Goal: Transaction & Acquisition: Book appointment/travel/reservation

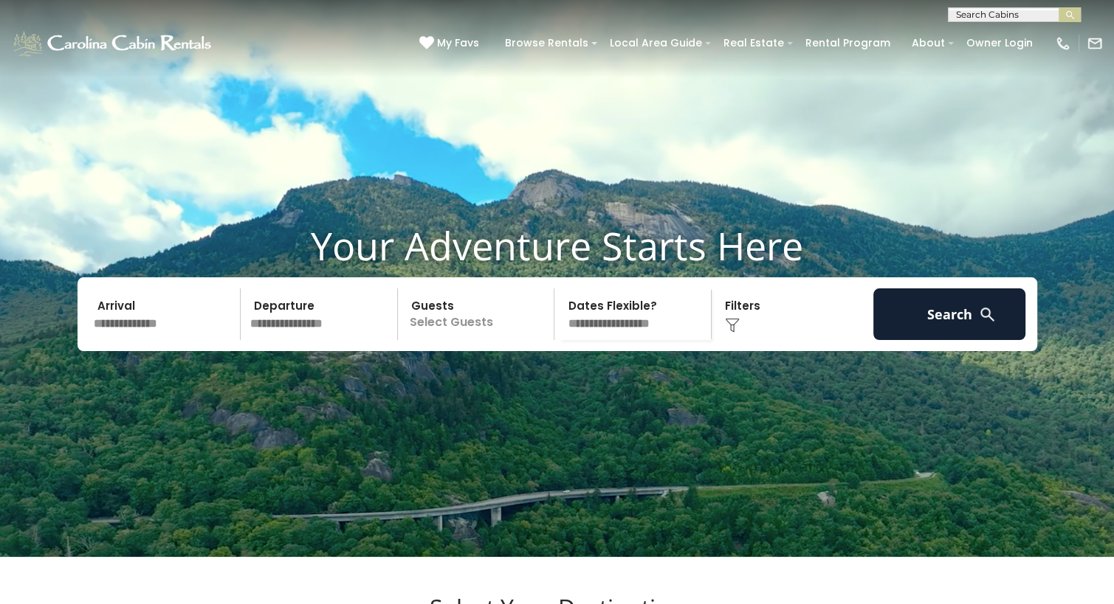
click at [976, 18] on input "text" at bounding box center [1012, 17] width 129 height 15
type input "******"
click at [999, 34] on li "Shawne e Ridge Lodge" at bounding box center [1013, 41] width 131 height 27
click at [1071, 14] on img "submit" at bounding box center [1069, 15] width 11 height 11
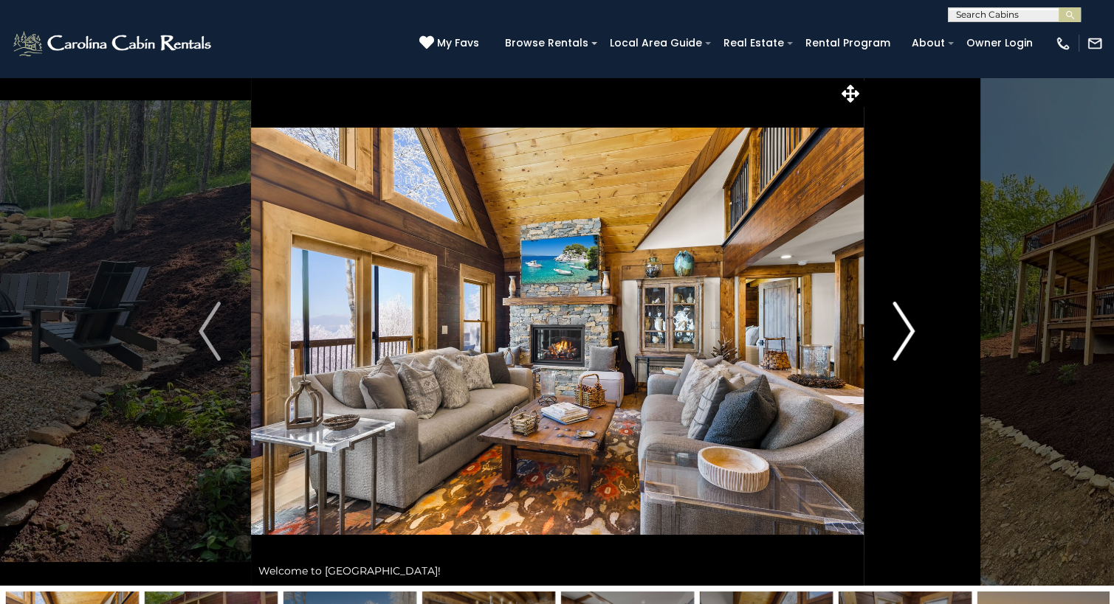
click at [891, 340] on button "Next" at bounding box center [904, 331] width 82 height 509
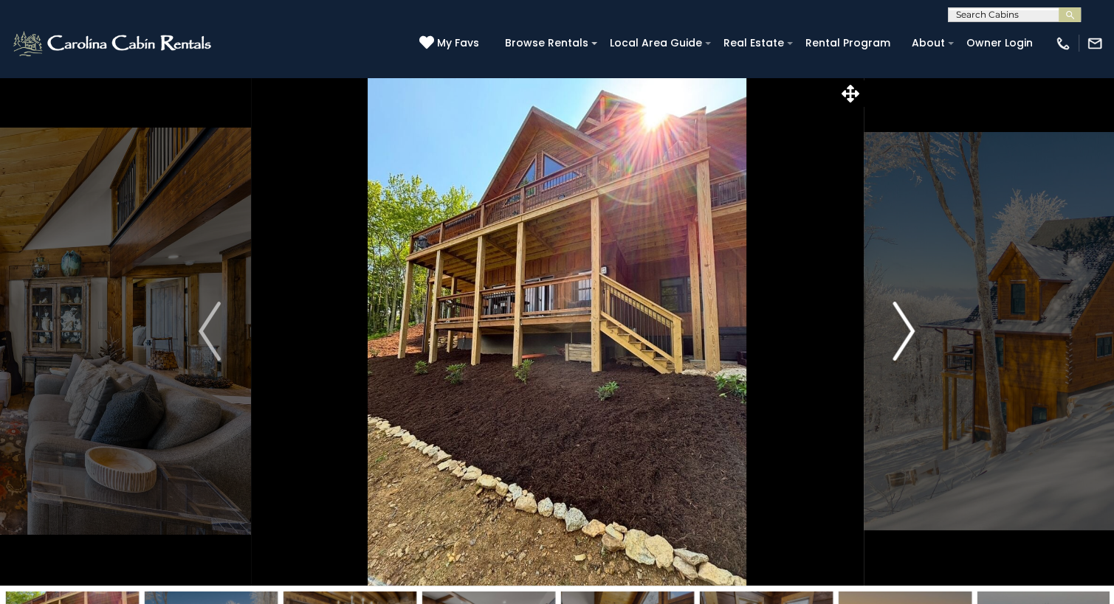
click at [898, 337] on img "Next" at bounding box center [904, 331] width 22 height 59
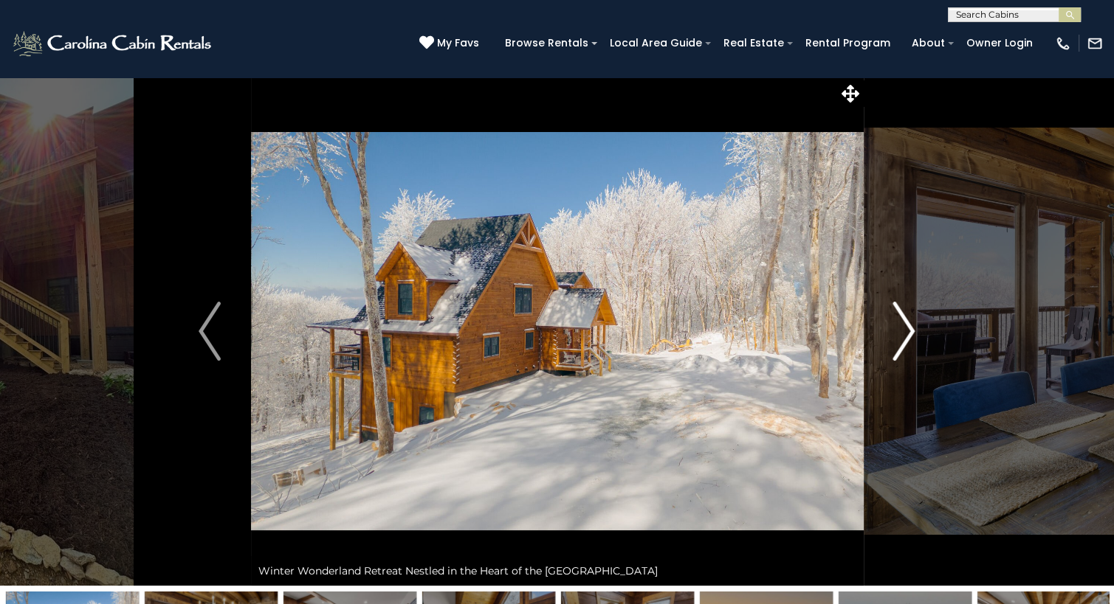
click at [898, 337] on img "Next" at bounding box center [904, 331] width 22 height 59
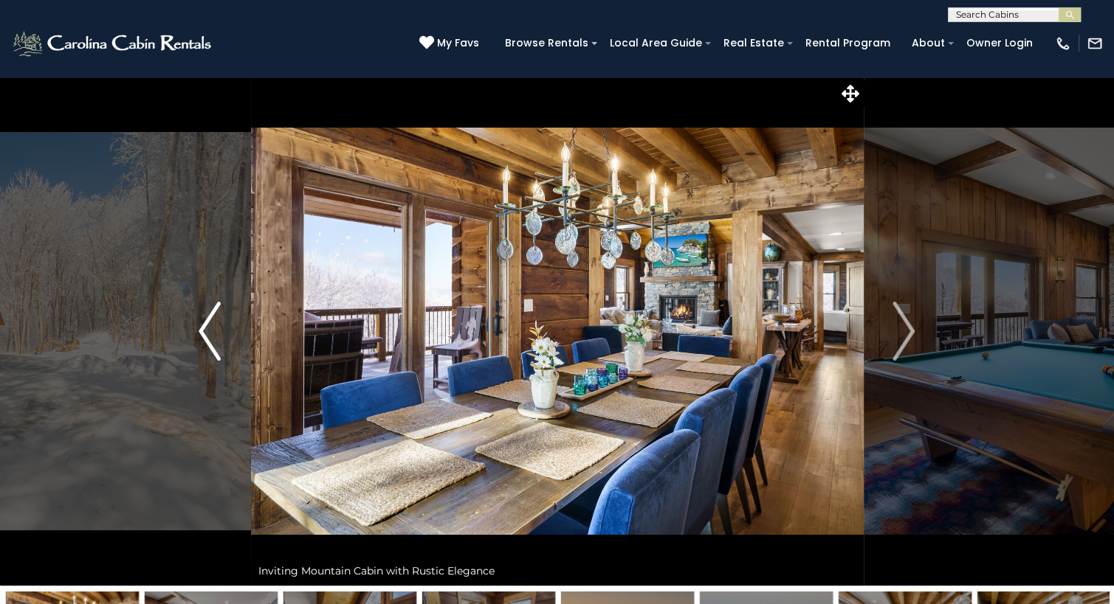
click at [200, 320] on img "Previous" at bounding box center [210, 331] width 22 height 59
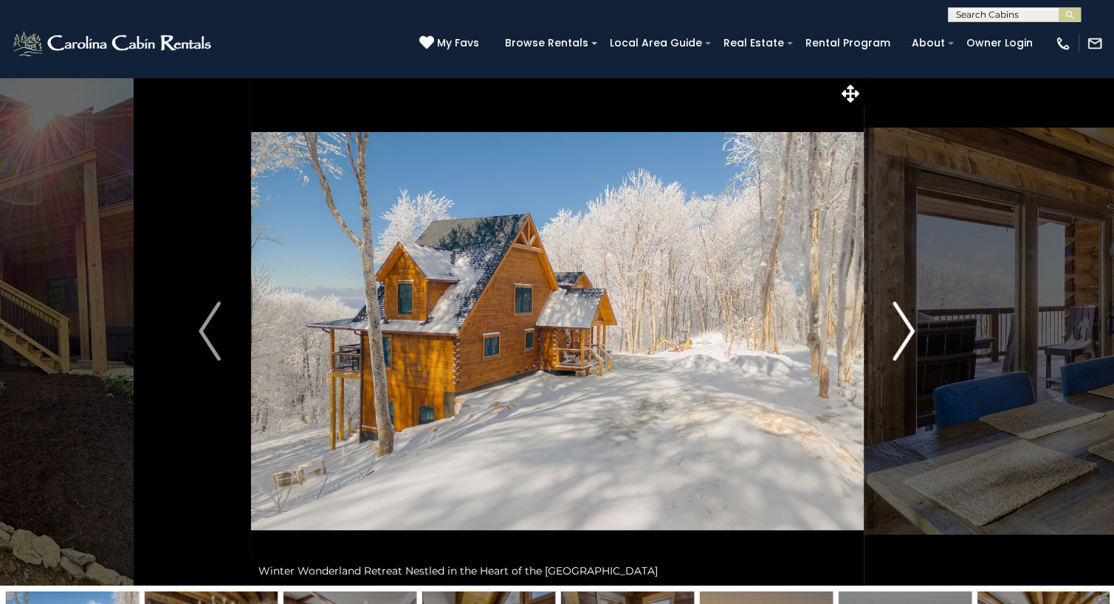
click at [915, 339] on img "Next" at bounding box center [904, 331] width 22 height 59
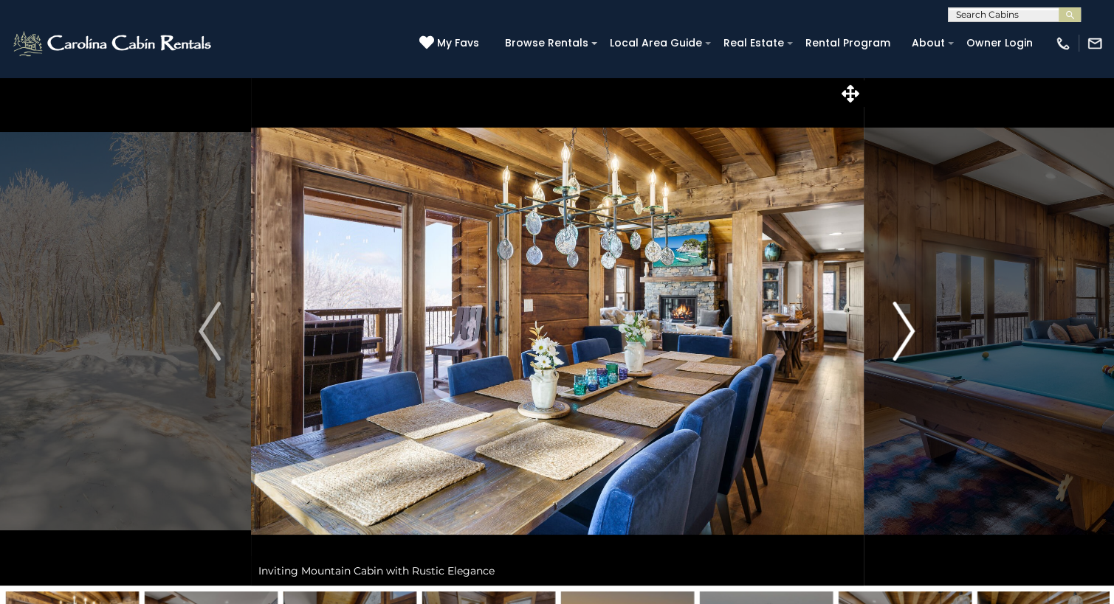
click at [915, 339] on img "Next" at bounding box center [904, 331] width 22 height 59
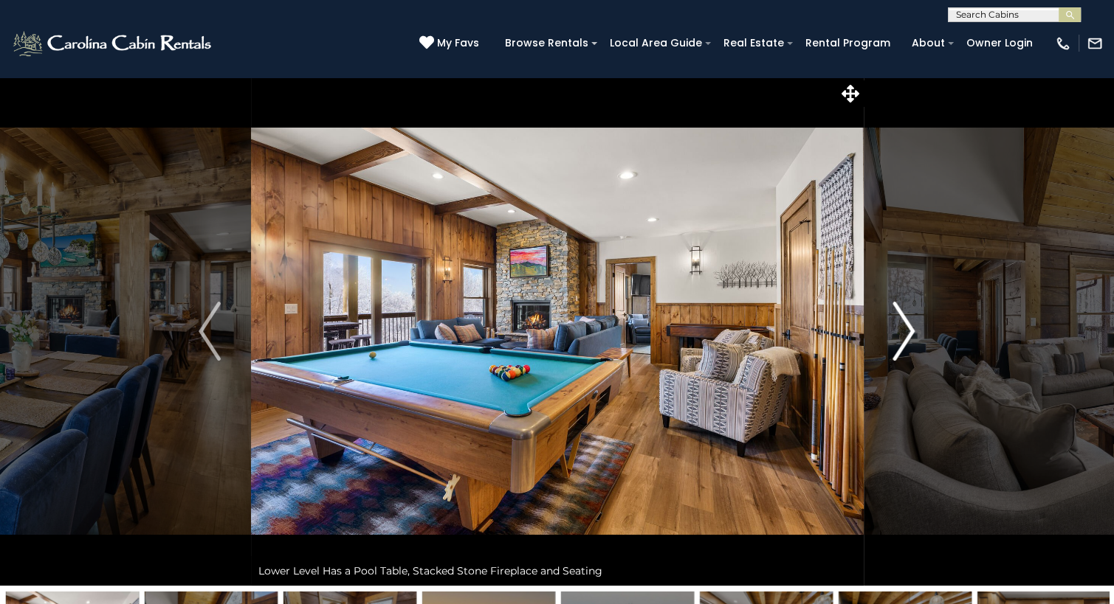
click at [910, 332] on img "Next" at bounding box center [904, 331] width 22 height 59
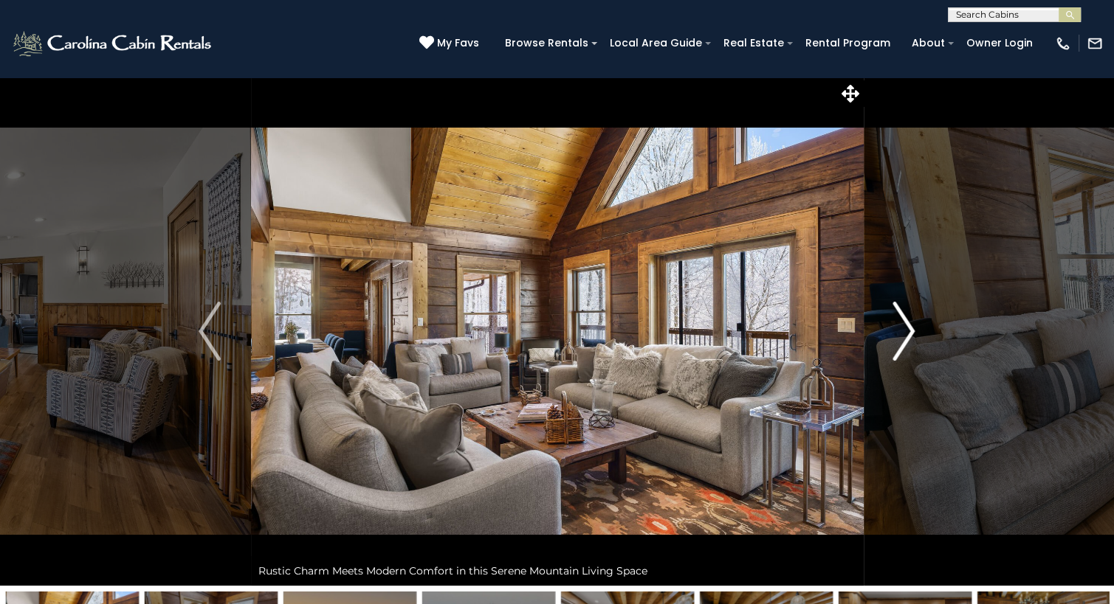
click at [910, 332] on img "Next" at bounding box center [904, 331] width 22 height 59
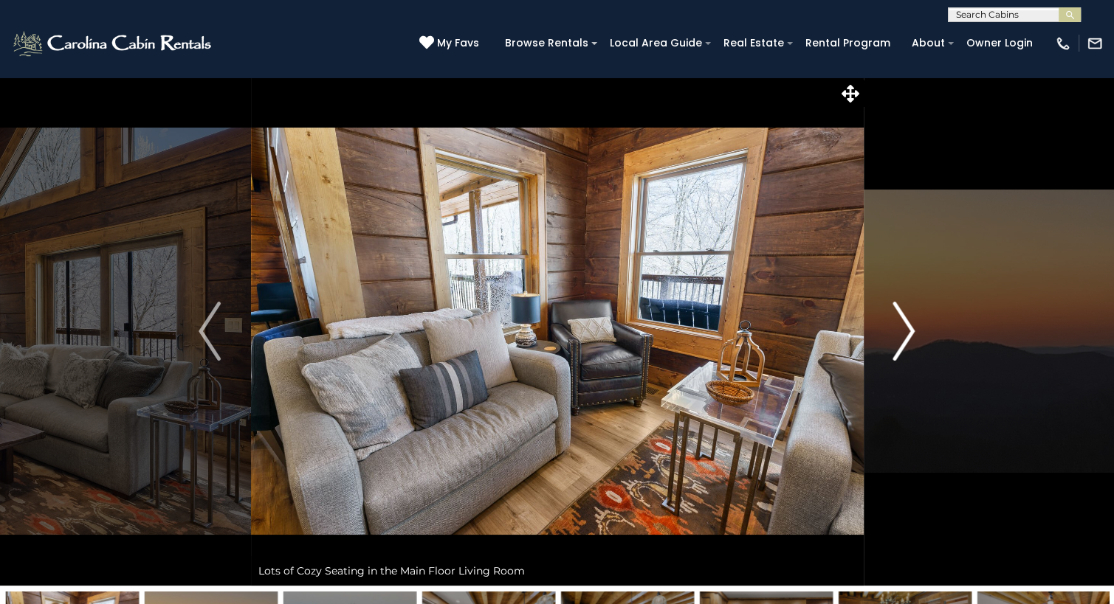
click at [910, 332] on img "Next" at bounding box center [904, 331] width 22 height 59
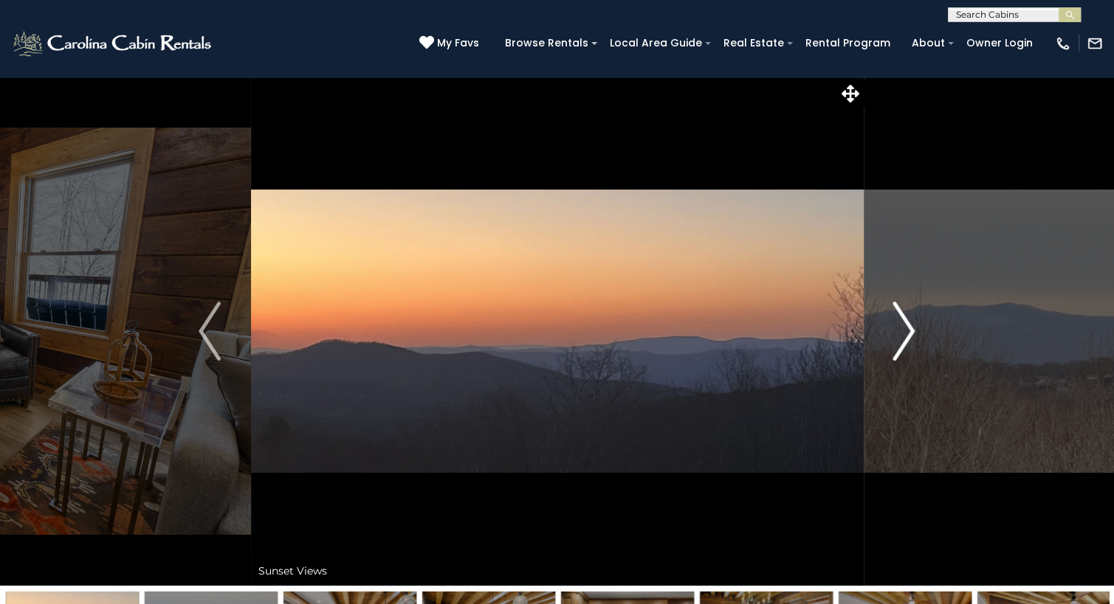
click at [910, 332] on img "Next" at bounding box center [904, 331] width 22 height 59
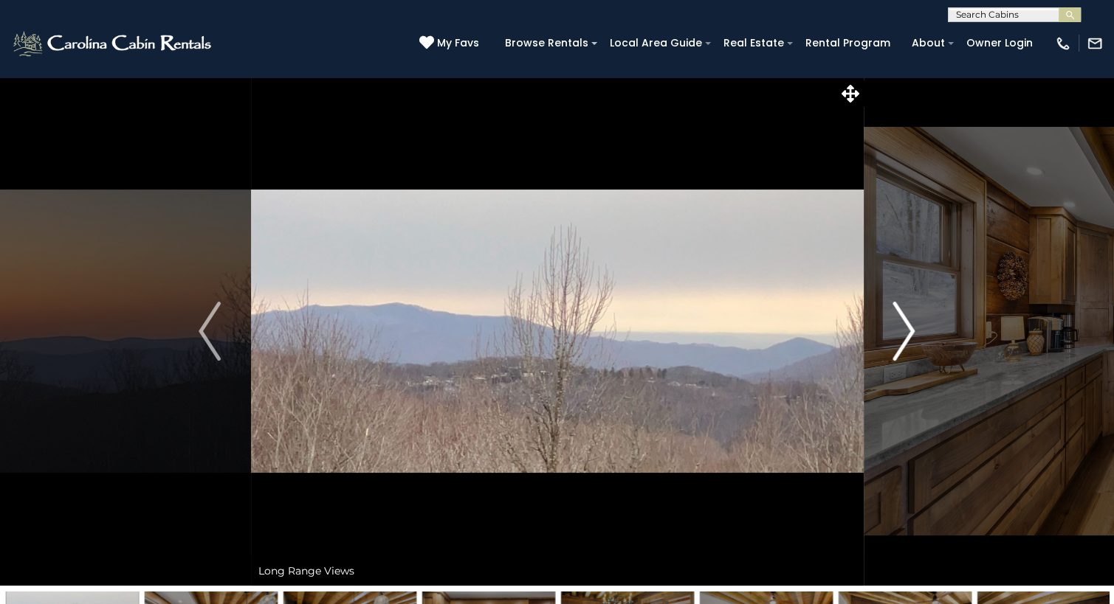
click at [910, 332] on img "Next" at bounding box center [904, 331] width 22 height 59
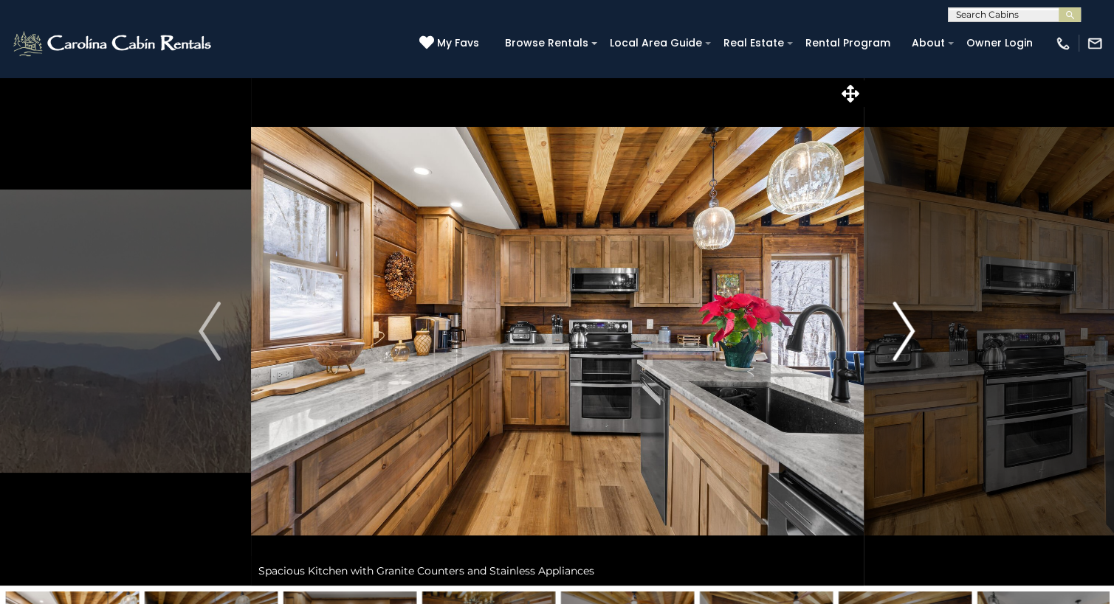
click at [910, 332] on img "Next" at bounding box center [904, 331] width 22 height 59
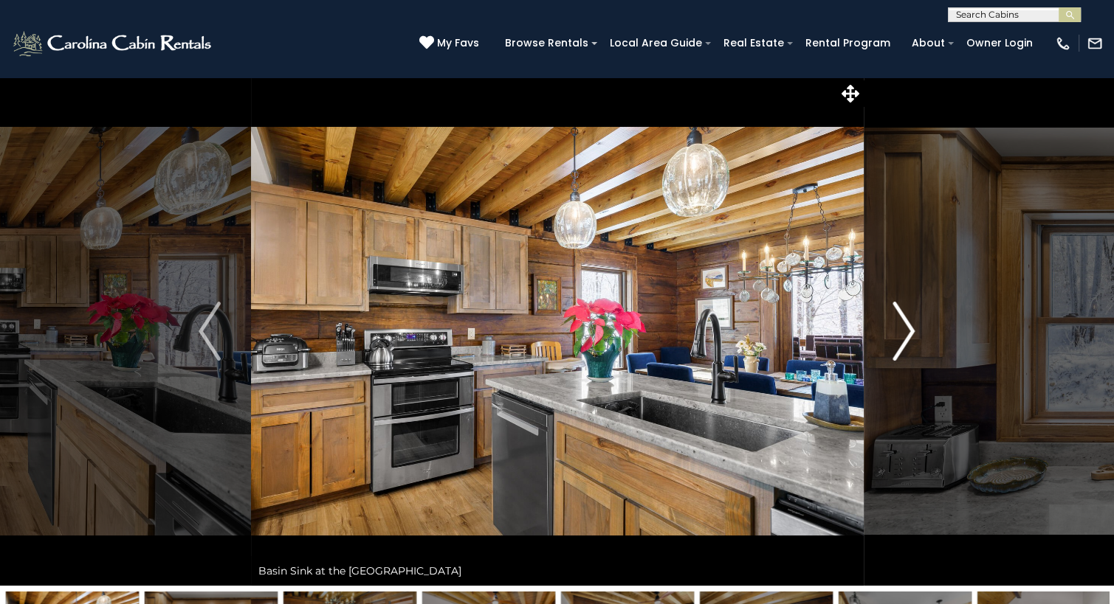
click at [910, 332] on img "Next" at bounding box center [904, 331] width 22 height 59
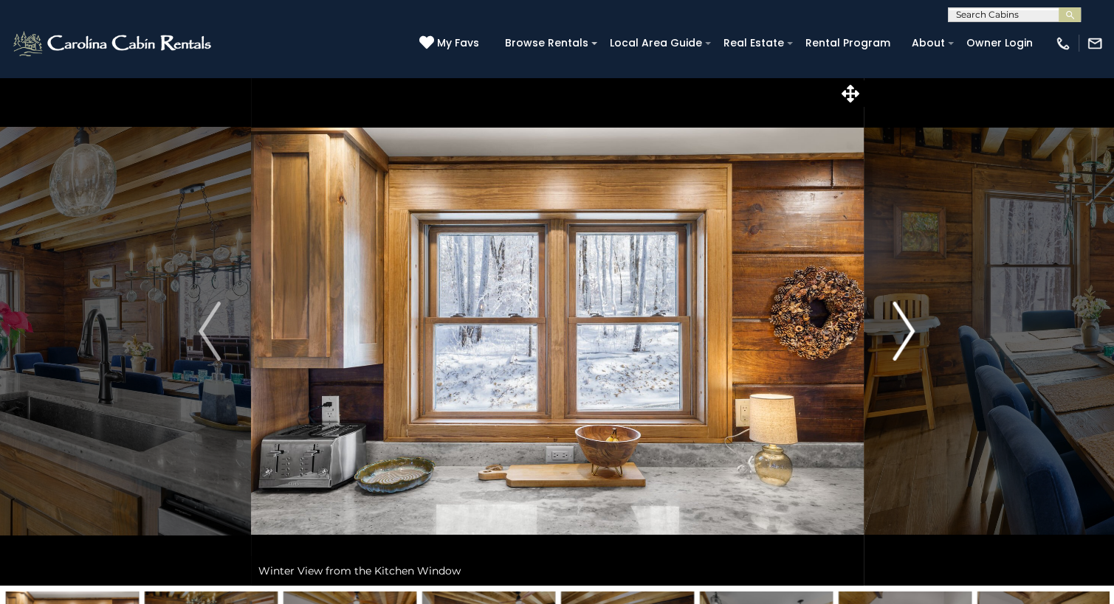
click at [910, 332] on img "Next" at bounding box center [904, 331] width 22 height 59
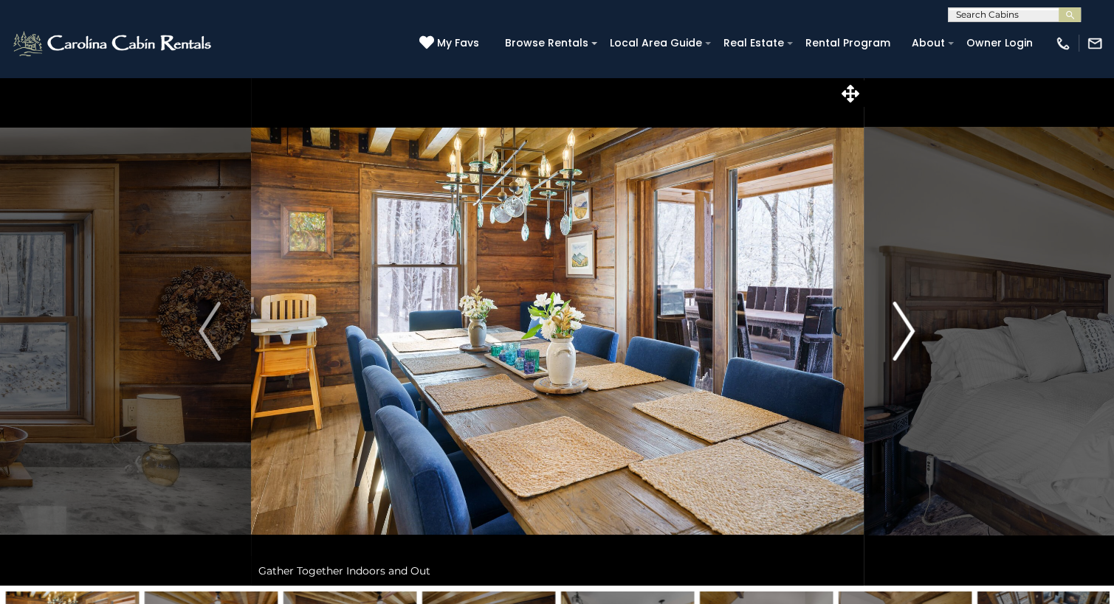
click at [910, 332] on img "Next" at bounding box center [904, 331] width 22 height 59
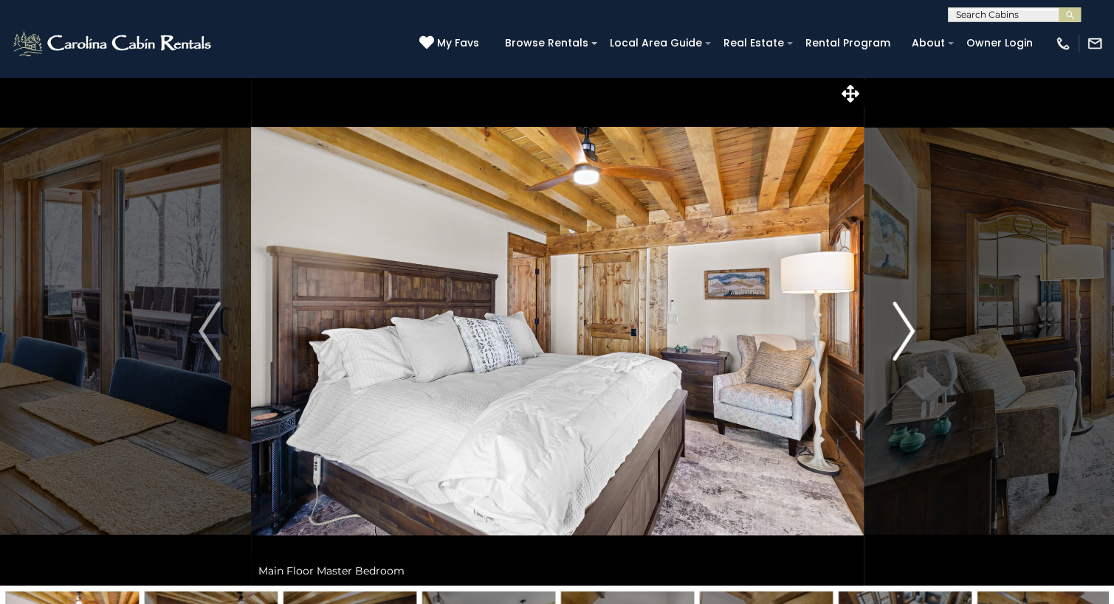
click at [905, 320] on img "Next" at bounding box center [904, 331] width 22 height 59
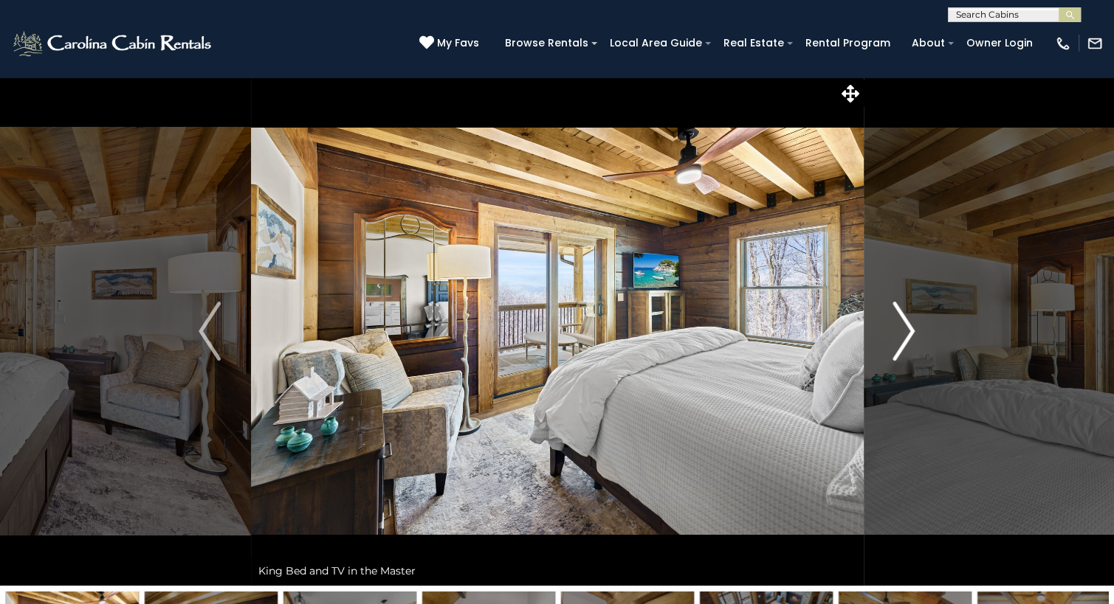
click at [905, 320] on img "Next" at bounding box center [904, 331] width 22 height 59
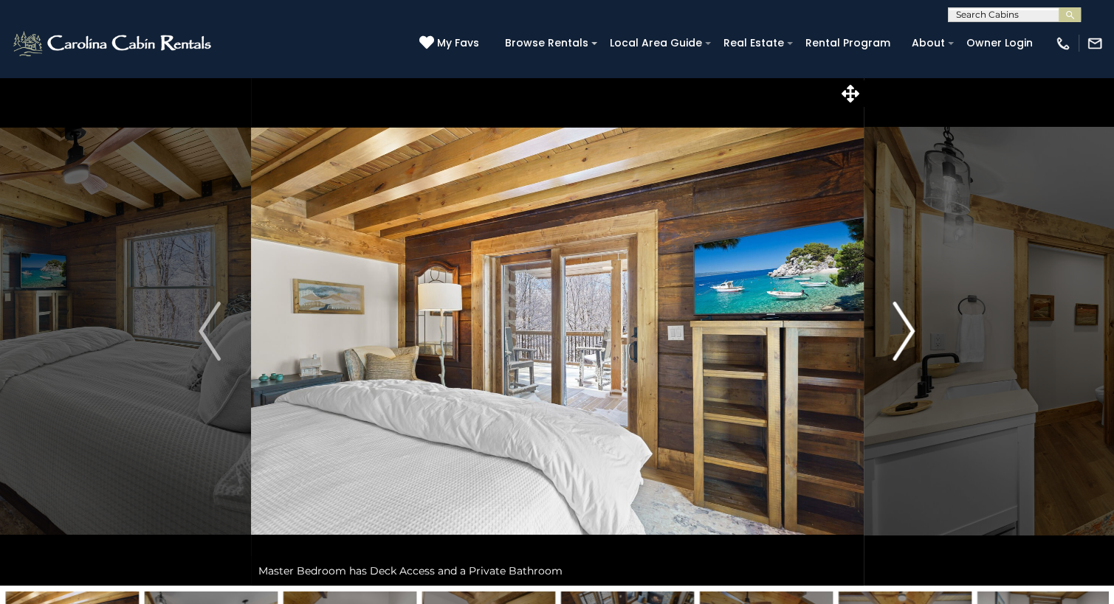
click at [905, 320] on img "Next" at bounding box center [904, 331] width 22 height 59
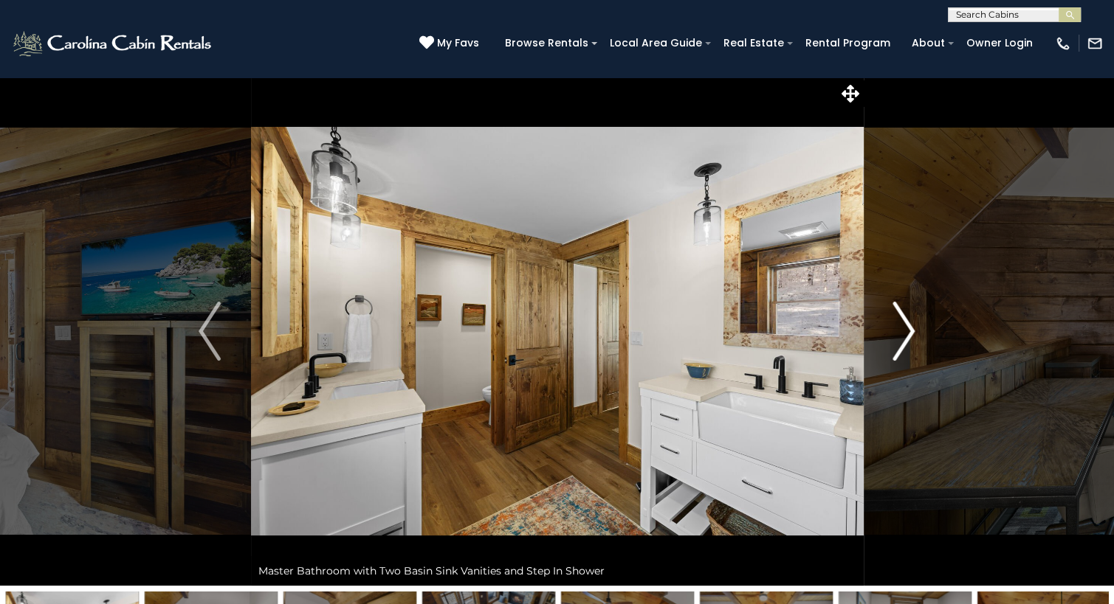
click at [905, 320] on img "Next" at bounding box center [904, 331] width 22 height 59
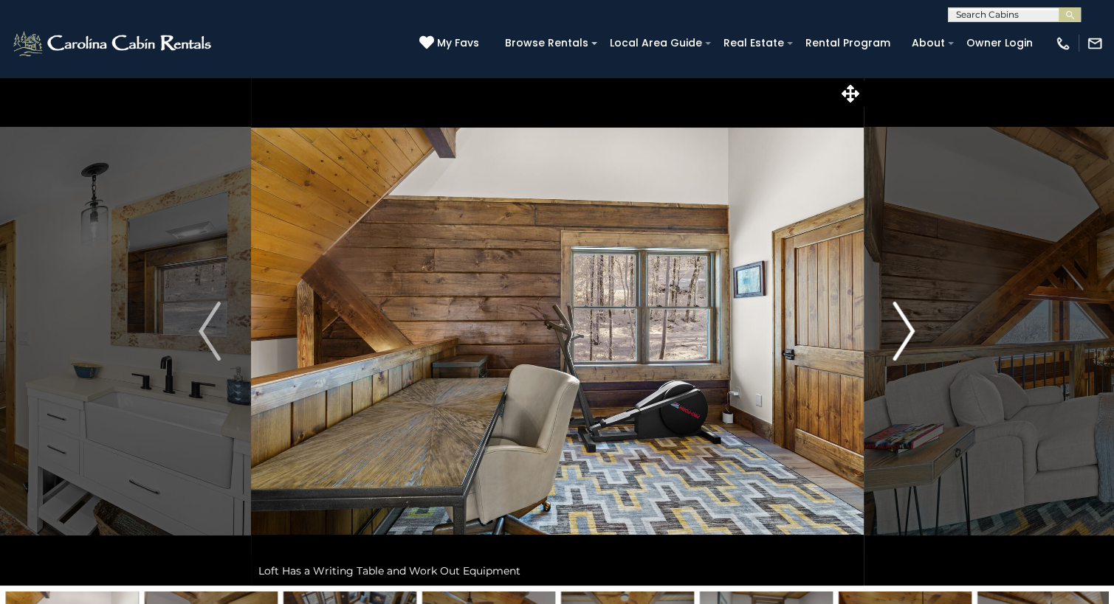
click at [905, 320] on img "Next" at bounding box center [904, 331] width 22 height 59
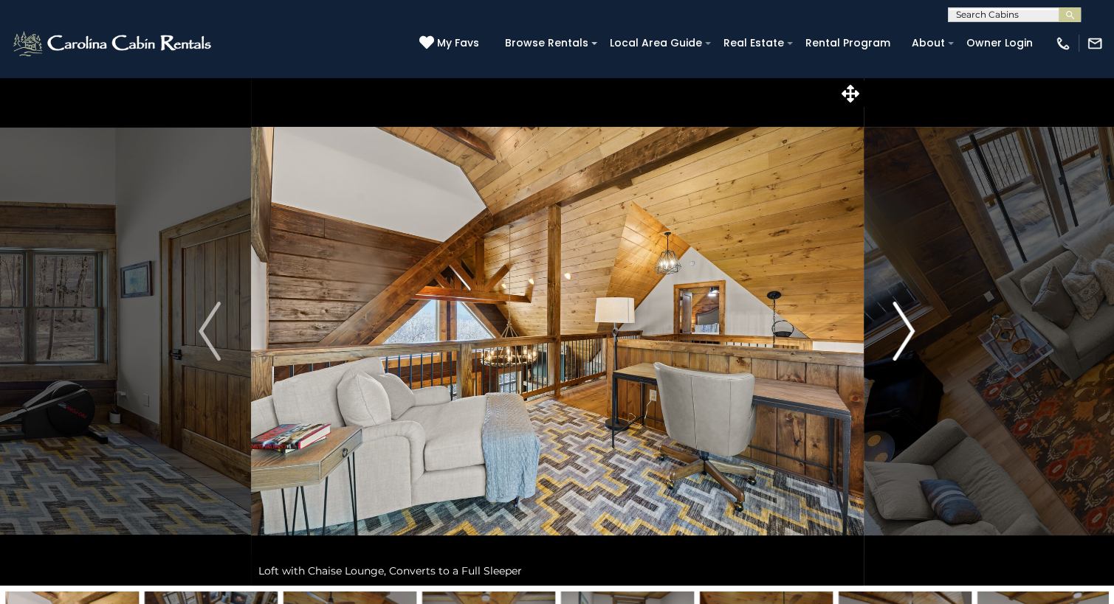
click at [905, 320] on img "Next" at bounding box center [904, 331] width 22 height 59
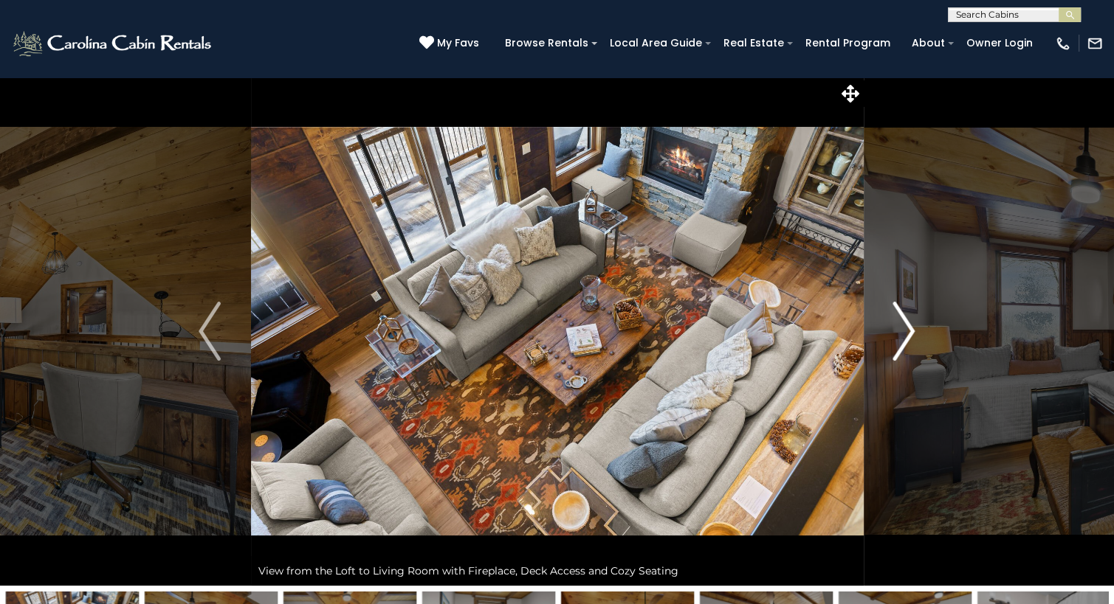
click at [905, 320] on img "Next" at bounding box center [904, 331] width 22 height 59
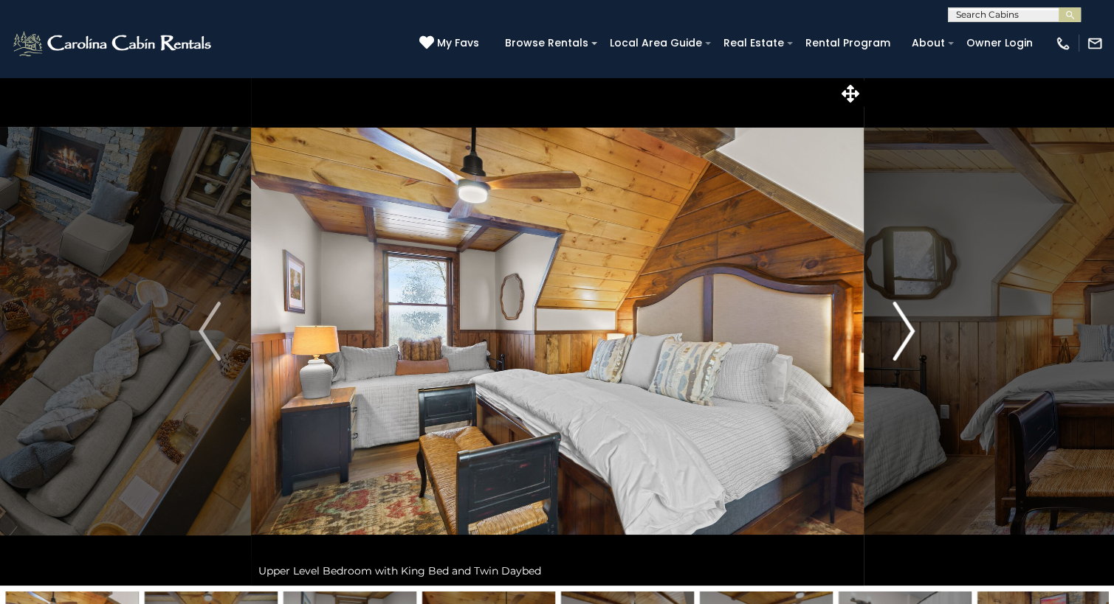
click at [905, 320] on img "Next" at bounding box center [904, 331] width 22 height 59
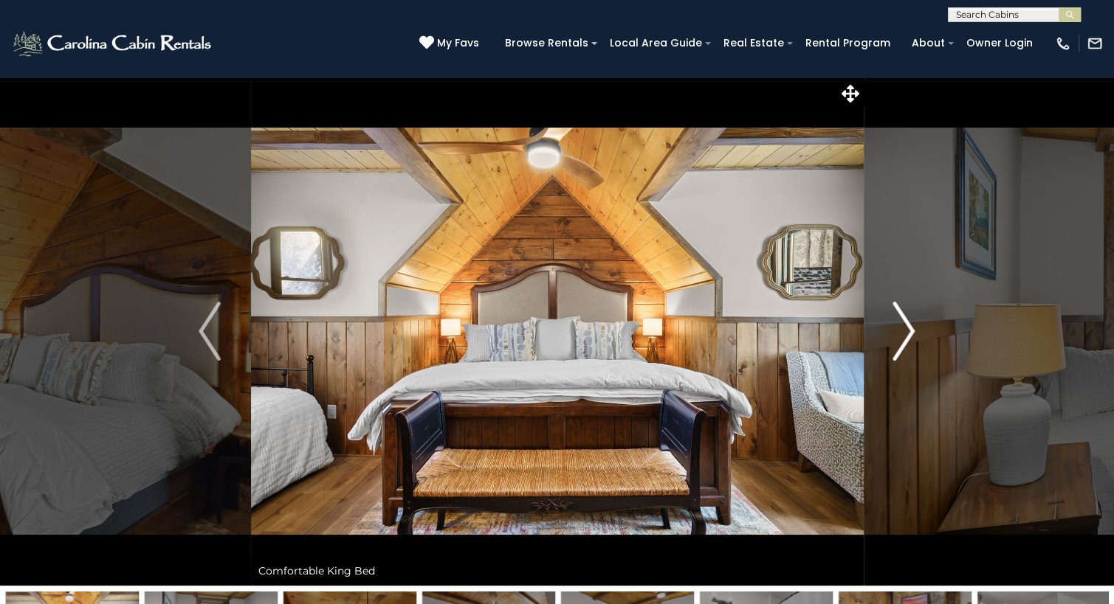
click at [905, 320] on img "Next" at bounding box center [904, 331] width 22 height 59
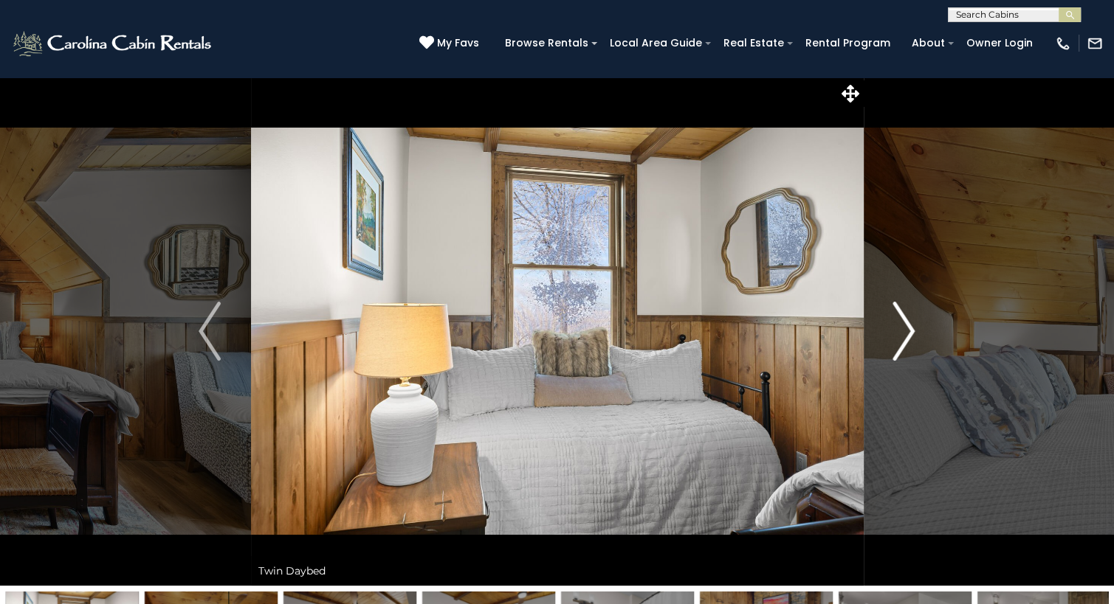
click at [902, 326] on img "Next" at bounding box center [904, 331] width 22 height 59
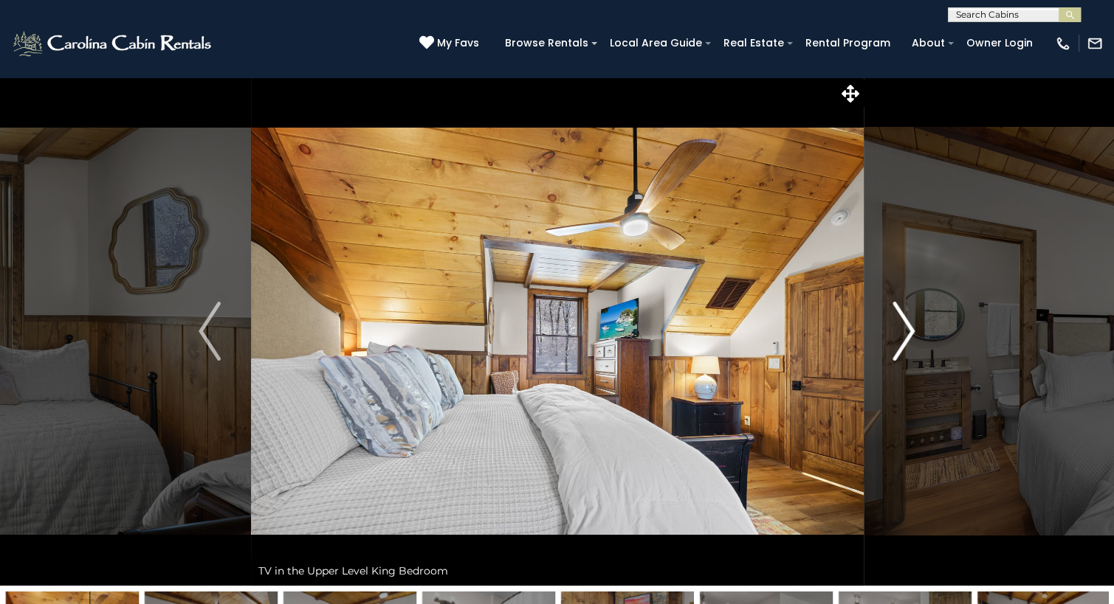
click at [902, 326] on img "Next" at bounding box center [904, 331] width 22 height 59
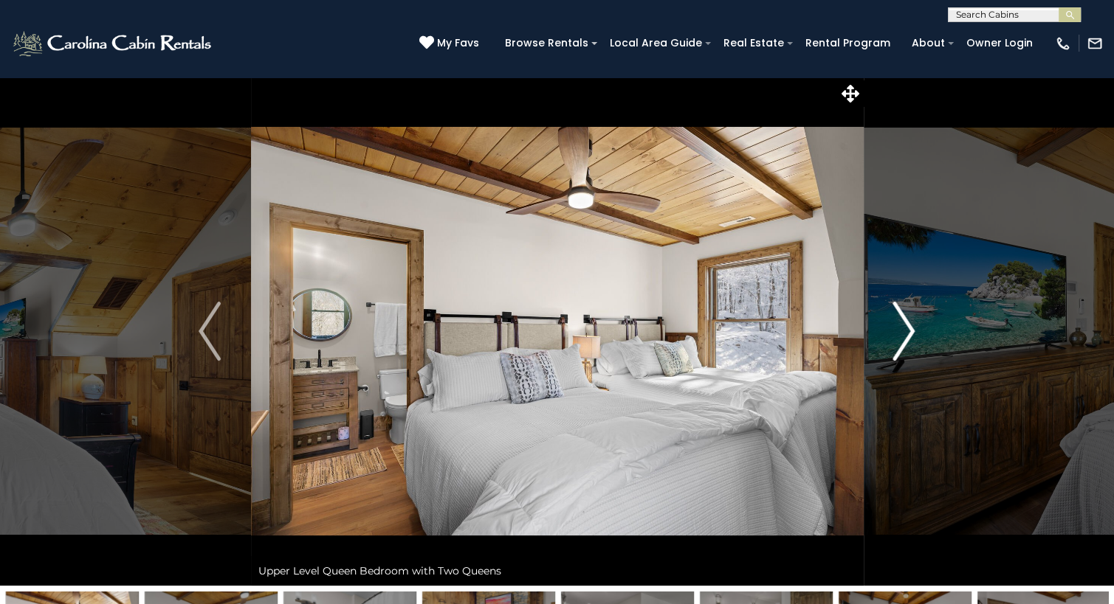
click at [902, 326] on img "Next" at bounding box center [904, 331] width 22 height 59
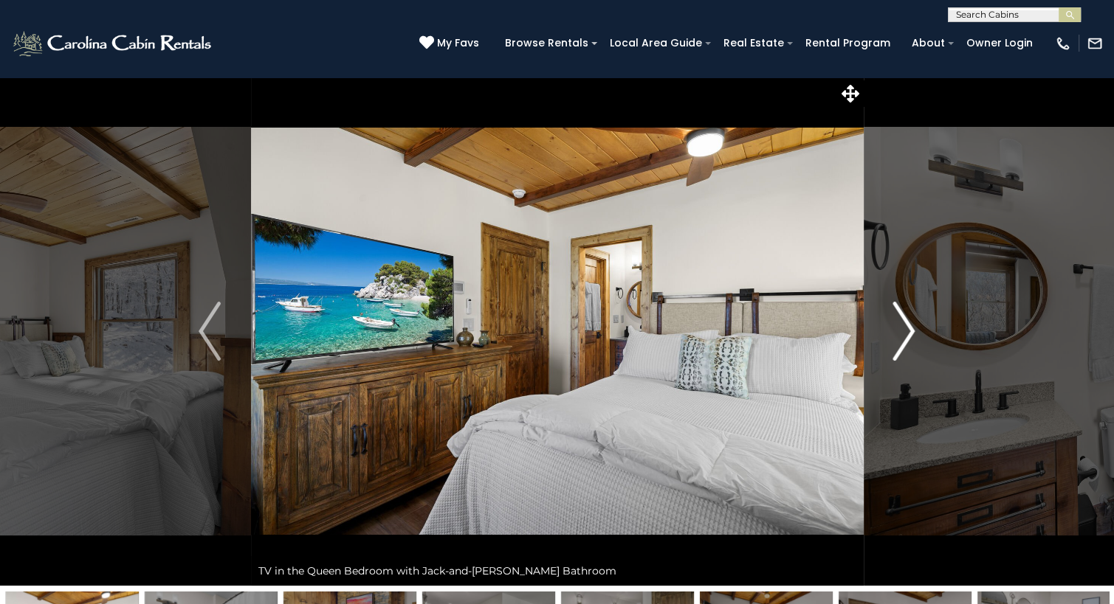
click at [902, 326] on img "Next" at bounding box center [904, 331] width 22 height 59
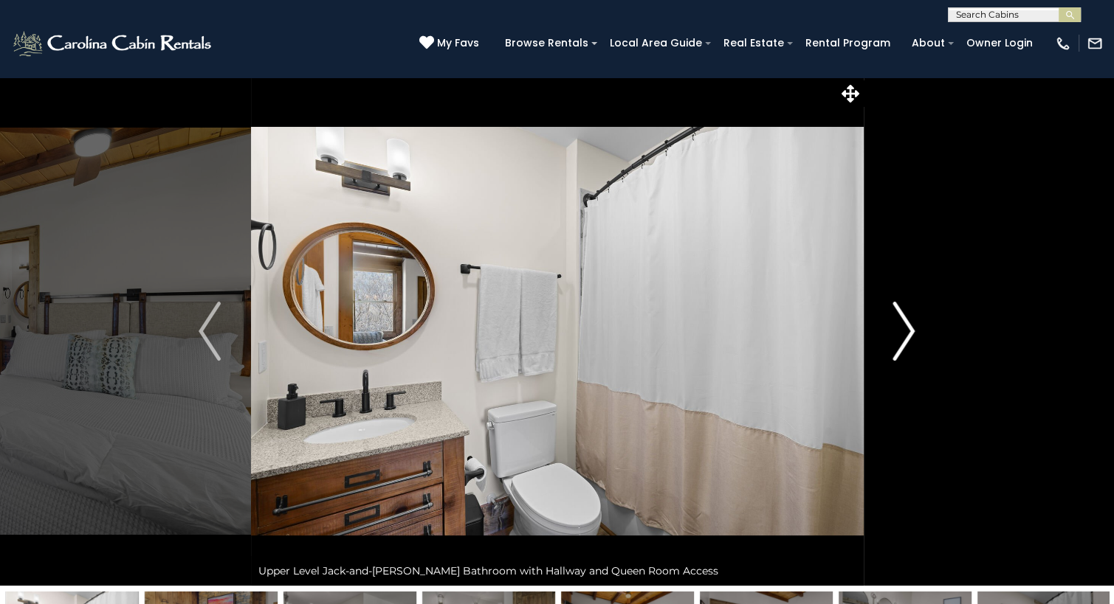
click at [902, 326] on img "Next" at bounding box center [904, 331] width 22 height 59
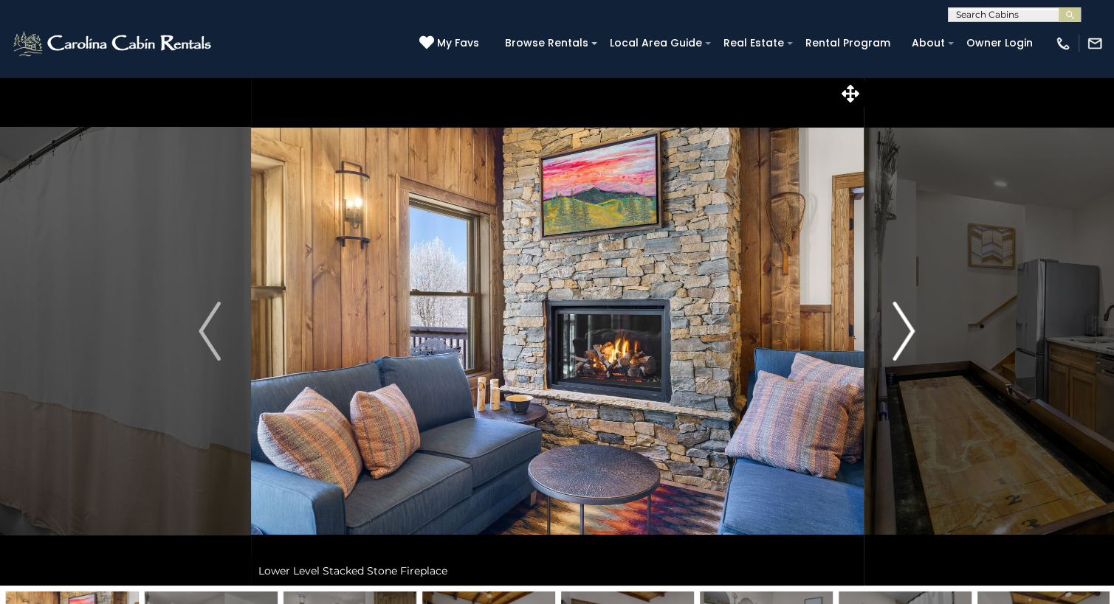
click at [902, 326] on img "Next" at bounding box center [904, 331] width 22 height 59
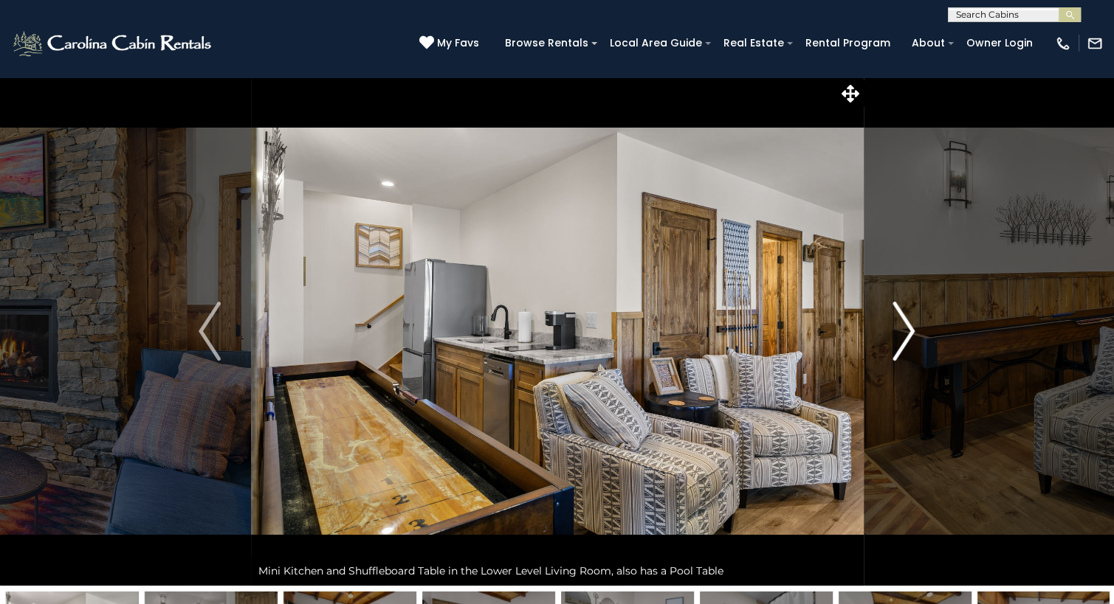
click at [902, 326] on img "Next" at bounding box center [904, 331] width 22 height 59
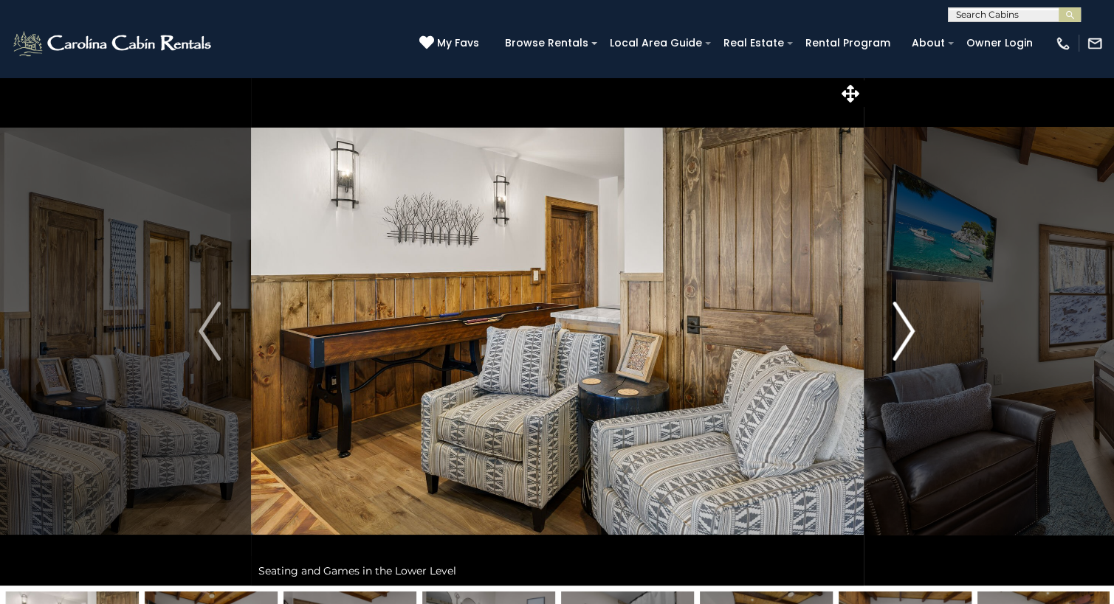
click at [902, 326] on img "Next" at bounding box center [904, 331] width 22 height 59
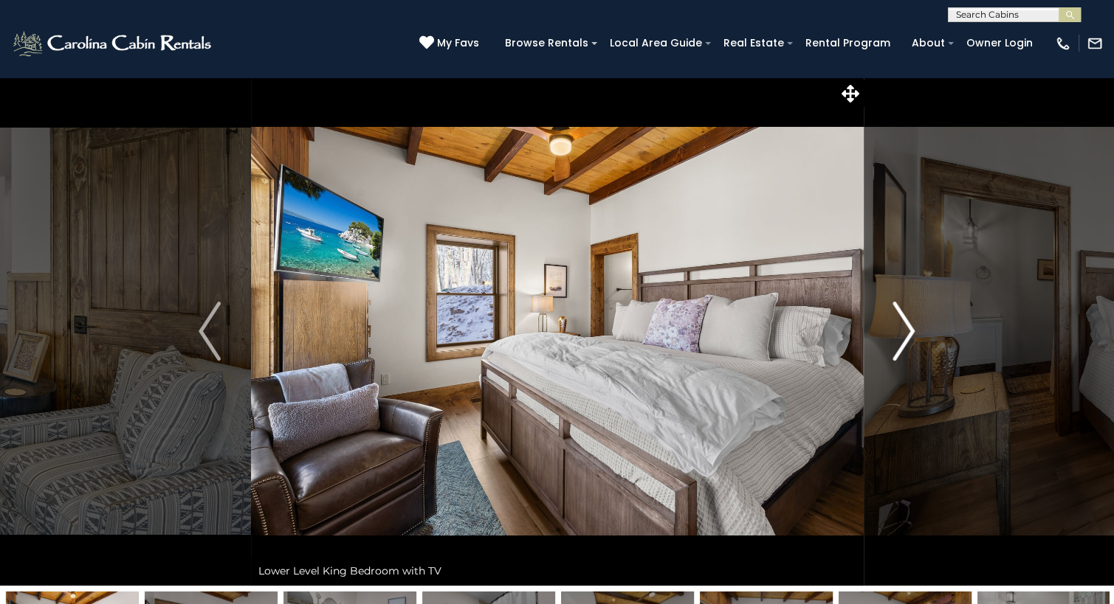
click at [902, 326] on img "Next" at bounding box center [904, 331] width 22 height 59
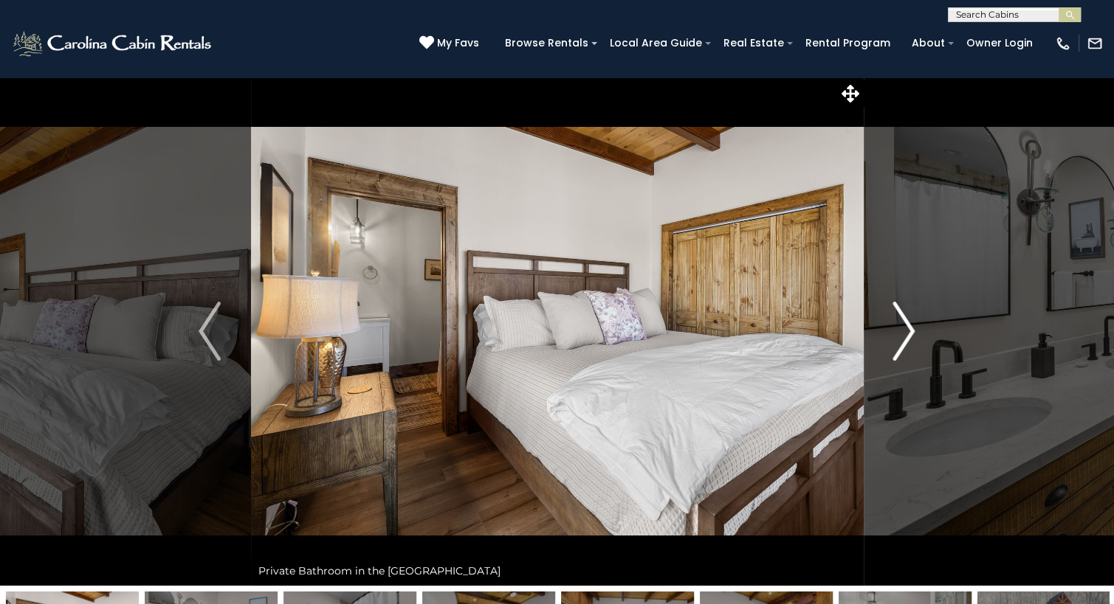
click at [902, 326] on img "Next" at bounding box center [904, 331] width 22 height 59
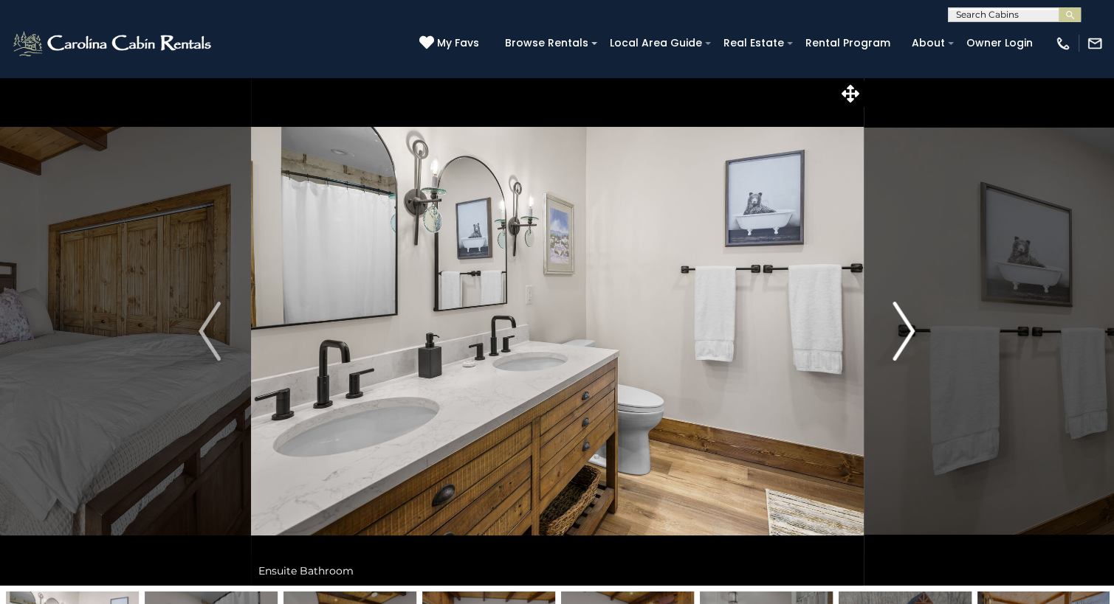
click at [902, 326] on img "Next" at bounding box center [904, 331] width 22 height 59
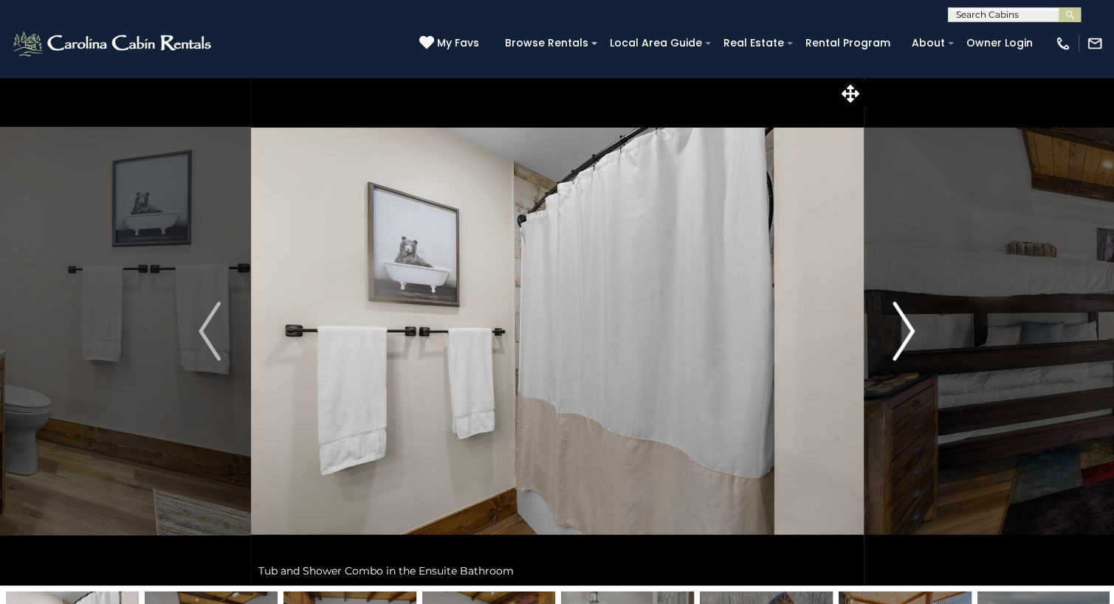
click at [902, 326] on img "Next" at bounding box center [904, 331] width 22 height 59
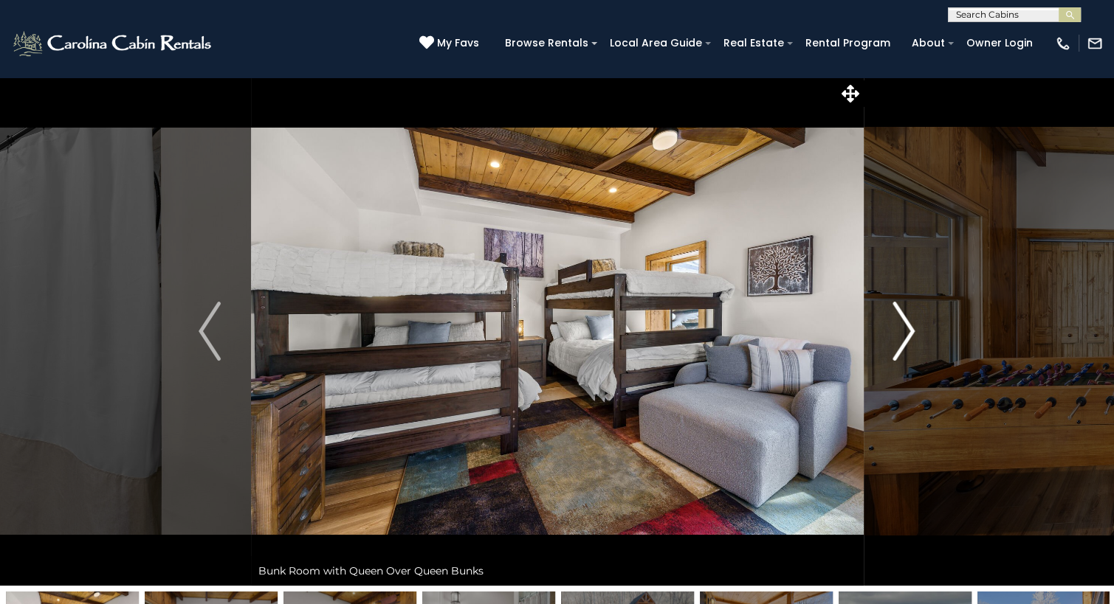
click at [902, 326] on img "Next" at bounding box center [904, 331] width 22 height 59
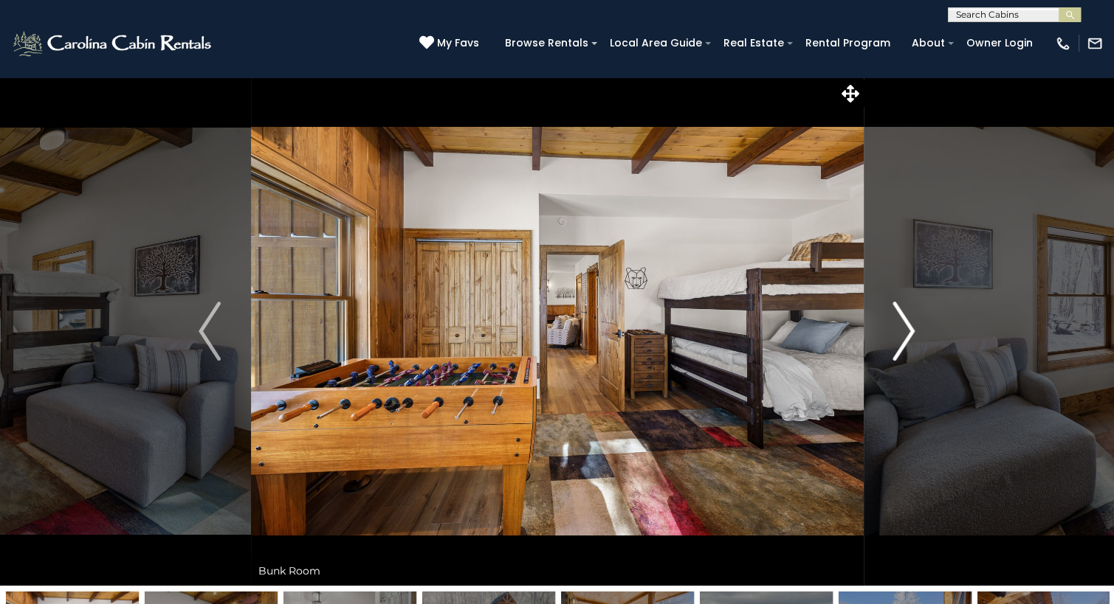
click at [902, 326] on img "Next" at bounding box center [904, 331] width 22 height 59
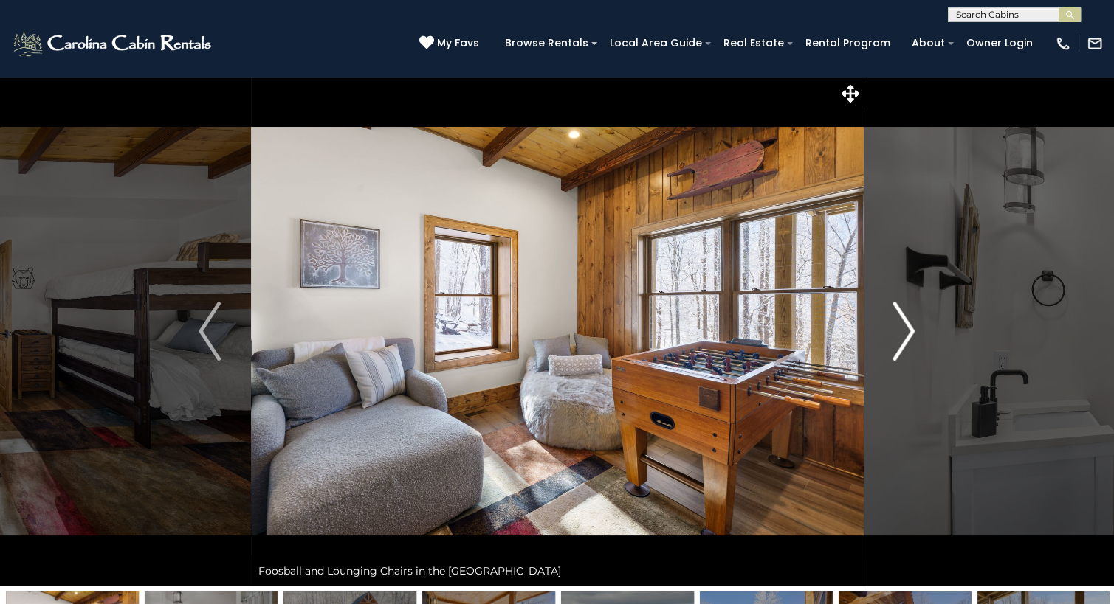
click at [902, 326] on img "Next" at bounding box center [904, 331] width 22 height 59
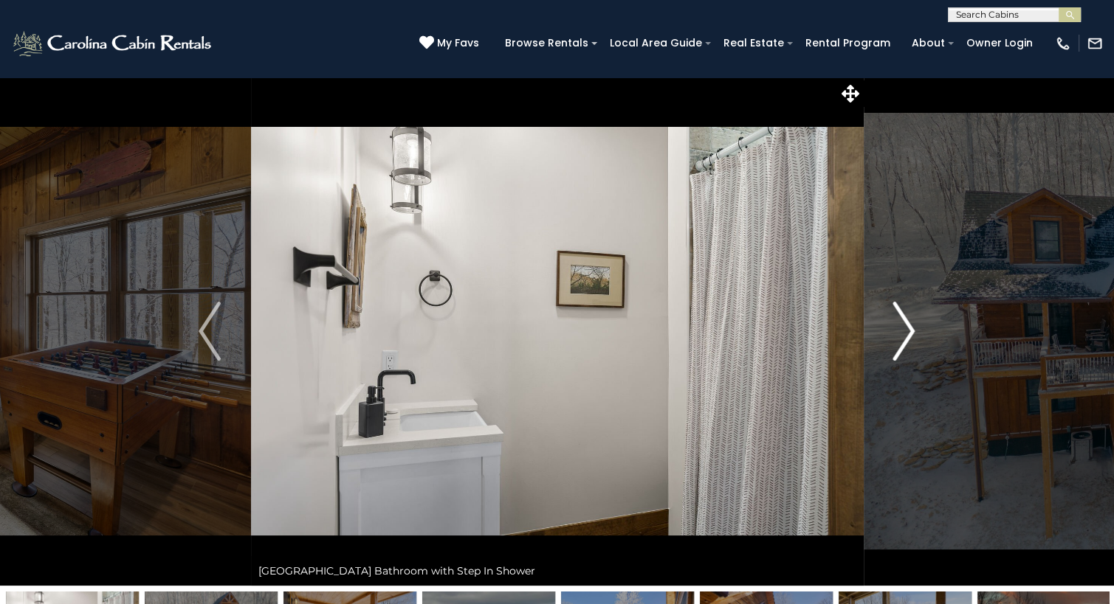
click at [902, 326] on img "Next" at bounding box center [904, 331] width 22 height 59
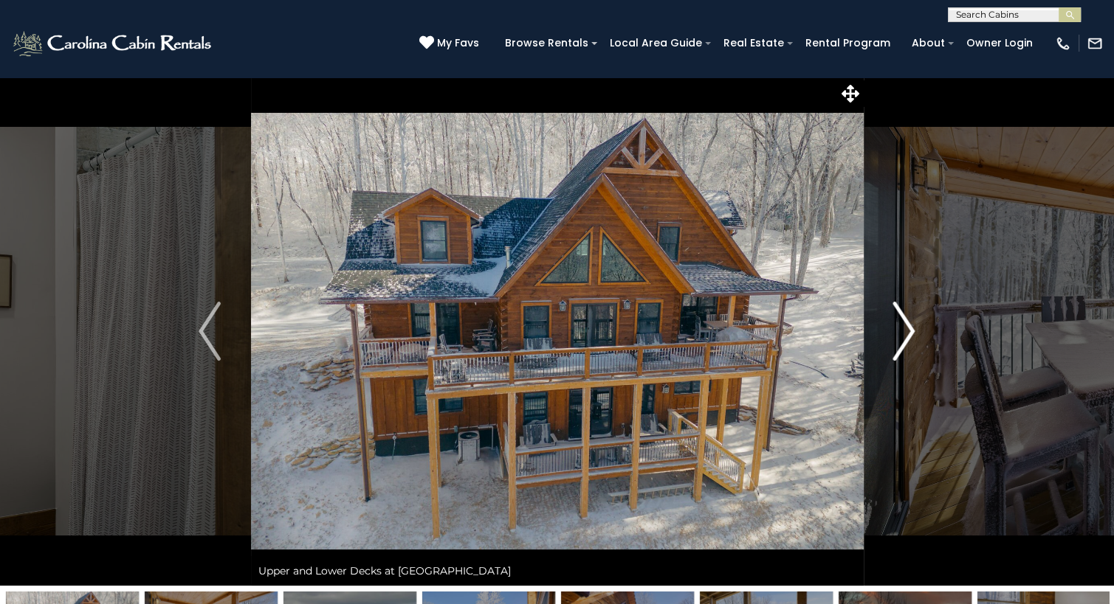
drag, startPoint x: 920, startPoint y: 317, endPoint x: 904, endPoint y: 365, distance: 50.6
click at [904, 365] on button "Next" at bounding box center [904, 331] width 82 height 509
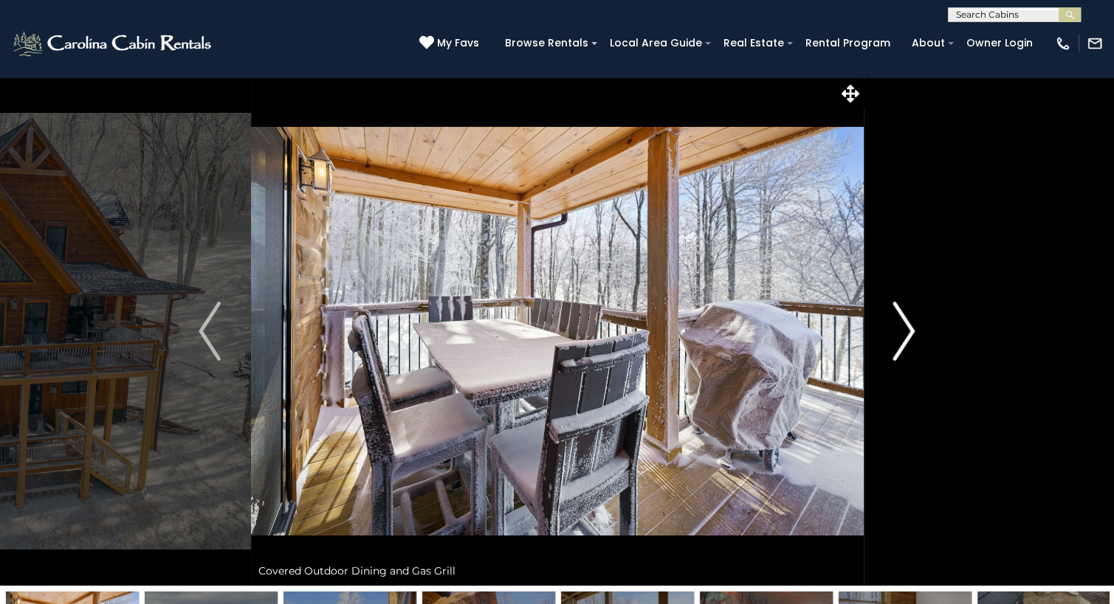
click at [914, 331] on img "Next" at bounding box center [904, 331] width 22 height 59
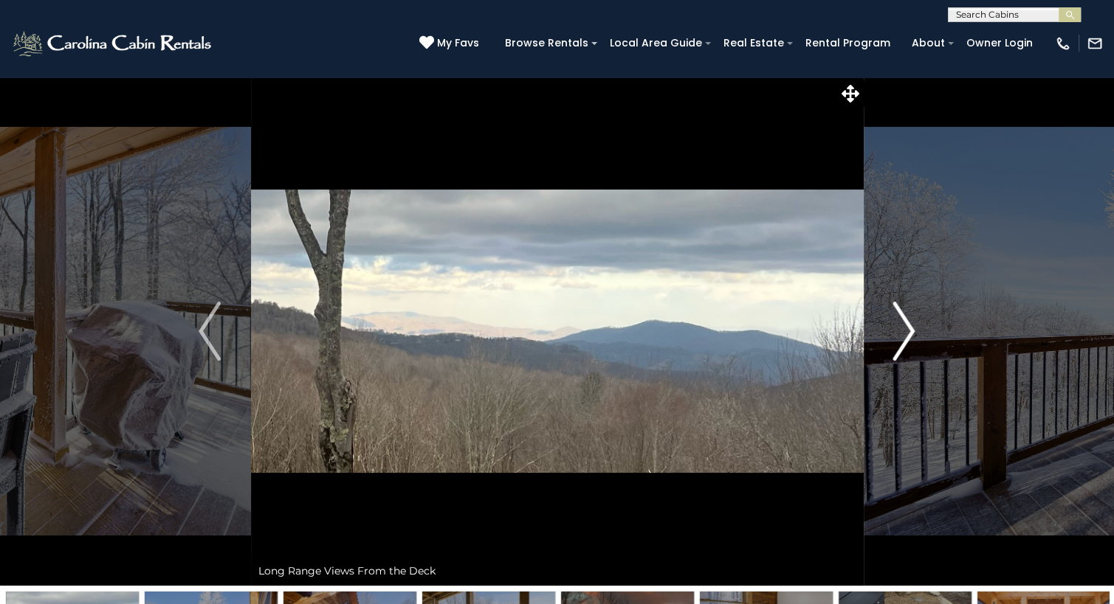
click at [909, 333] on img "Next" at bounding box center [904, 331] width 22 height 59
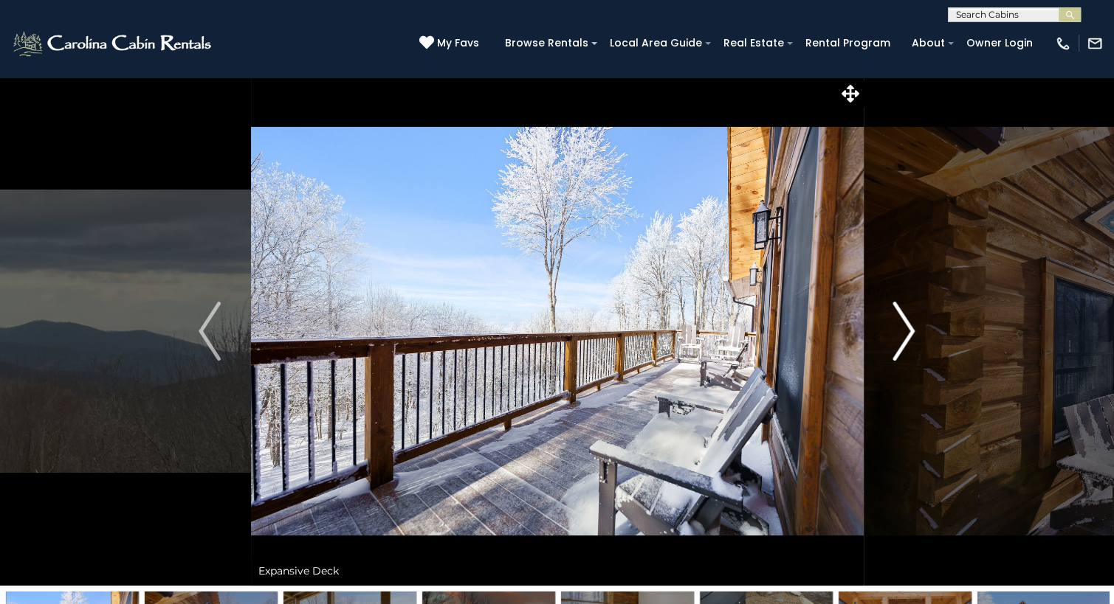
click at [909, 333] on img "Next" at bounding box center [904, 331] width 22 height 59
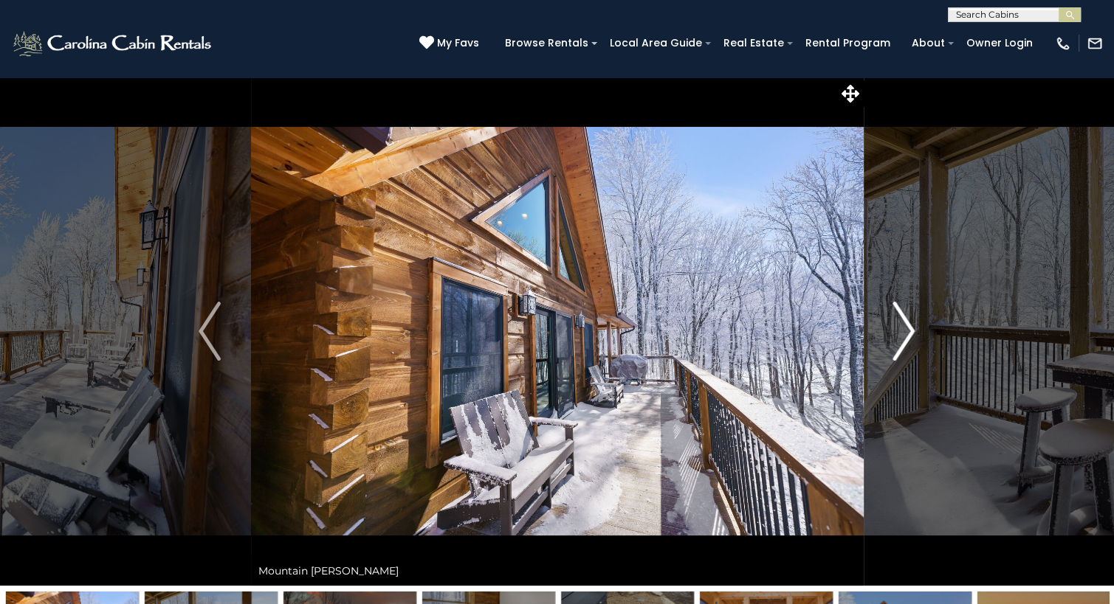
click at [909, 333] on img "Next" at bounding box center [904, 331] width 22 height 59
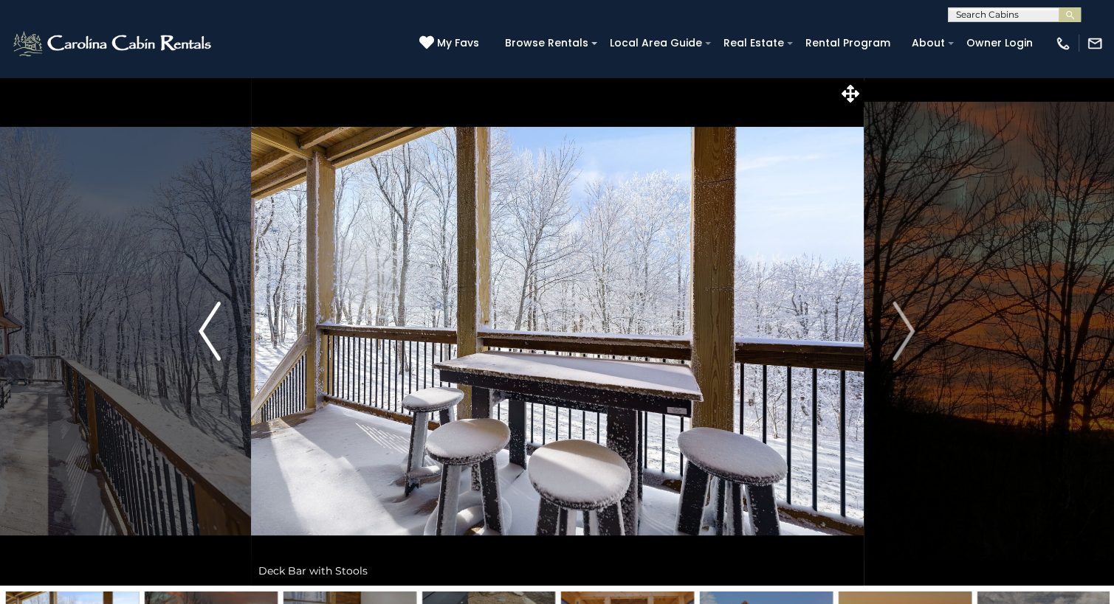
click at [204, 339] on img "Previous" at bounding box center [210, 331] width 22 height 59
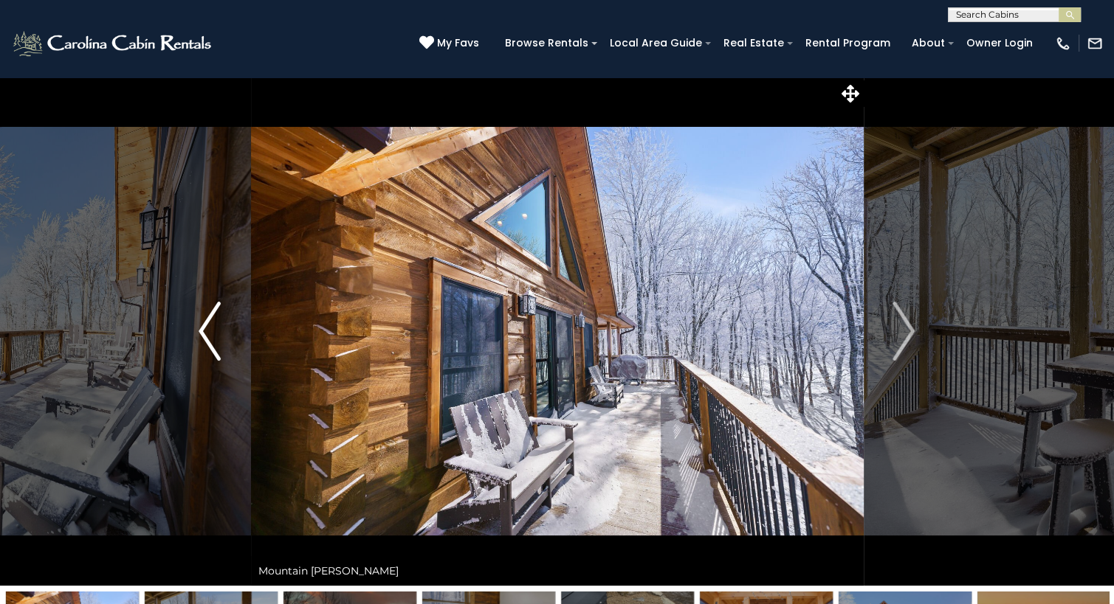
click at [204, 339] on img "Previous" at bounding box center [210, 331] width 22 height 59
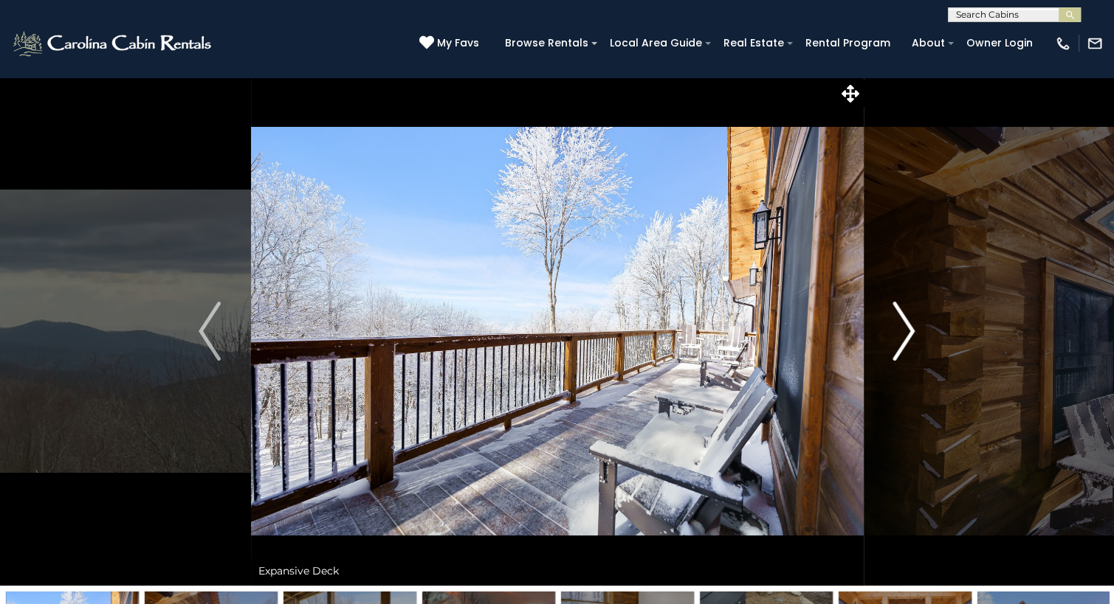
click at [902, 342] on img "Next" at bounding box center [904, 331] width 22 height 59
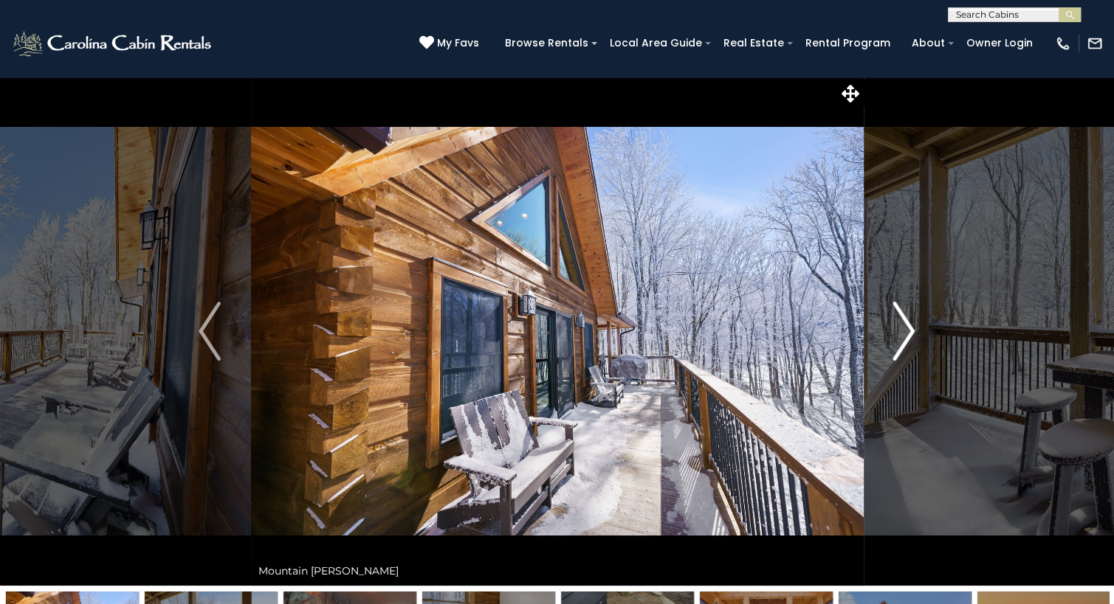
click at [902, 342] on img "Next" at bounding box center [904, 331] width 22 height 59
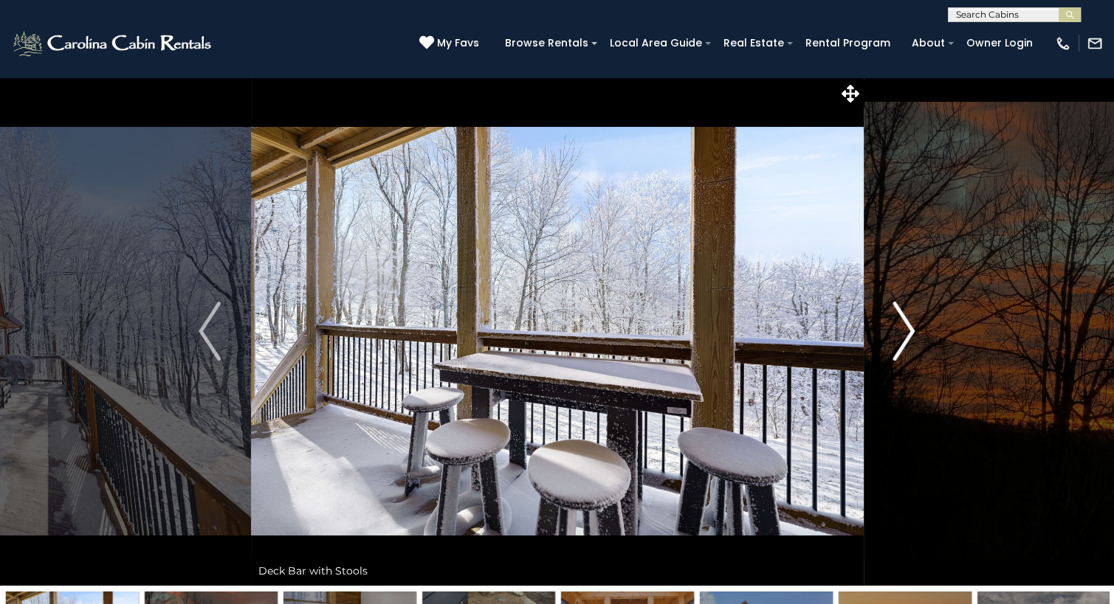
click at [902, 342] on img "Next" at bounding box center [904, 331] width 22 height 59
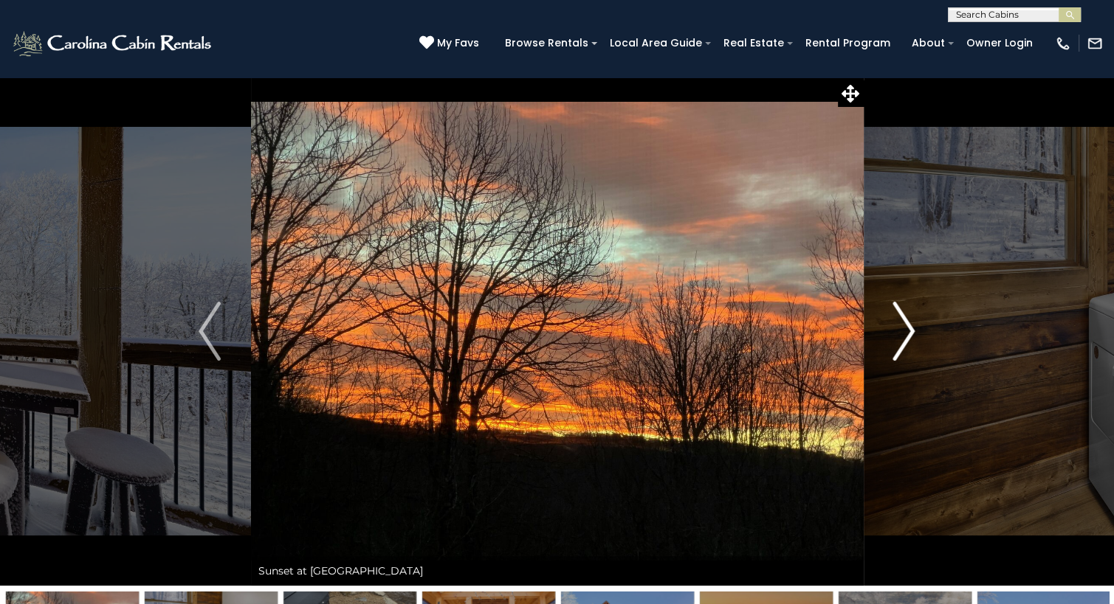
click at [902, 342] on img "Next" at bounding box center [904, 331] width 22 height 59
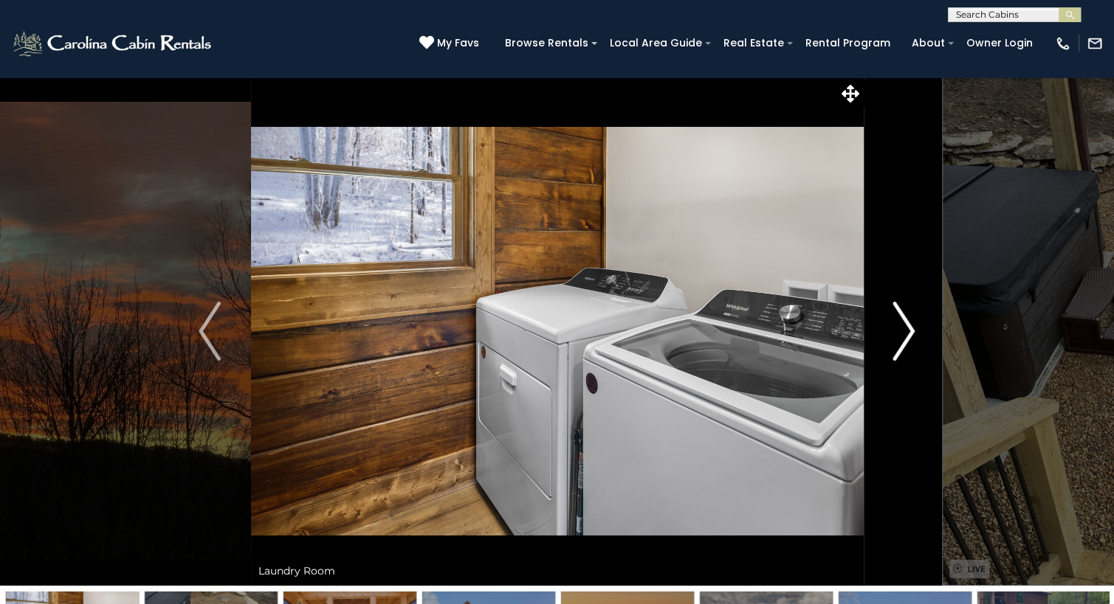
click at [902, 342] on img "Next" at bounding box center [904, 331] width 22 height 59
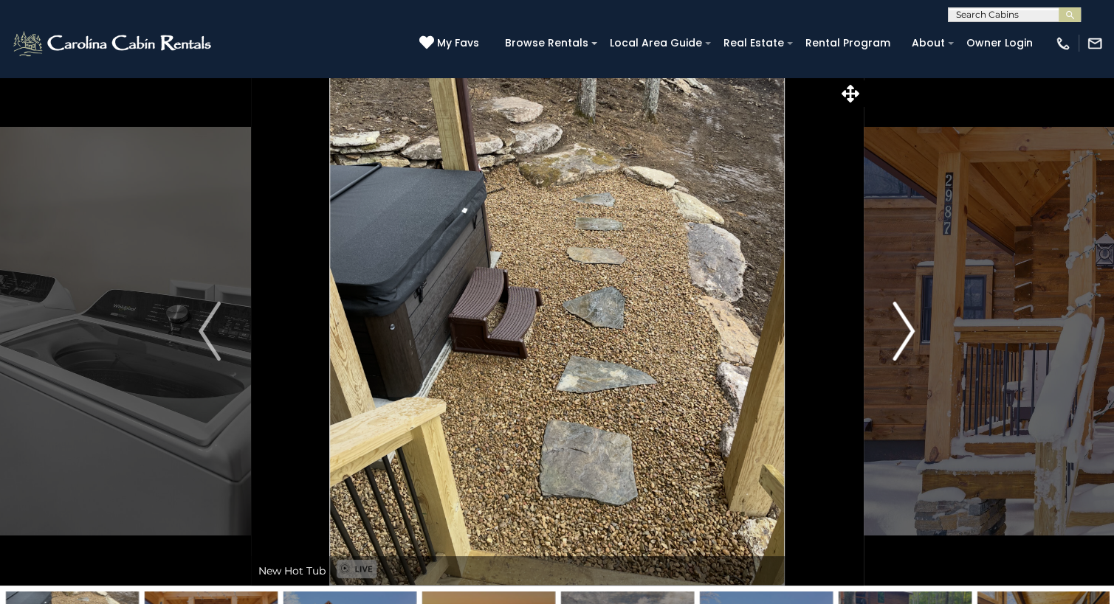
click at [902, 342] on img "Next" at bounding box center [904, 331] width 22 height 59
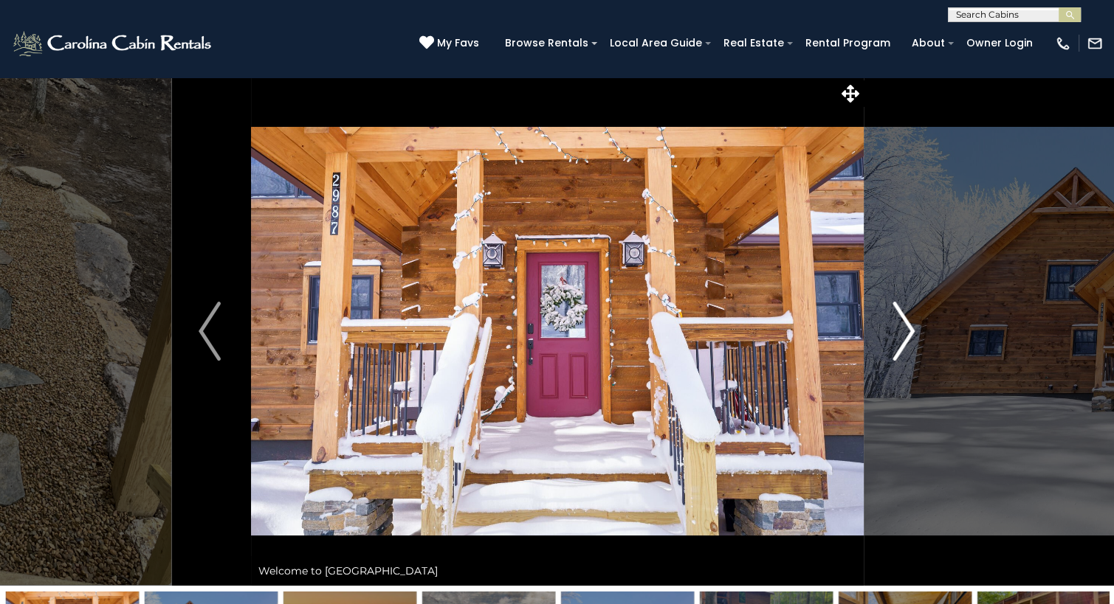
click at [902, 342] on img "Next" at bounding box center [904, 331] width 22 height 59
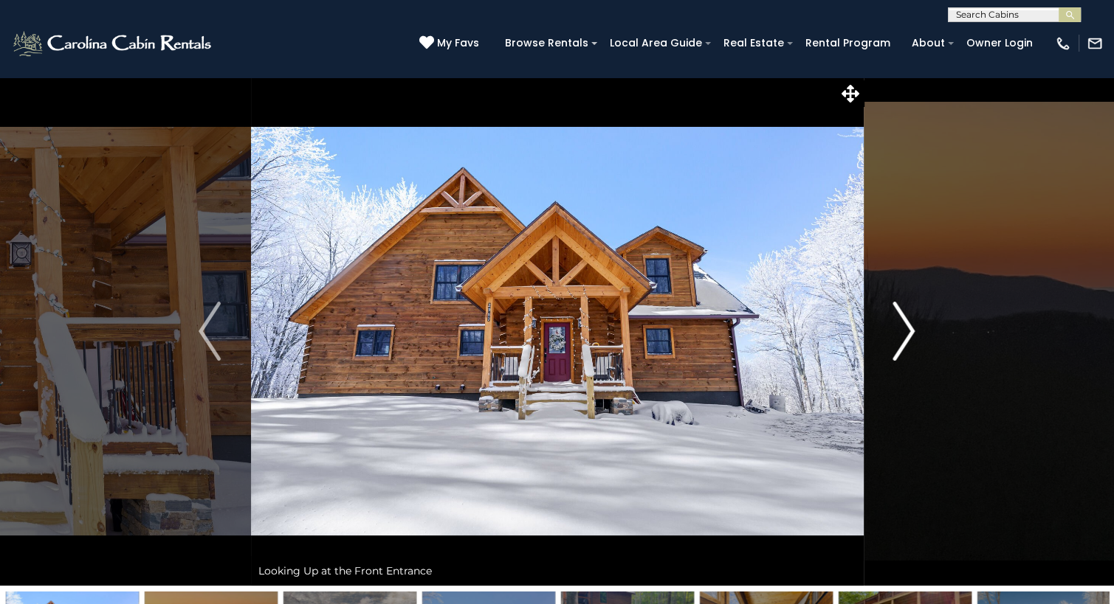
click at [902, 342] on img "Next" at bounding box center [904, 331] width 22 height 59
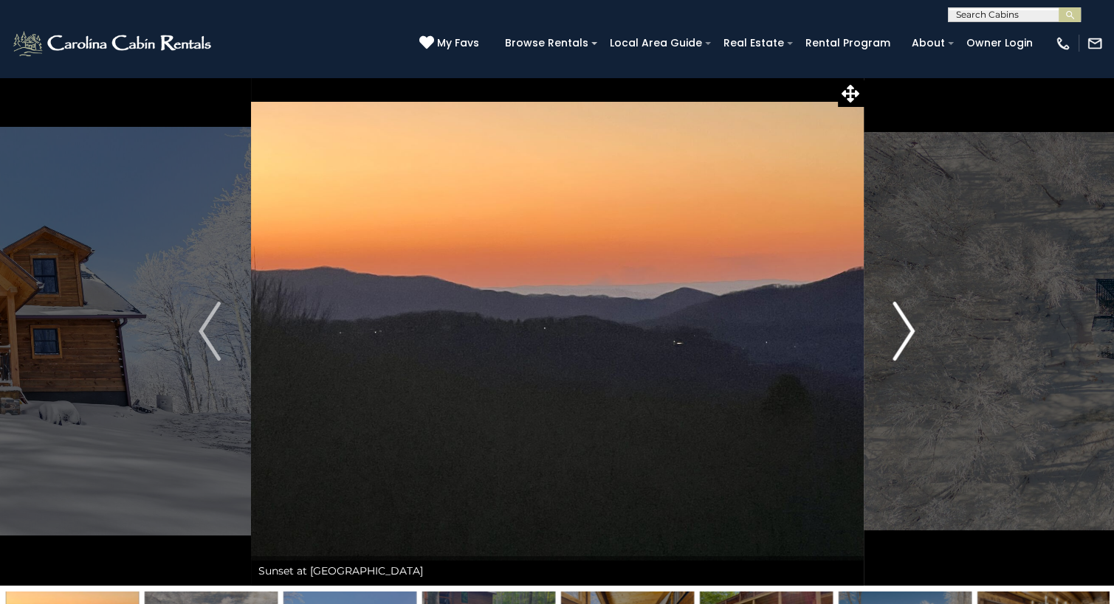
click at [902, 342] on img "Next" at bounding box center [904, 331] width 22 height 59
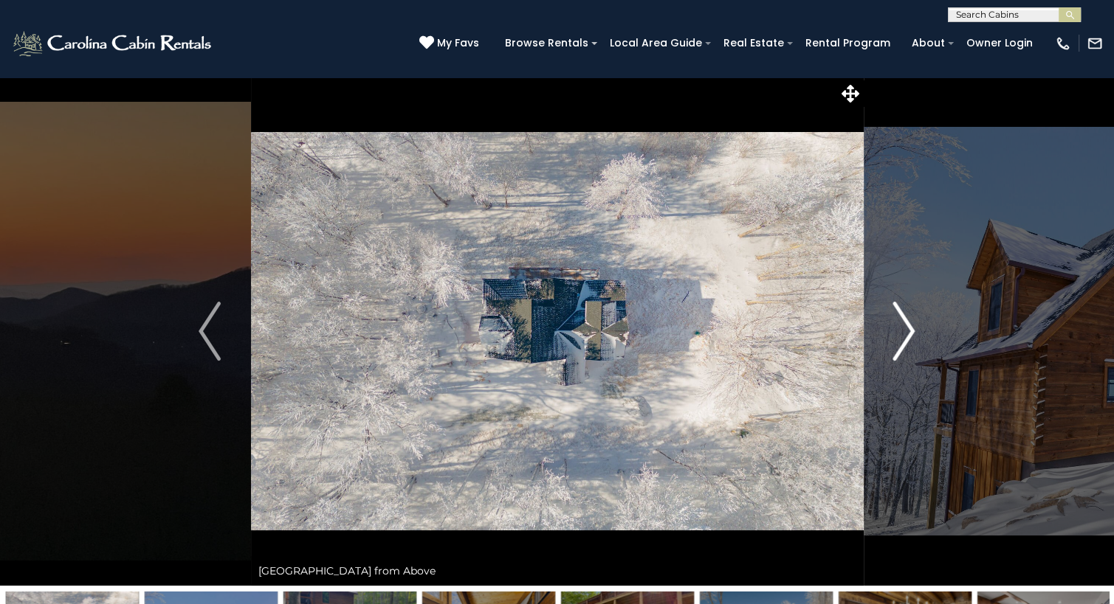
click at [902, 342] on img "Next" at bounding box center [904, 331] width 22 height 59
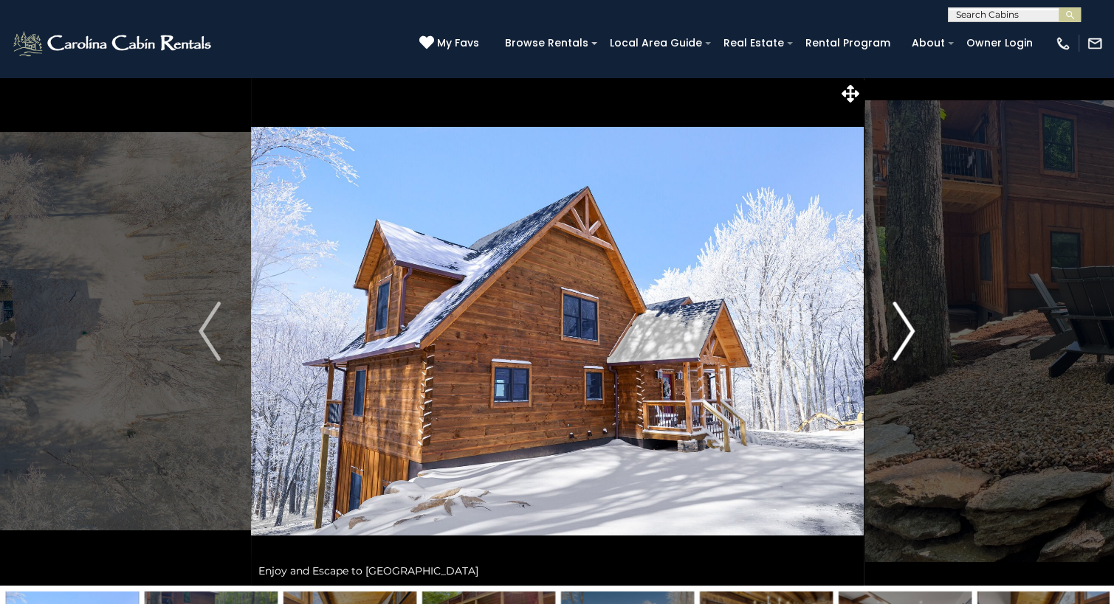
click at [902, 342] on img "Next" at bounding box center [904, 331] width 22 height 59
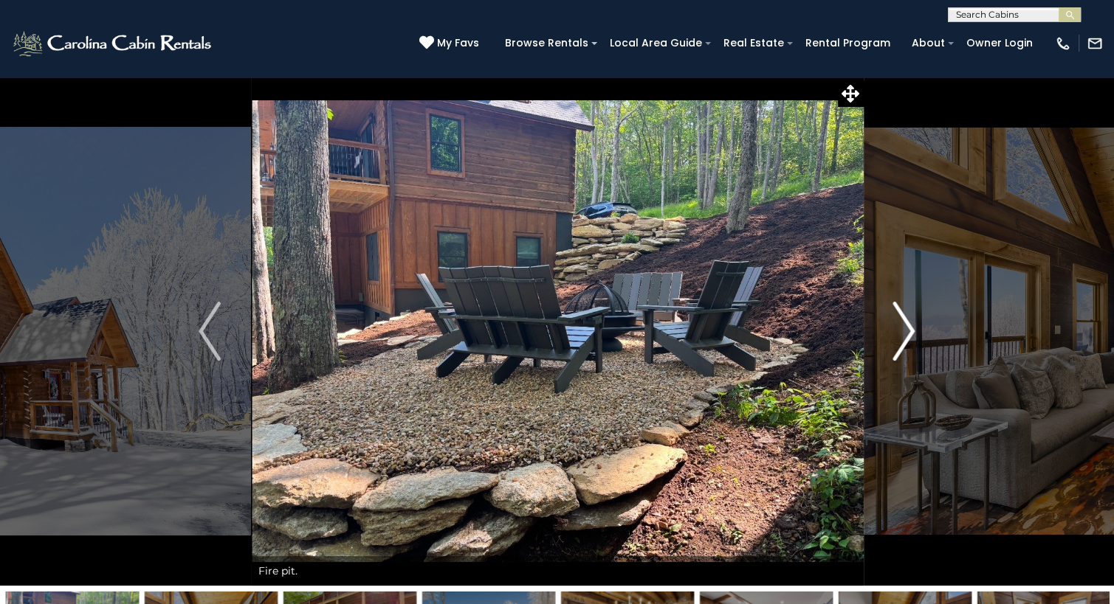
click at [902, 342] on img "Next" at bounding box center [904, 331] width 22 height 59
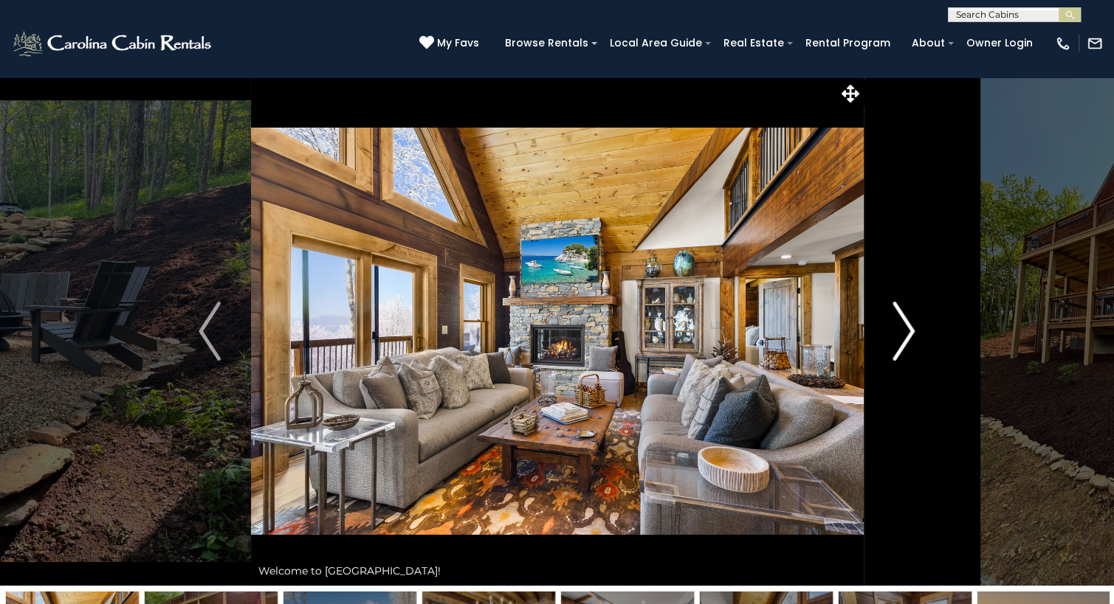
click at [902, 342] on img "Next" at bounding box center [904, 331] width 22 height 59
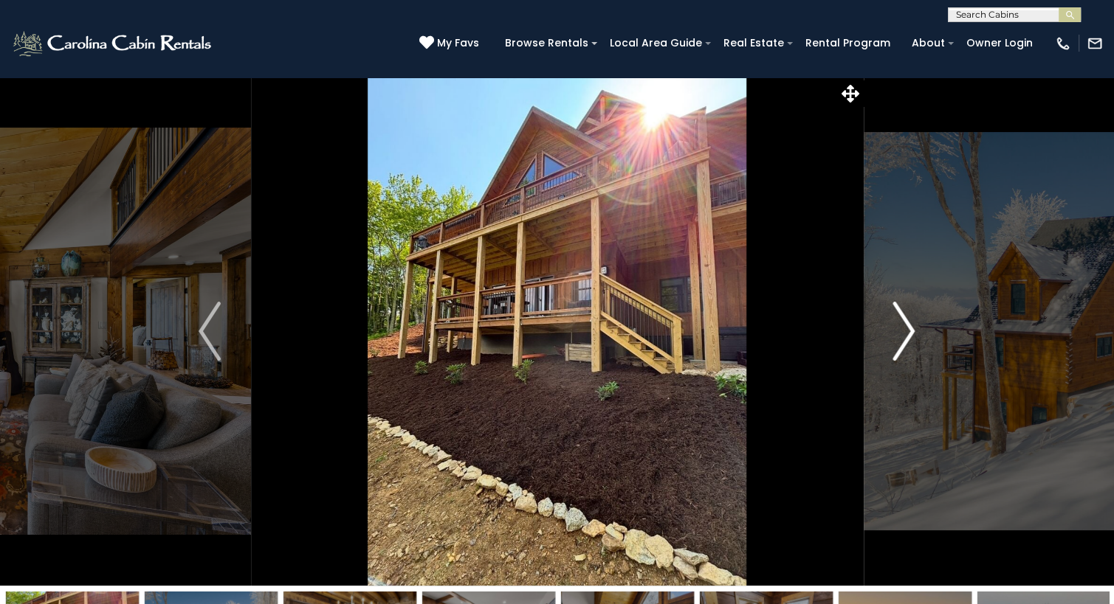
click at [902, 342] on img "Next" at bounding box center [904, 331] width 22 height 59
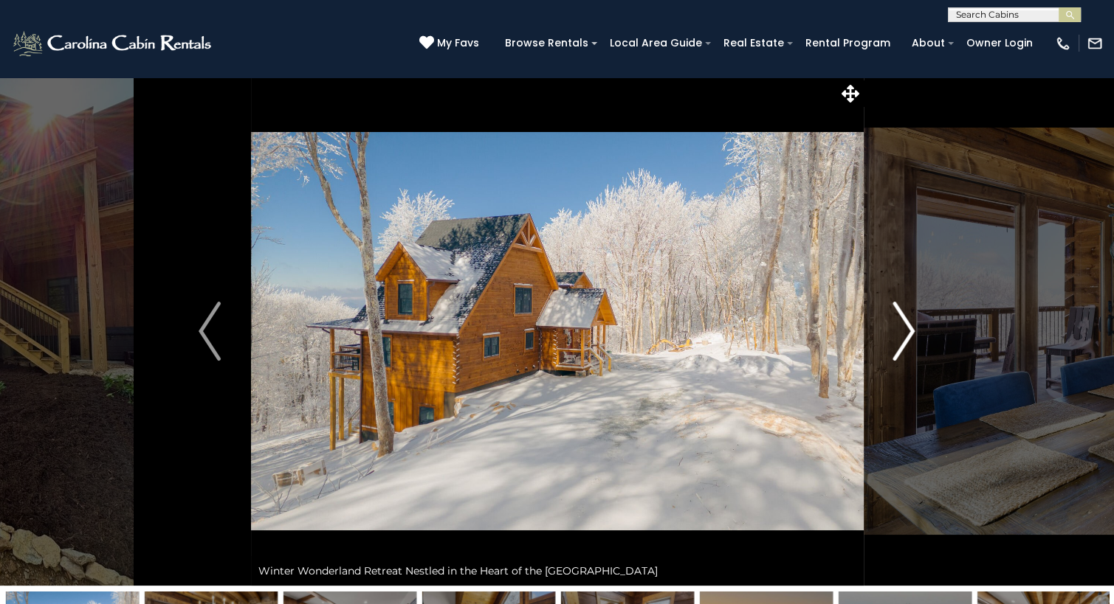
click at [902, 342] on img "Next" at bounding box center [904, 331] width 22 height 59
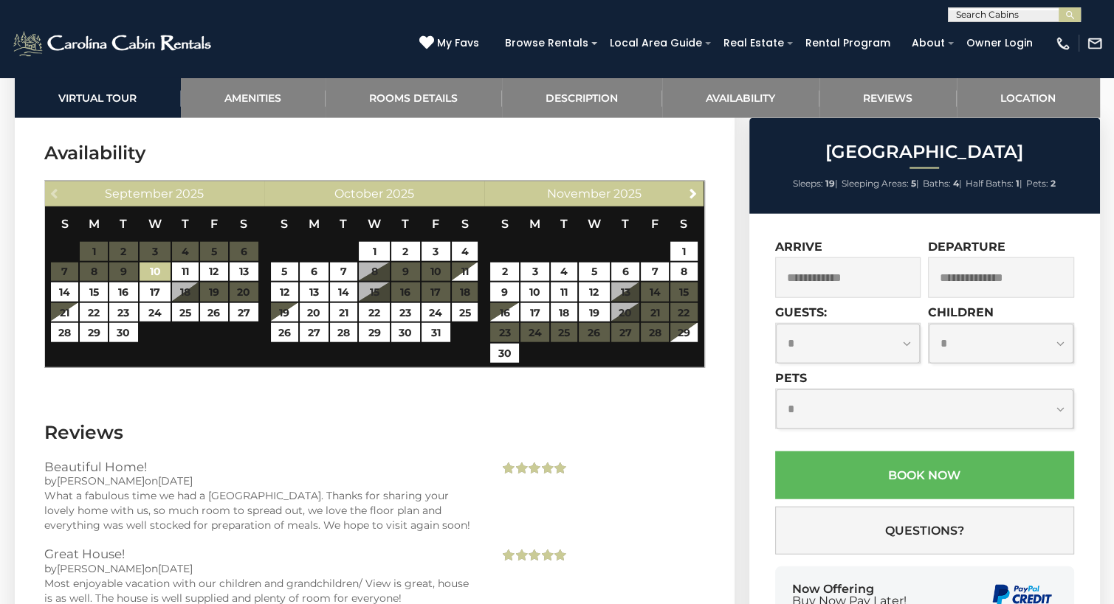
scroll to position [3436, 0]
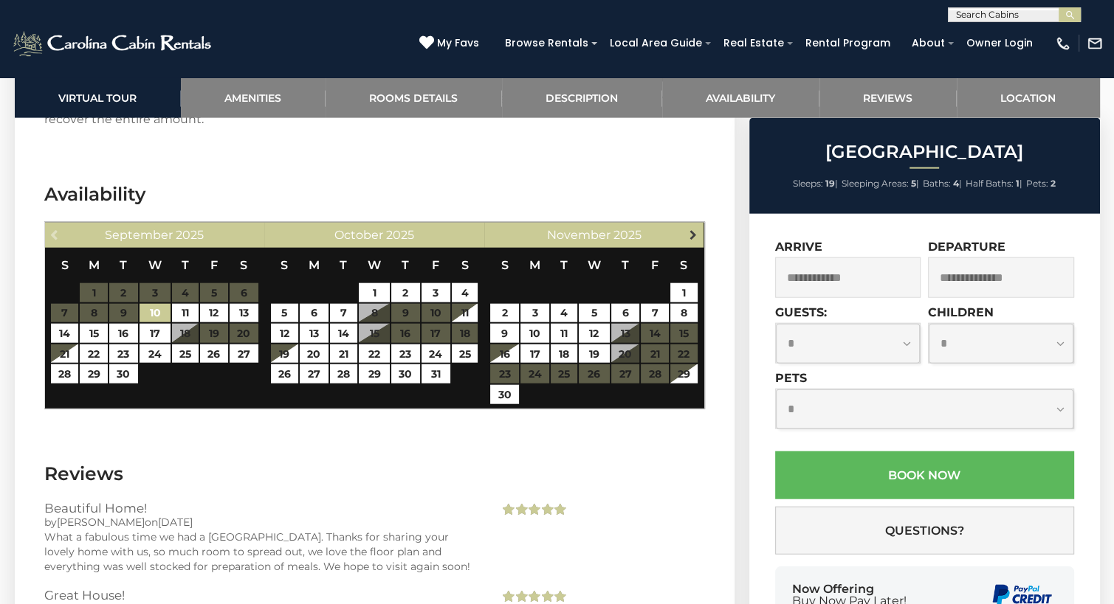
click at [697, 229] on span "Next" at bounding box center [693, 235] width 12 height 12
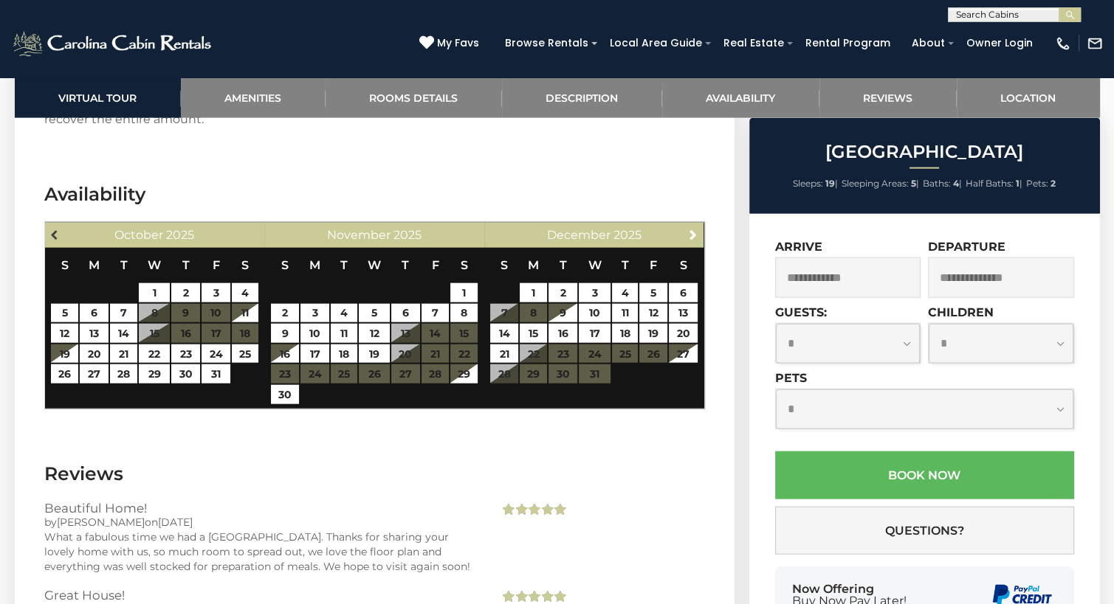
click at [52, 229] on span "Previous" at bounding box center [55, 235] width 12 height 12
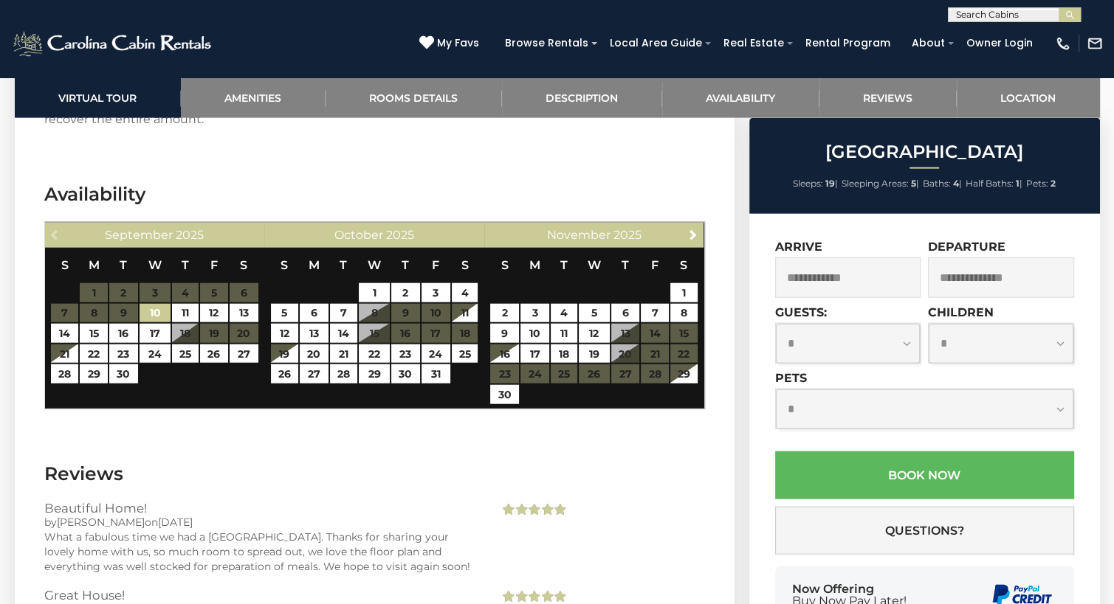
click at [968, 18] on input "text" at bounding box center [1012, 17] width 129 height 15
type input "******"
click at [1009, 39] on li "Enligh tened Elk Escape" at bounding box center [1013, 41] width 131 height 27
click at [1072, 15] on img "submit" at bounding box center [1069, 15] width 11 height 11
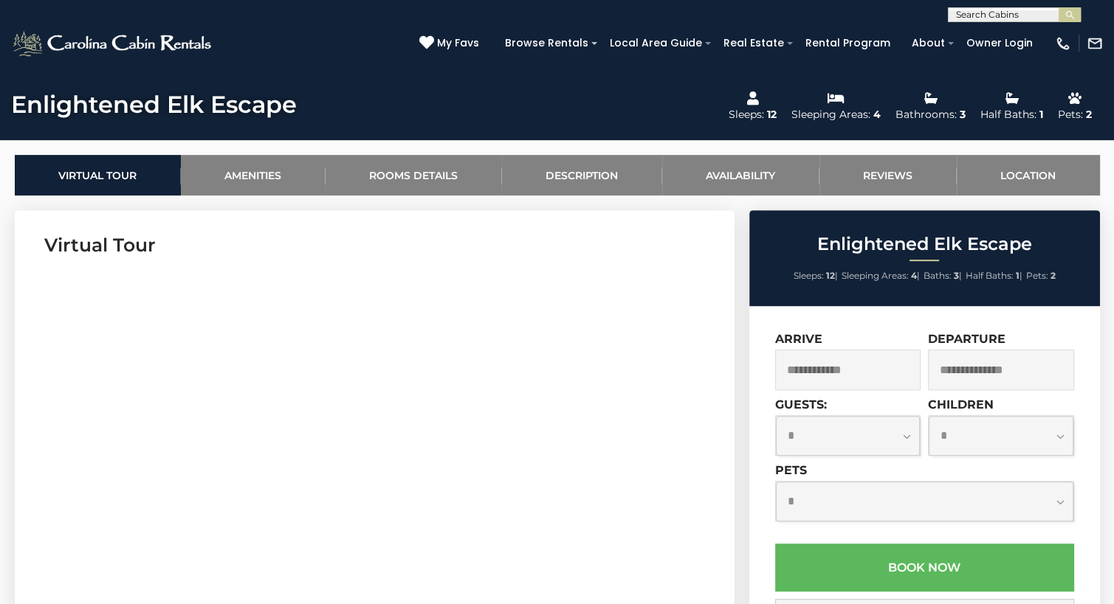
scroll to position [636, 0]
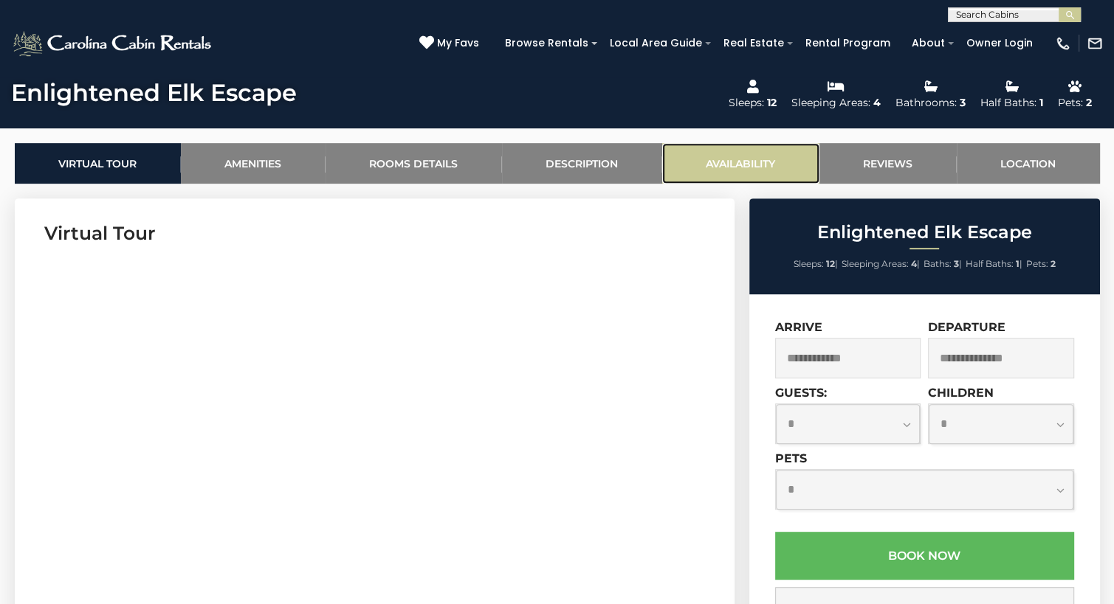
click at [761, 165] on link "Availability" at bounding box center [740, 163] width 157 height 41
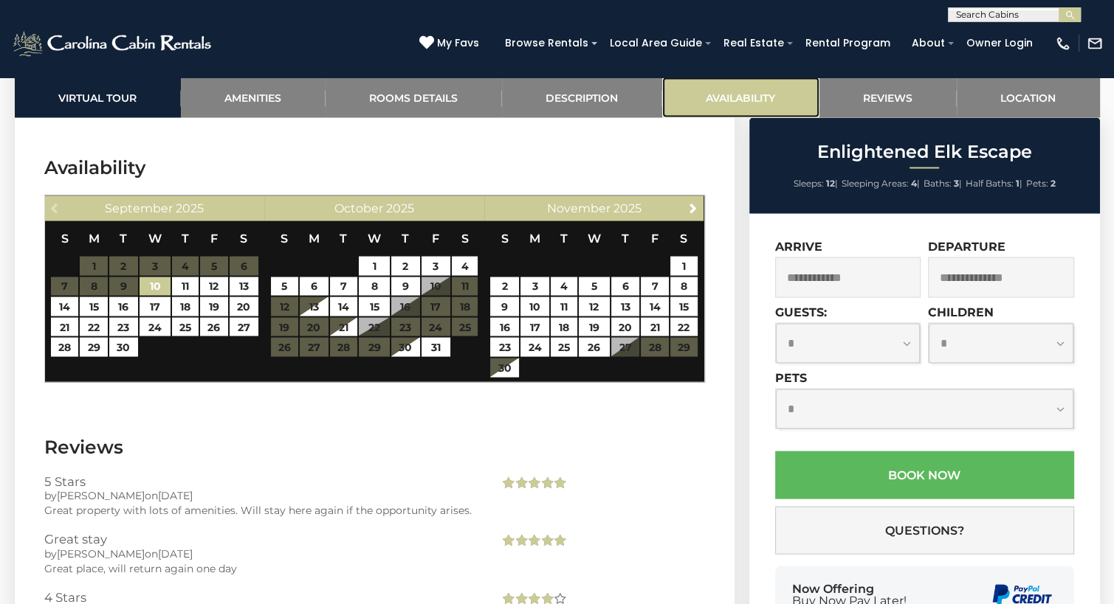
scroll to position [2923, 0]
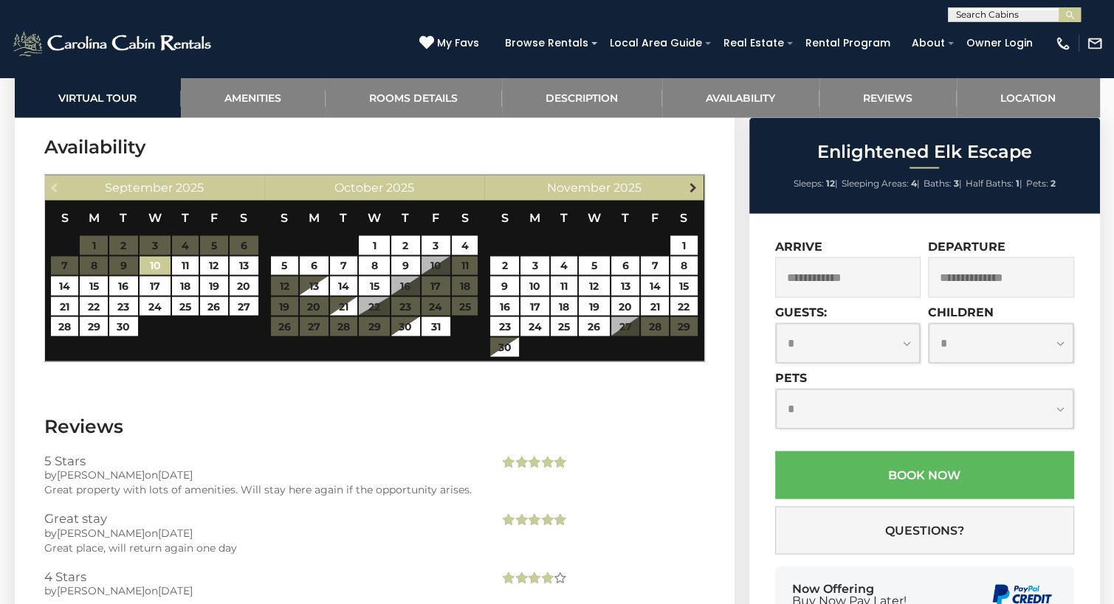
click at [692, 190] on span "Next" at bounding box center [693, 188] width 12 height 12
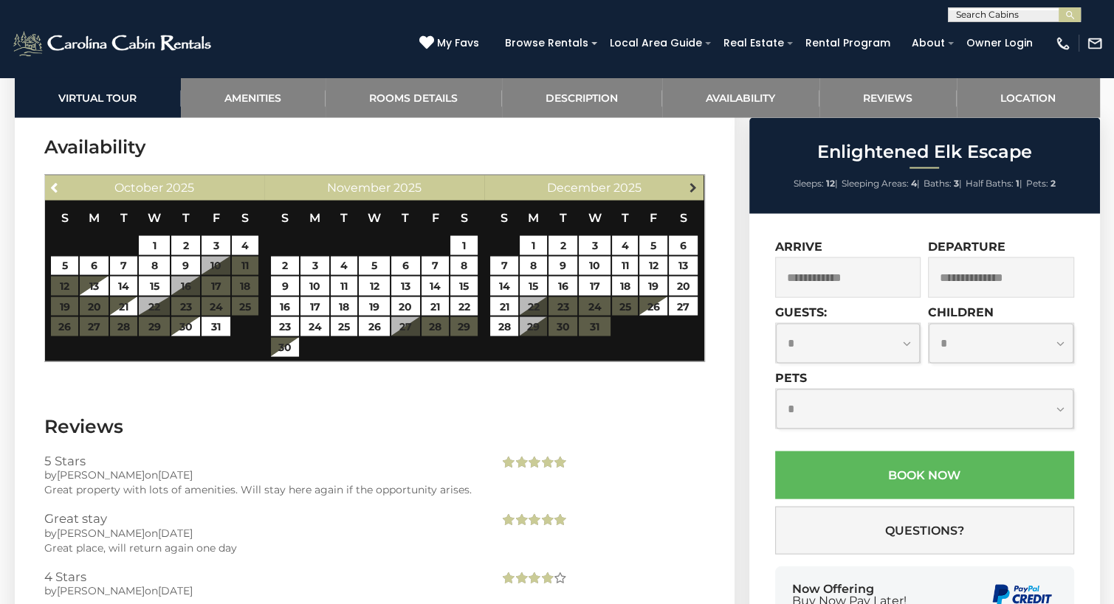
click at [689, 187] on span "Next" at bounding box center [693, 188] width 12 height 12
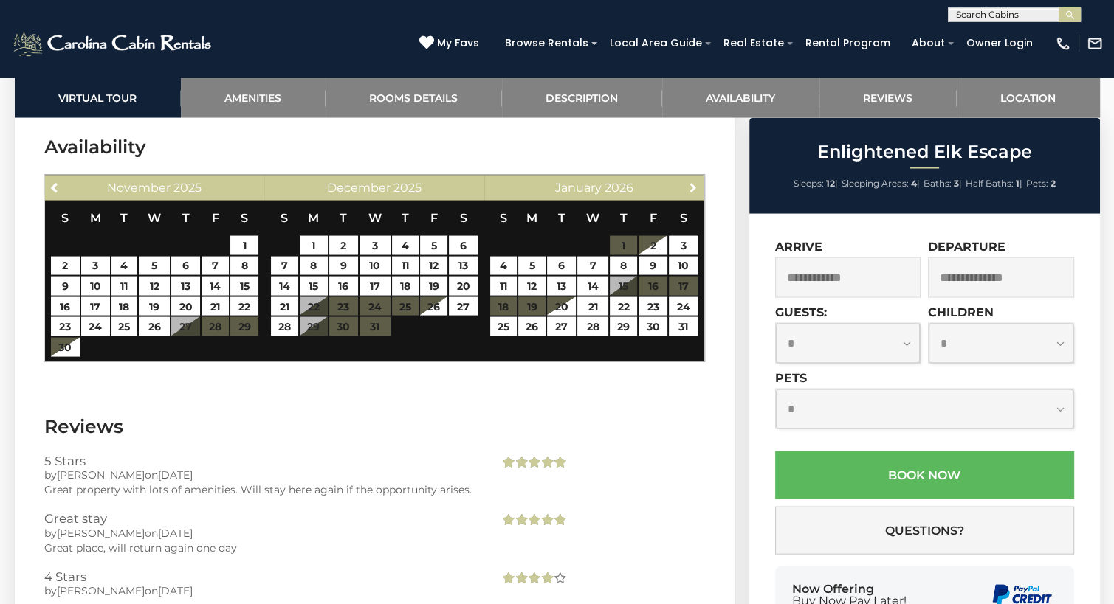
click at [689, 187] on span "Next" at bounding box center [693, 188] width 12 height 12
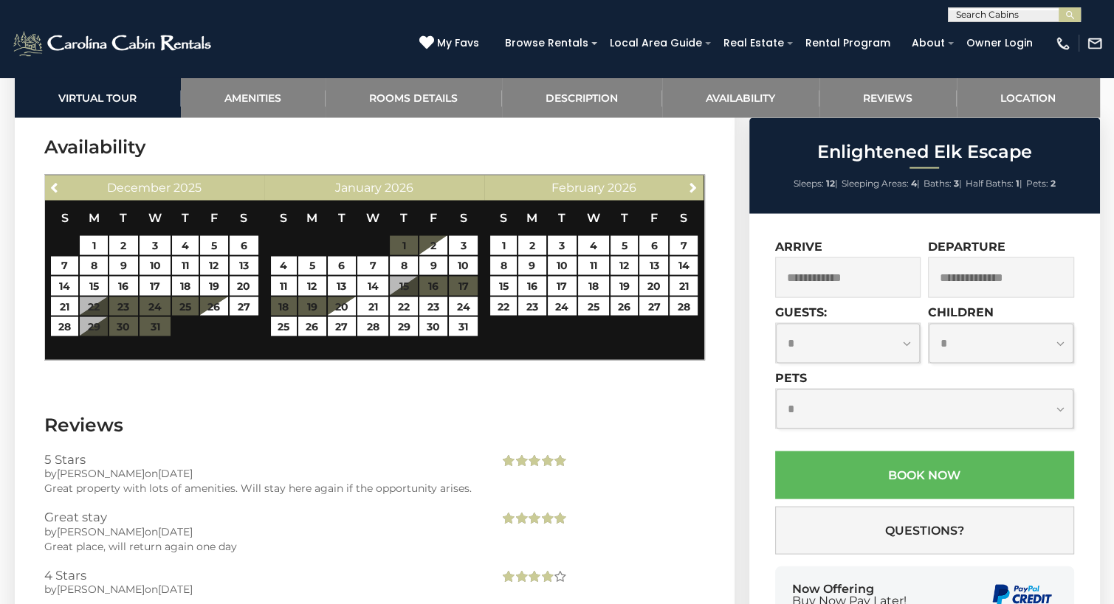
scroll to position [0, 0]
click at [970, 18] on input "text" at bounding box center [1012, 17] width 129 height 15
type input "**********"
click at [1021, 35] on li "Spice Ridge Retreat" at bounding box center [1013, 34] width 131 height 13
click at [1068, 13] on img "submit" at bounding box center [1069, 15] width 11 height 11
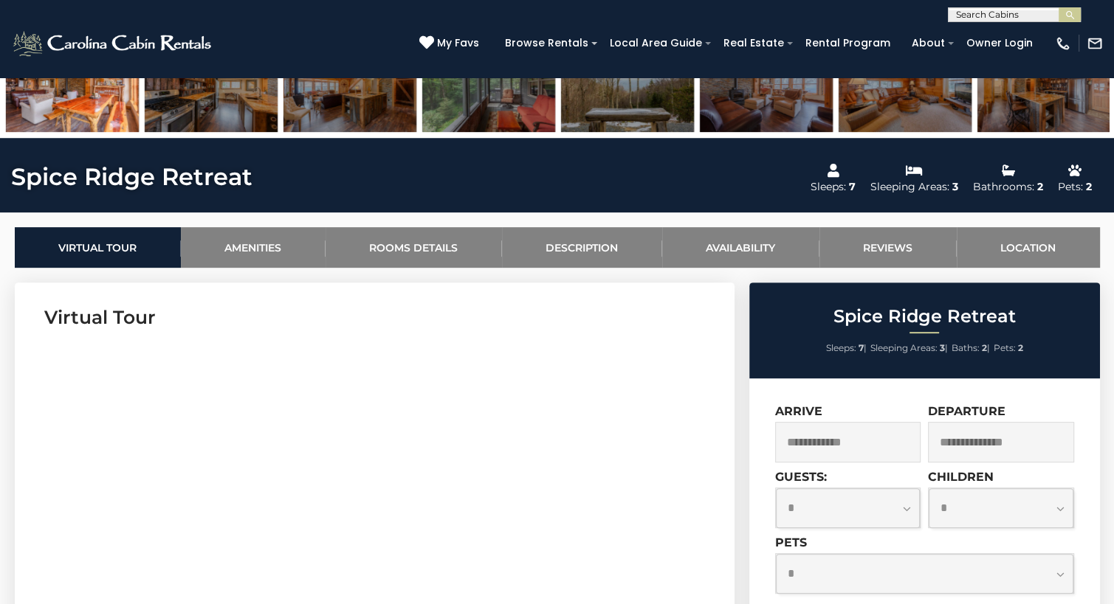
scroll to position [627, 0]
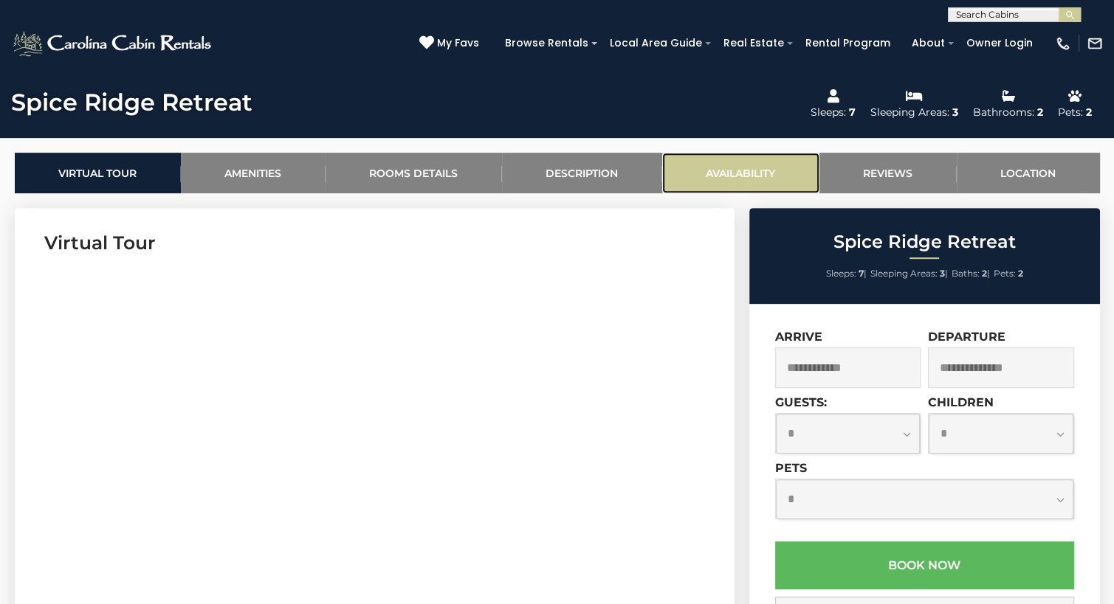
click at [720, 179] on link "Availability" at bounding box center [740, 173] width 157 height 41
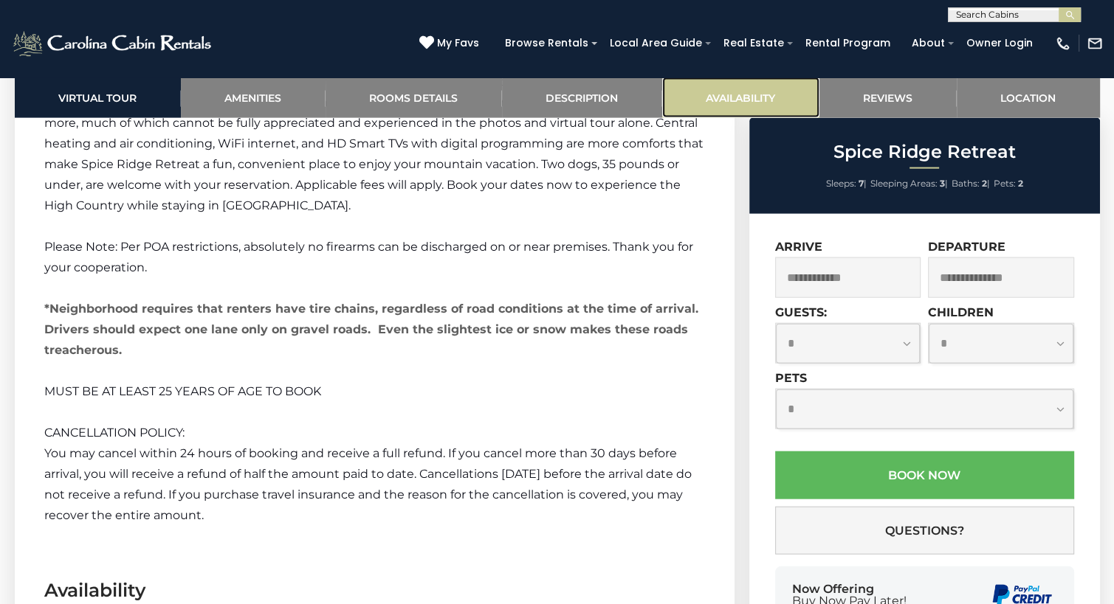
scroll to position [3721, 0]
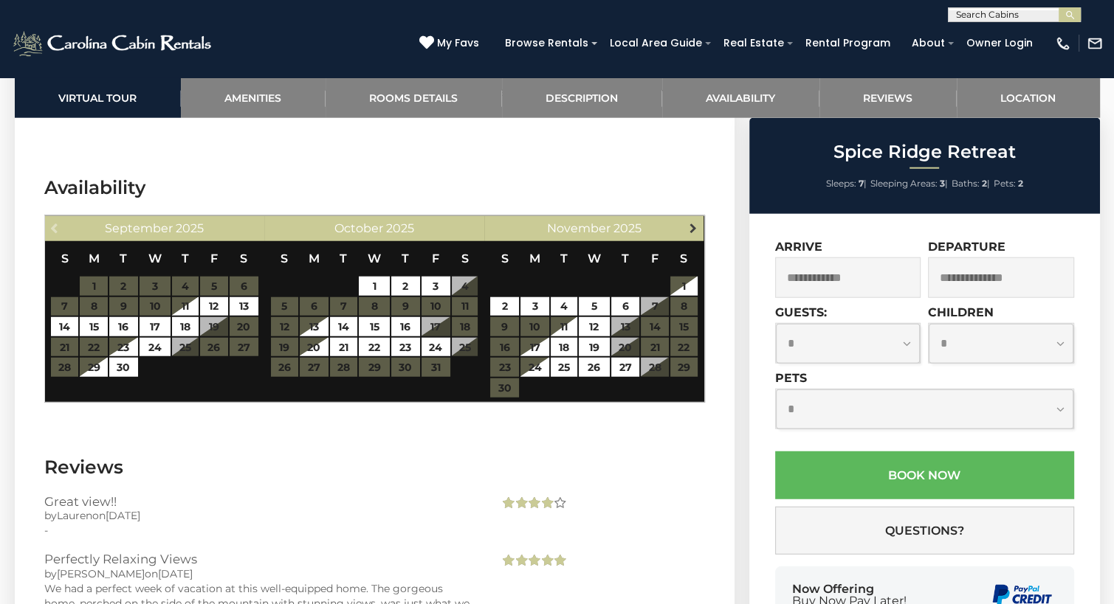
click at [693, 222] on span "Next" at bounding box center [693, 228] width 12 height 12
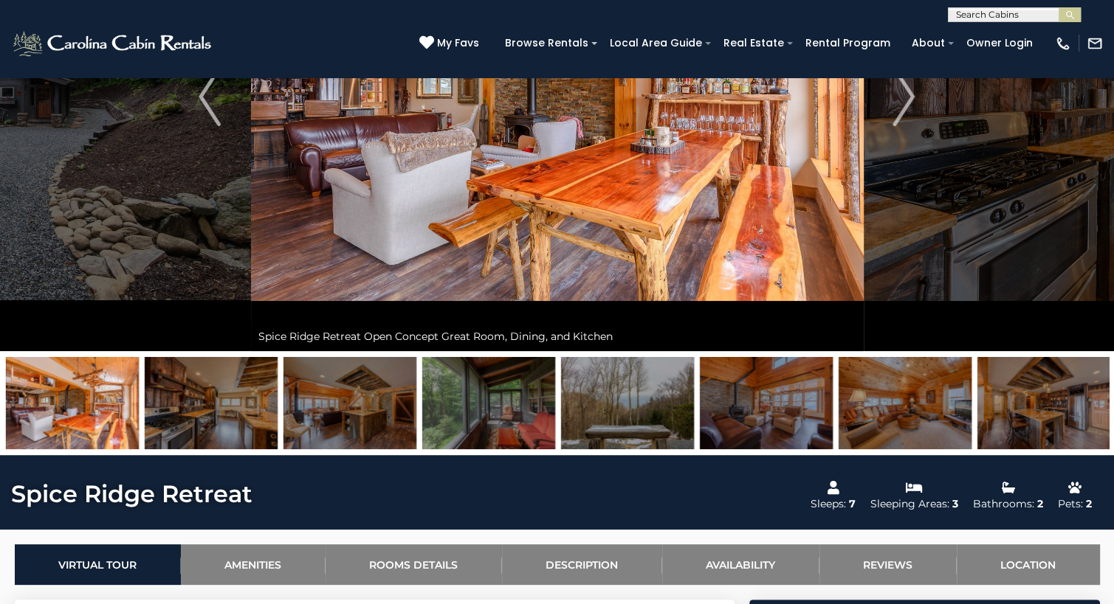
scroll to position [38, 0]
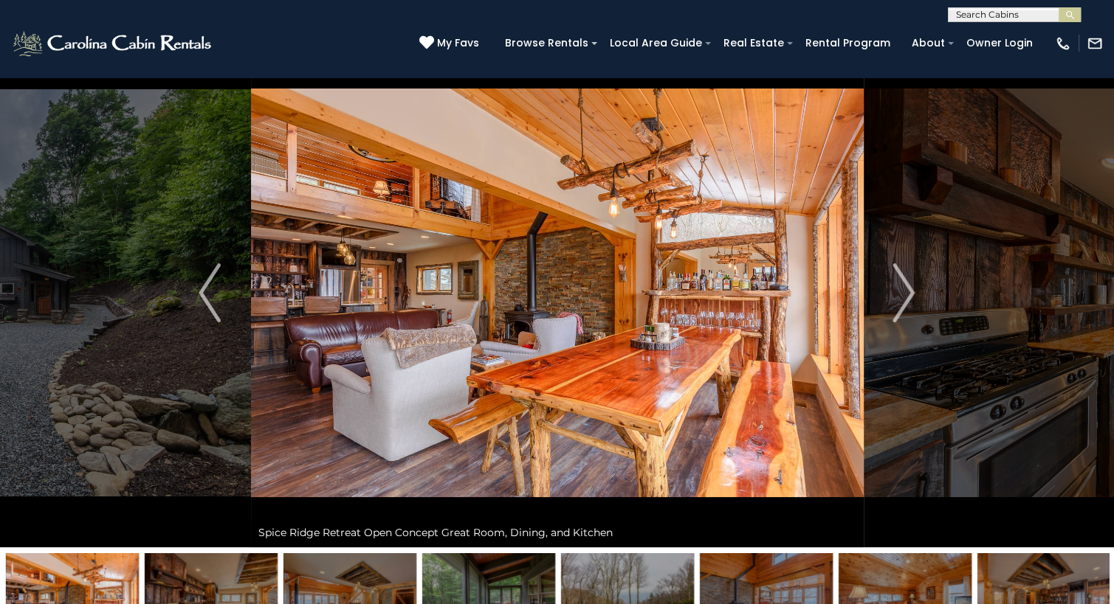
click at [1024, 16] on input "text" at bounding box center [1012, 17] width 129 height 15
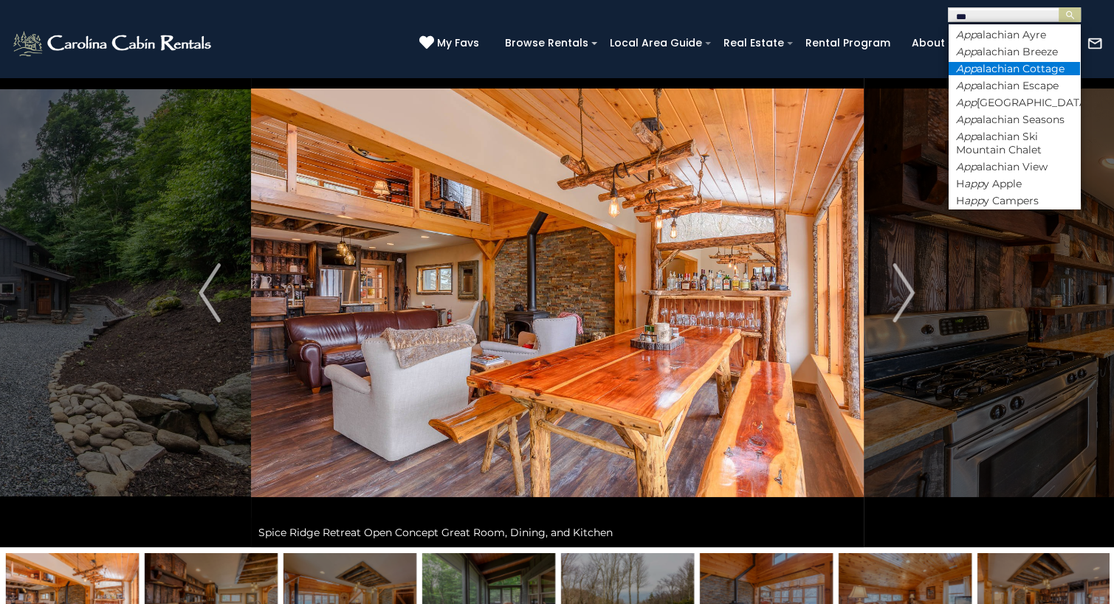
type input "***"
click at [1024, 66] on li "App alachian Cottage" at bounding box center [1013, 68] width 131 height 13
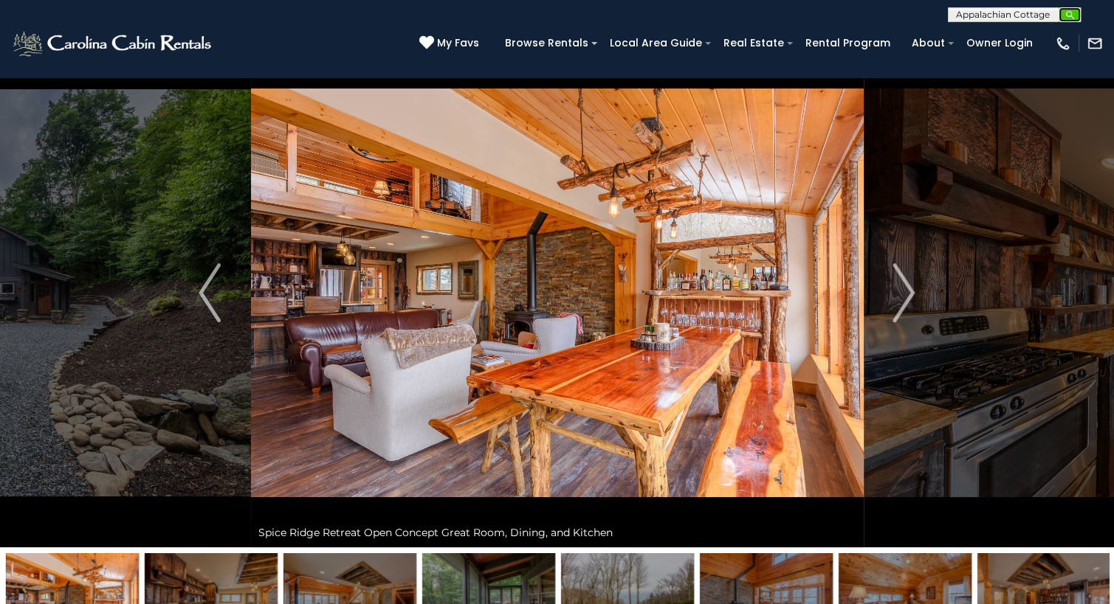
click at [1069, 20] on button "submit" at bounding box center [1069, 14] width 22 height 15
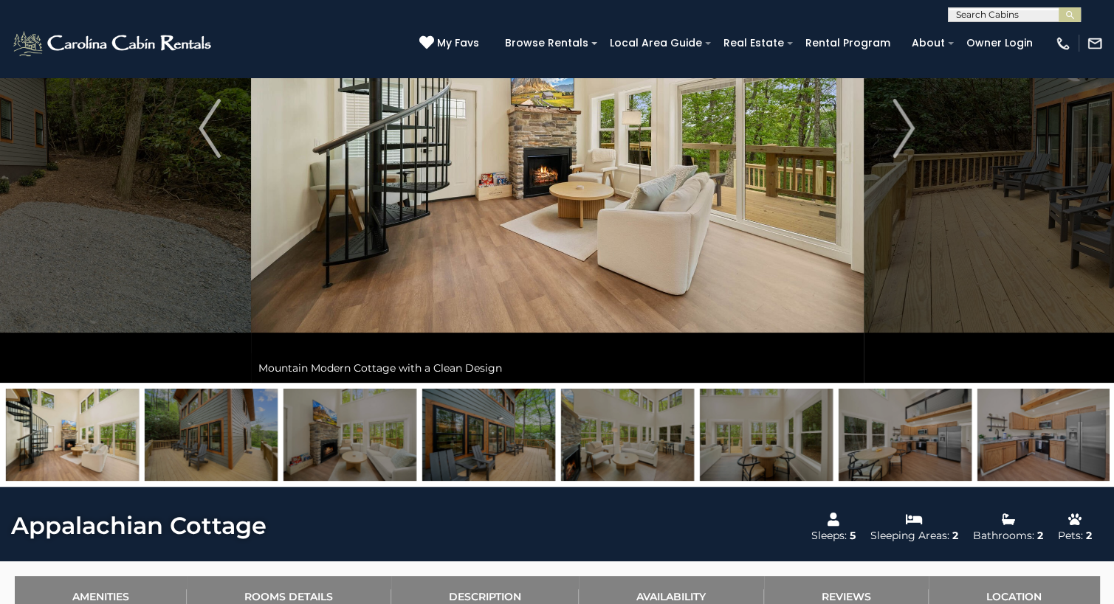
scroll to position [207, 0]
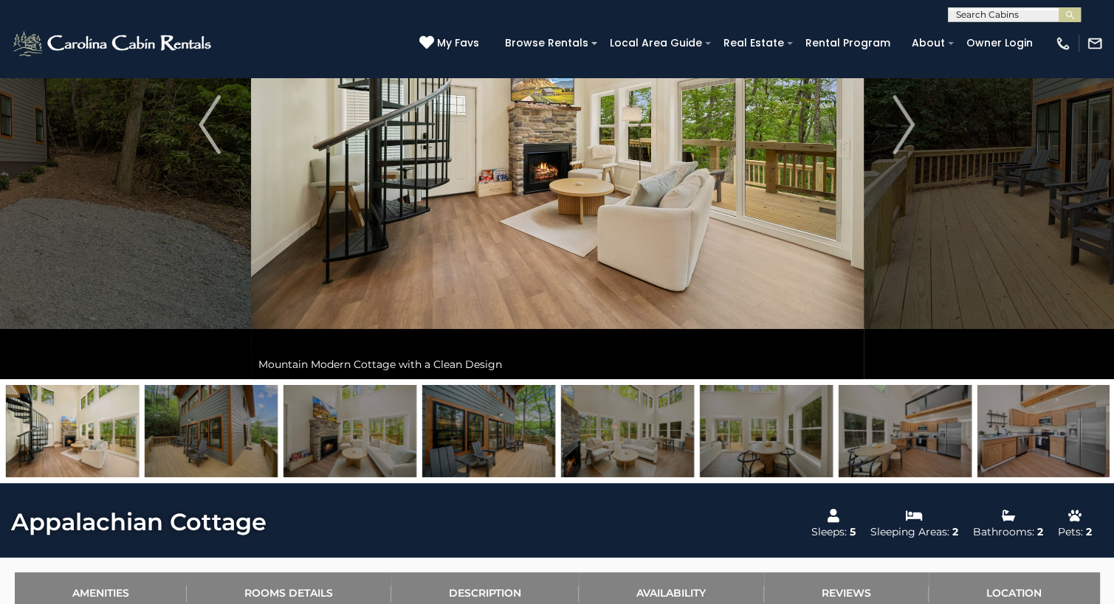
click at [224, 414] on img at bounding box center [211, 431] width 133 height 92
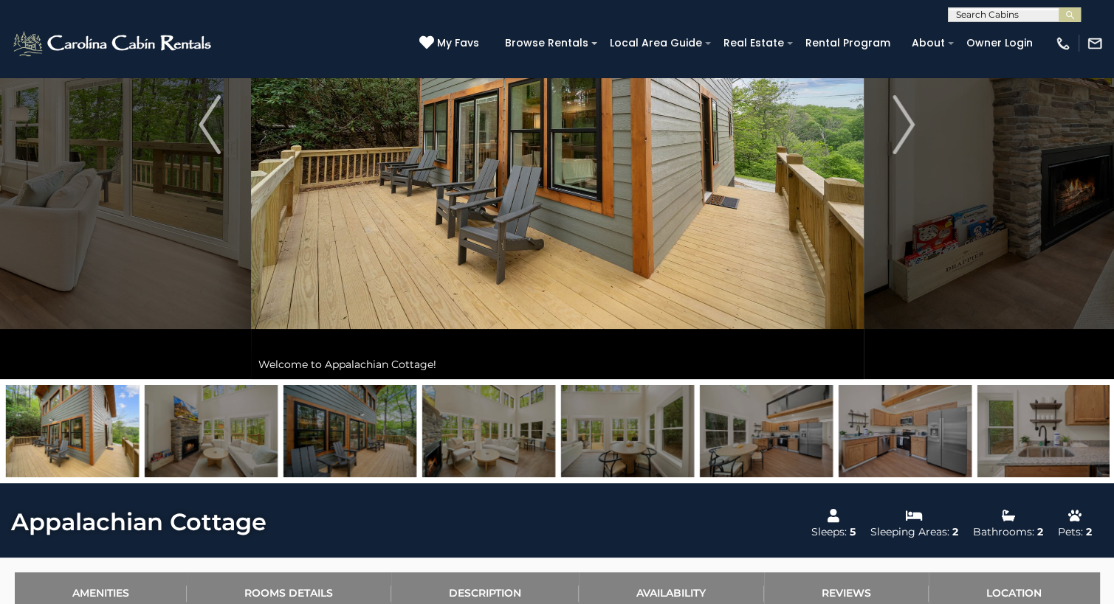
click at [993, 18] on input "text" at bounding box center [1012, 17] width 129 height 15
type input "******"
click at [1004, 31] on li "High R oad Cabin" at bounding box center [1013, 34] width 131 height 13
click at [1076, 14] on button "submit" at bounding box center [1069, 14] width 22 height 15
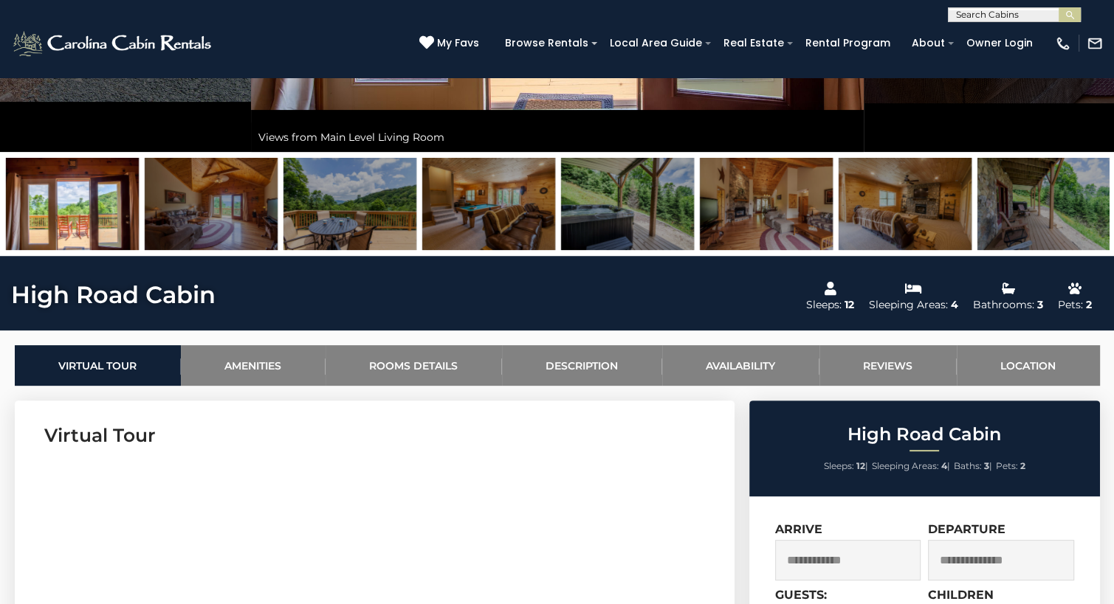
scroll to position [623, 0]
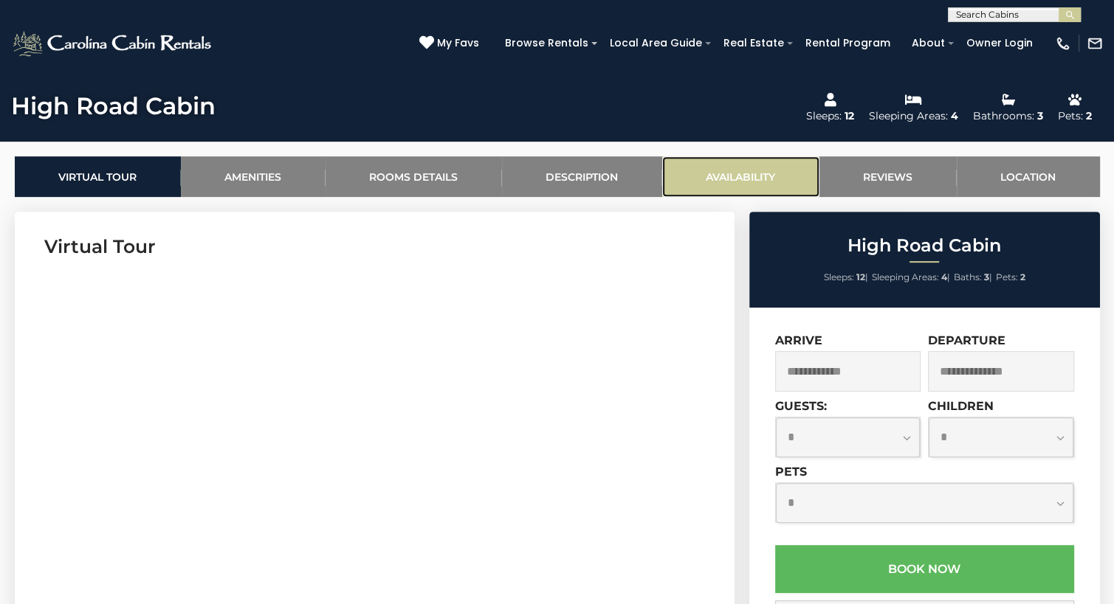
click at [760, 176] on link "Availability" at bounding box center [740, 176] width 157 height 41
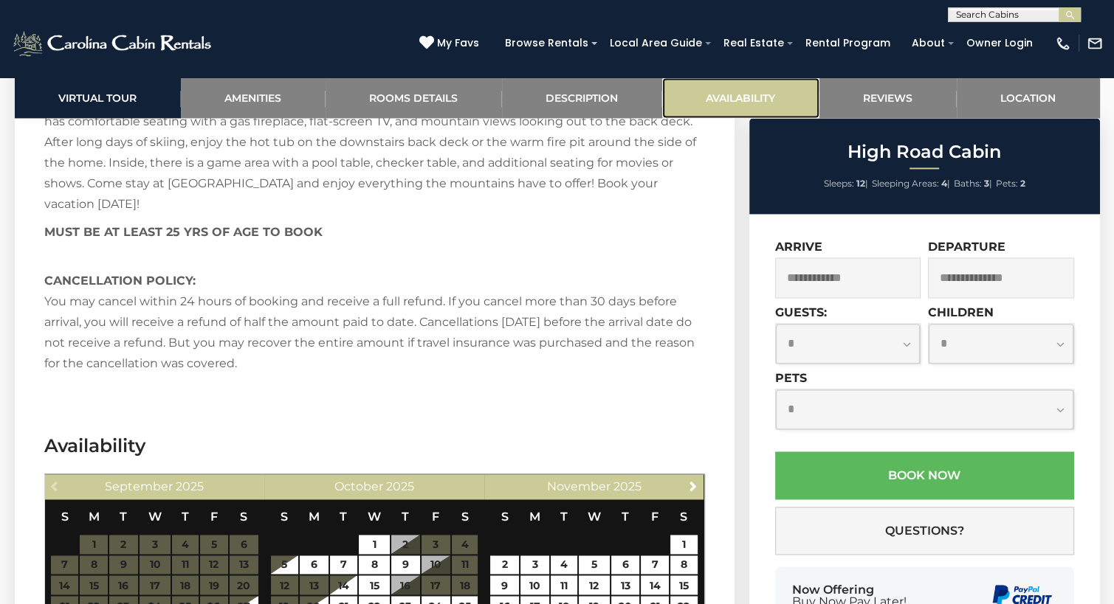
scroll to position [2499, 0]
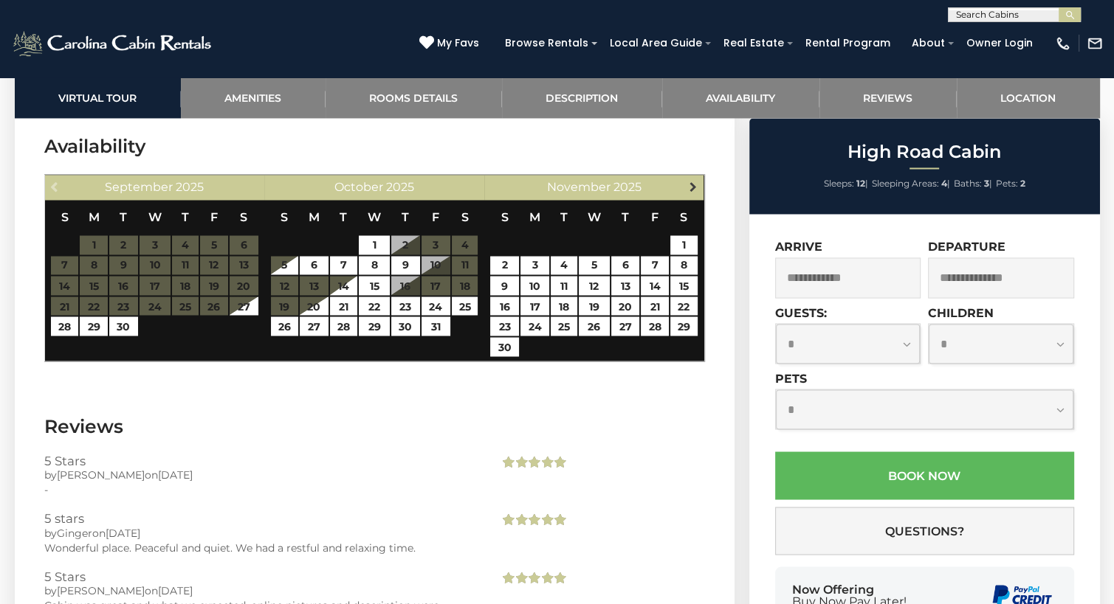
click at [689, 192] on link "Next" at bounding box center [692, 186] width 18 height 18
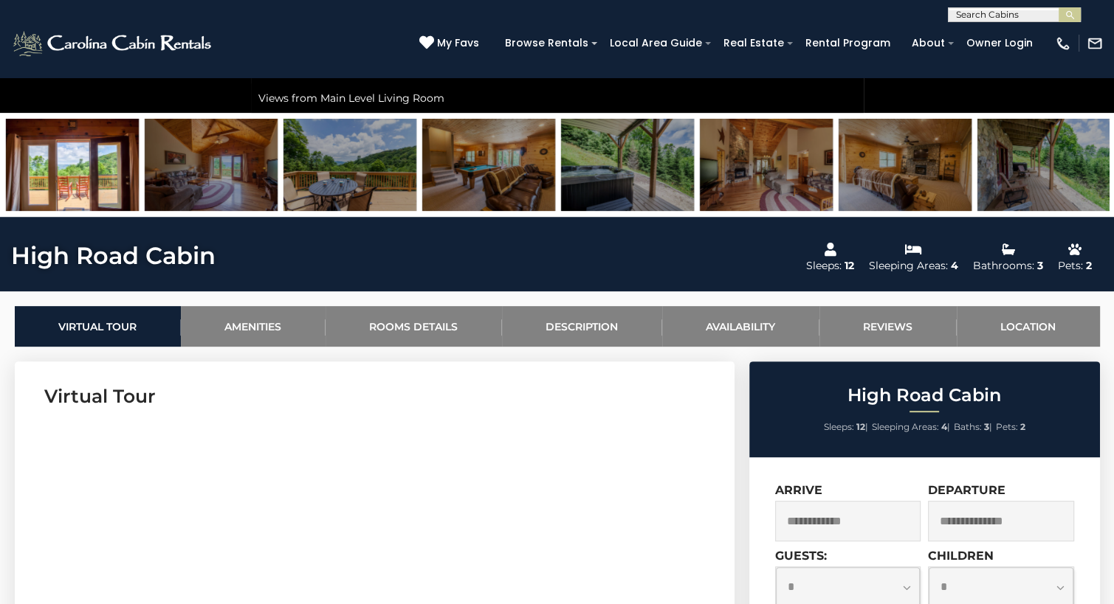
scroll to position [447, 0]
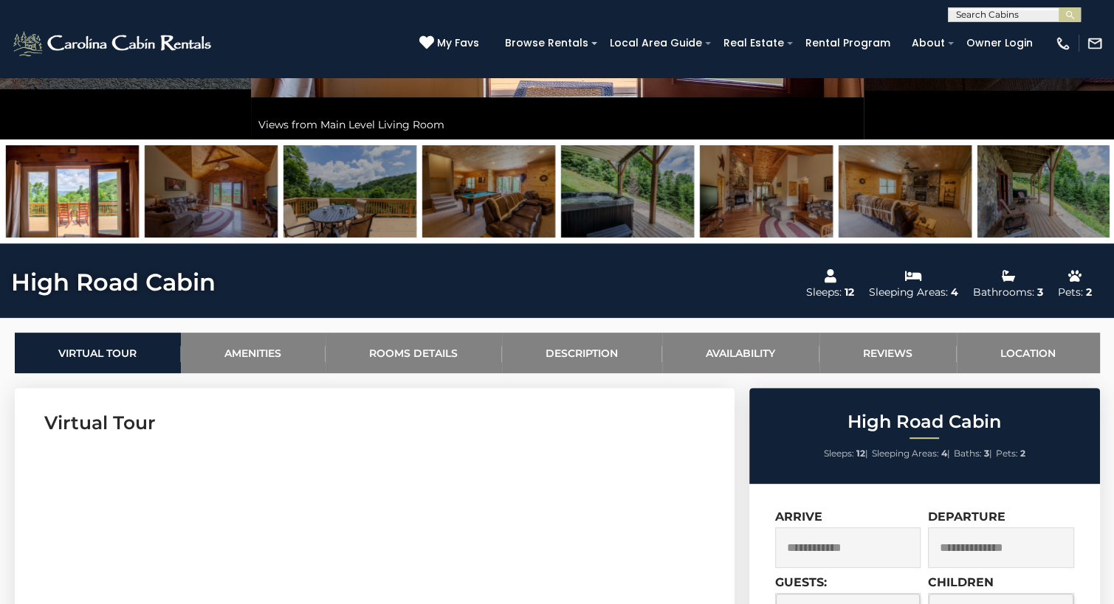
click at [1027, 12] on input "text" at bounding box center [1012, 17] width 129 height 15
click at [1022, 11] on input "text" at bounding box center [1012, 17] width 129 height 15
click at [1024, 10] on input "text" at bounding box center [1012, 17] width 129 height 15
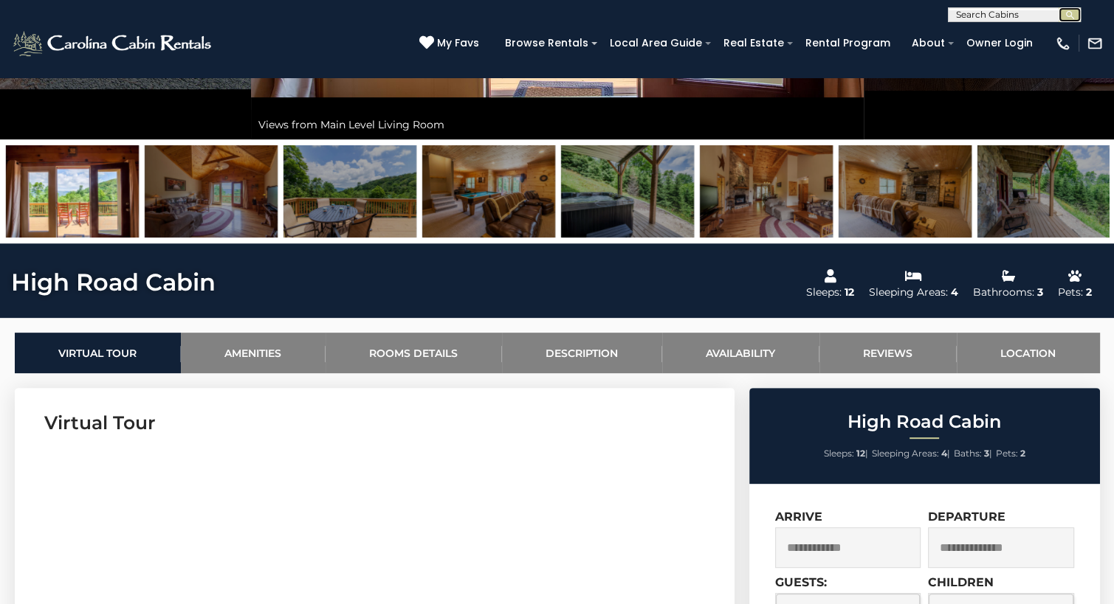
click at [1066, 11] on img "submit" at bounding box center [1069, 15] width 11 height 11
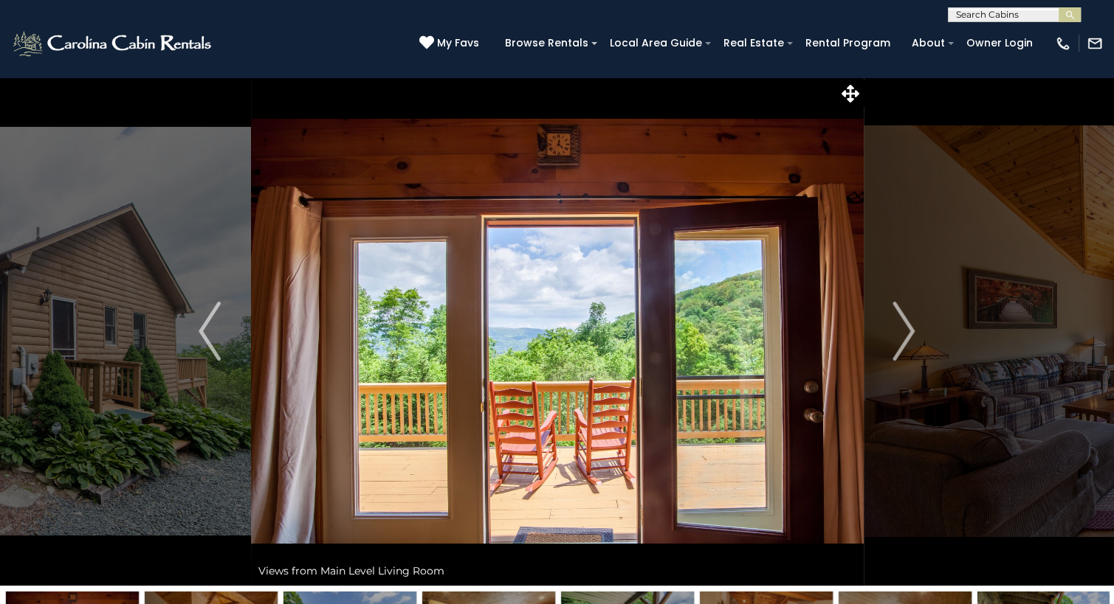
click at [976, 16] on input "text" at bounding box center [1012, 17] width 129 height 15
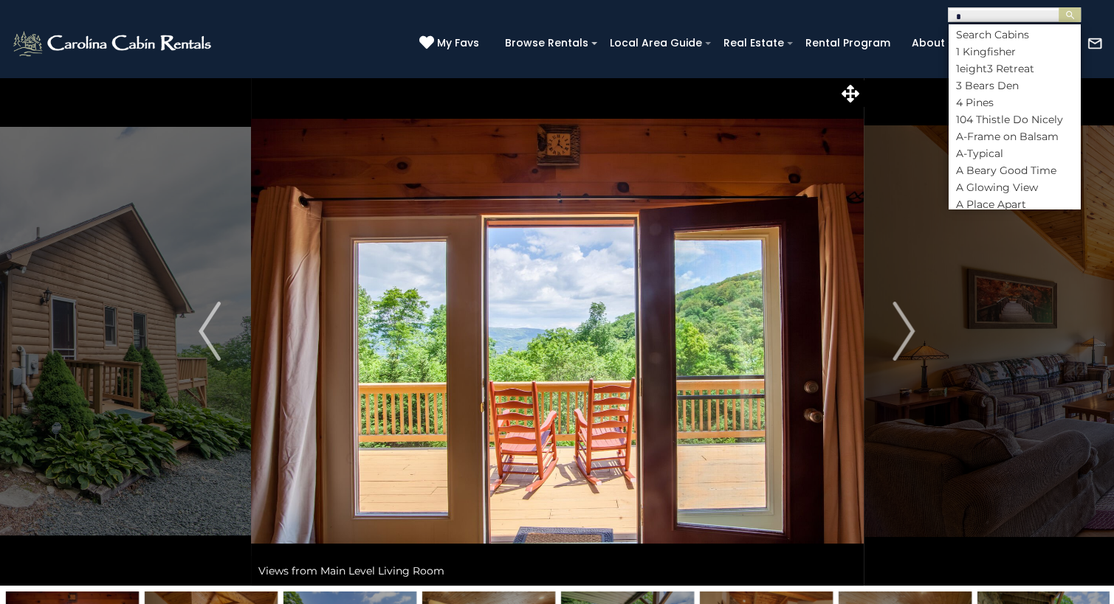
click at [976, 16] on input "*" at bounding box center [1012, 17] width 129 height 15
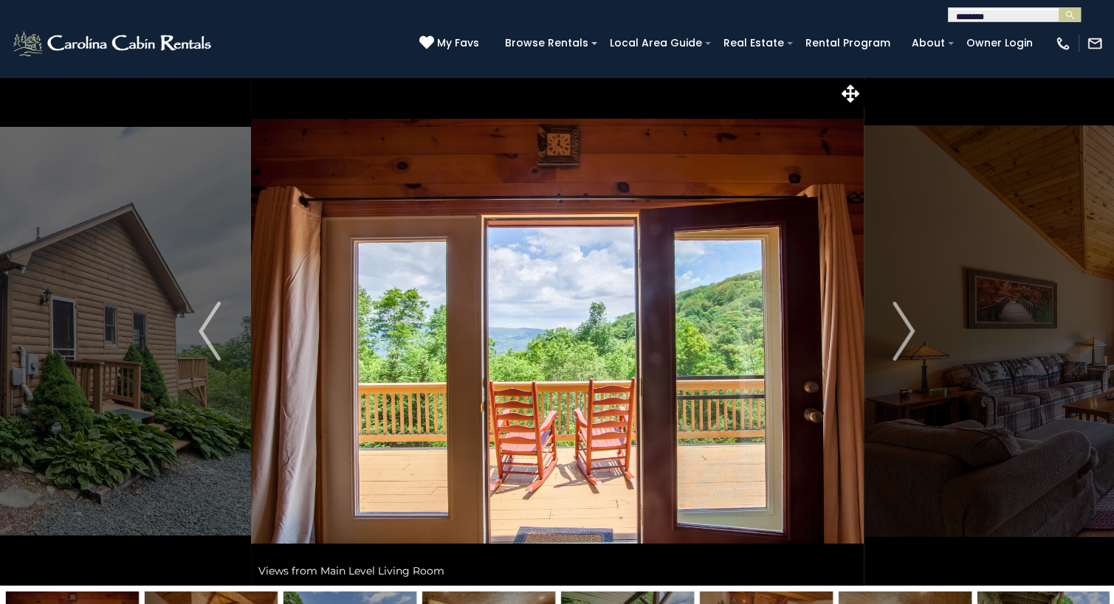
type input "*********"
type input "**********"
click at [1039, 15] on input "text" at bounding box center [1012, 17] width 129 height 15
click at [1030, 38] on li "Hidden Gem" at bounding box center [1013, 34] width 131 height 13
click at [1067, 14] on img "submit" at bounding box center [1069, 15] width 11 height 11
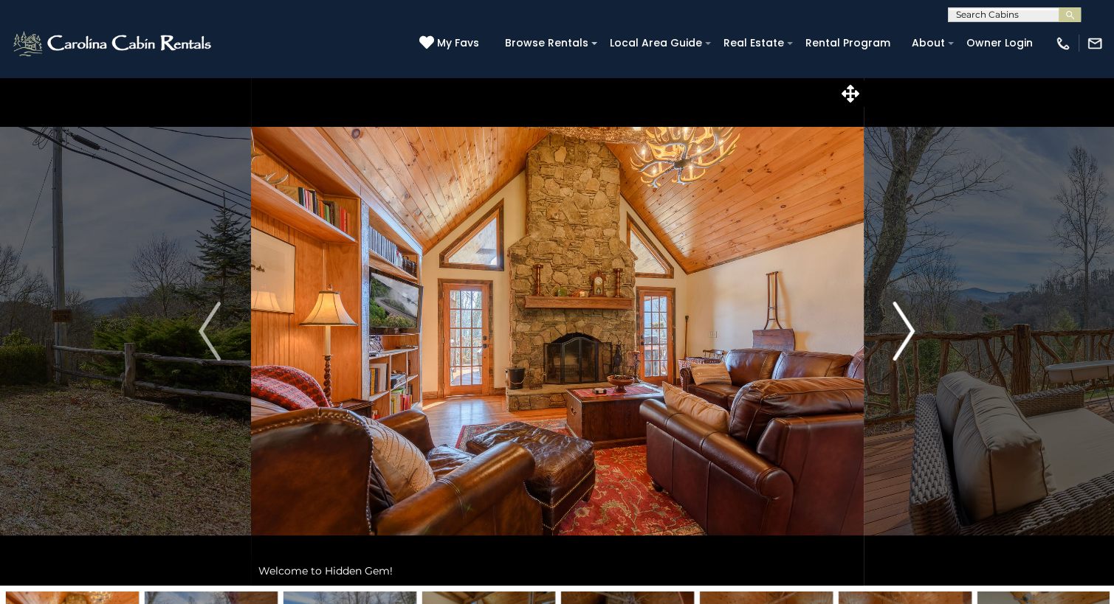
click at [905, 342] on img "Next" at bounding box center [904, 331] width 22 height 59
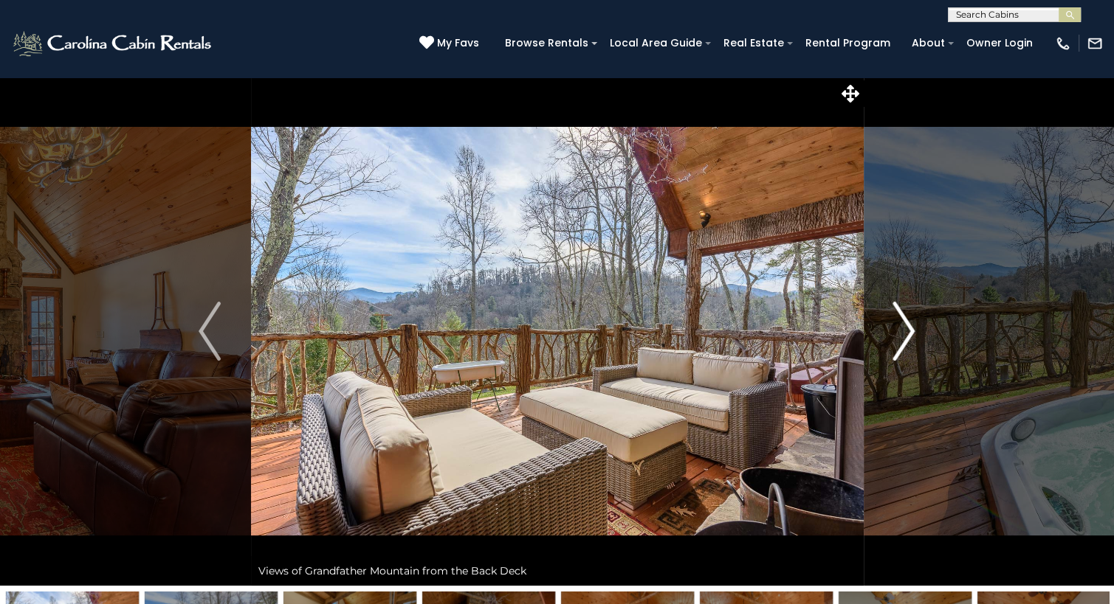
click at [905, 342] on img "Next" at bounding box center [904, 331] width 22 height 59
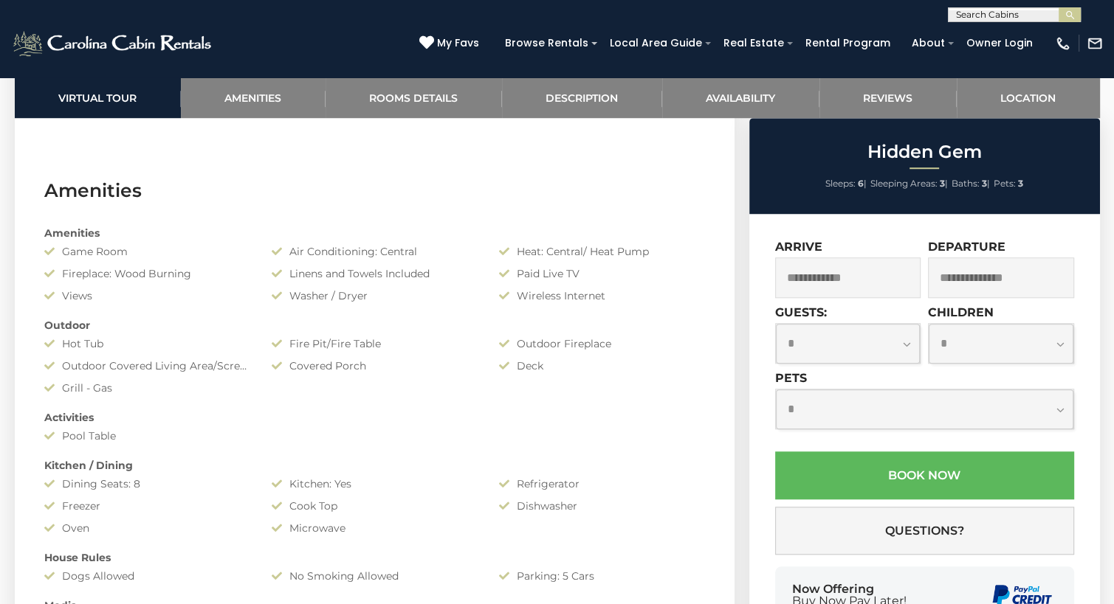
scroll to position [836, 0]
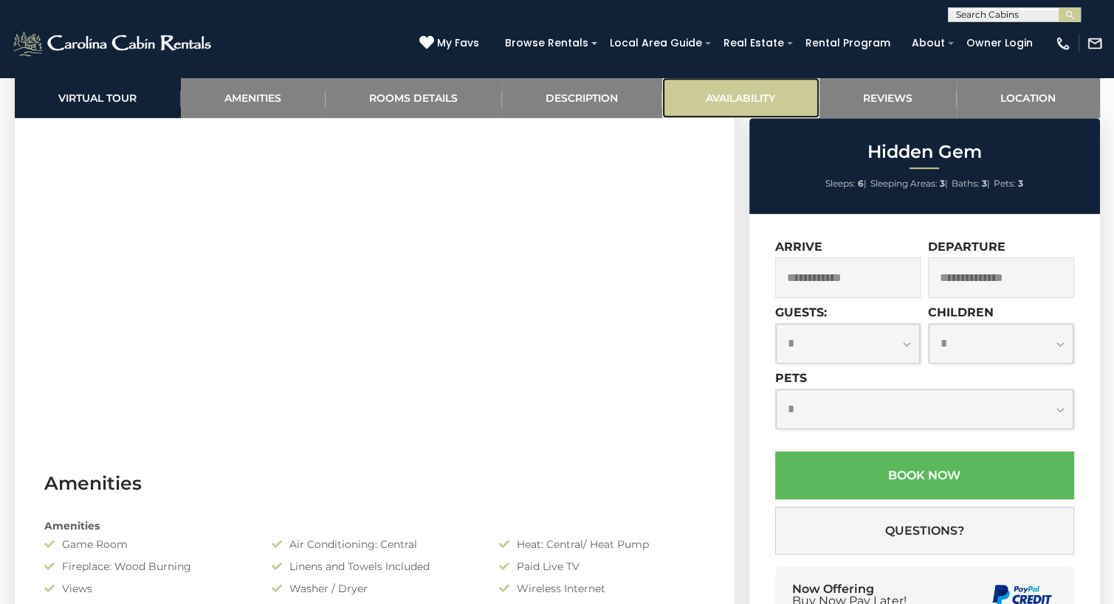
click at [772, 94] on link "Availability" at bounding box center [740, 97] width 157 height 41
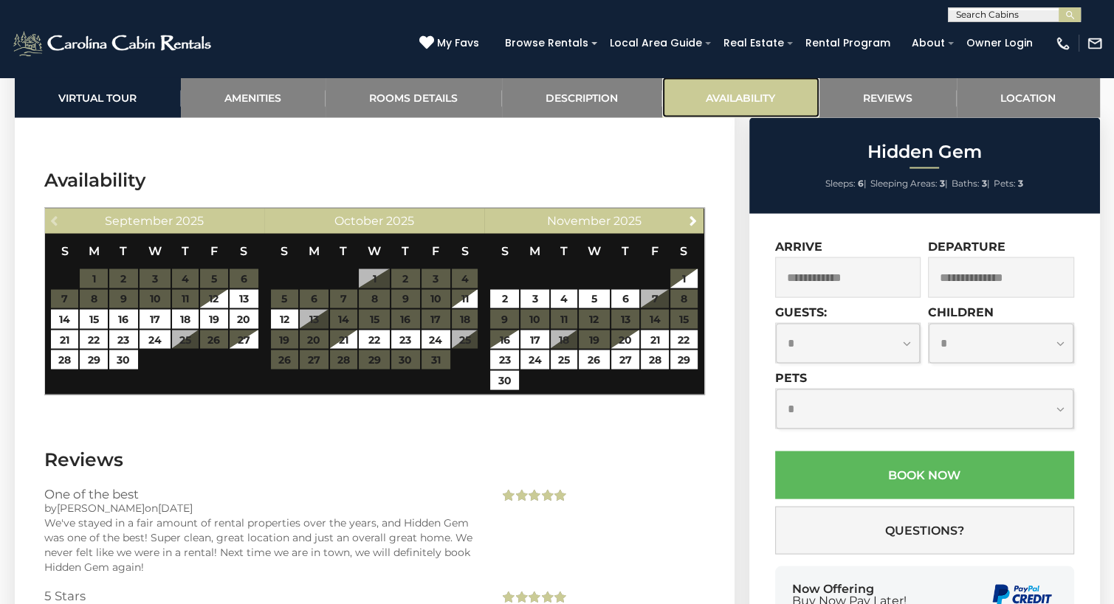
scroll to position [2824, 0]
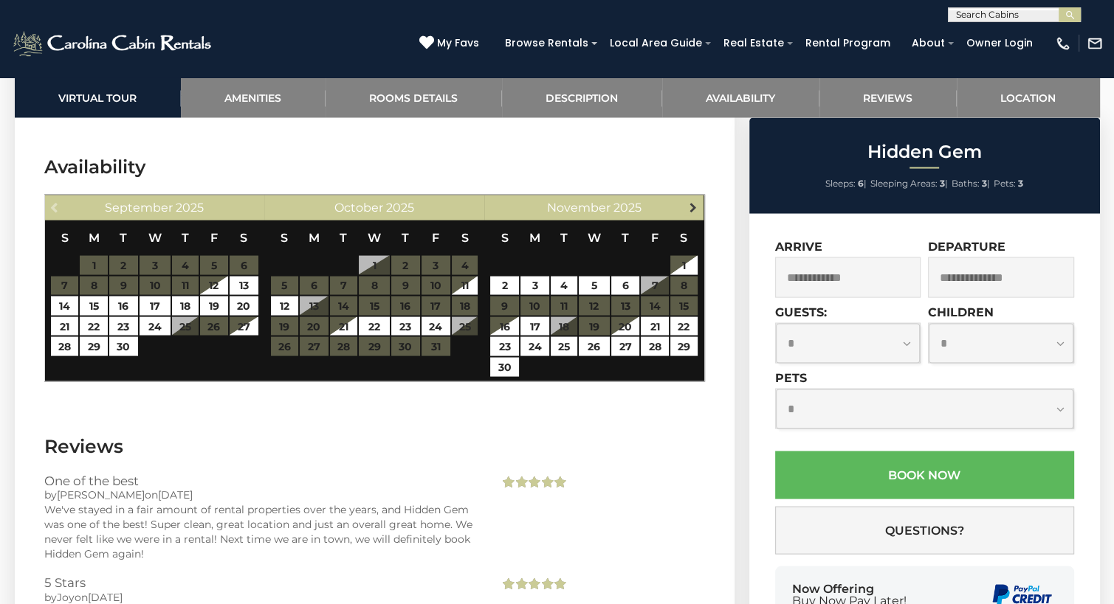
click at [694, 201] on span "Next" at bounding box center [693, 207] width 12 height 12
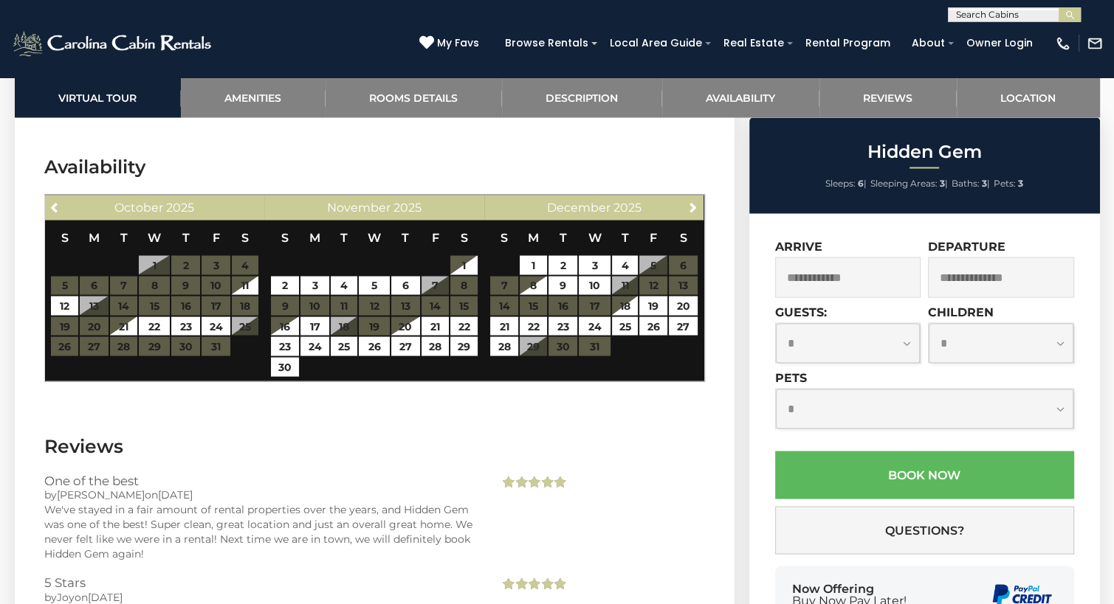
click at [1023, 14] on input "text" at bounding box center [1012, 17] width 129 height 15
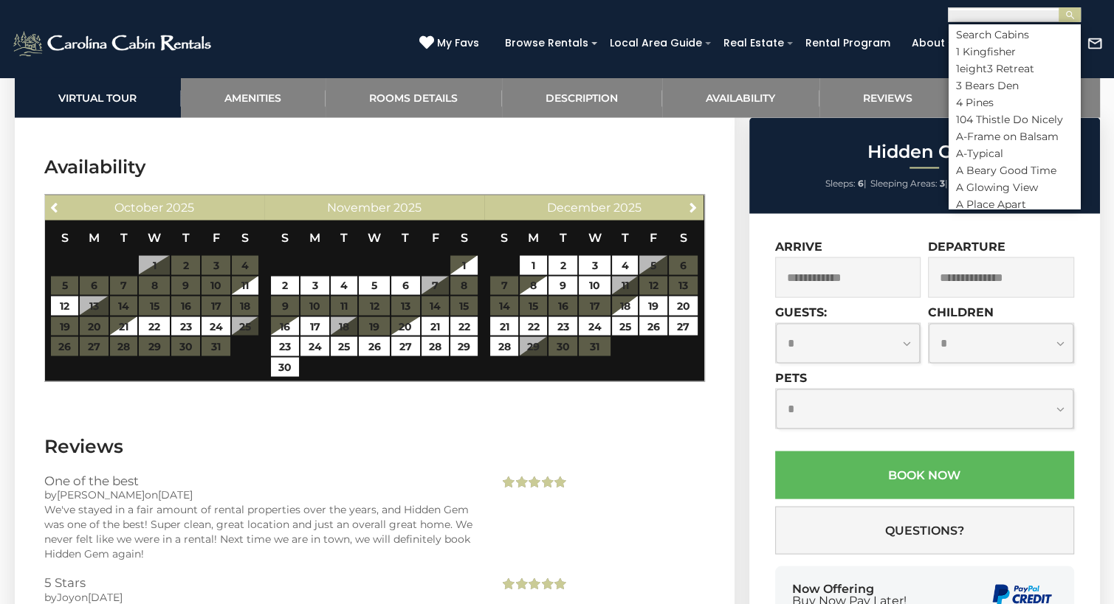
click at [1023, 14] on input "text" at bounding box center [1012, 17] width 129 height 15
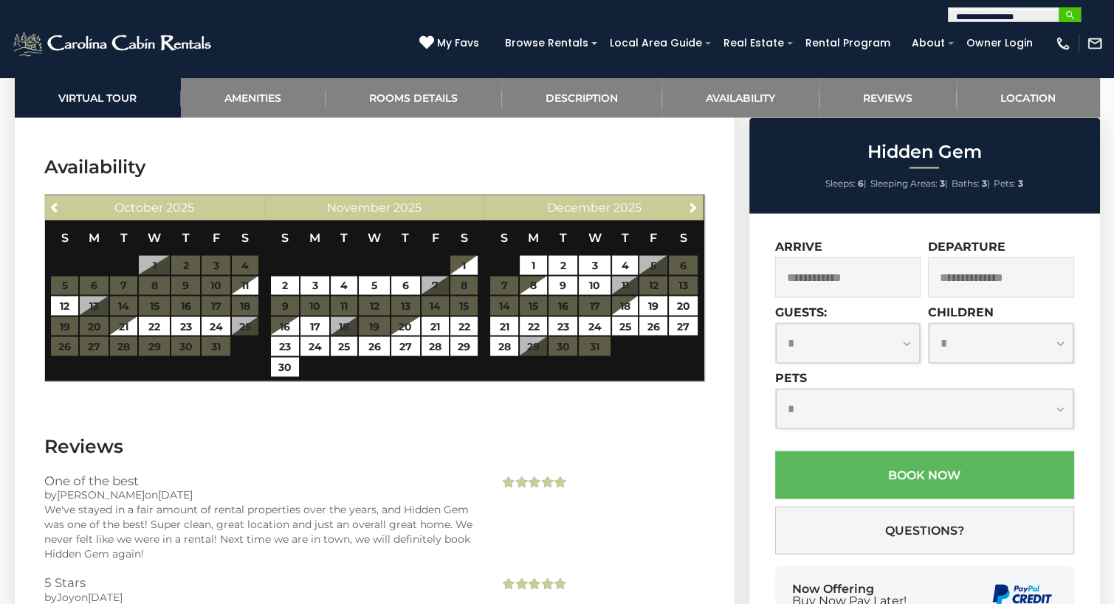
type input "**********"
click at [1072, 11] on img "submit" at bounding box center [1069, 15] width 11 height 11
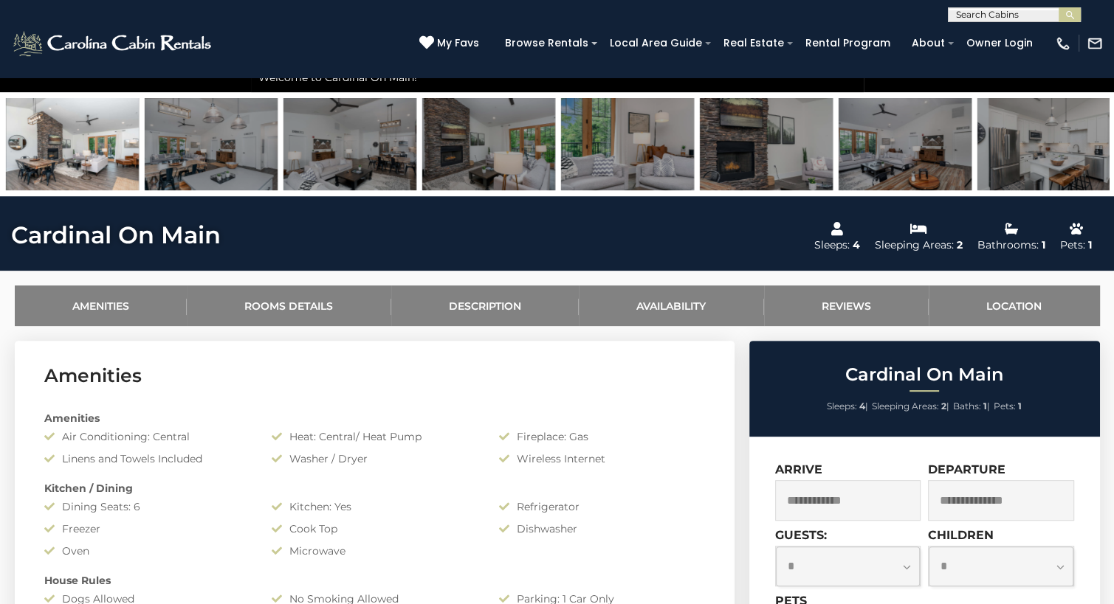
scroll to position [520, 0]
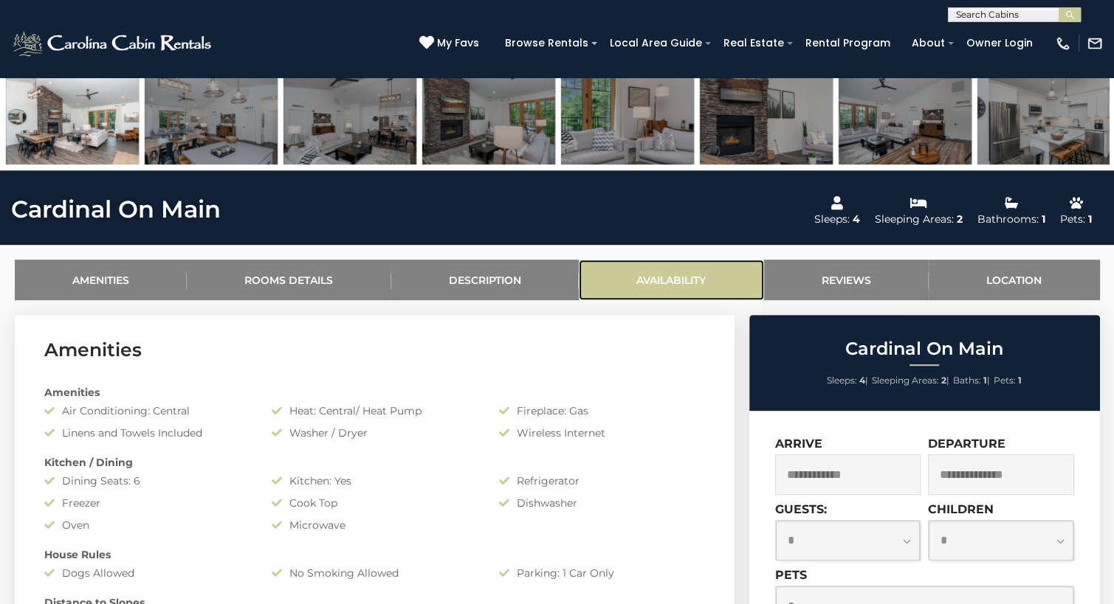
click at [685, 275] on link "Availability" at bounding box center [671, 280] width 185 height 41
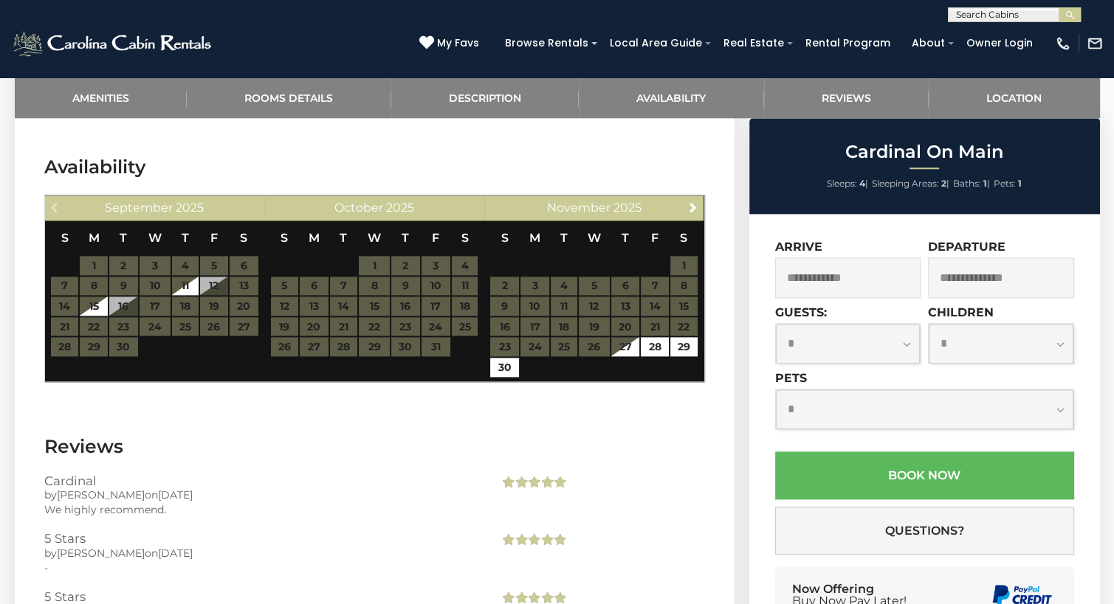
scroll to position [0, 0]
click at [976, 15] on input "text" at bounding box center [1012, 17] width 129 height 15
click at [993, 15] on input "**********" at bounding box center [1012, 17] width 129 height 15
type input "**********"
click at [1069, 21] on button "submit" at bounding box center [1069, 14] width 22 height 15
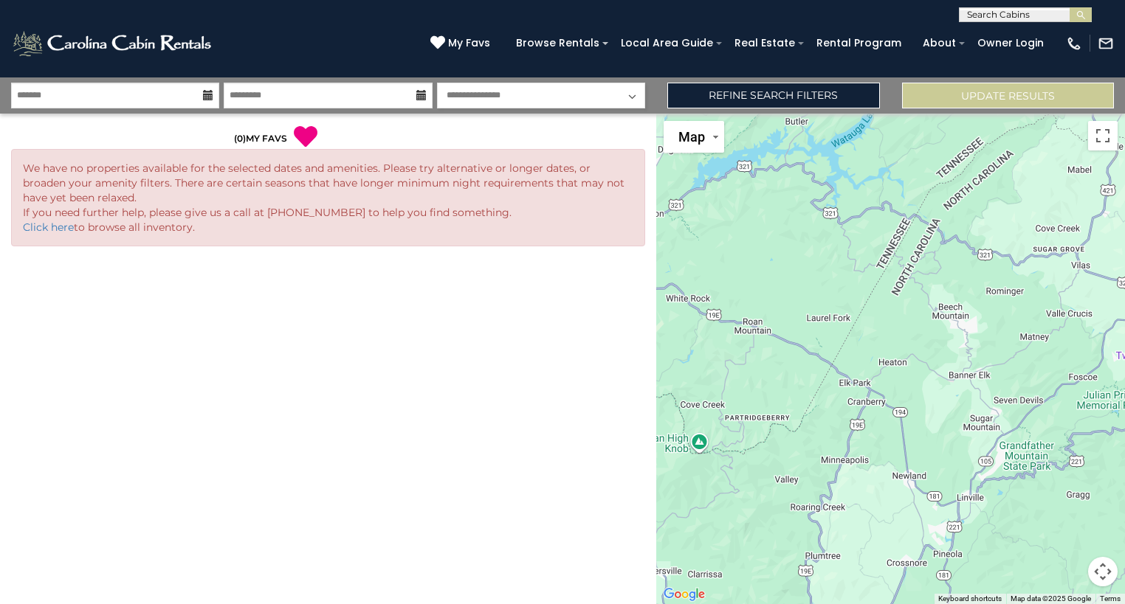
click at [1019, 15] on input "text" at bounding box center [1023, 17] width 129 height 15
type input "**********"
click at [1029, 45] on li "Riverside Mountain Retreat" at bounding box center [1024, 41] width 131 height 27
click at [1081, 19] on img "submit" at bounding box center [1080, 15] width 11 height 11
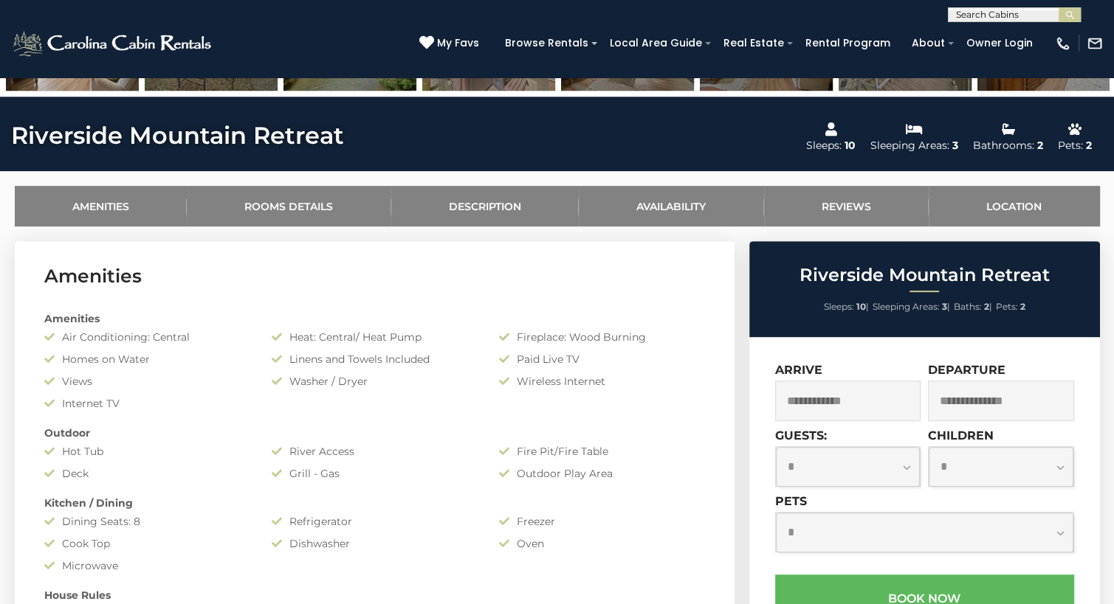
scroll to position [431, 0]
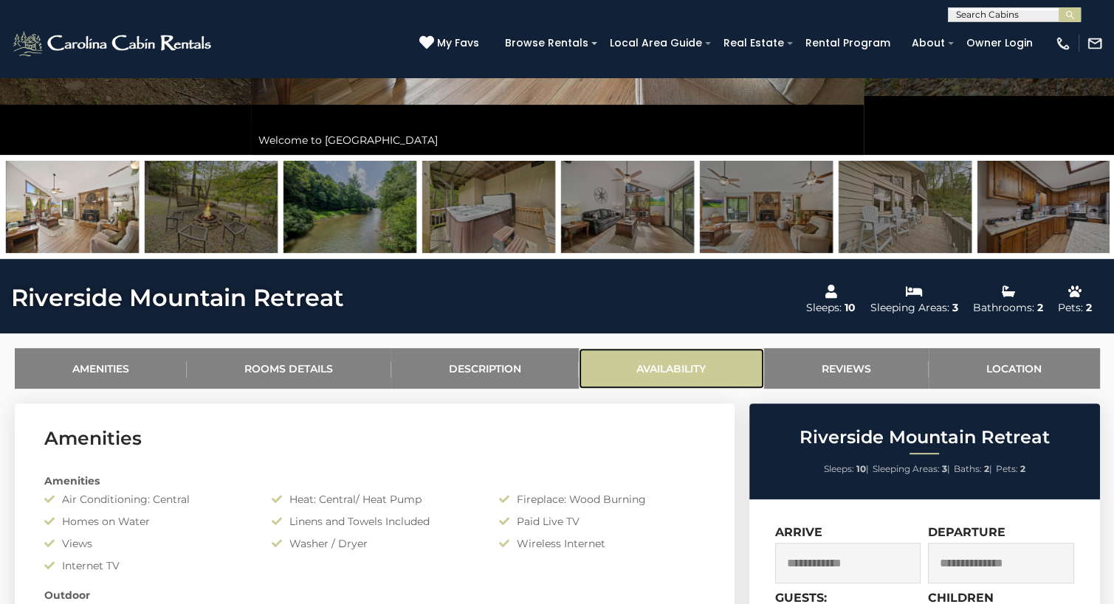
click at [679, 360] on link "Availability" at bounding box center [671, 368] width 185 height 41
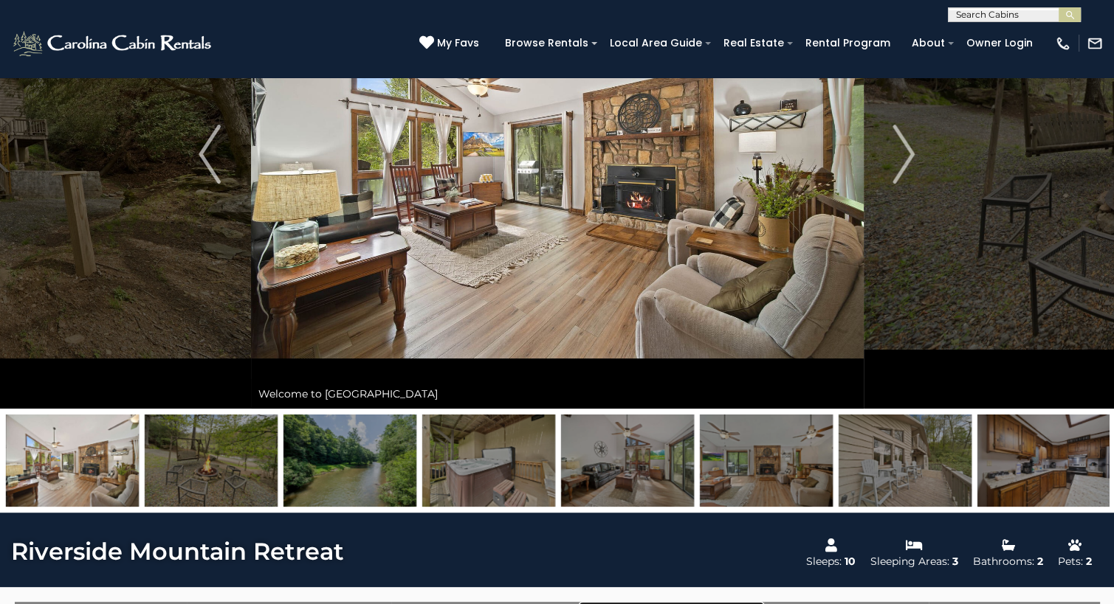
scroll to position [103, 0]
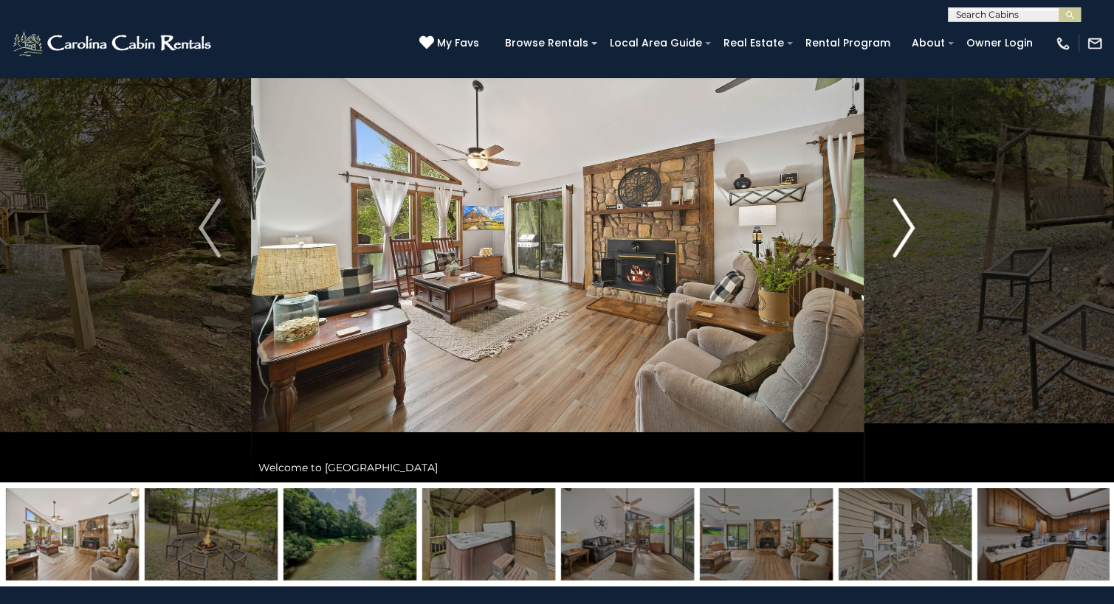
click at [909, 232] on img "Next" at bounding box center [904, 228] width 22 height 59
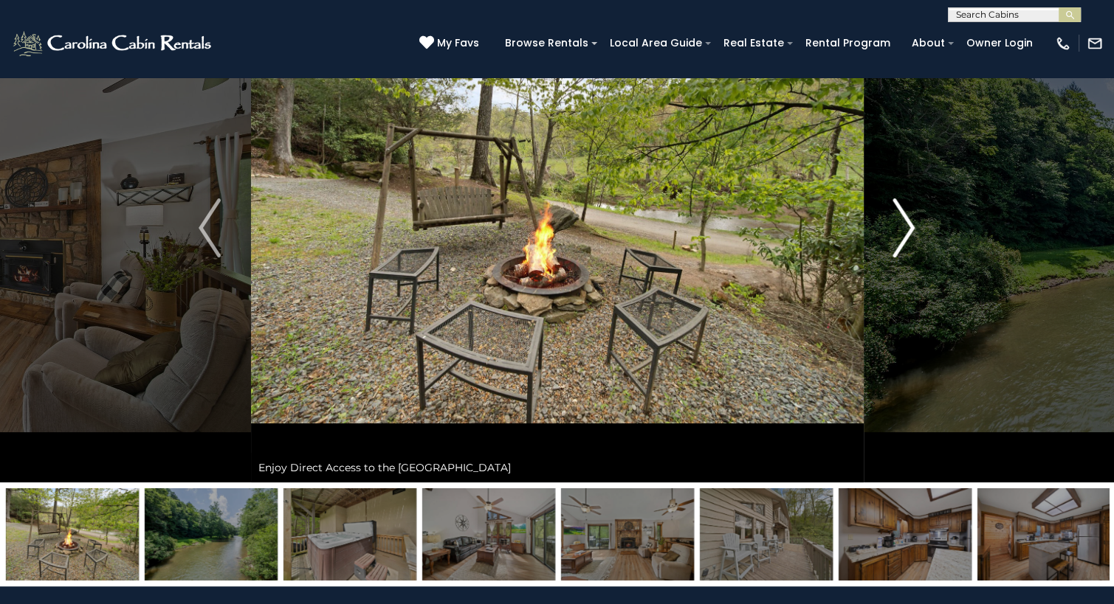
click at [909, 232] on img "Next" at bounding box center [904, 228] width 22 height 59
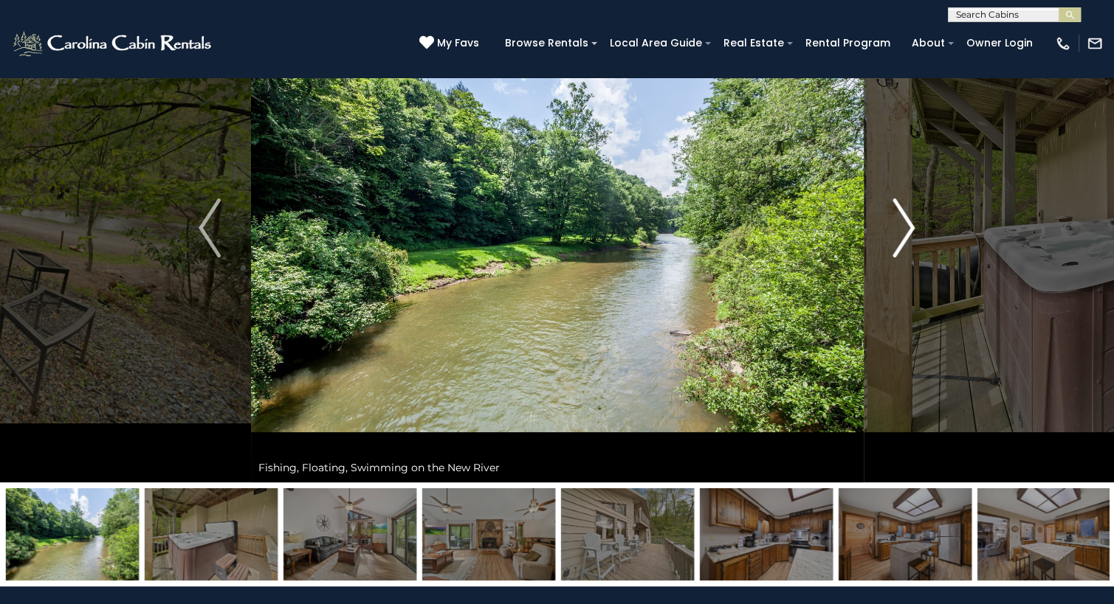
click at [905, 223] on img "Next" at bounding box center [904, 228] width 22 height 59
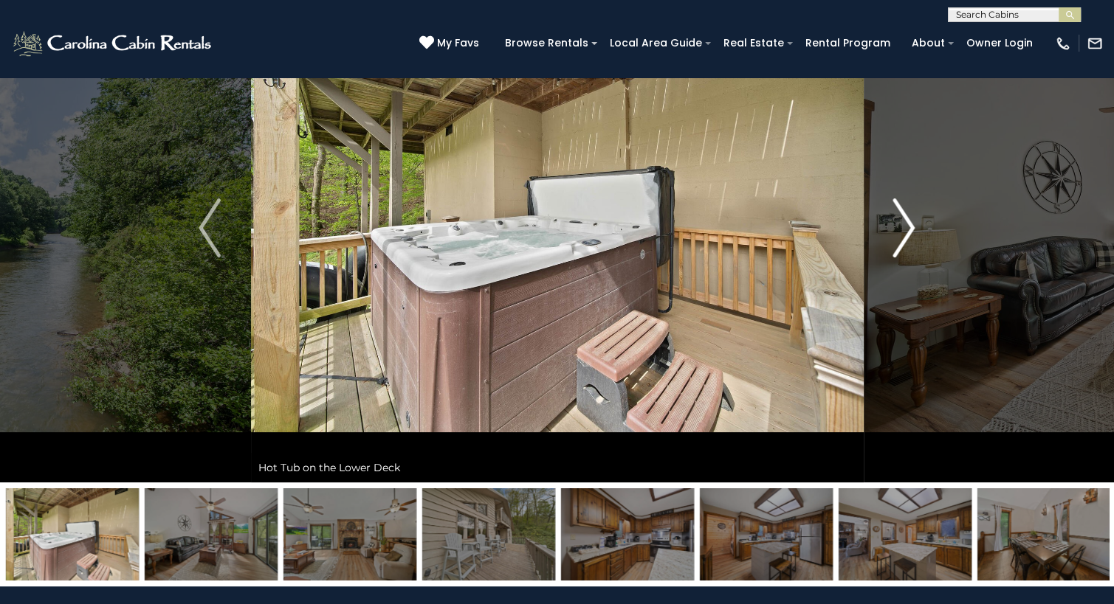
click at [905, 223] on img "Next" at bounding box center [904, 228] width 22 height 59
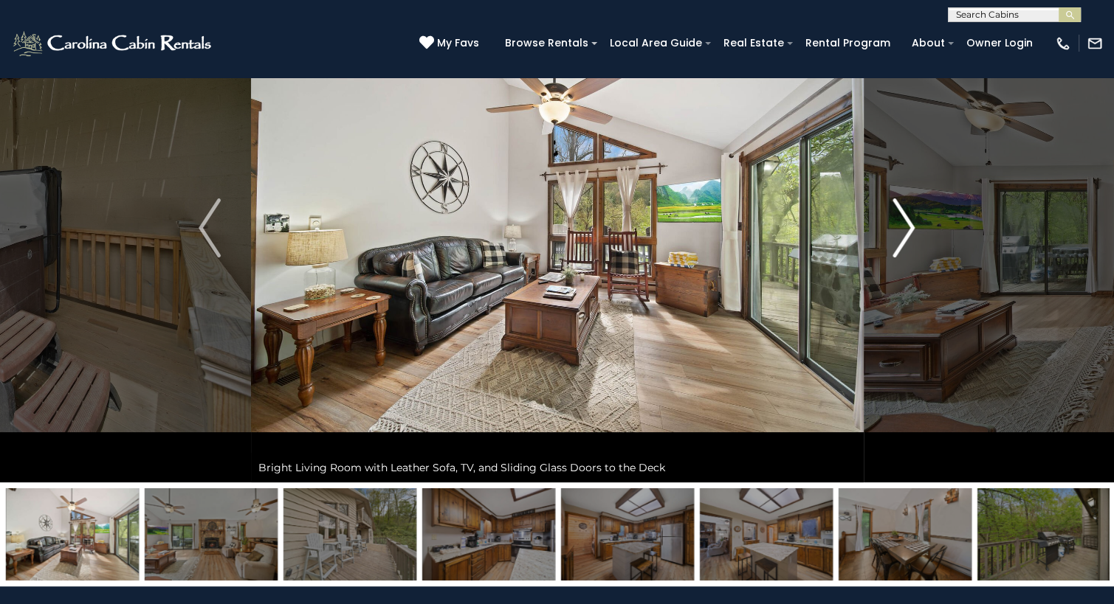
click at [905, 223] on img "Next" at bounding box center [904, 228] width 22 height 59
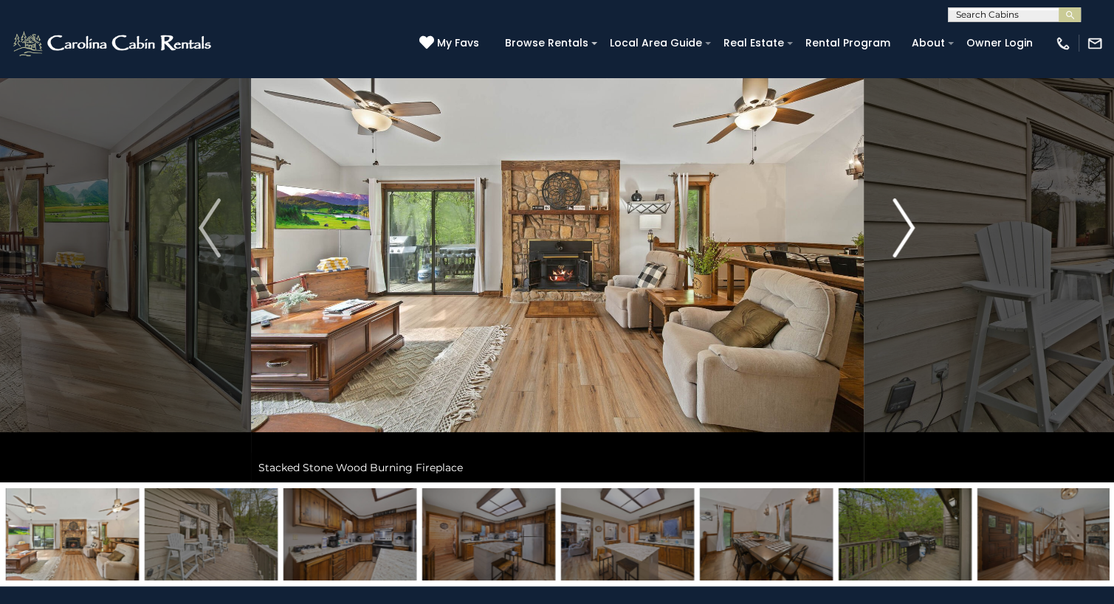
click at [905, 223] on img "Next" at bounding box center [904, 228] width 22 height 59
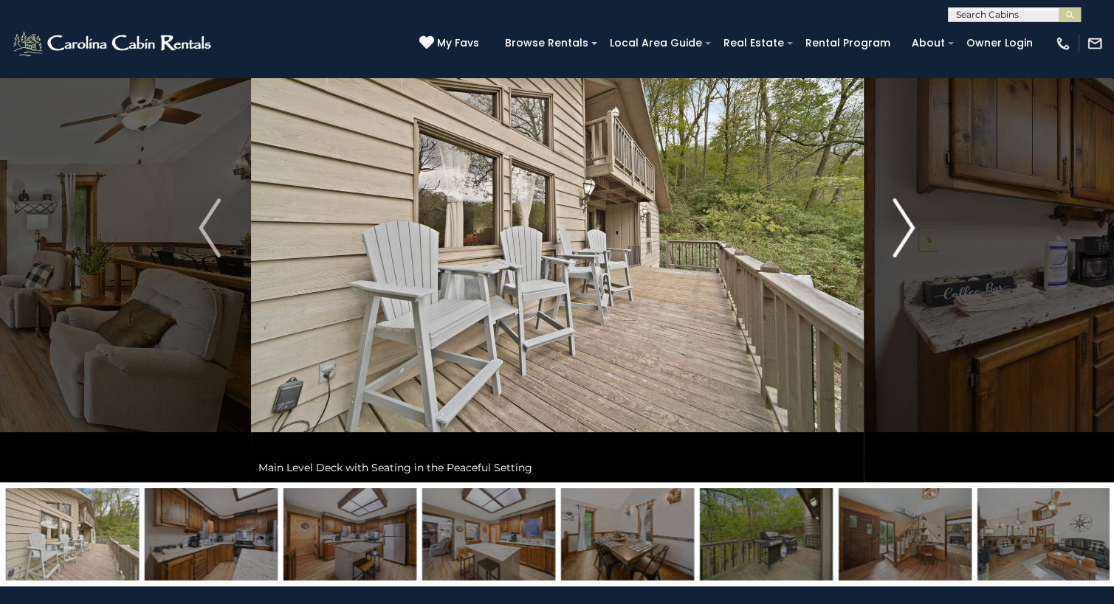
click at [905, 223] on img "Next" at bounding box center [904, 228] width 22 height 59
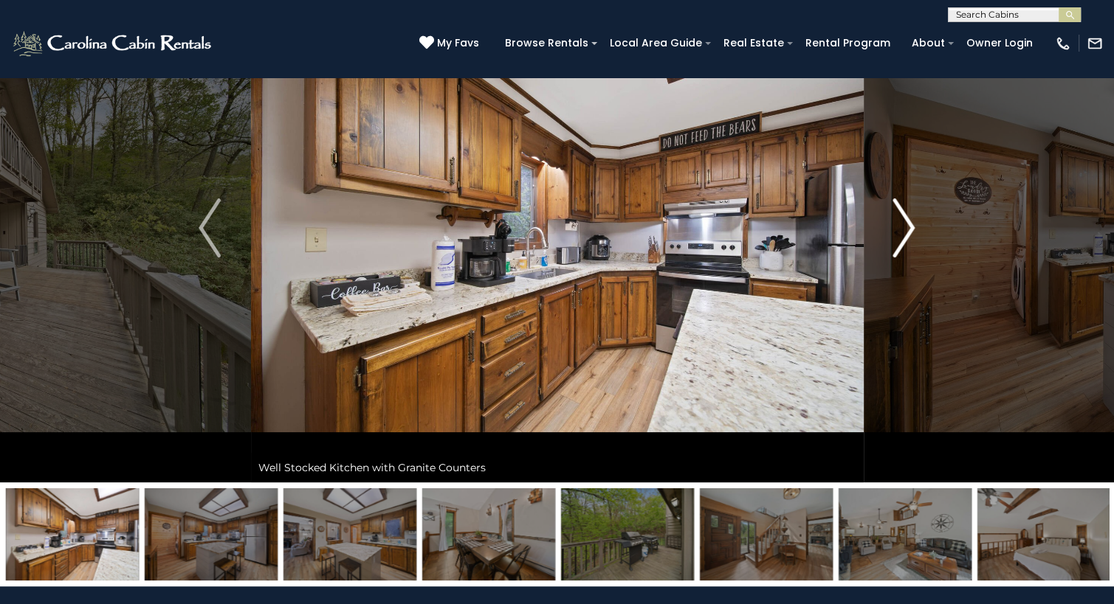
click at [905, 223] on img "Next" at bounding box center [904, 228] width 22 height 59
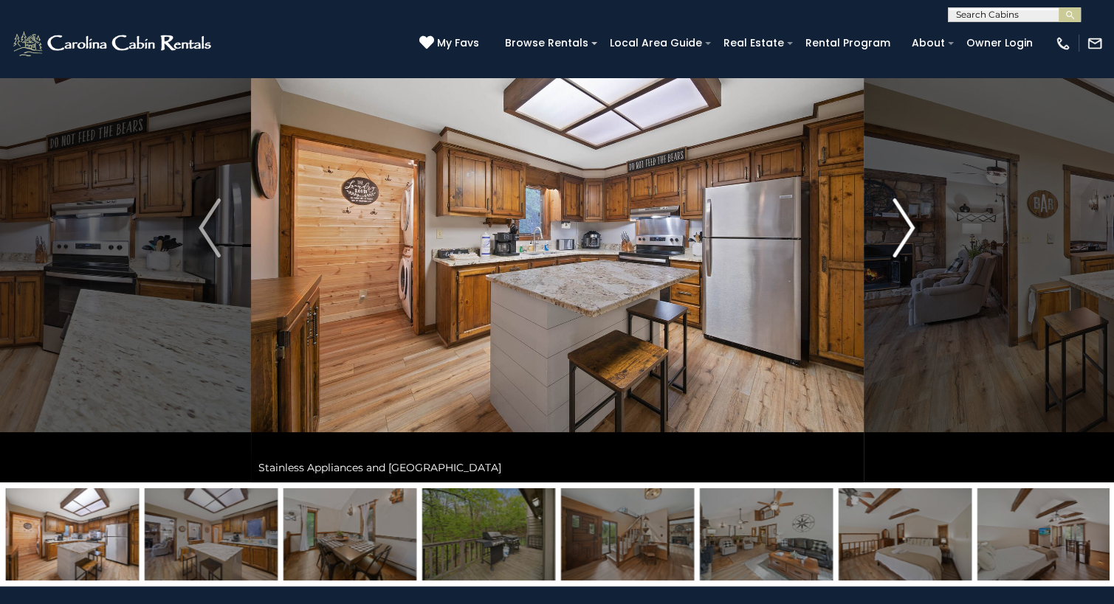
click at [905, 223] on img "Next" at bounding box center [904, 228] width 22 height 59
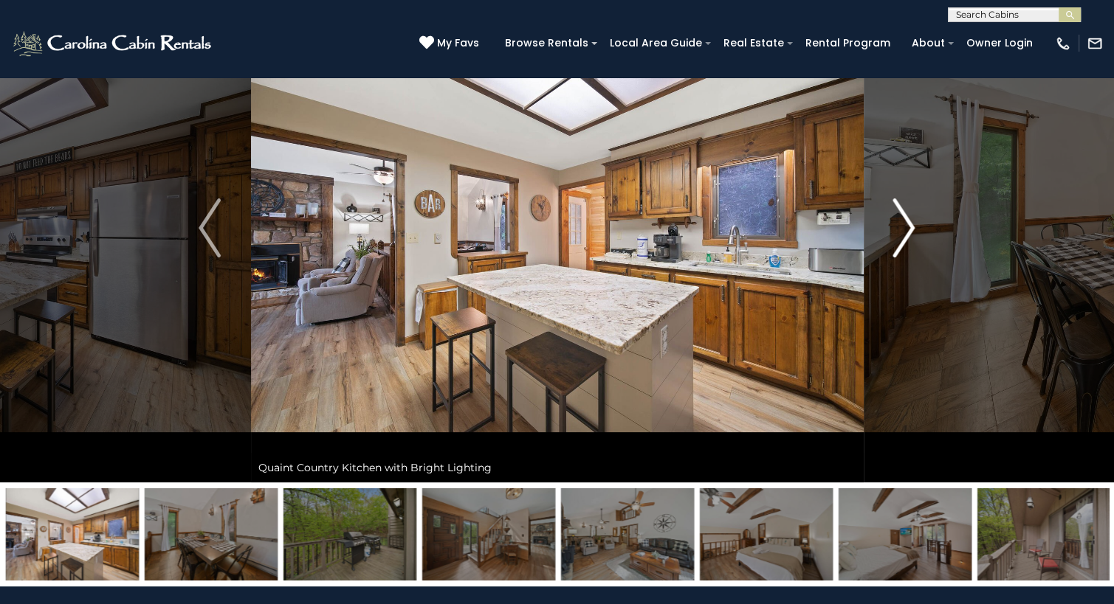
click at [905, 223] on img "Next" at bounding box center [904, 228] width 22 height 59
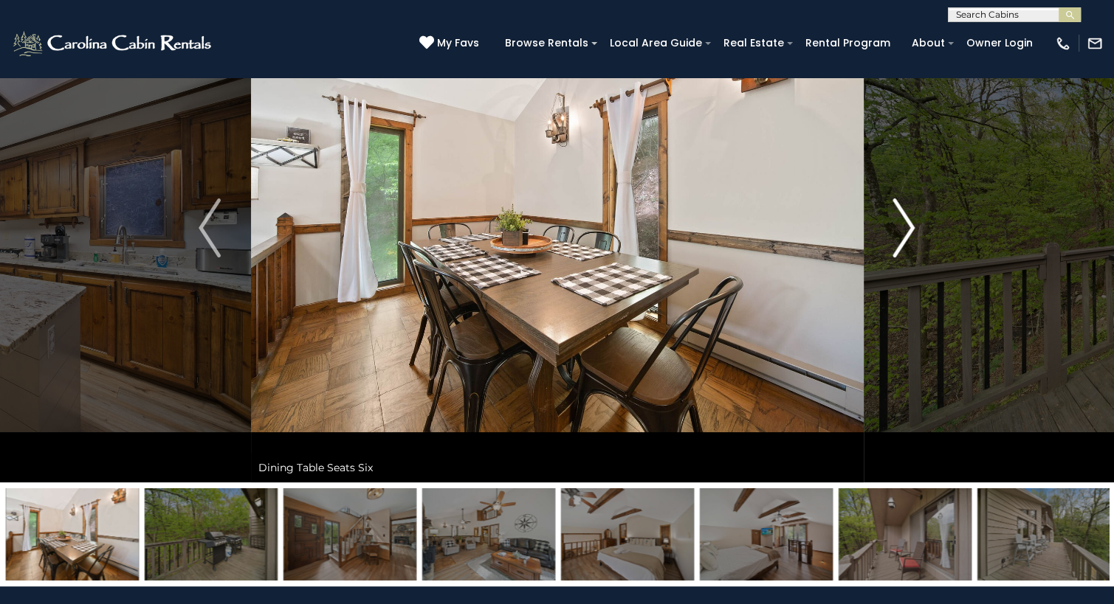
click at [905, 223] on img "Next" at bounding box center [904, 228] width 22 height 59
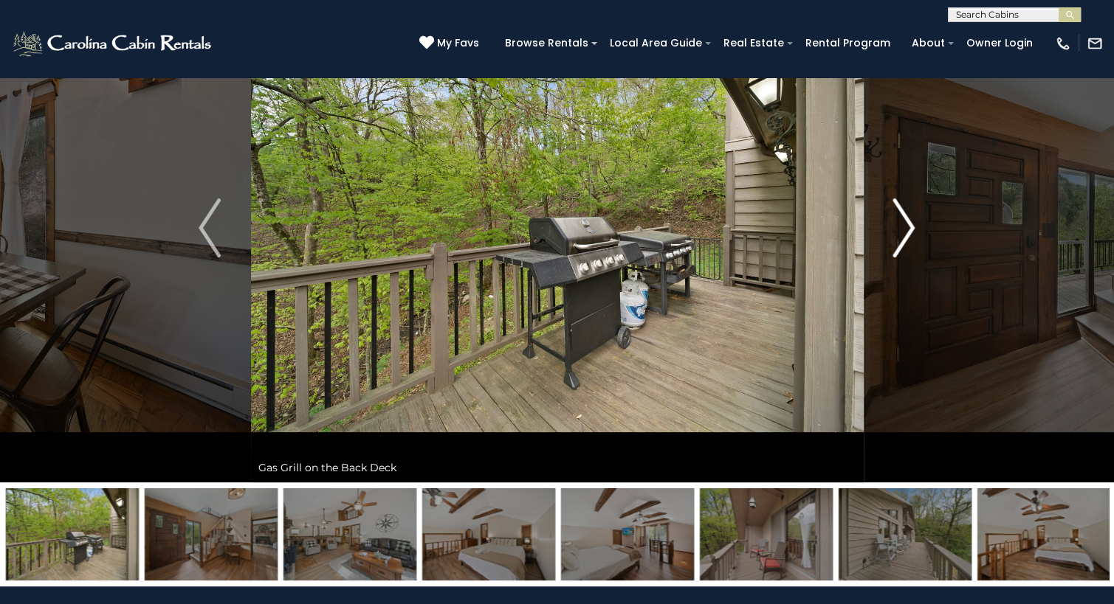
click at [905, 223] on img "Next" at bounding box center [904, 228] width 22 height 59
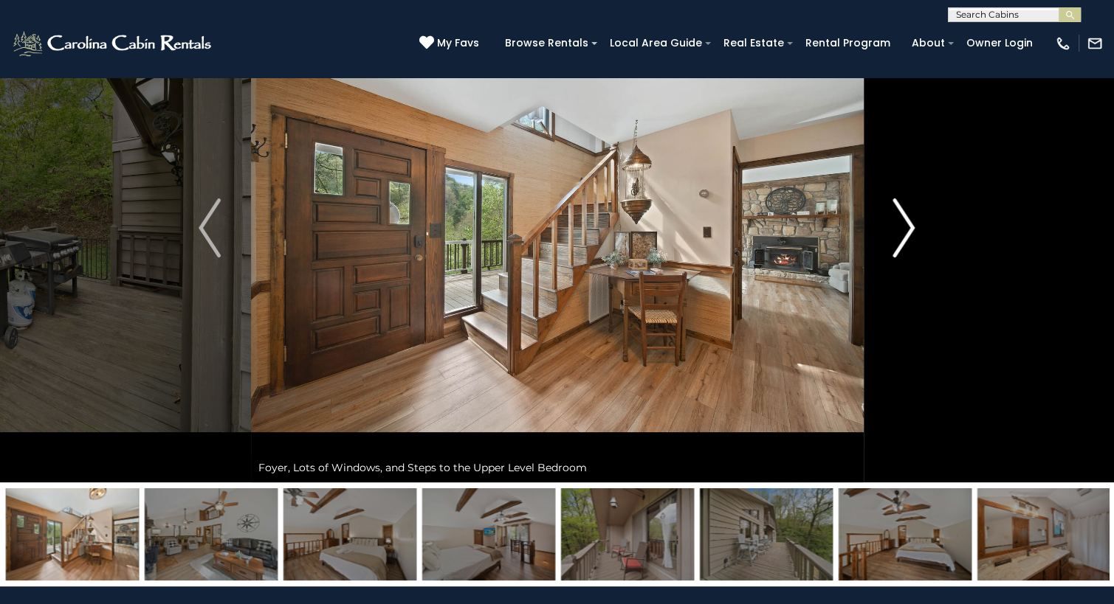
click at [905, 223] on img "Next" at bounding box center [904, 228] width 22 height 59
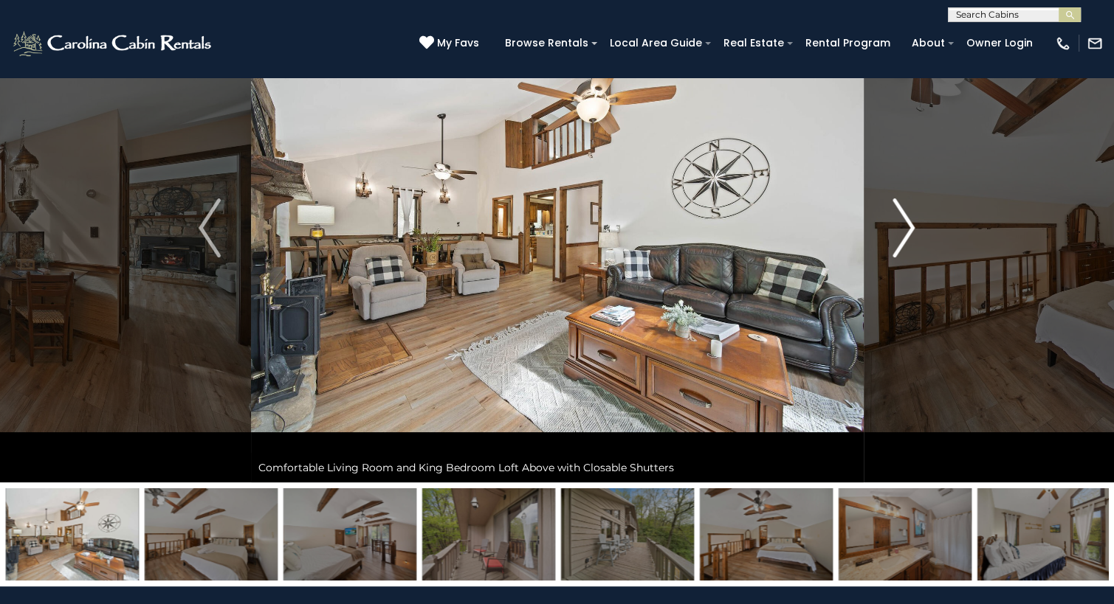
click at [905, 223] on img "Next" at bounding box center [904, 228] width 22 height 59
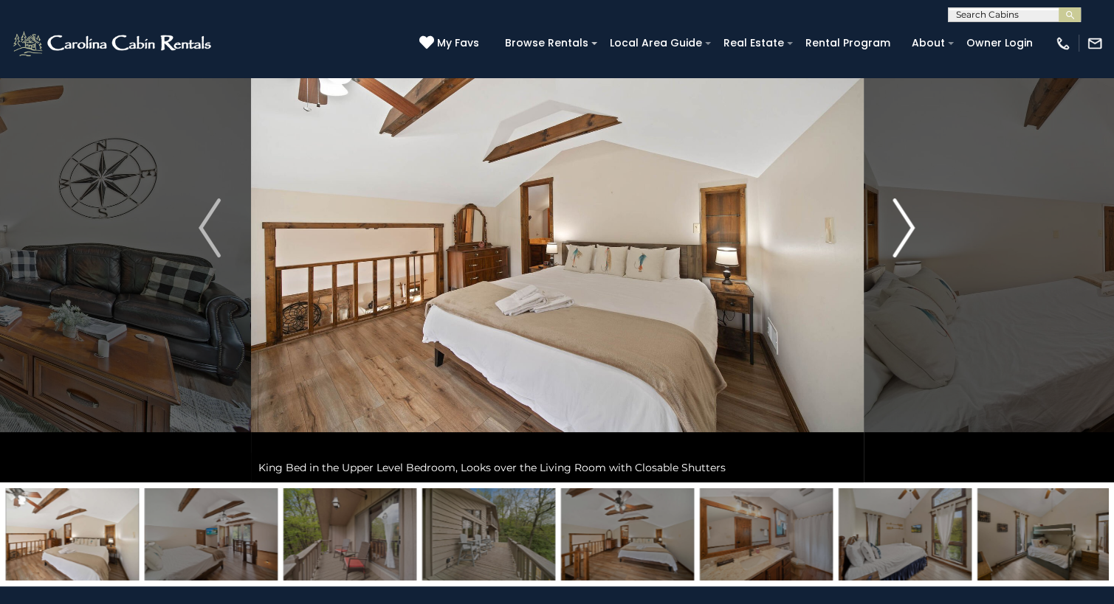
click at [905, 223] on img "Next" at bounding box center [904, 228] width 22 height 59
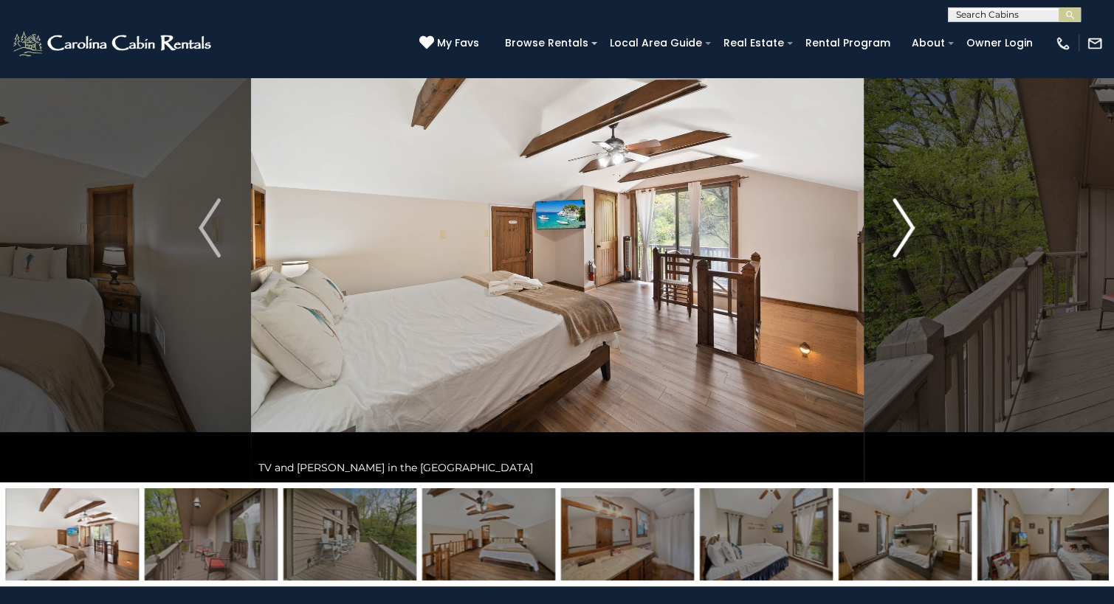
click at [905, 223] on img "Next" at bounding box center [904, 228] width 22 height 59
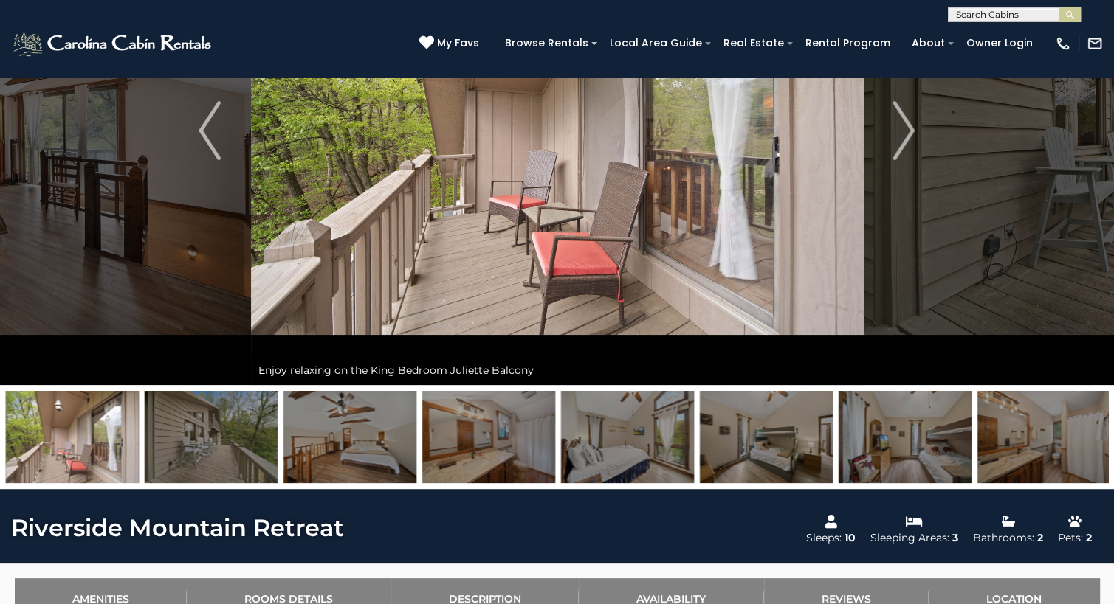
scroll to position [218, 0]
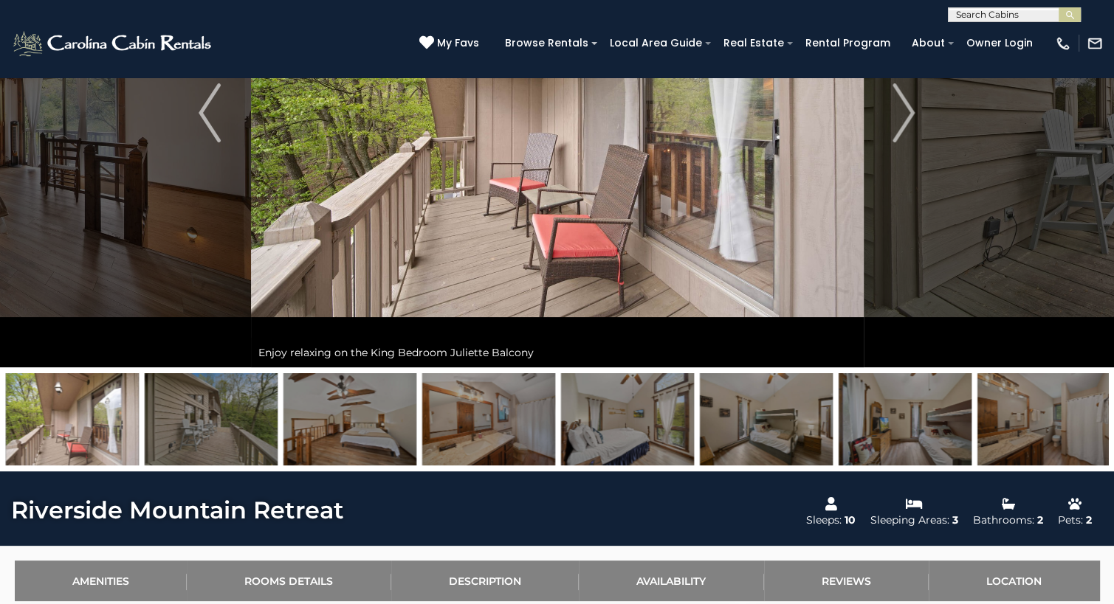
click at [965, 13] on input "text" at bounding box center [1012, 17] width 129 height 15
type input "**********"
click at [1016, 34] on em "Happy Apple" at bounding box center [989, 34] width 66 height 13
click at [1071, 18] on img "submit" at bounding box center [1069, 15] width 11 height 11
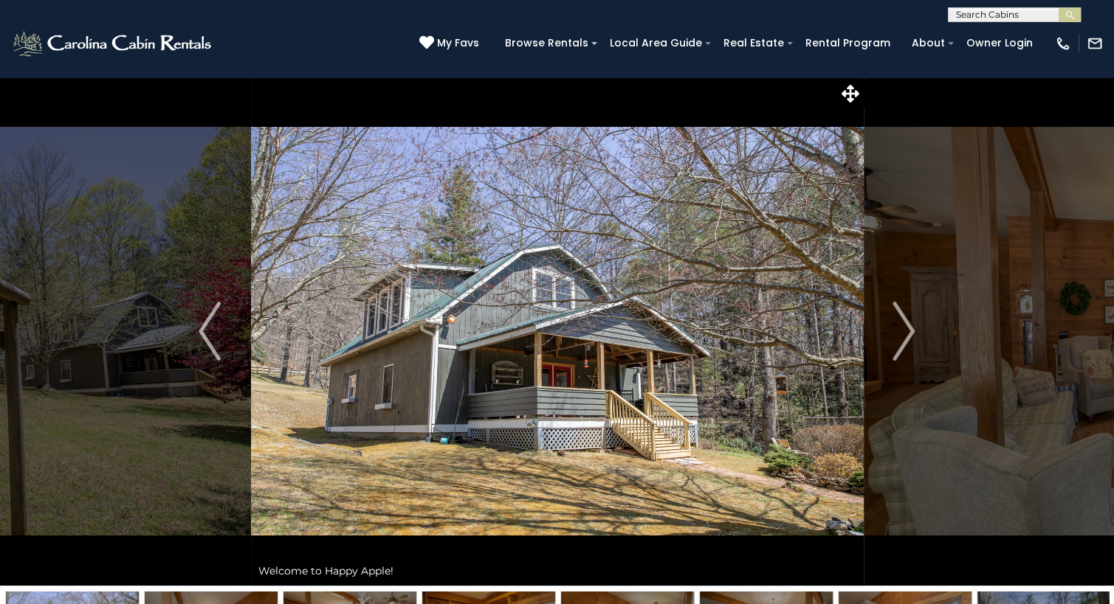
click at [1014, 14] on input "text" at bounding box center [1012, 17] width 129 height 15
type input "**********"
click at [1024, 35] on li "Bella Vista" at bounding box center [1013, 34] width 131 height 13
click at [1072, 10] on img "submit" at bounding box center [1069, 15] width 11 height 11
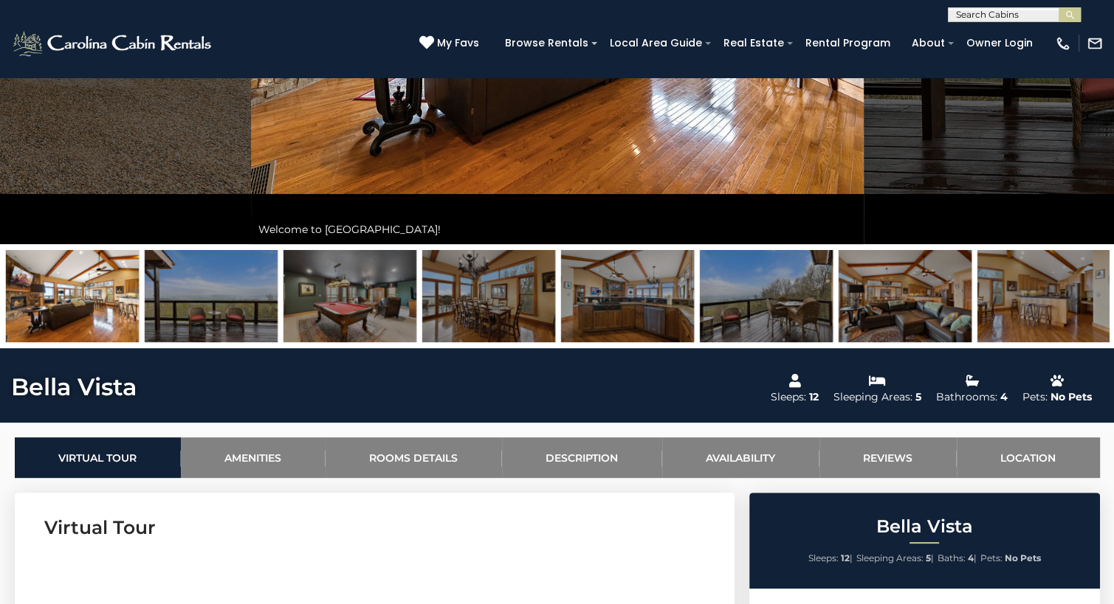
scroll to position [292, 0]
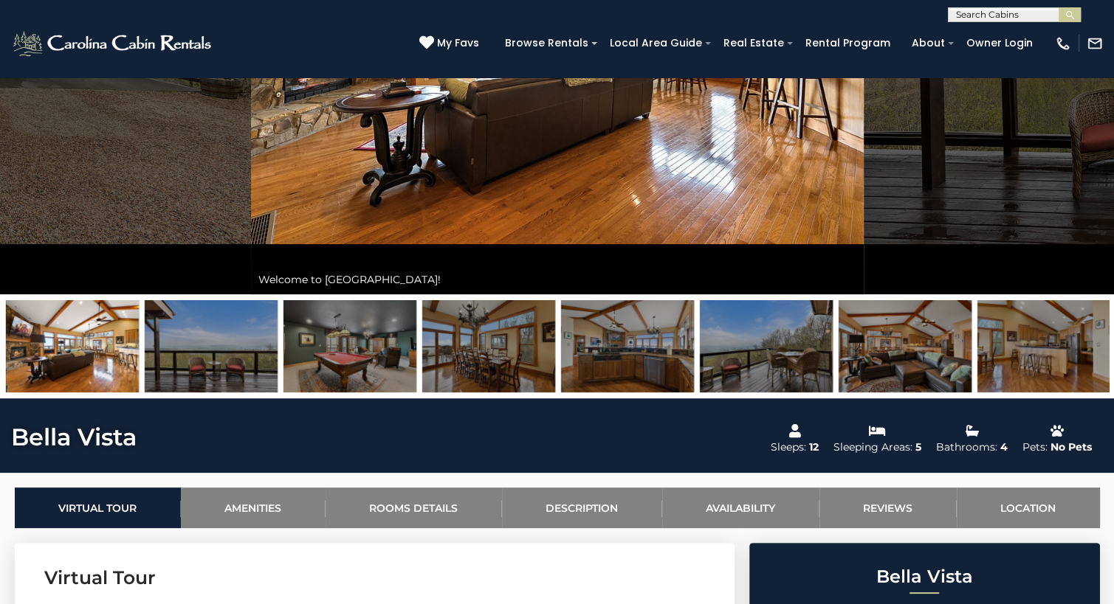
click at [221, 362] on img at bounding box center [211, 346] width 133 height 92
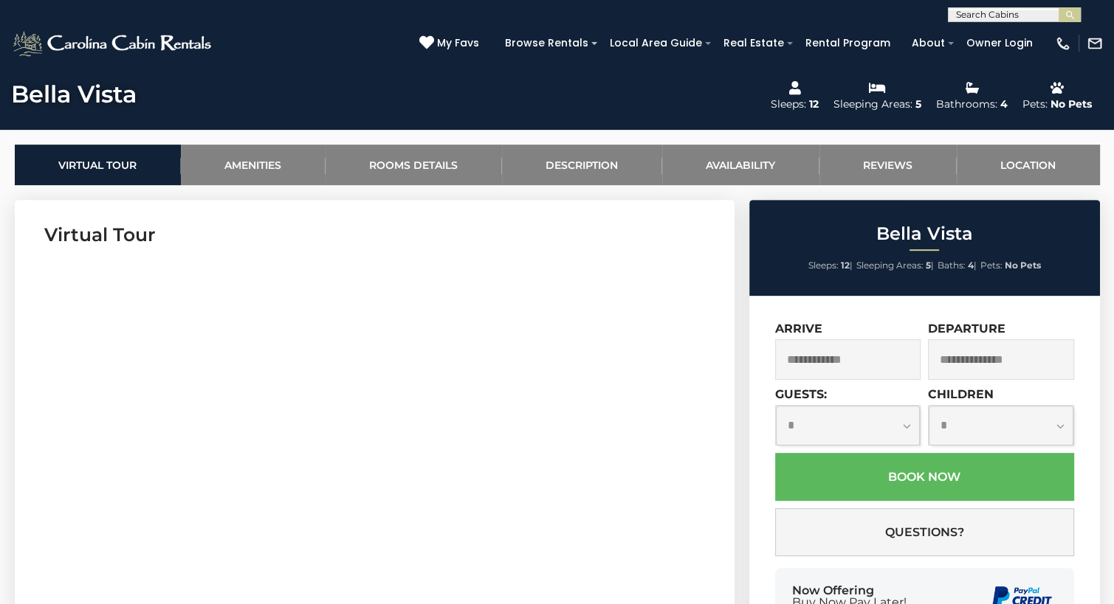
scroll to position [643, 0]
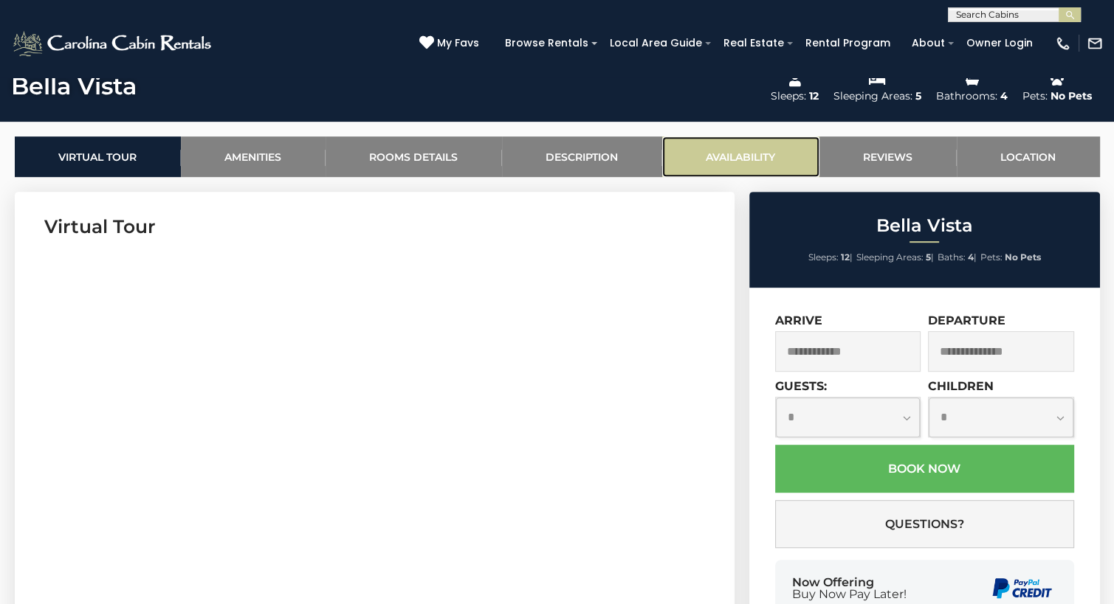
click at [753, 164] on link "Availability" at bounding box center [740, 157] width 157 height 41
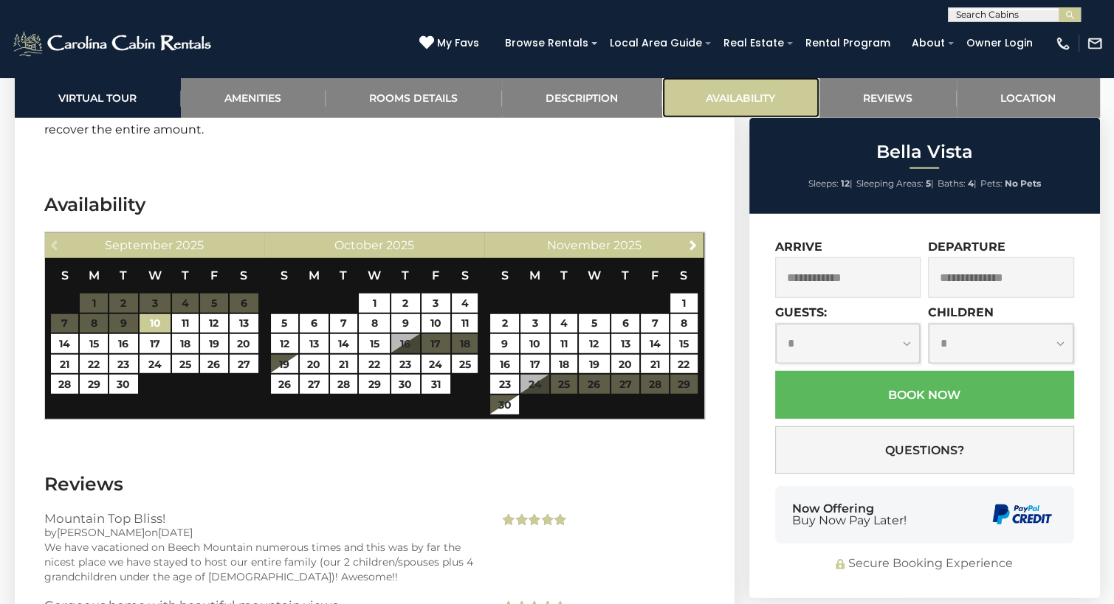
scroll to position [3884, 0]
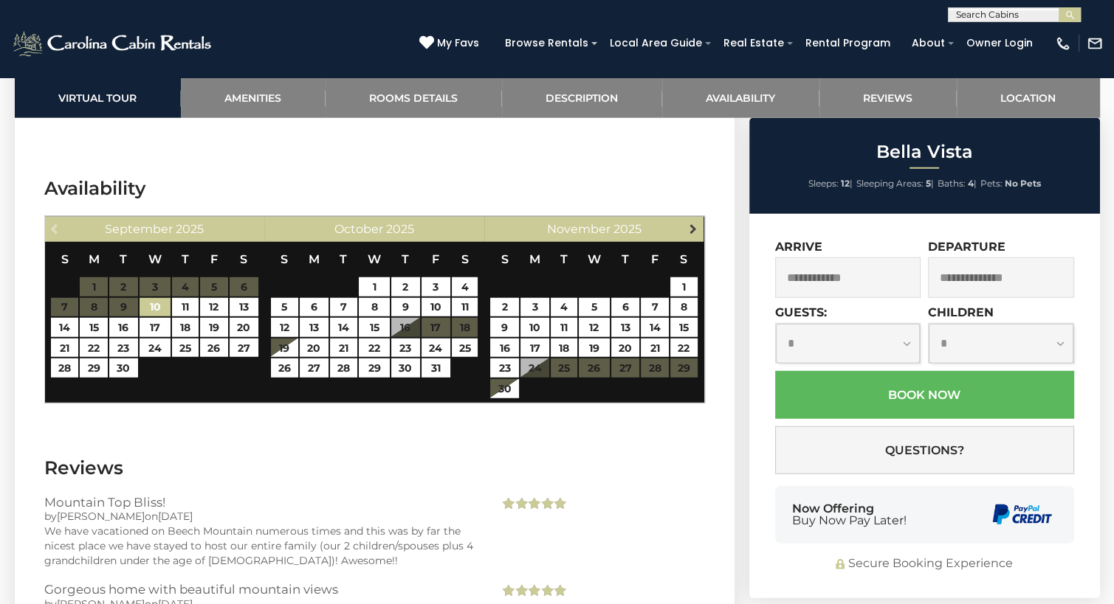
click at [695, 223] on span "Next" at bounding box center [693, 229] width 12 height 12
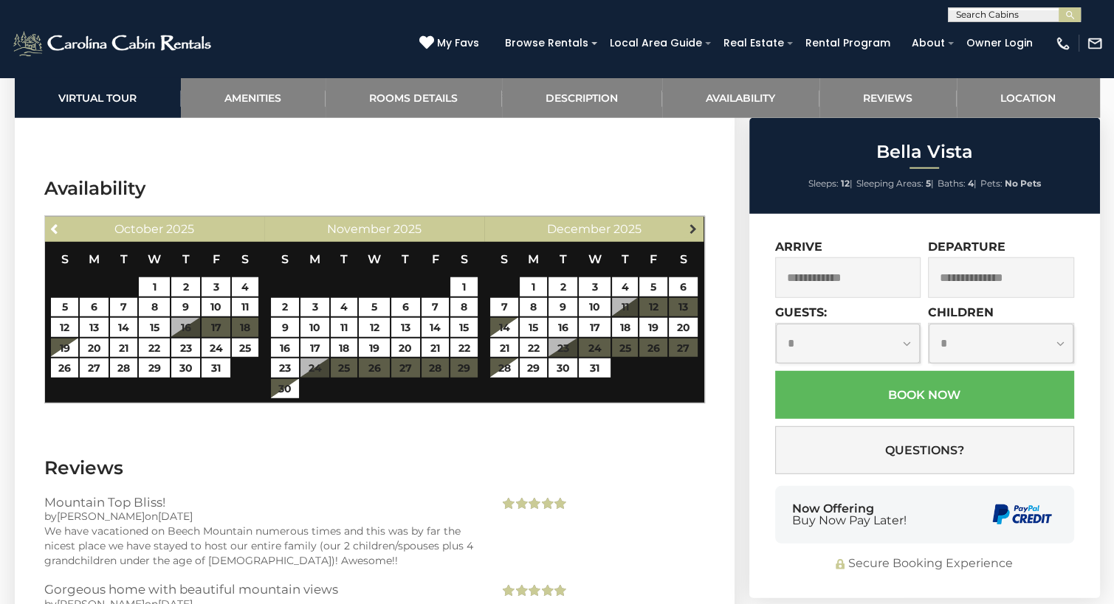
click at [690, 223] on span "Next" at bounding box center [693, 229] width 12 height 12
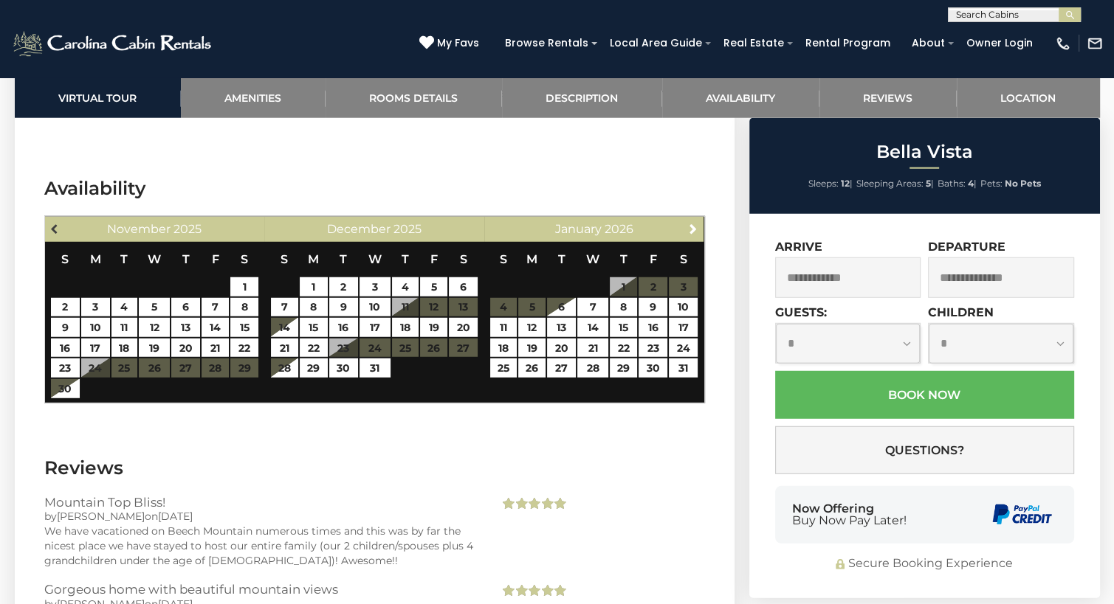
click at [58, 223] on span "Previous" at bounding box center [55, 229] width 12 height 12
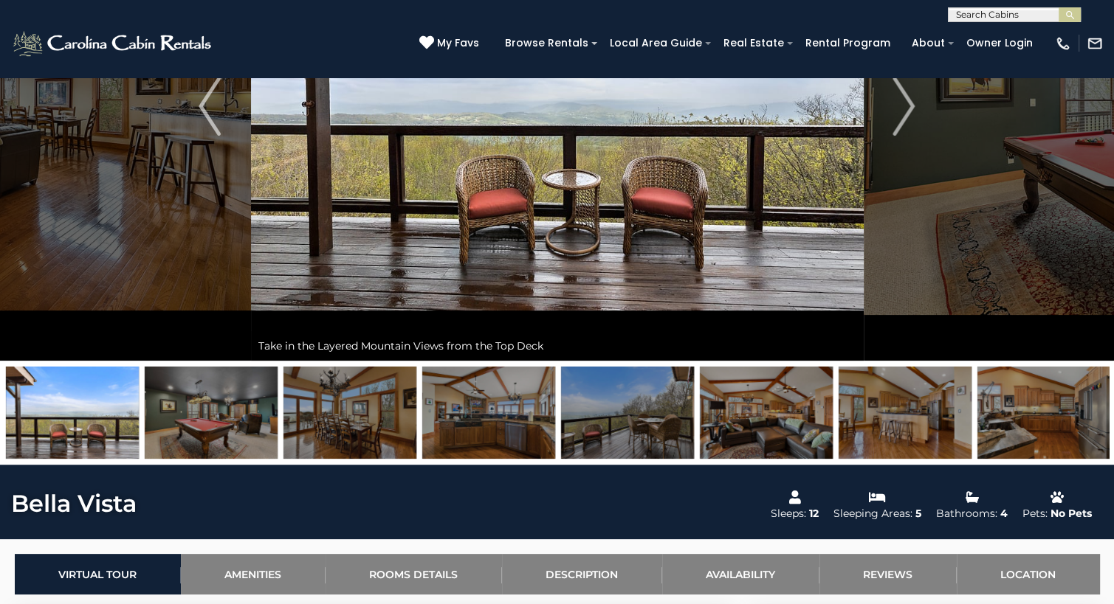
scroll to position [245, 0]
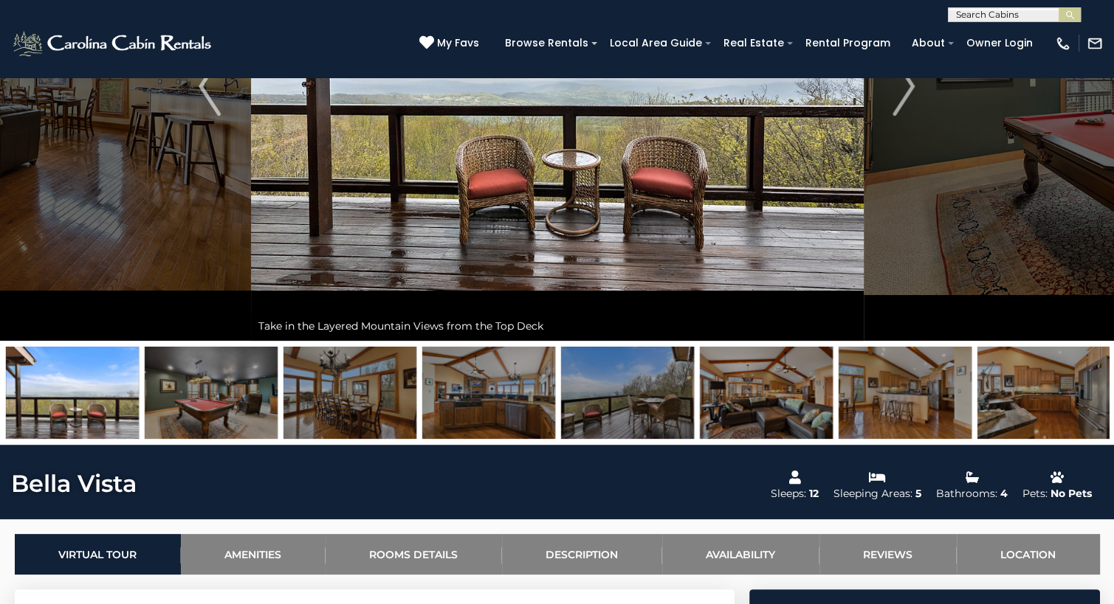
click at [988, 15] on input "text" at bounding box center [1012, 17] width 129 height 15
type input "*********"
click at [1021, 57] on li "Ridgeline Views" at bounding box center [1013, 51] width 131 height 13
click at [1070, 8] on button "submit" at bounding box center [1069, 14] width 22 height 15
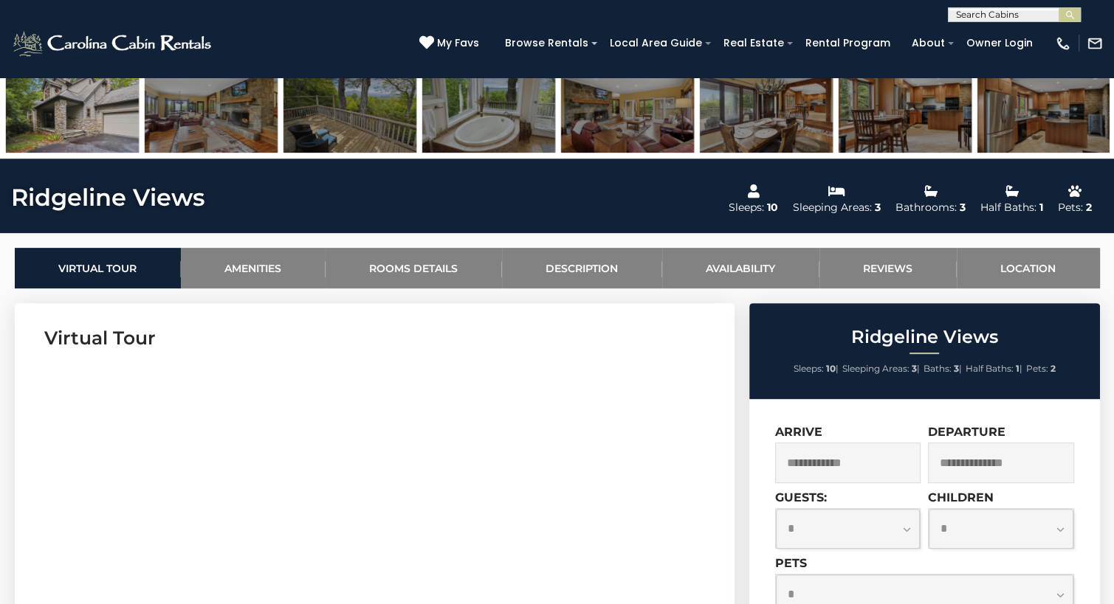
scroll to position [540, 0]
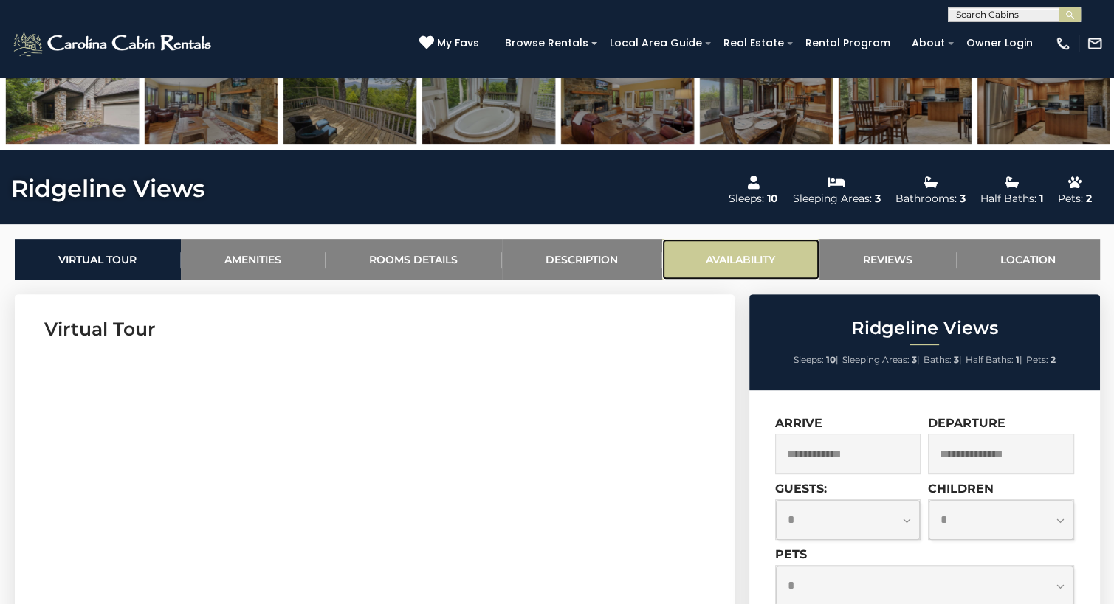
click at [754, 258] on link "Availability" at bounding box center [740, 259] width 157 height 41
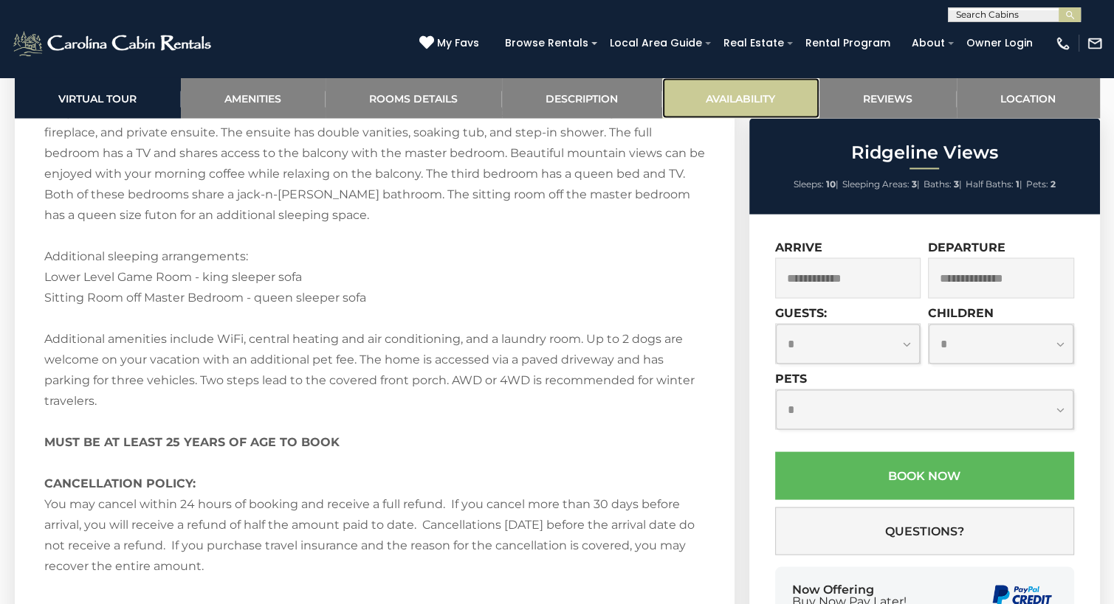
scroll to position [3213, 0]
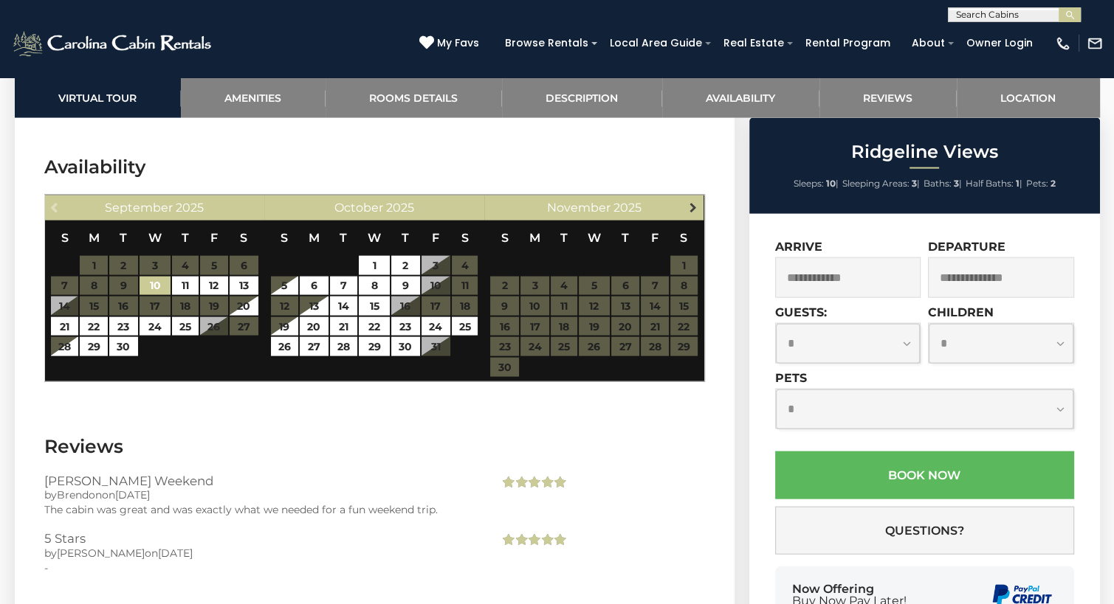
click at [695, 201] on span "Next" at bounding box center [693, 207] width 12 height 12
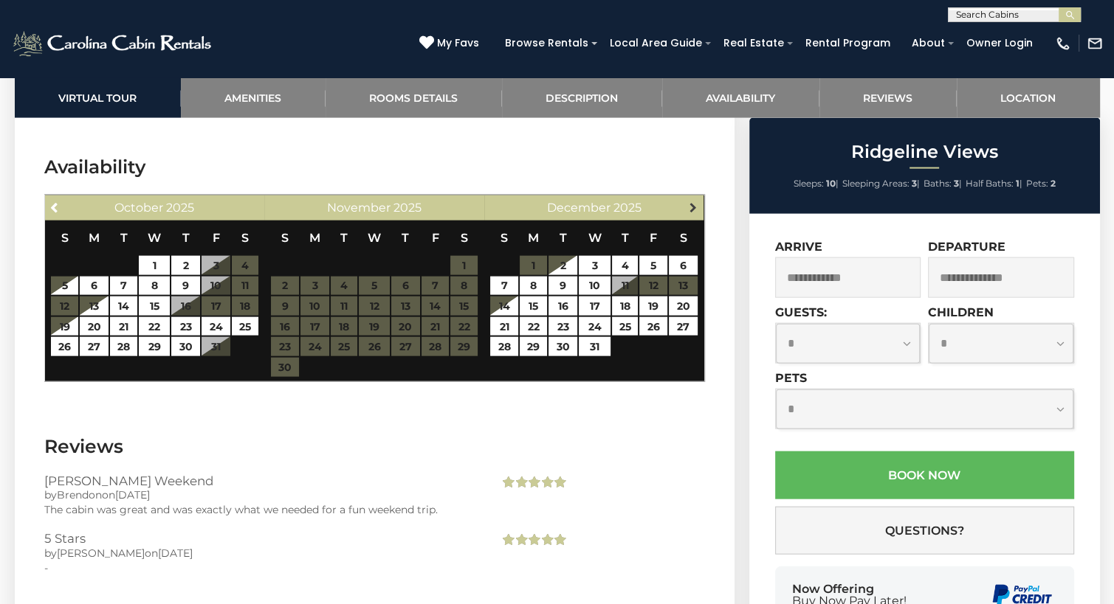
click at [695, 201] on span "Next" at bounding box center [693, 207] width 12 height 12
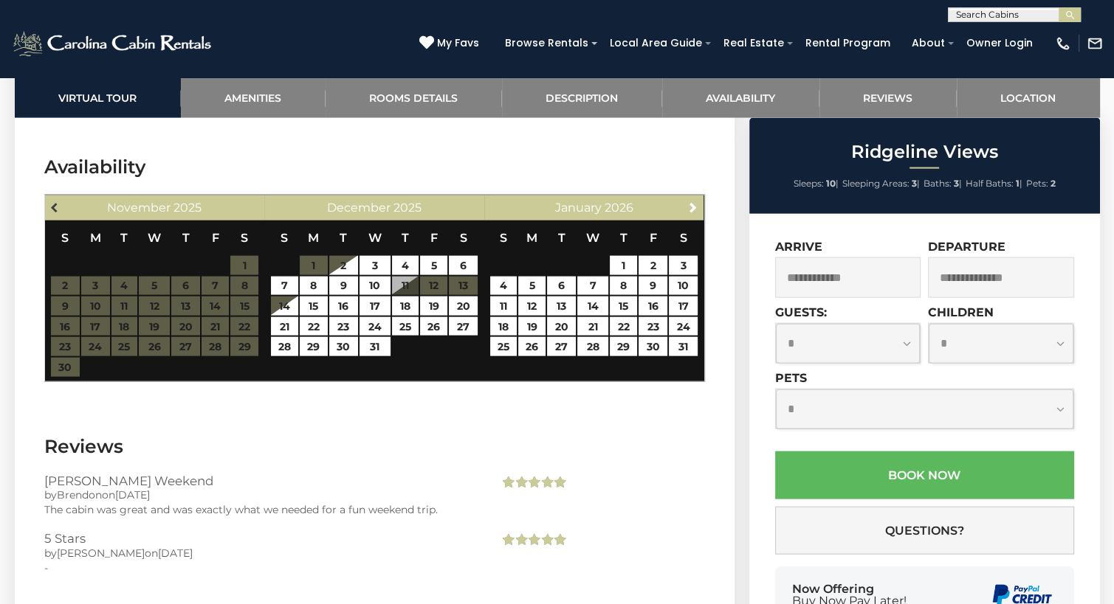
click at [55, 201] on span "Previous" at bounding box center [55, 207] width 12 height 12
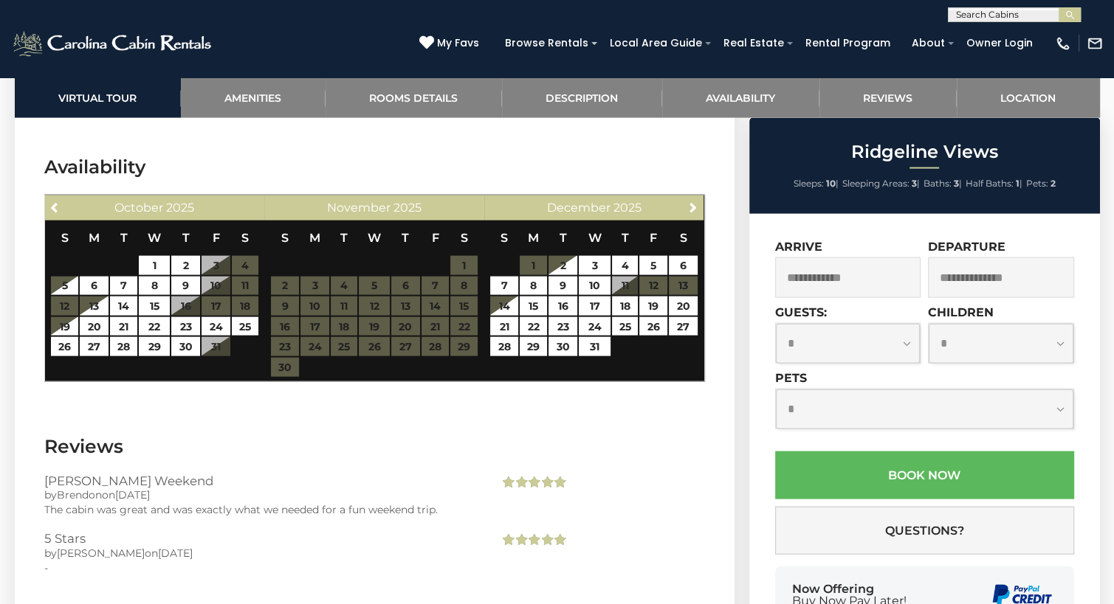
scroll to position [0, 0]
click at [995, 12] on input "text" at bounding box center [1012, 17] width 129 height 15
type input "**********"
click at [1017, 30] on em "Hidden Hawk" at bounding box center [990, 34] width 69 height 13
click at [1074, 15] on img "submit" at bounding box center [1069, 15] width 11 height 11
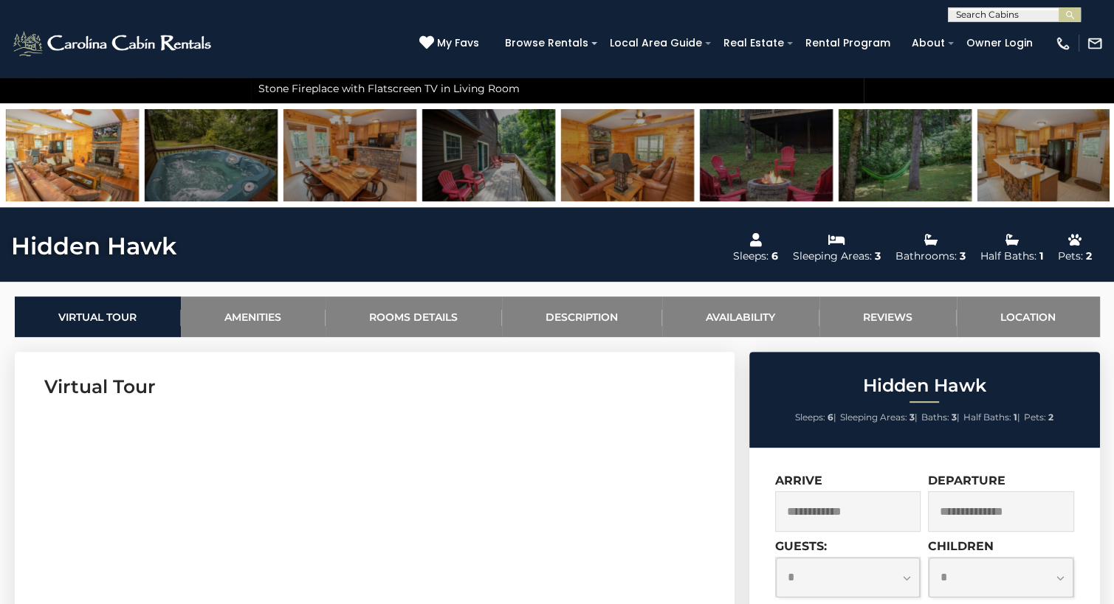
click at [1026, 15] on input "text" at bounding box center [1012, 17] width 129 height 15
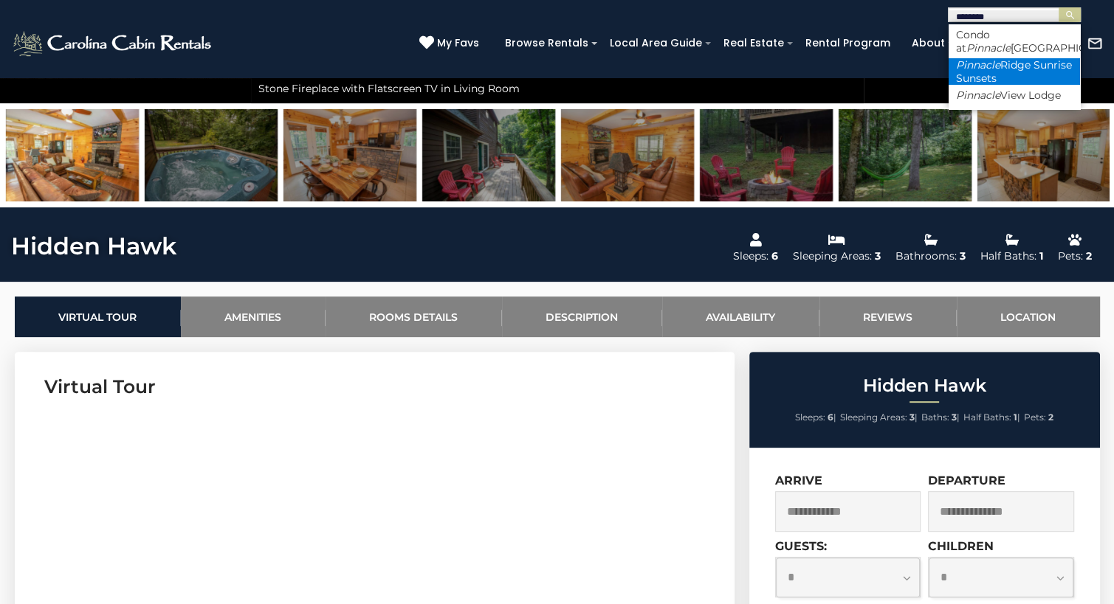
type input "********"
click at [1020, 63] on li "Pinnacle Ridge Sunrise Sunsets" at bounding box center [1013, 71] width 131 height 27
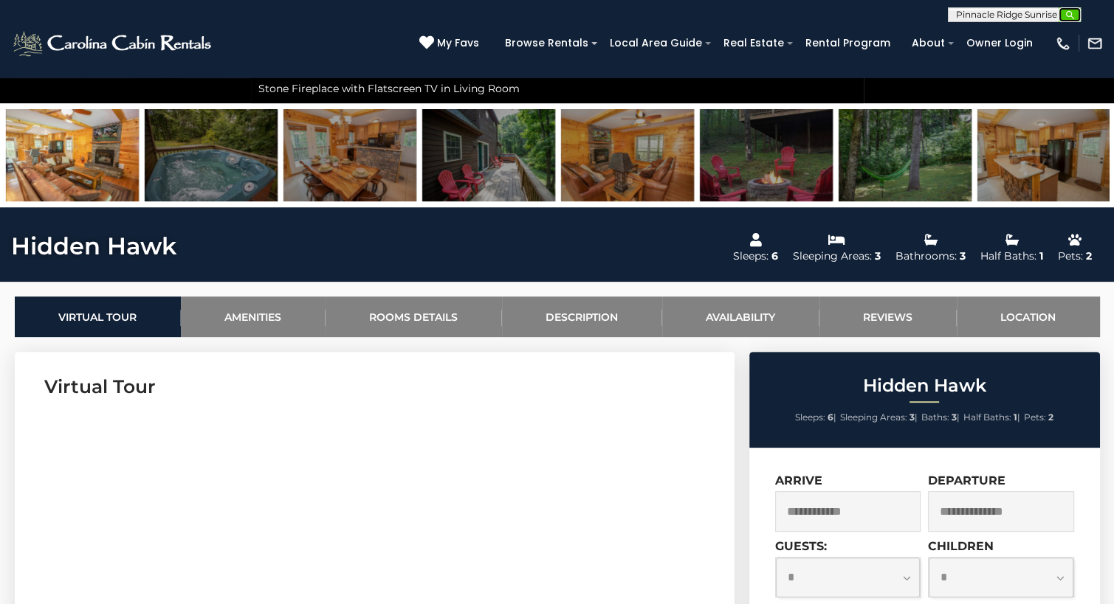
click at [1072, 13] on img "submit" at bounding box center [1069, 15] width 11 height 11
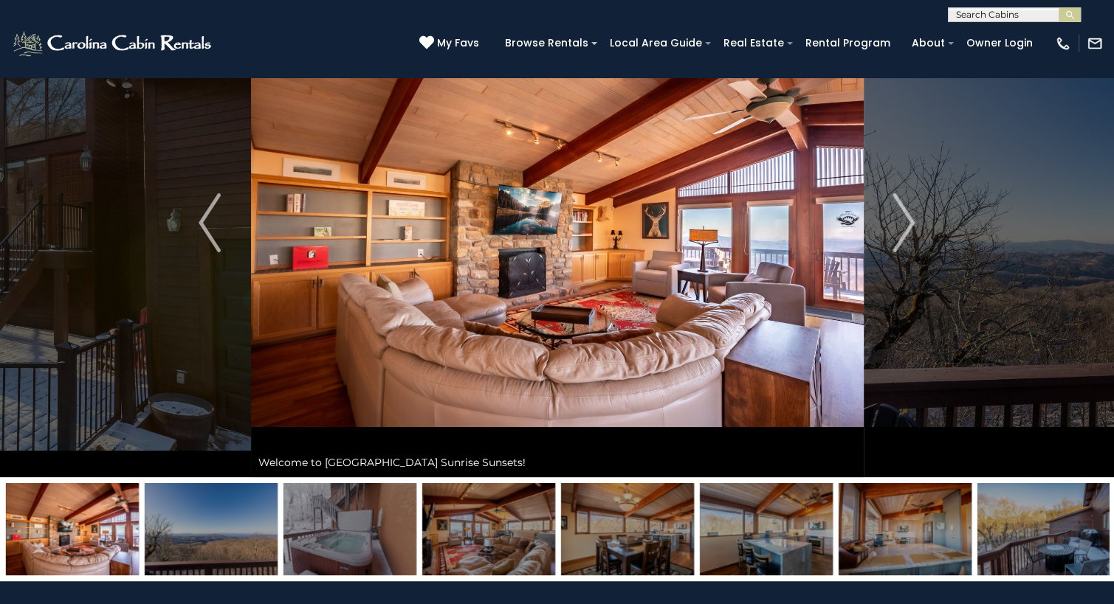
scroll to position [58, 0]
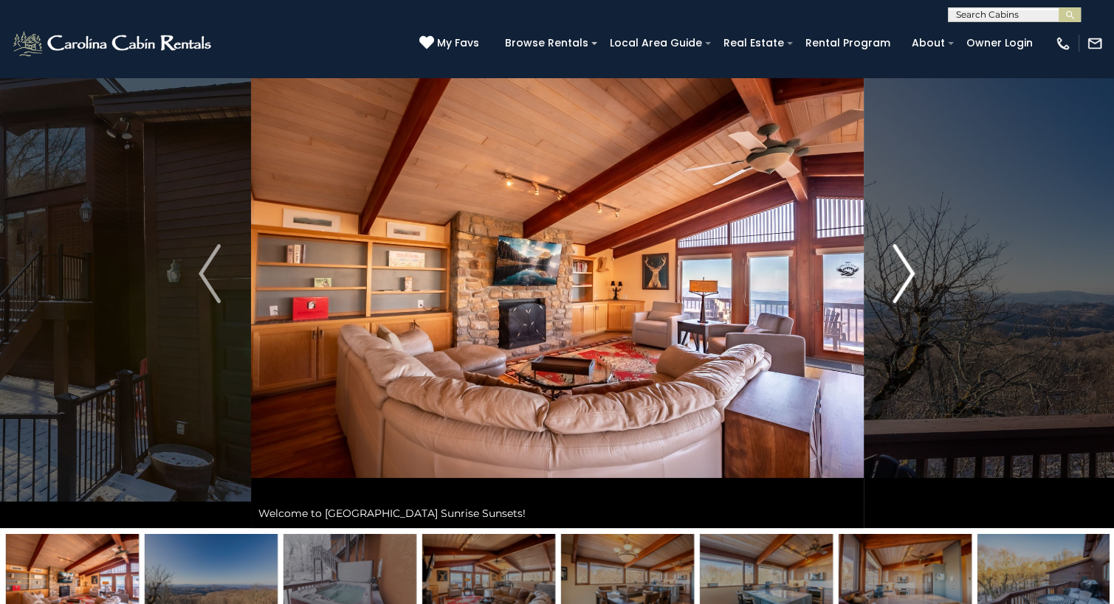
click at [906, 268] on img "Next" at bounding box center [904, 273] width 22 height 59
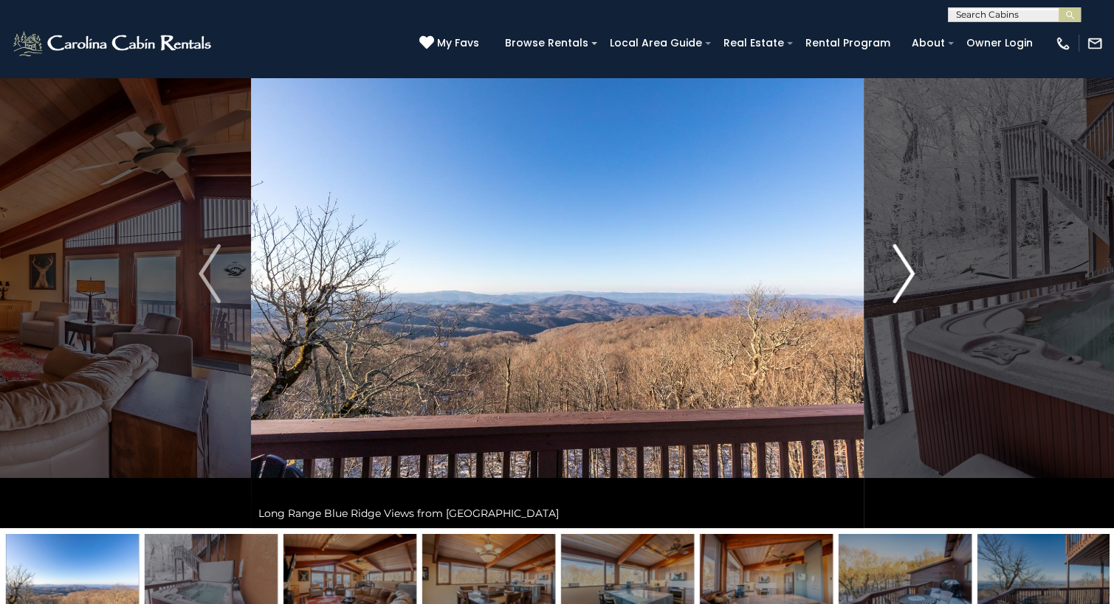
click at [906, 268] on img "Next" at bounding box center [904, 273] width 22 height 59
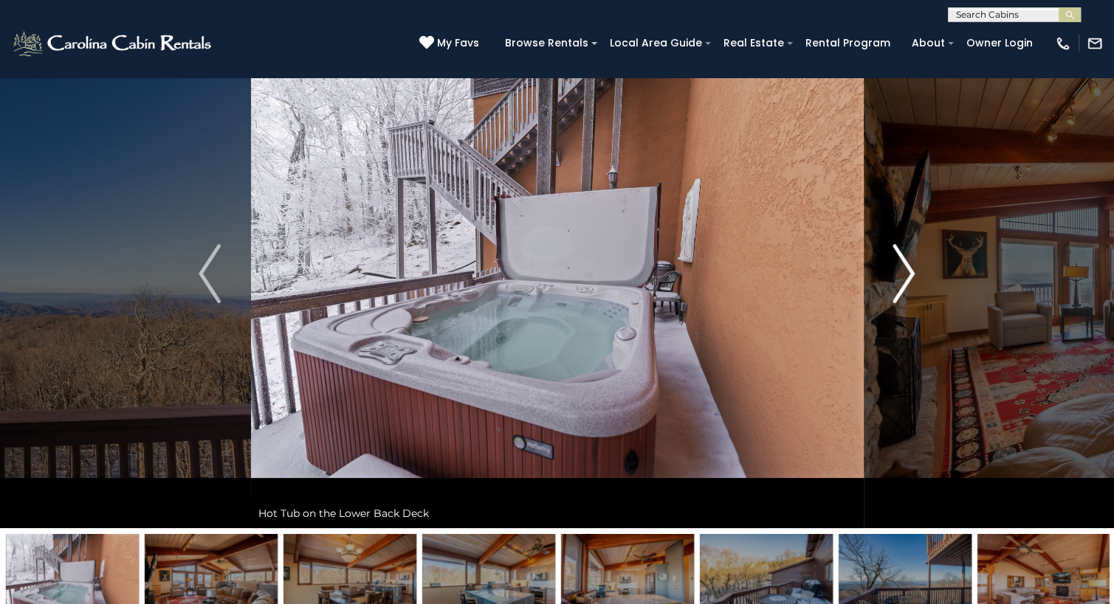
click at [906, 268] on img "Next" at bounding box center [904, 273] width 22 height 59
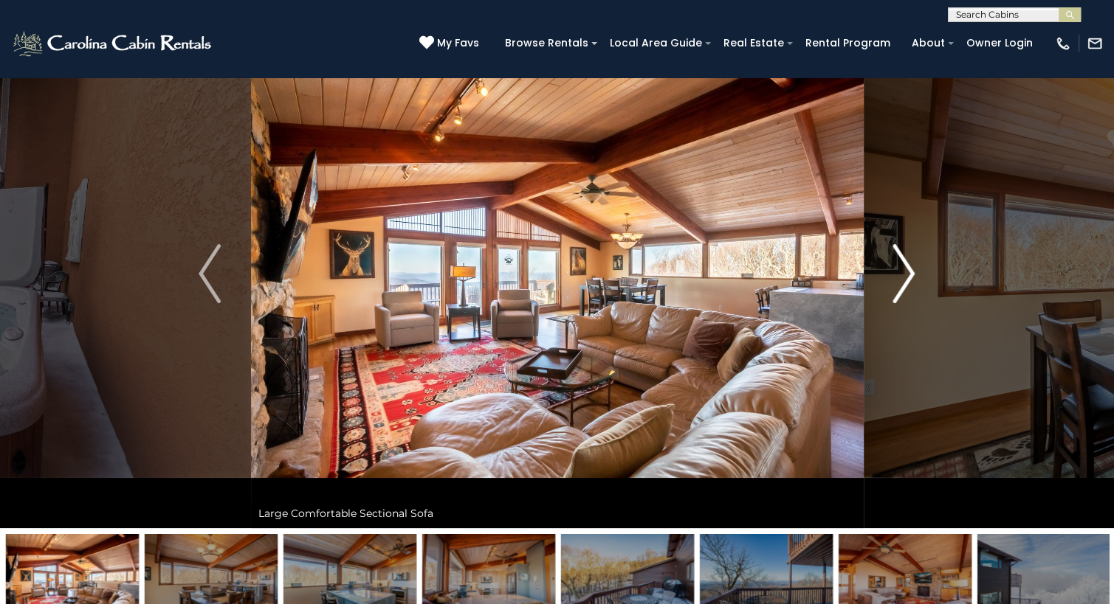
click at [906, 268] on img "Next" at bounding box center [904, 273] width 22 height 59
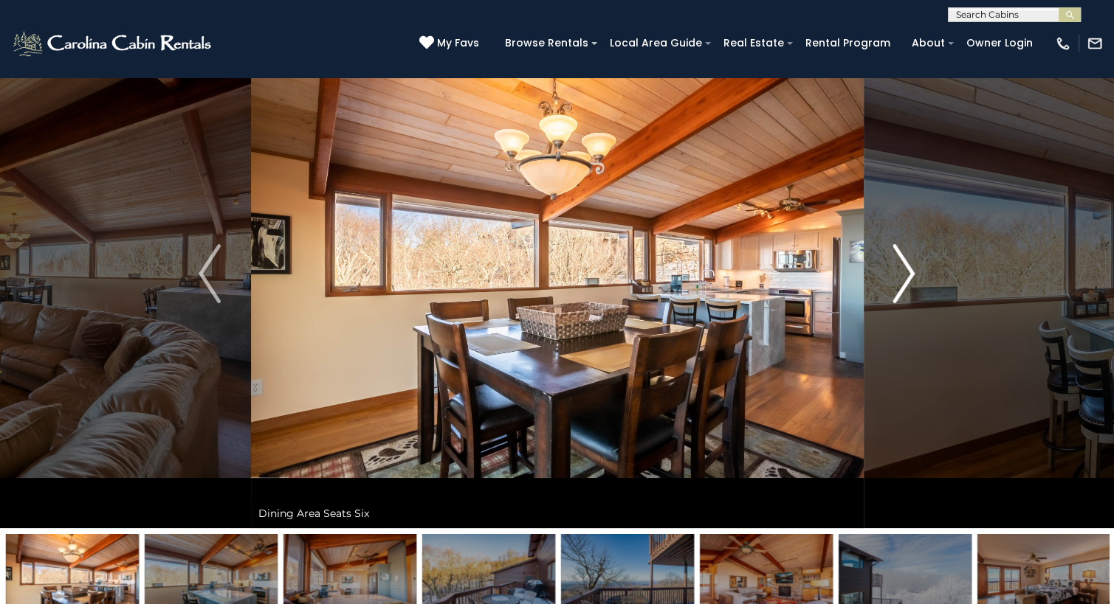
click at [906, 268] on img "Next" at bounding box center [904, 273] width 22 height 59
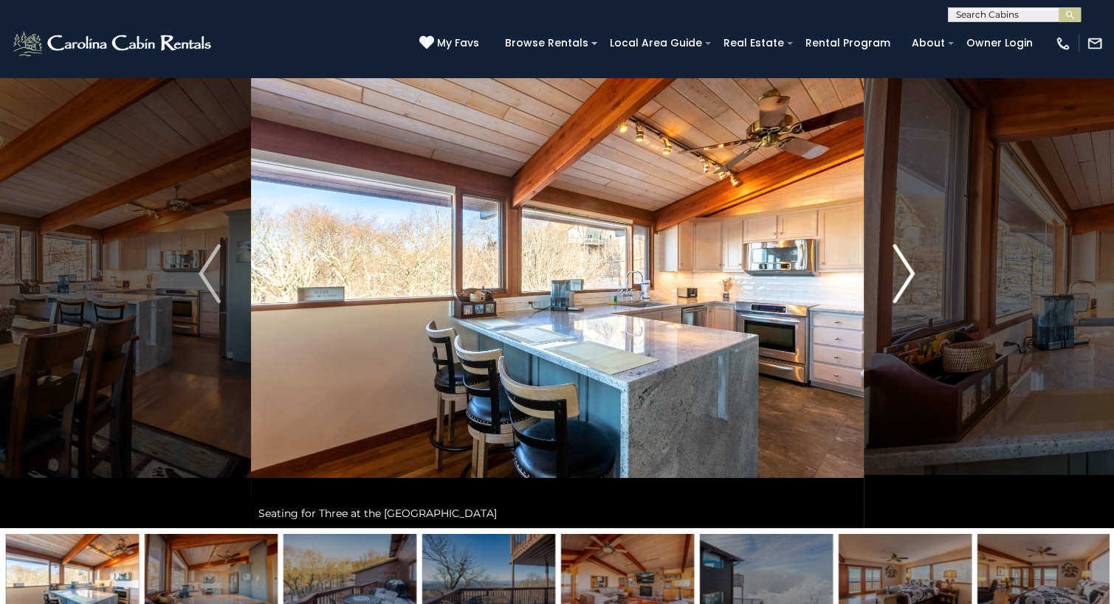
click at [906, 268] on img "Next" at bounding box center [904, 273] width 22 height 59
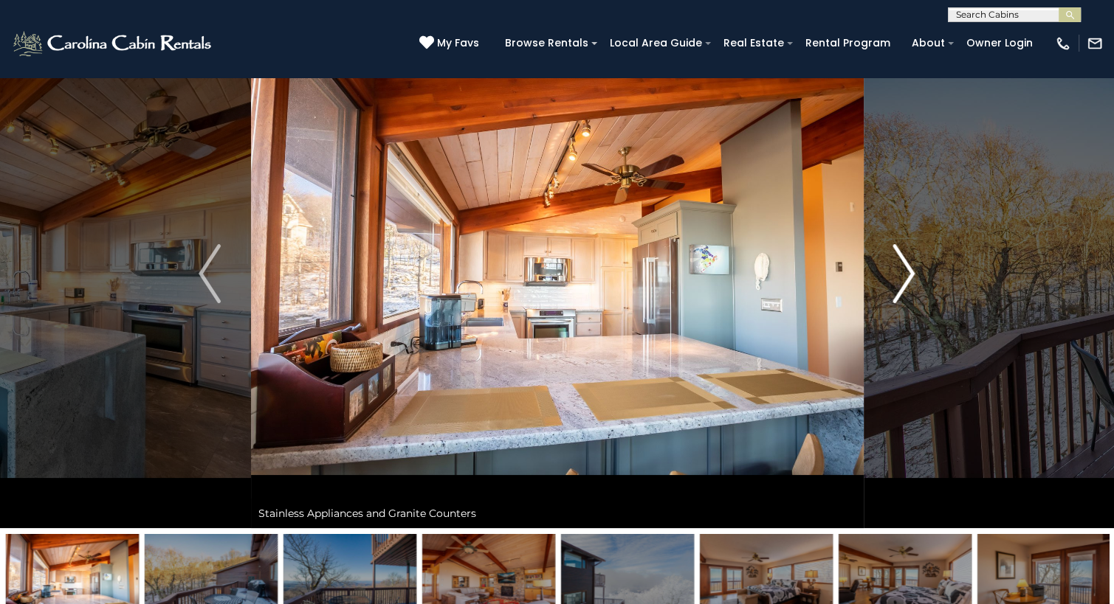
click at [906, 268] on img "Next" at bounding box center [904, 273] width 22 height 59
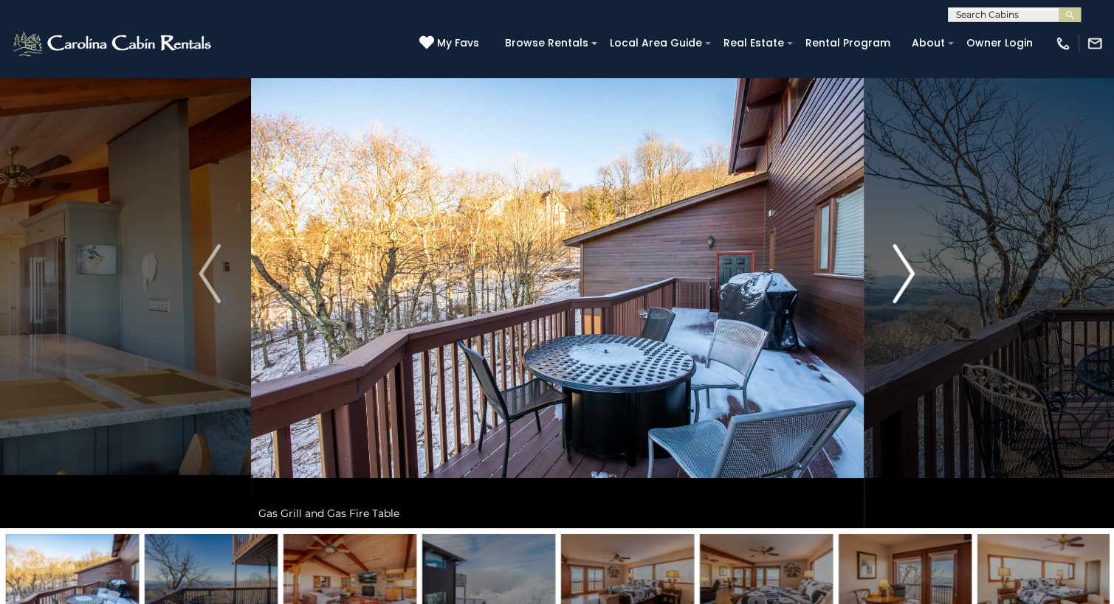
click at [906, 268] on img "Next" at bounding box center [904, 273] width 22 height 59
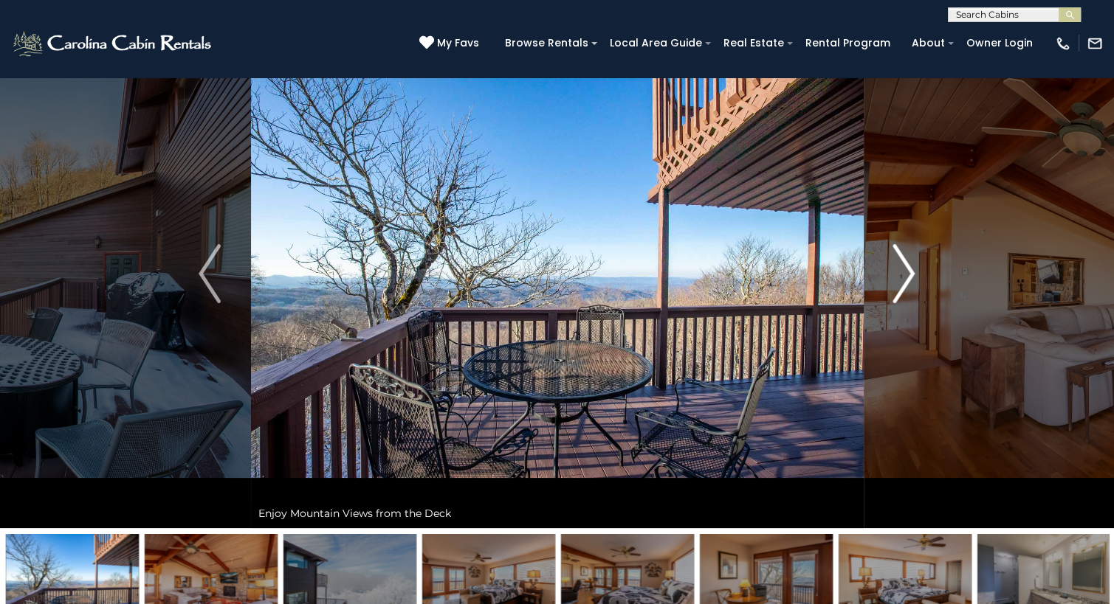
click at [906, 268] on img "Next" at bounding box center [904, 273] width 22 height 59
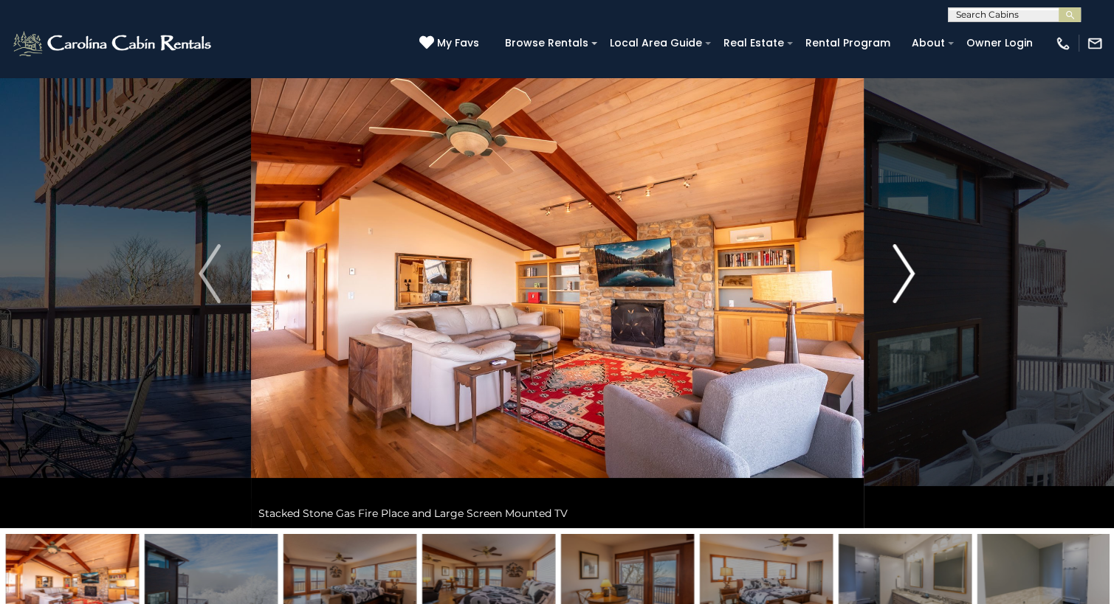
click at [906, 268] on img "Next" at bounding box center [904, 273] width 22 height 59
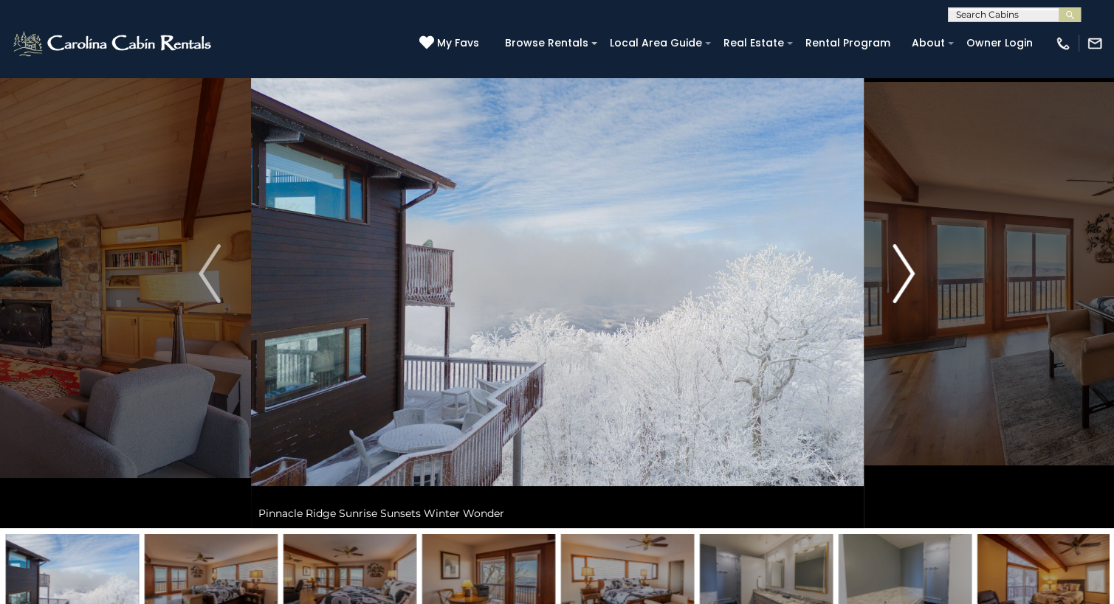
click at [906, 268] on img "Next" at bounding box center [904, 273] width 22 height 59
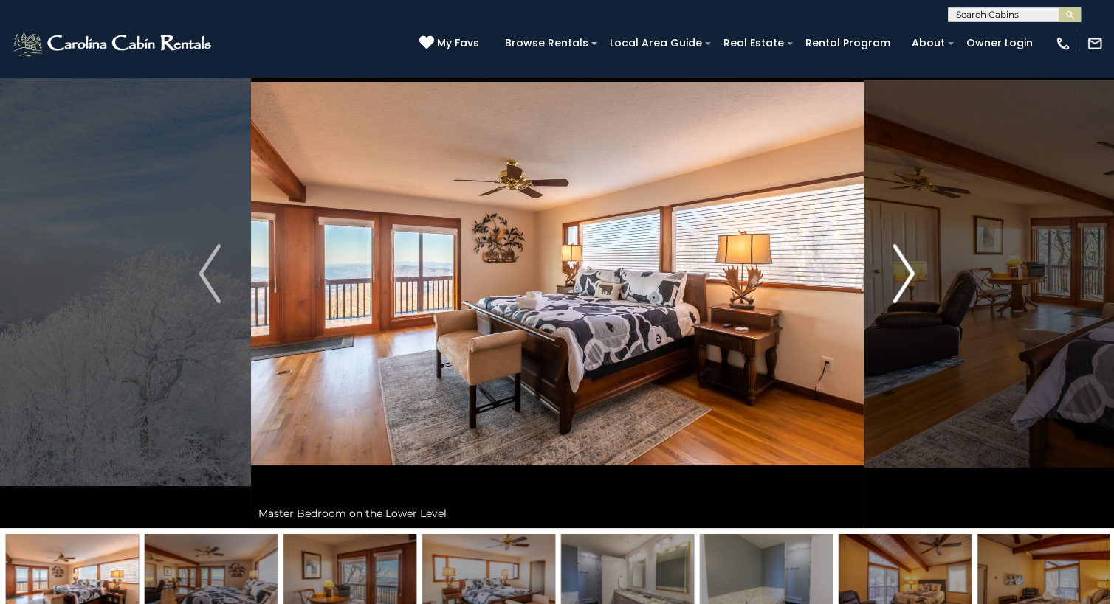
click at [906, 268] on img "Next" at bounding box center [904, 273] width 22 height 59
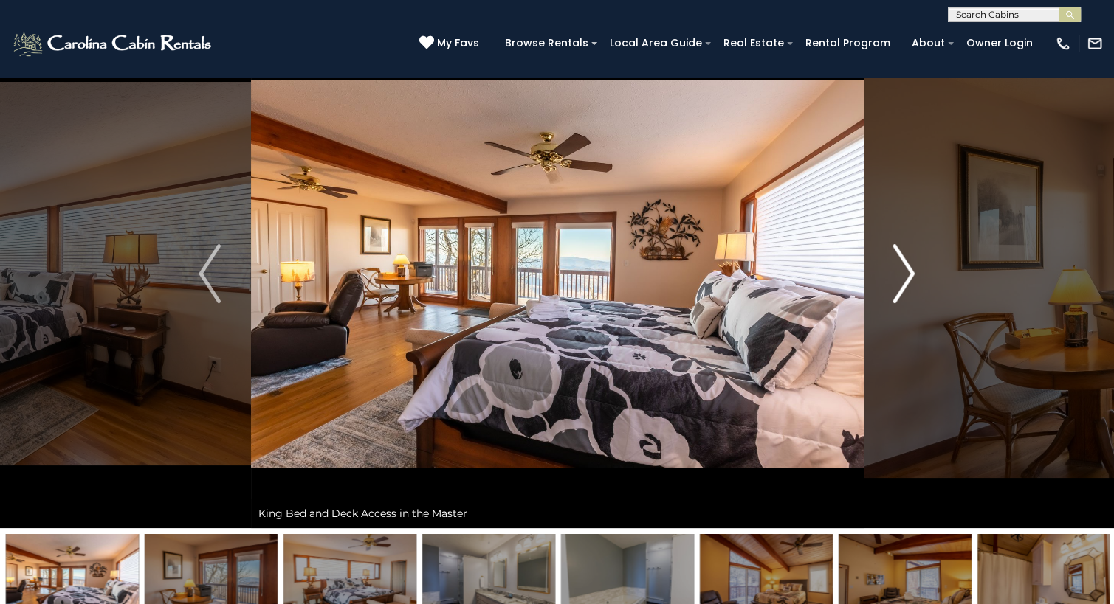
click at [906, 268] on img "Next" at bounding box center [904, 273] width 22 height 59
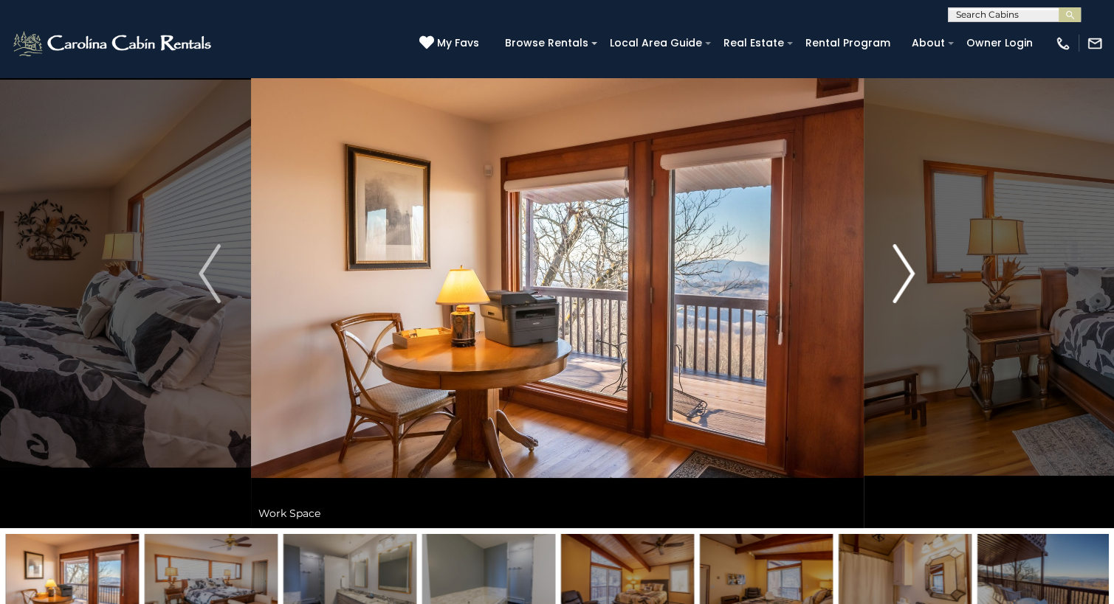
click at [906, 268] on img "Next" at bounding box center [904, 273] width 22 height 59
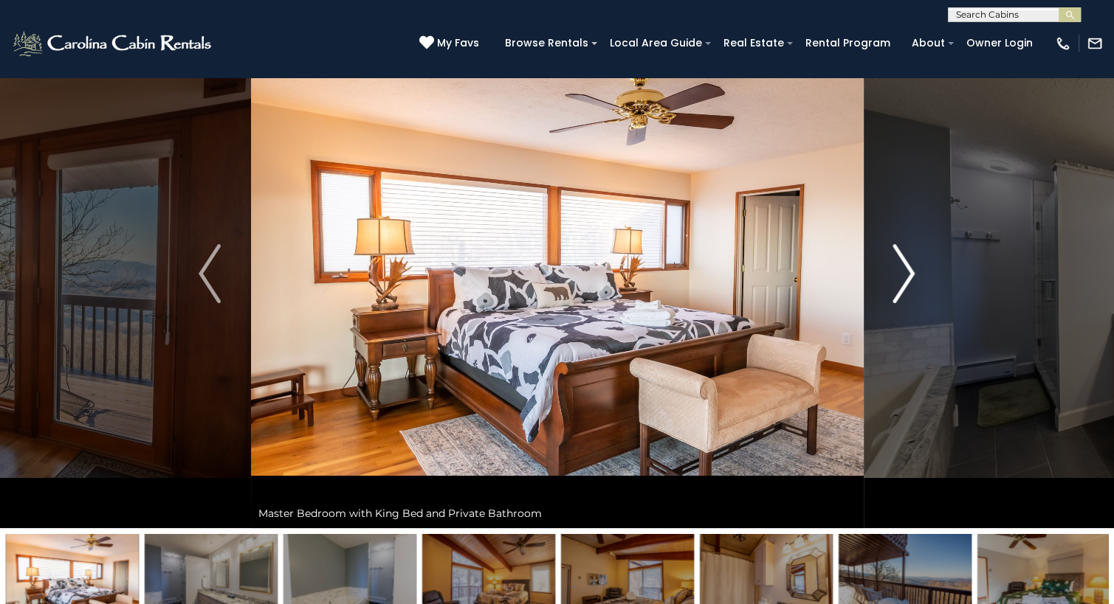
click at [906, 268] on img "Next" at bounding box center [904, 273] width 22 height 59
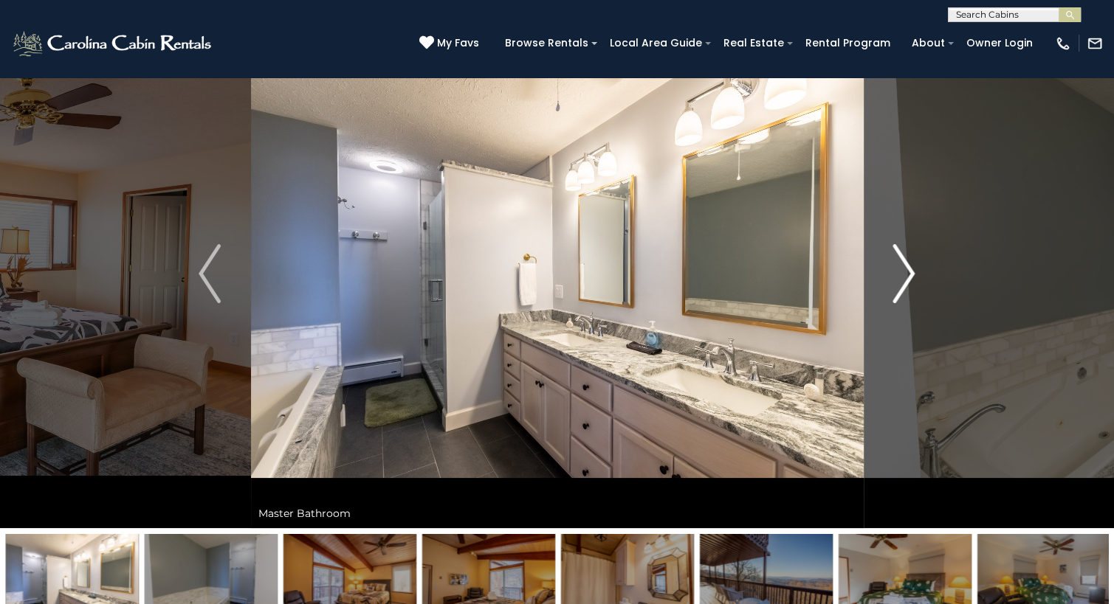
click at [906, 268] on img "Next" at bounding box center [904, 273] width 22 height 59
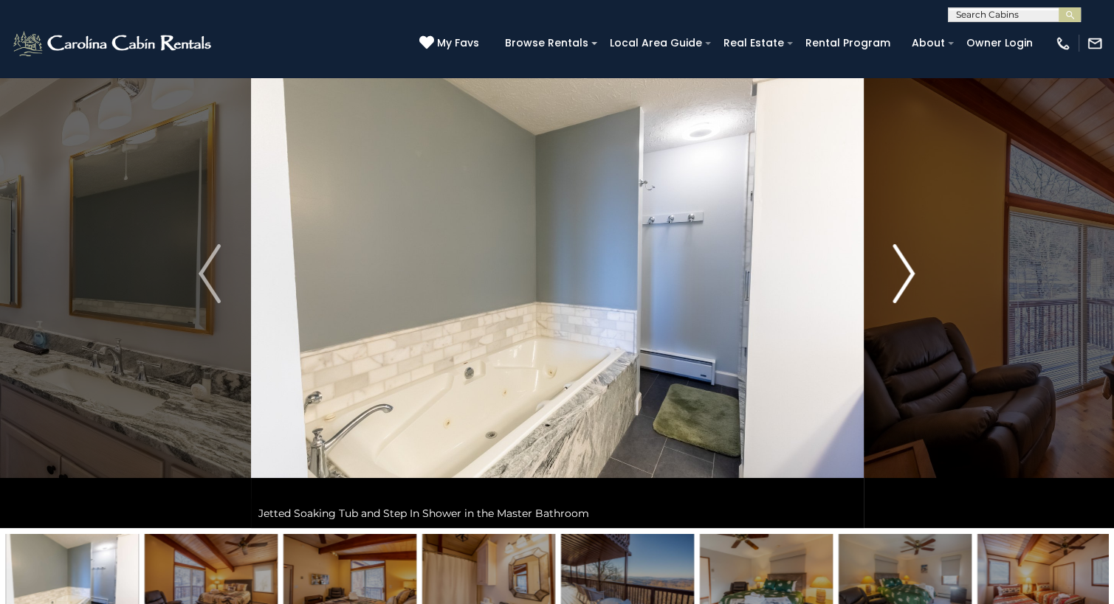
click at [906, 268] on img "Next" at bounding box center [904, 273] width 22 height 59
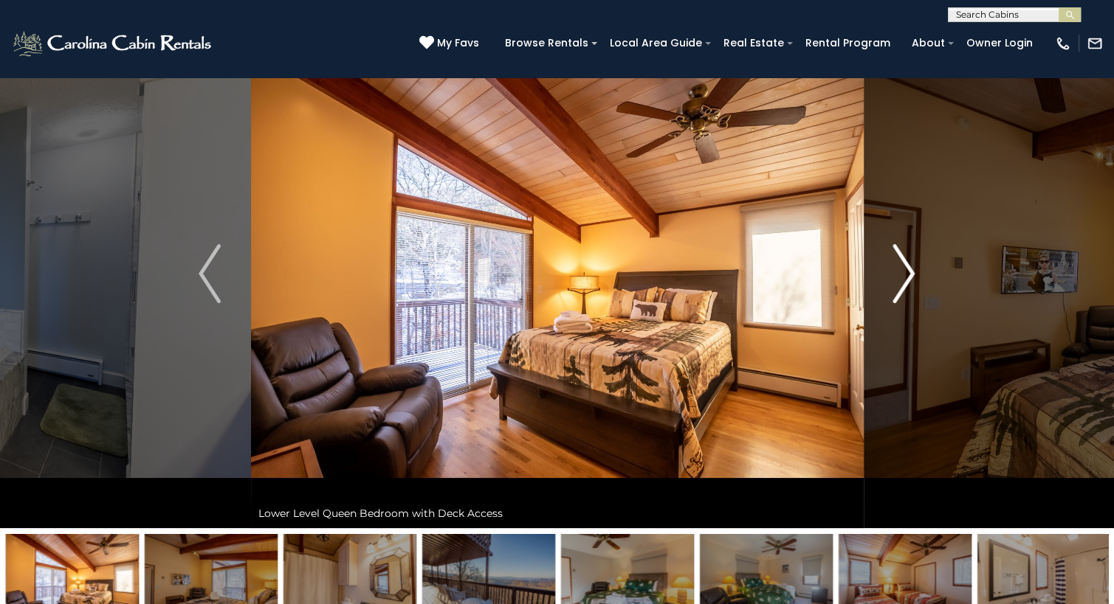
click at [906, 268] on img "Next" at bounding box center [904, 273] width 22 height 59
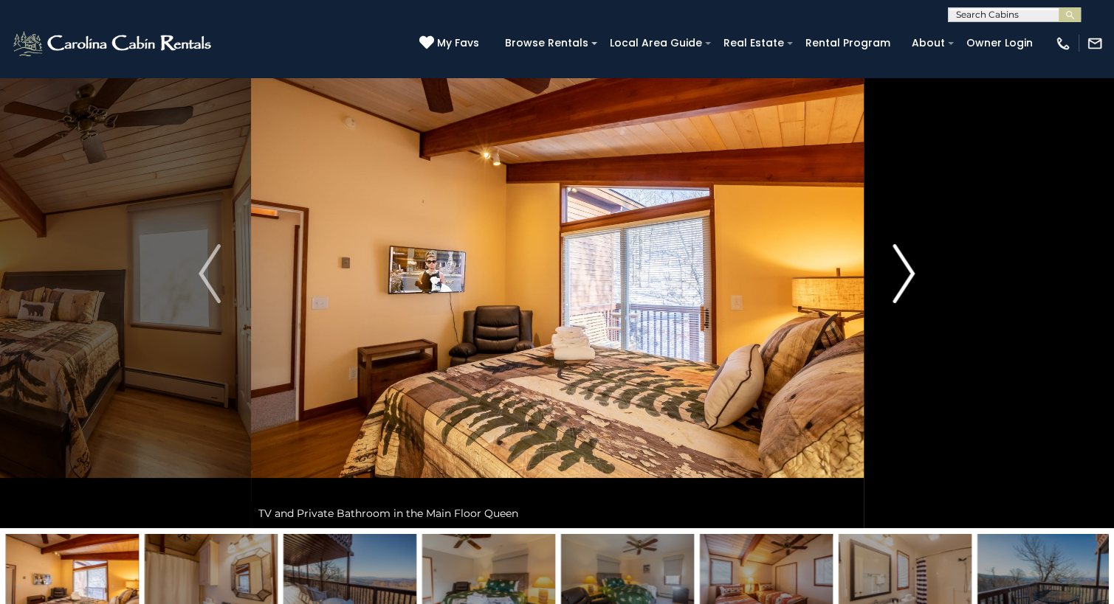
click at [906, 268] on img "Next" at bounding box center [904, 273] width 22 height 59
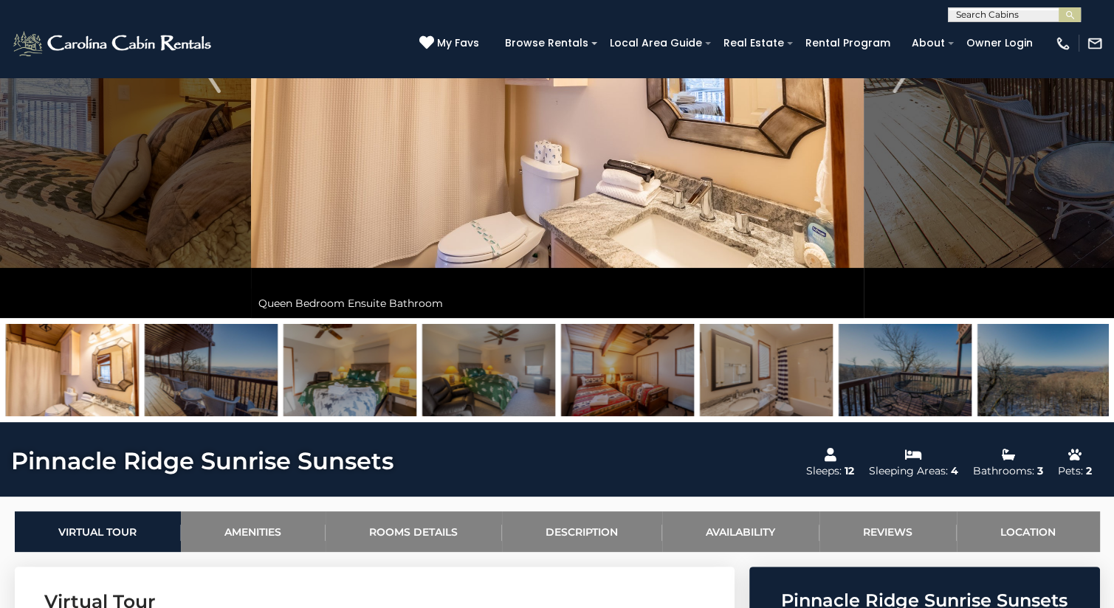
scroll to position [0, 0]
click at [965, 14] on input "text" at bounding box center [1012, 17] width 129 height 15
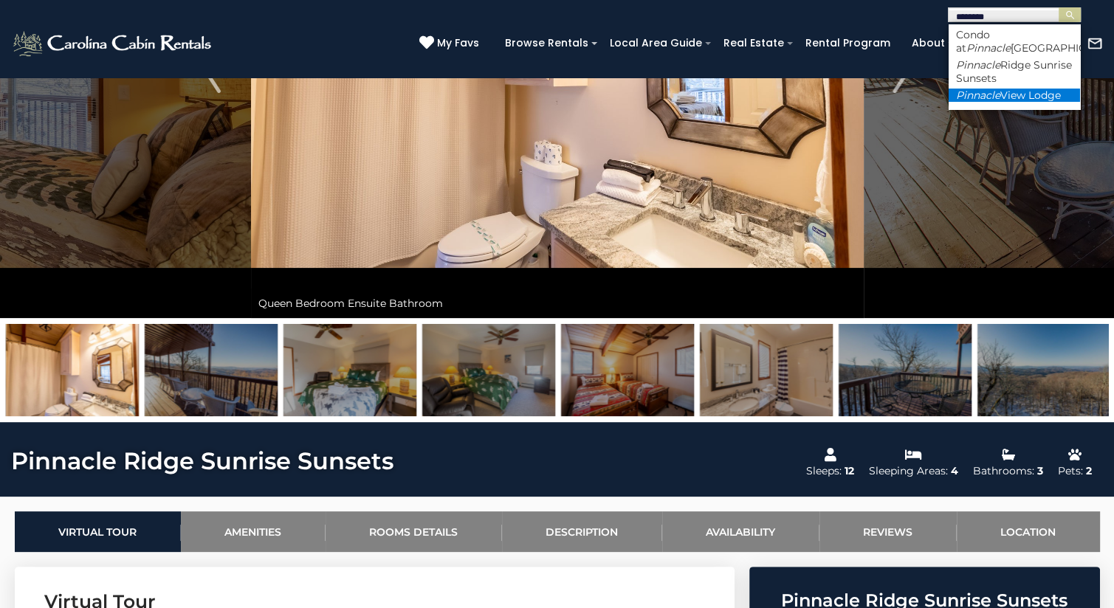
type input "********"
click at [1005, 93] on li "Pinnacle View Lodge" at bounding box center [1013, 95] width 131 height 13
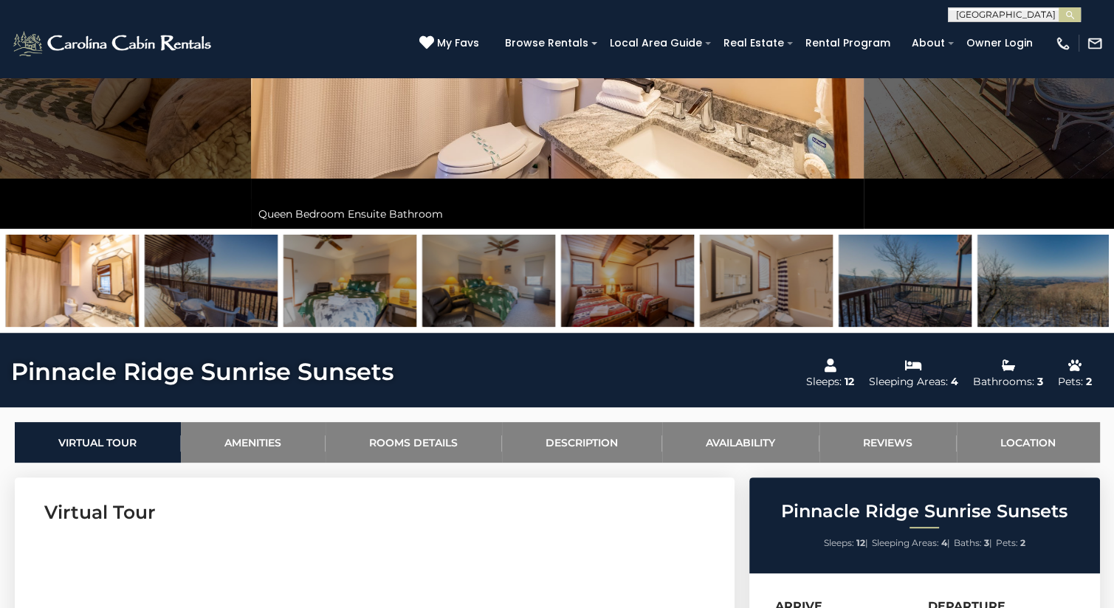
scroll to position [162, 0]
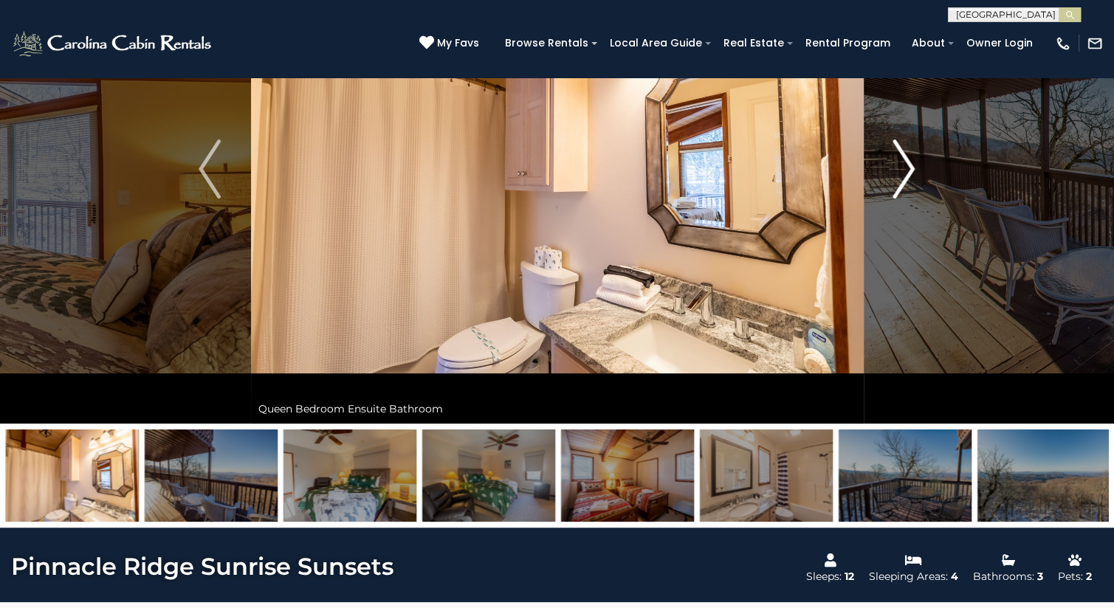
click at [905, 159] on img "Next" at bounding box center [904, 168] width 22 height 59
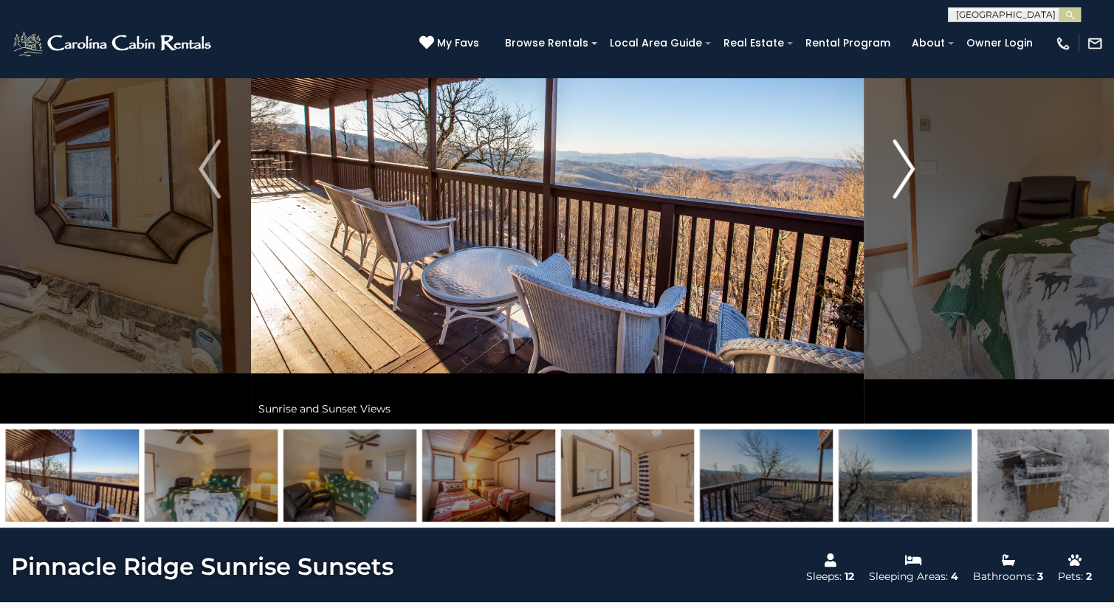
click at [905, 159] on img "Next" at bounding box center [904, 168] width 22 height 59
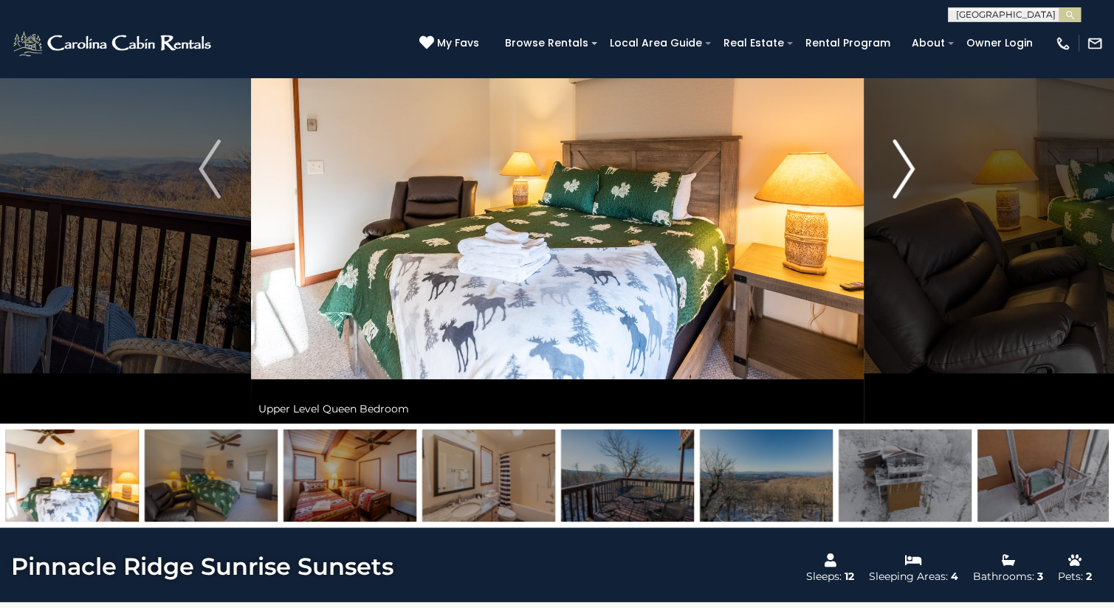
click at [905, 159] on img "Next" at bounding box center [904, 168] width 22 height 59
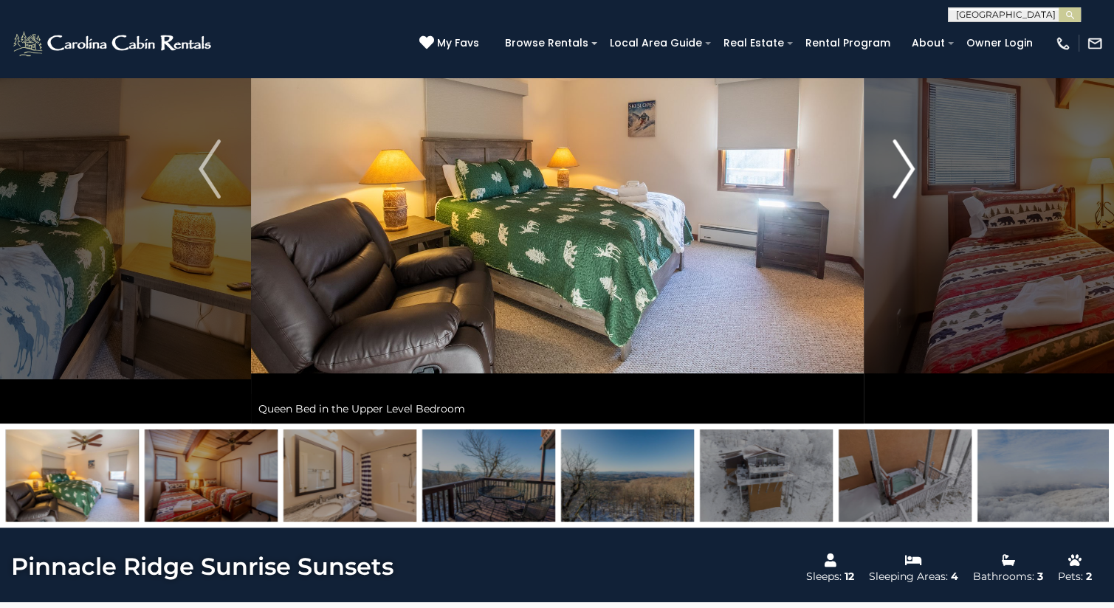
click at [905, 159] on img "Next" at bounding box center [904, 168] width 22 height 59
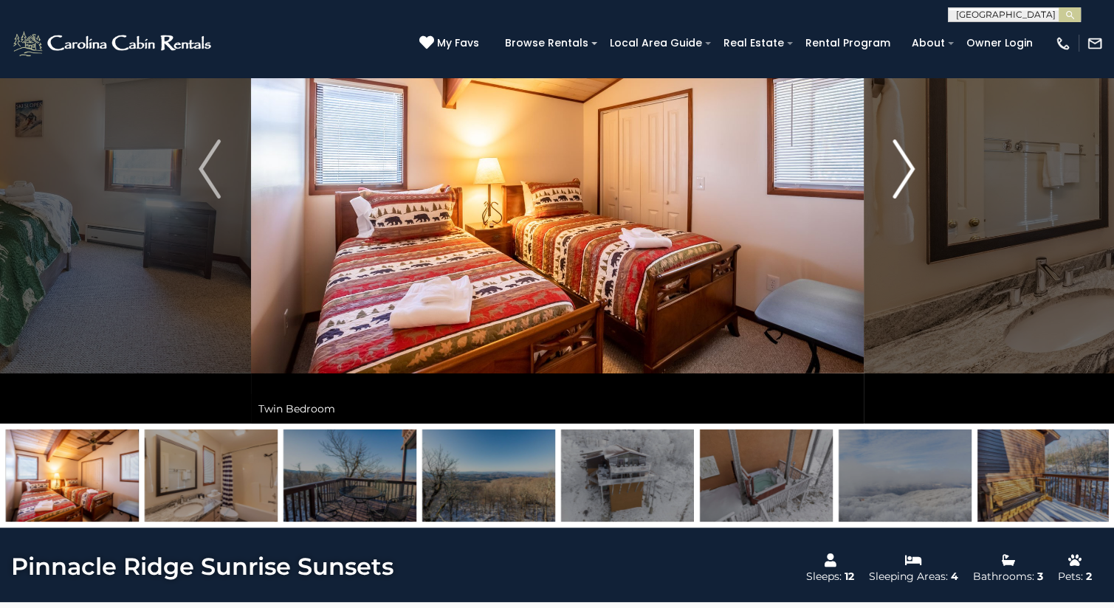
click at [905, 159] on img "Next" at bounding box center [904, 168] width 22 height 59
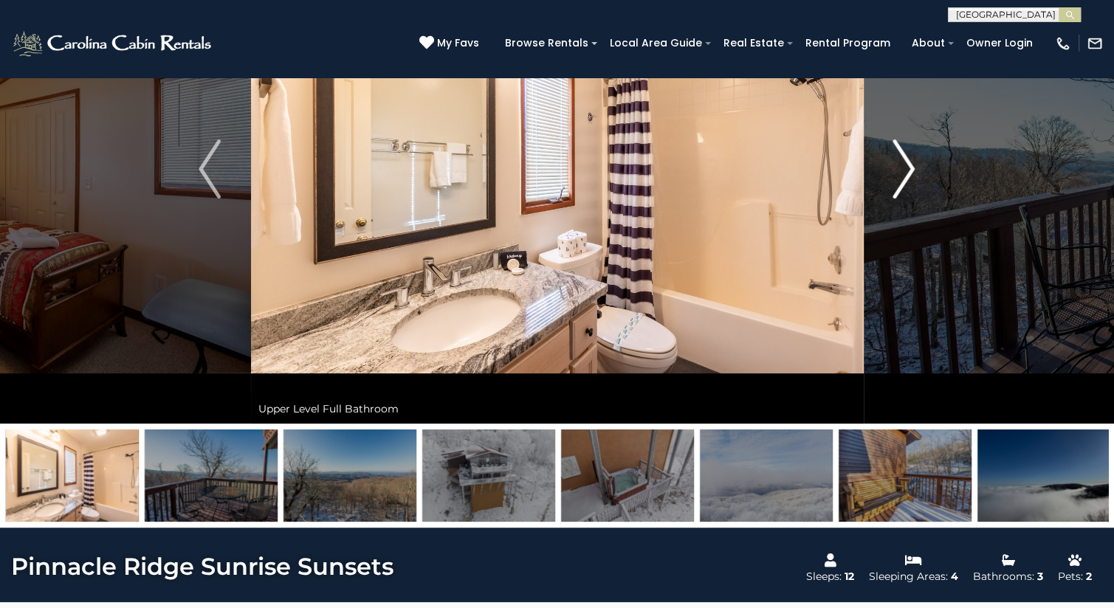
click at [905, 159] on img "Next" at bounding box center [904, 168] width 22 height 59
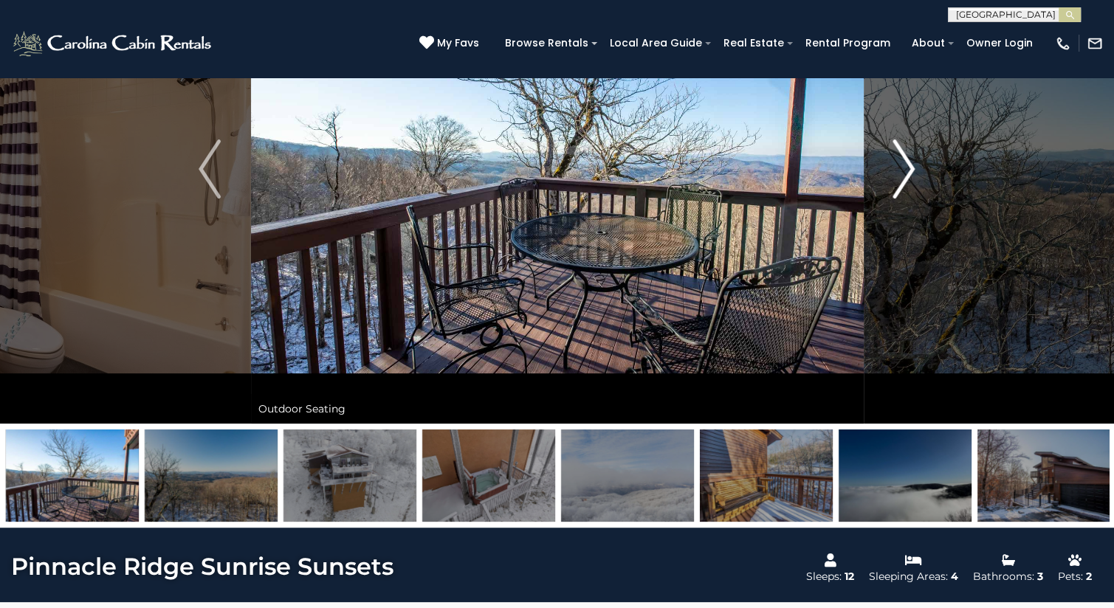
click at [905, 159] on img "Next" at bounding box center [904, 168] width 22 height 59
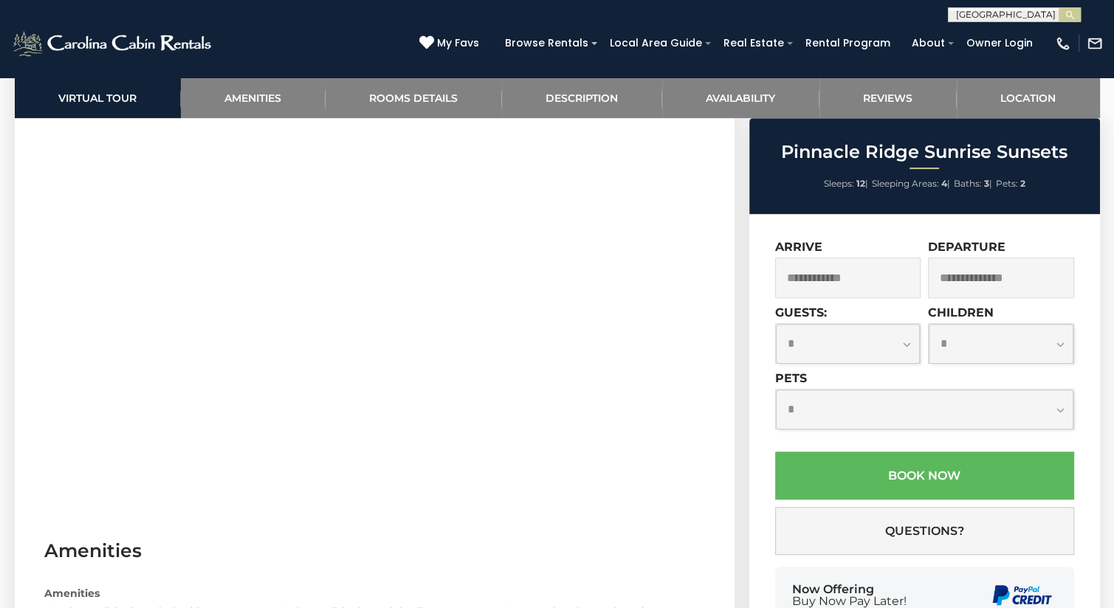
scroll to position [785, 0]
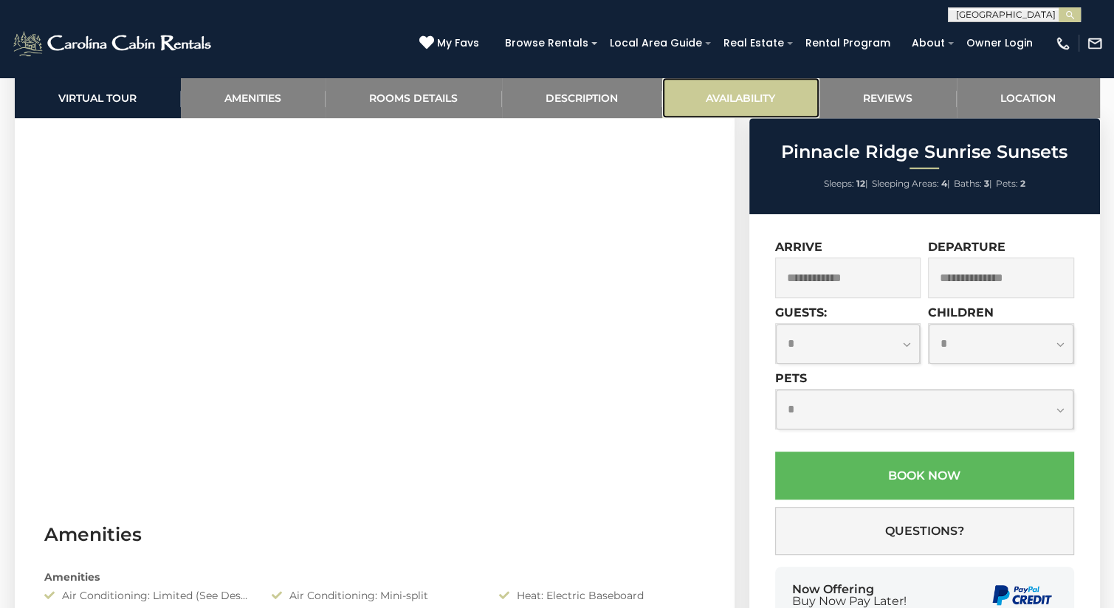
click at [764, 103] on link "Availability" at bounding box center [740, 97] width 157 height 41
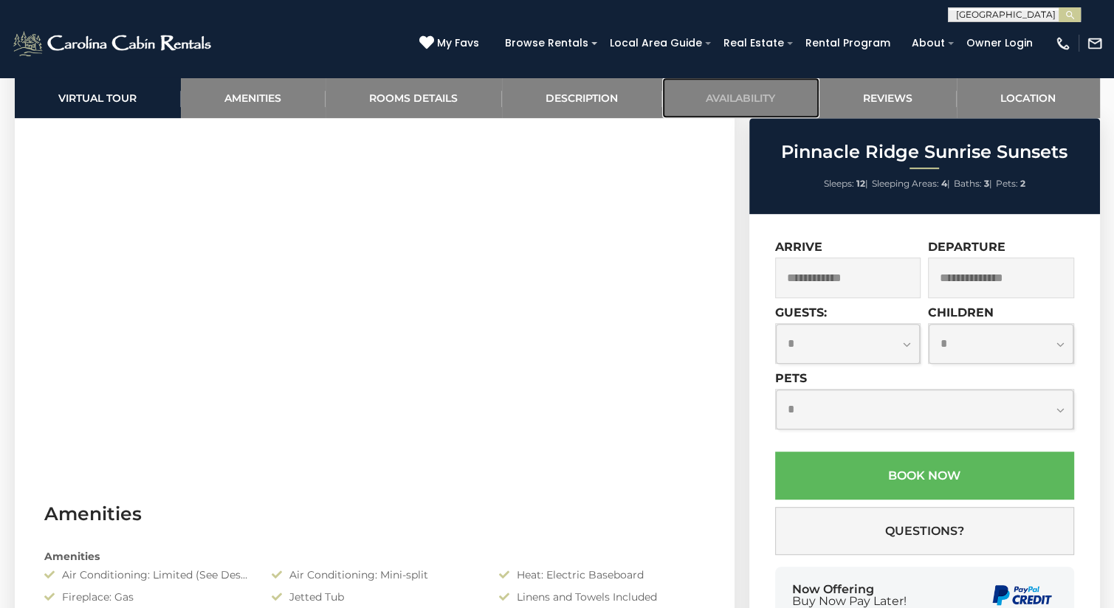
scroll to position [835, 0]
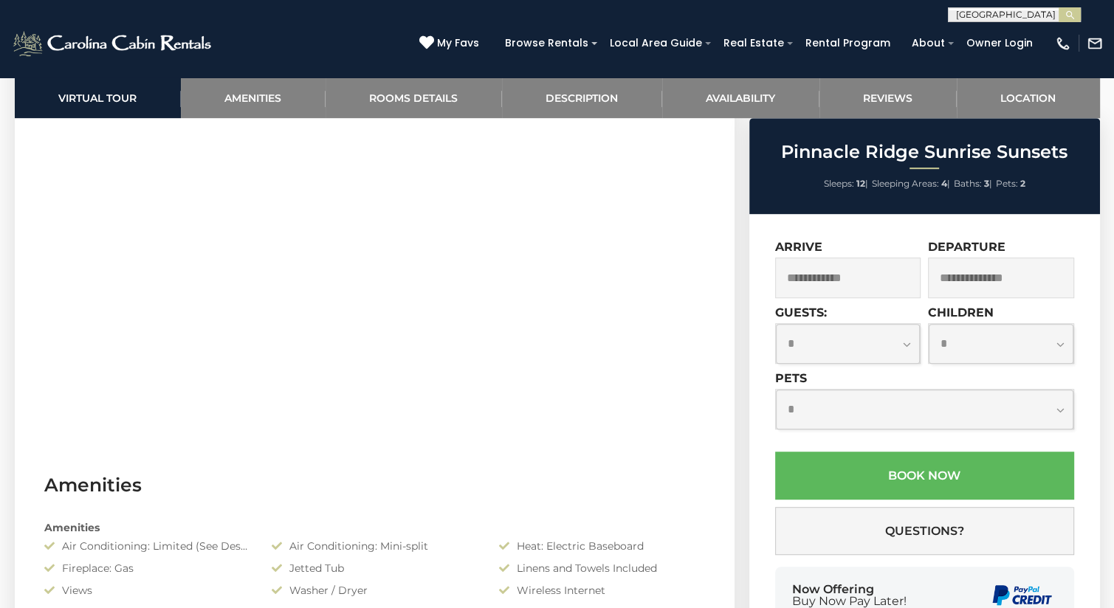
click at [1036, 17] on input "text" at bounding box center [1012, 17] width 129 height 15
type input "**********"
click at [1025, 37] on em "Mountain Thy" at bounding box center [991, 34] width 71 height 13
click at [1069, 18] on img "submit" at bounding box center [1069, 15] width 11 height 11
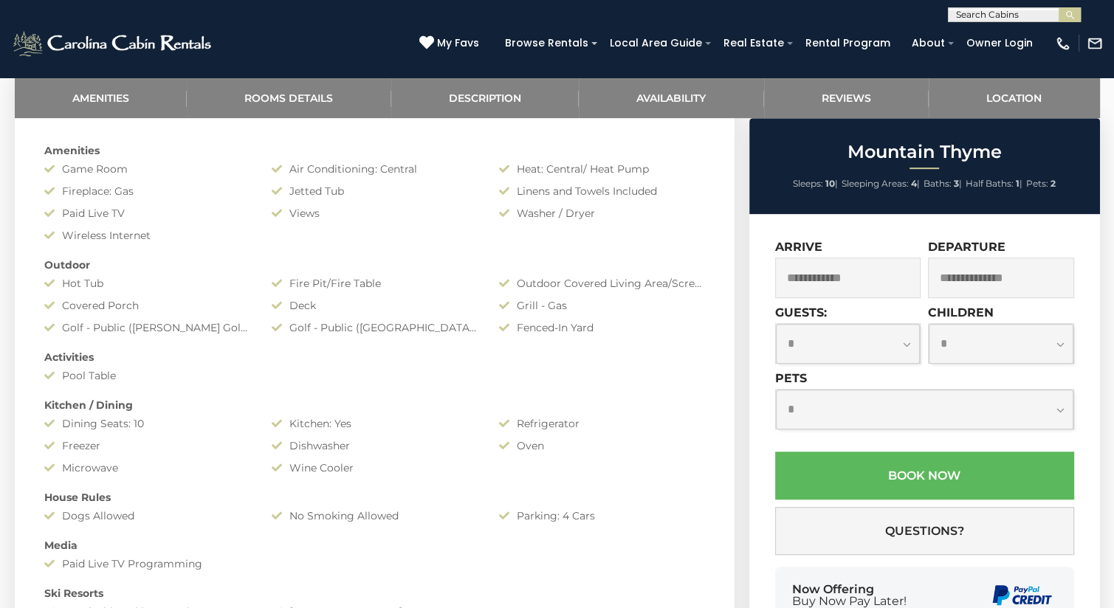
scroll to position [640, 0]
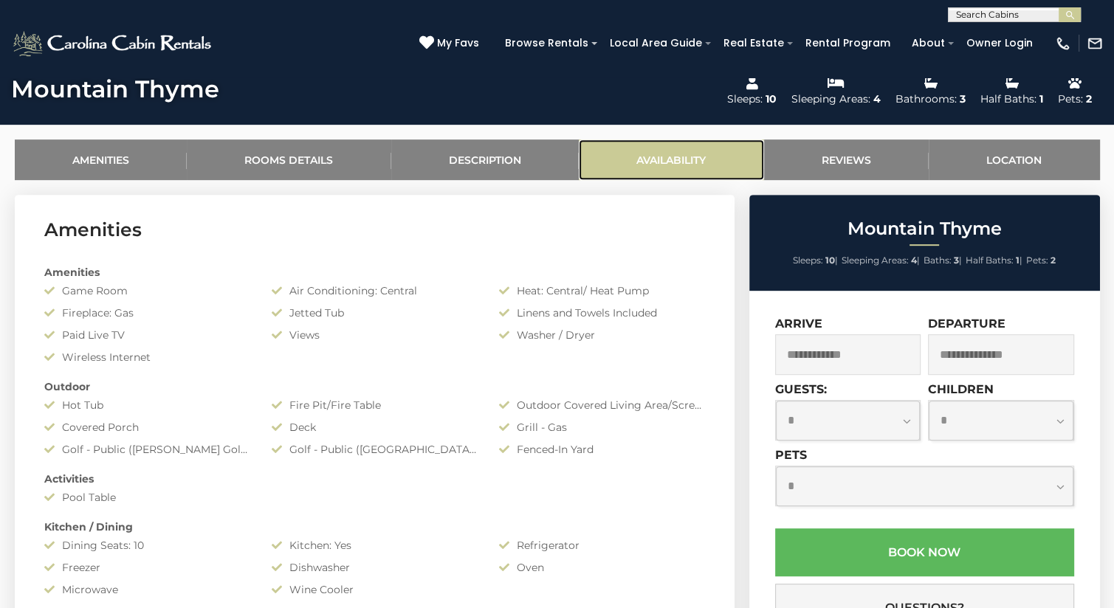
click at [709, 160] on link "Availability" at bounding box center [671, 159] width 185 height 41
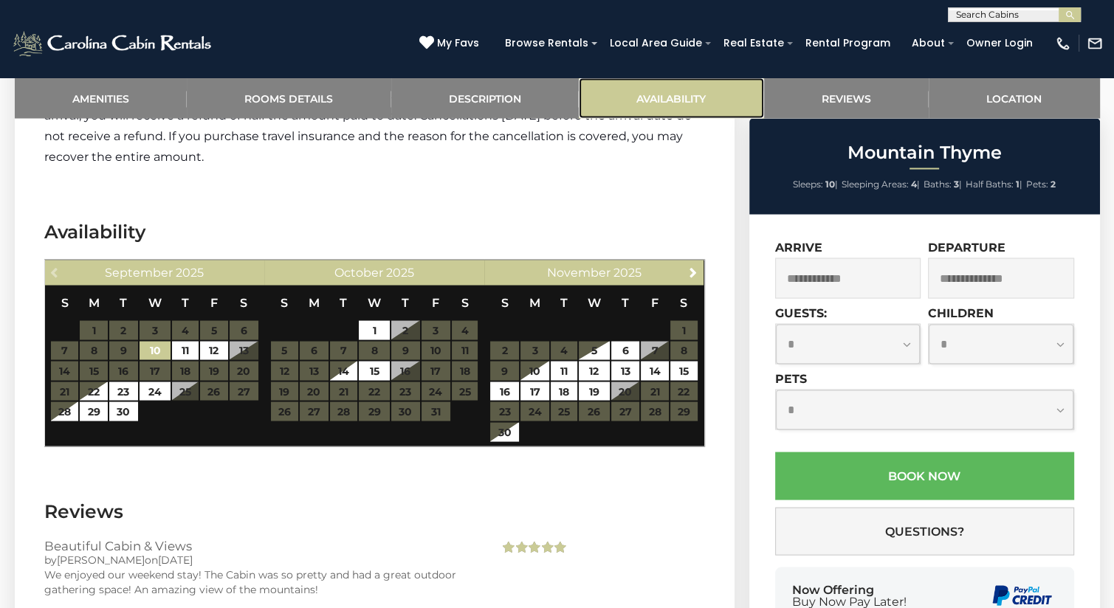
scroll to position [2799, 0]
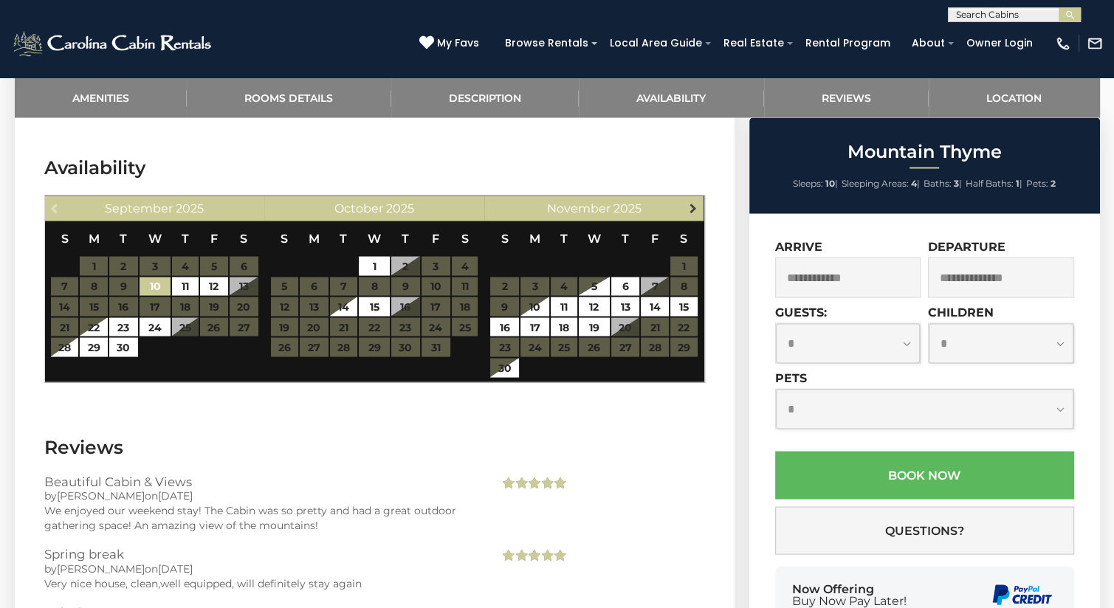
click at [694, 202] on span "Next" at bounding box center [693, 208] width 12 height 12
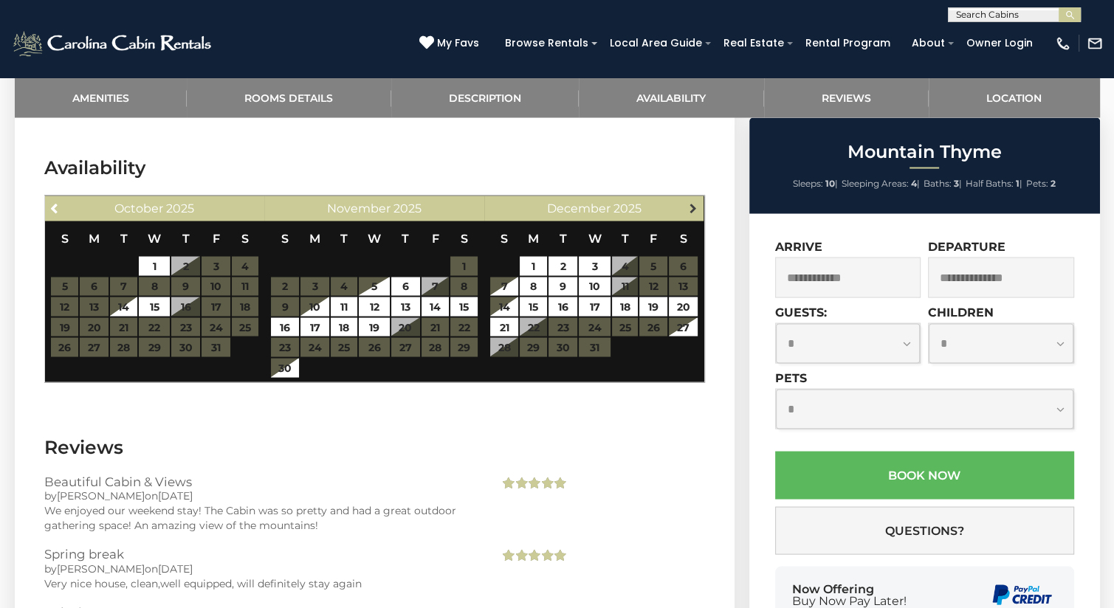
click at [694, 202] on span "Next" at bounding box center [693, 208] width 12 height 12
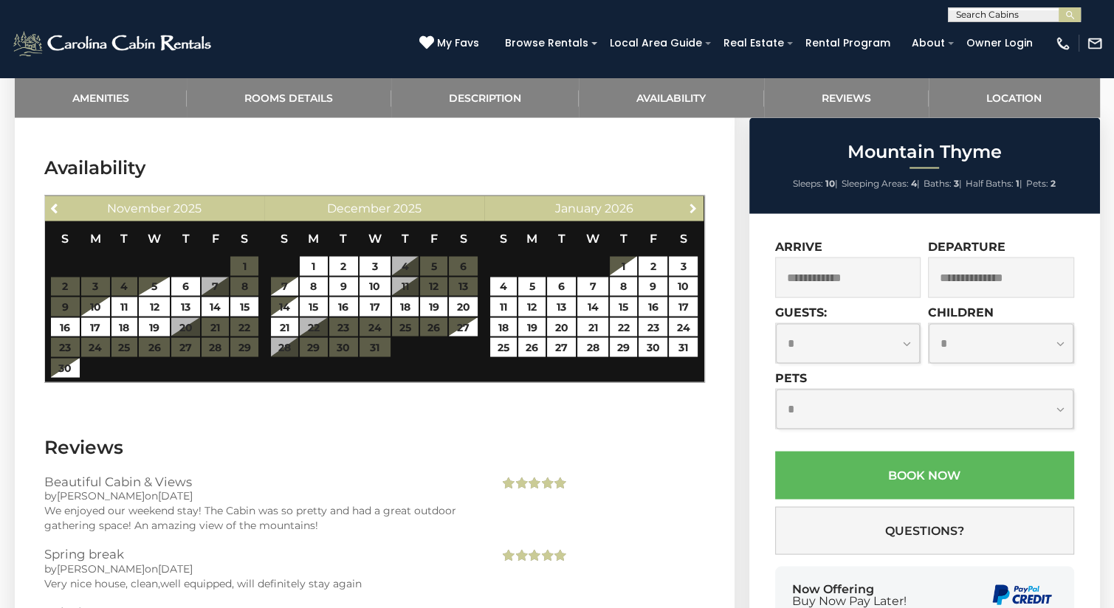
click at [694, 202] on span "Next" at bounding box center [693, 208] width 12 height 12
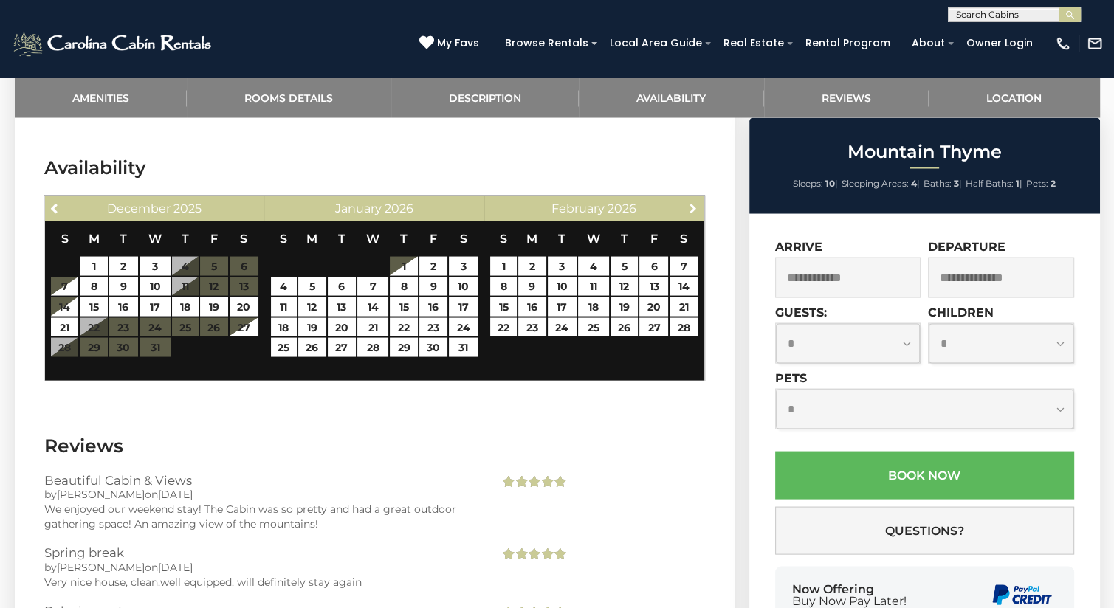
click at [694, 202] on span "Next" at bounding box center [693, 208] width 12 height 12
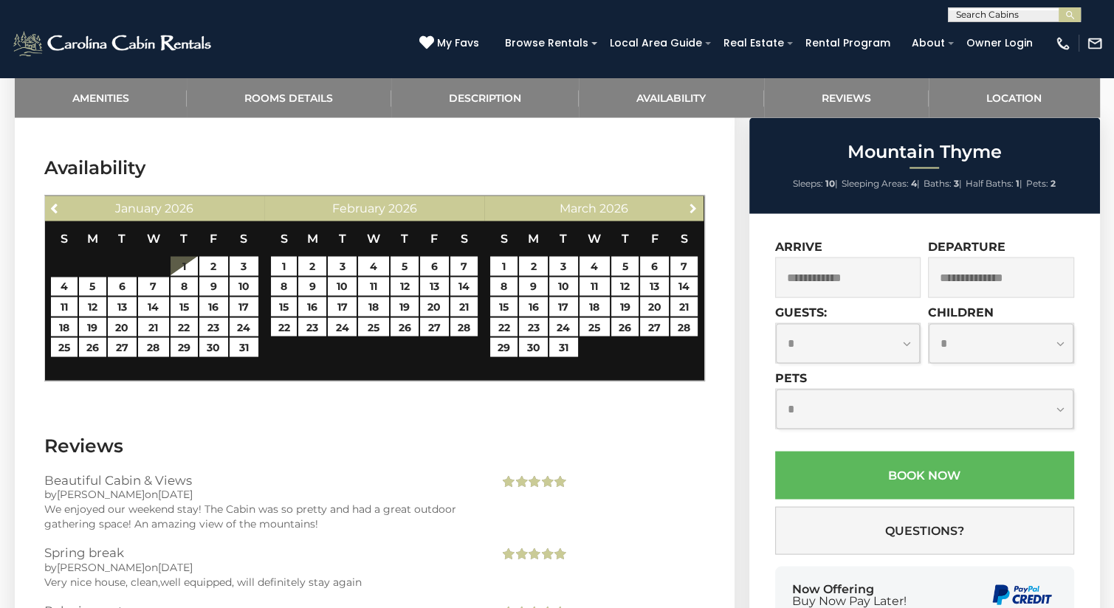
click at [694, 202] on span "Next" at bounding box center [693, 208] width 12 height 12
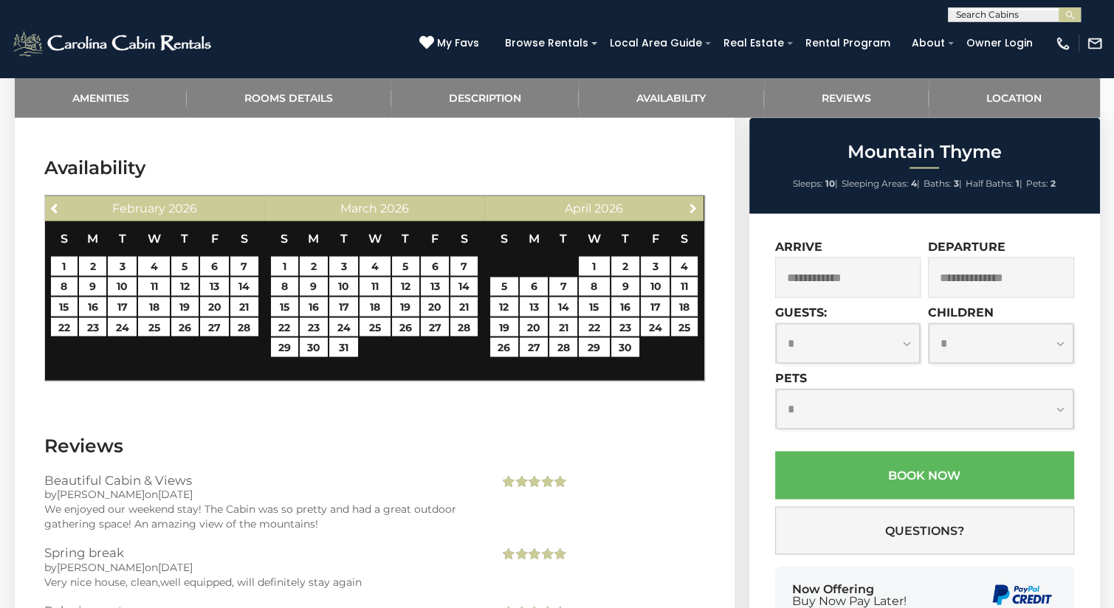
click at [694, 202] on span "Next" at bounding box center [693, 208] width 12 height 12
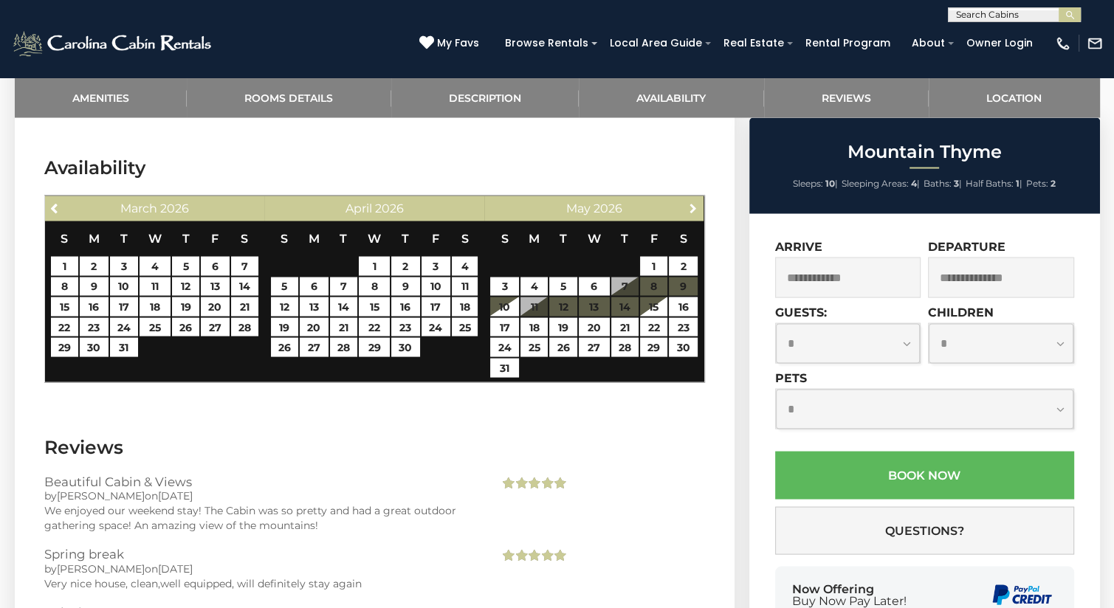
click at [694, 202] on span "Next" at bounding box center [693, 208] width 12 height 12
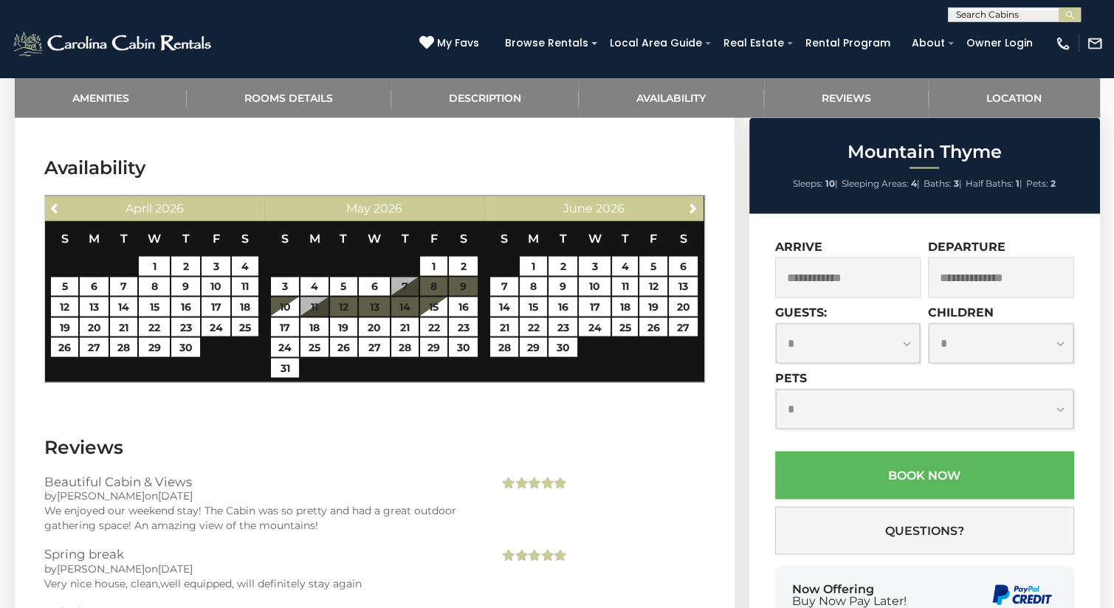
click at [1025, 18] on input "text" at bounding box center [1012, 17] width 129 height 15
type input "**********"
click at [1021, 34] on li "Find The Joy" at bounding box center [1013, 34] width 131 height 13
click at [1075, 15] on button "submit" at bounding box center [1069, 14] width 22 height 15
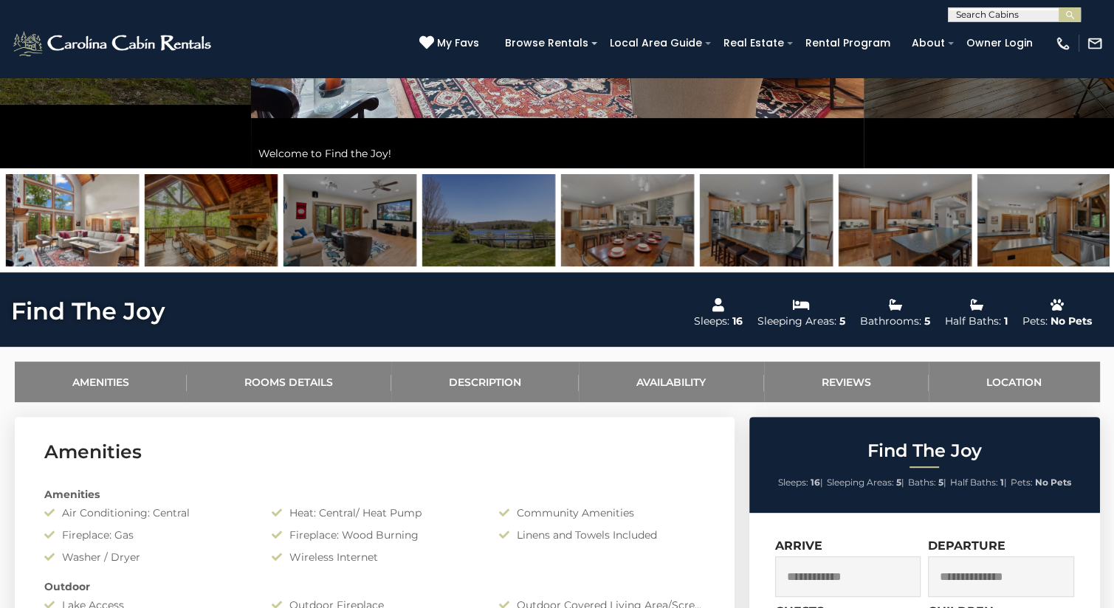
scroll to position [413, 0]
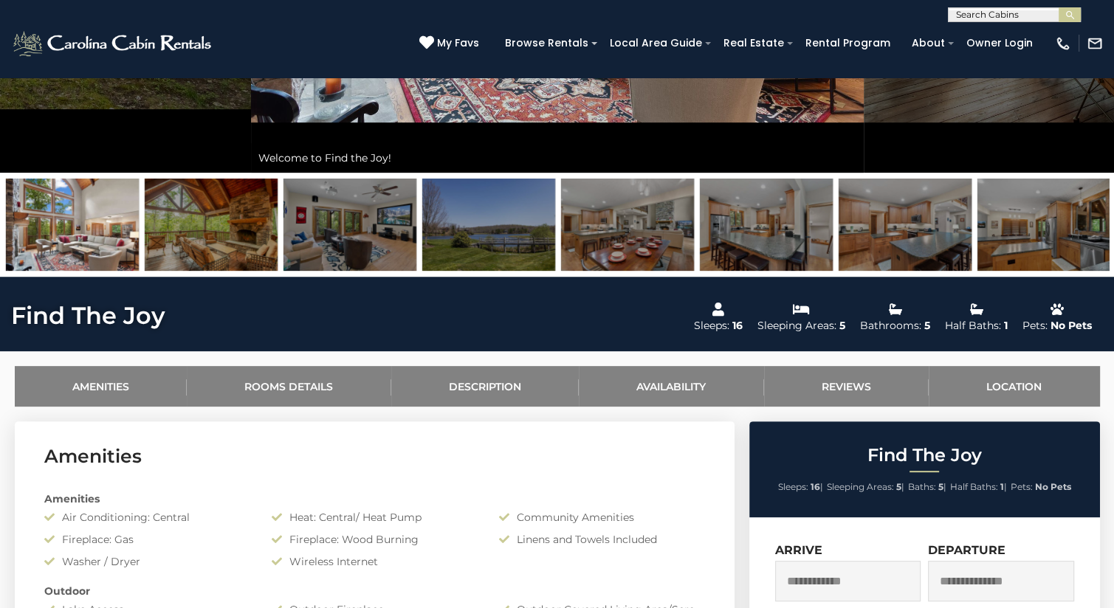
click at [238, 240] on img at bounding box center [211, 225] width 133 height 92
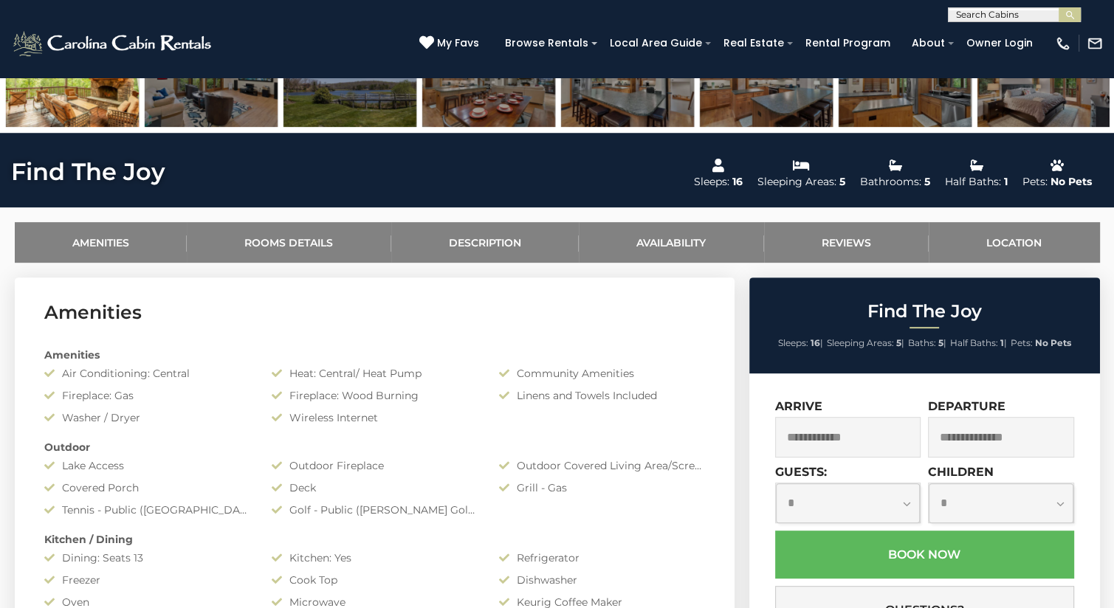
scroll to position [566, 0]
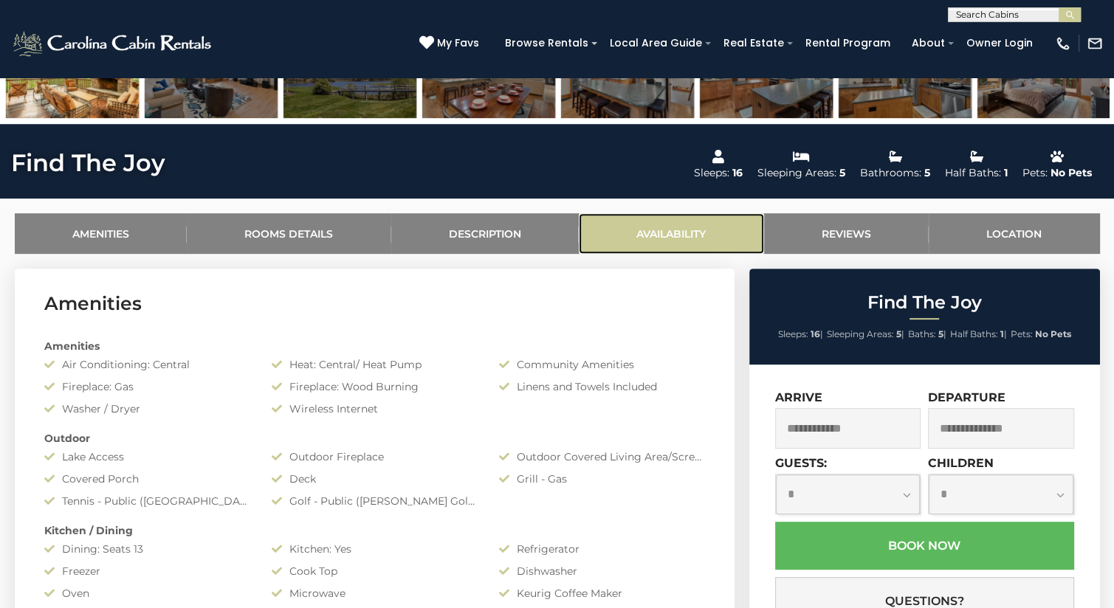
click at [712, 224] on link "Availability" at bounding box center [671, 233] width 185 height 41
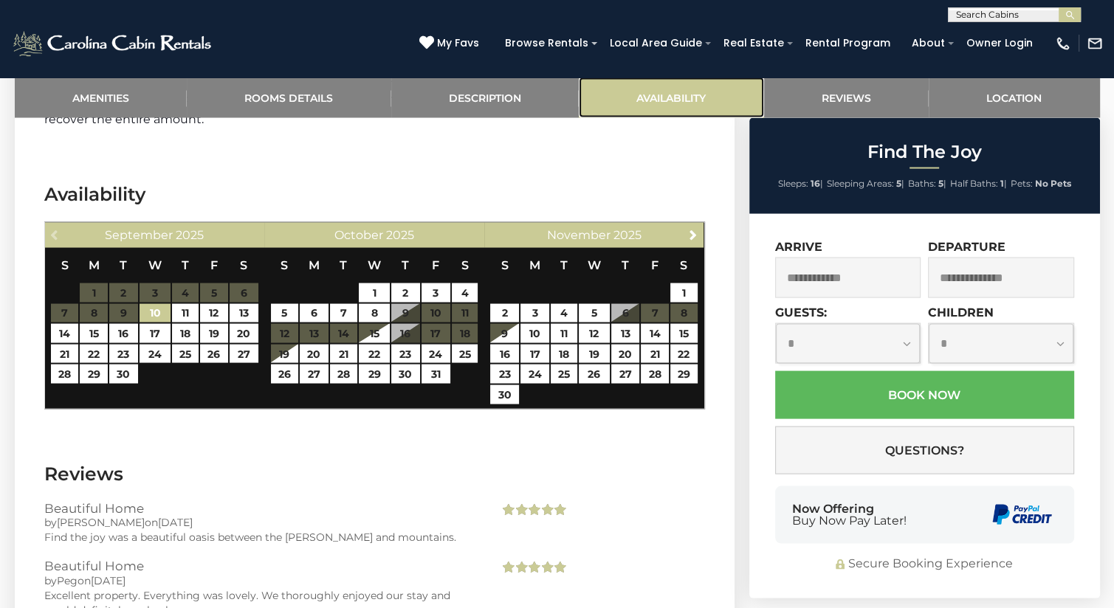
scroll to position [2905, 0]
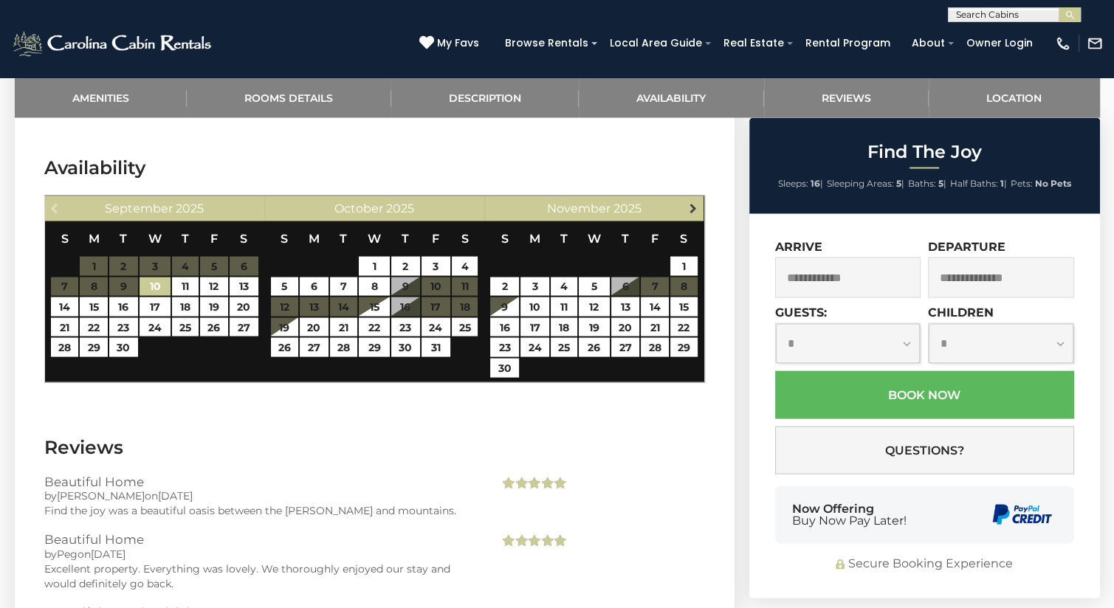
click at [697, 202] on span "Next" at bounding box center [693, 208] width 12 height 12
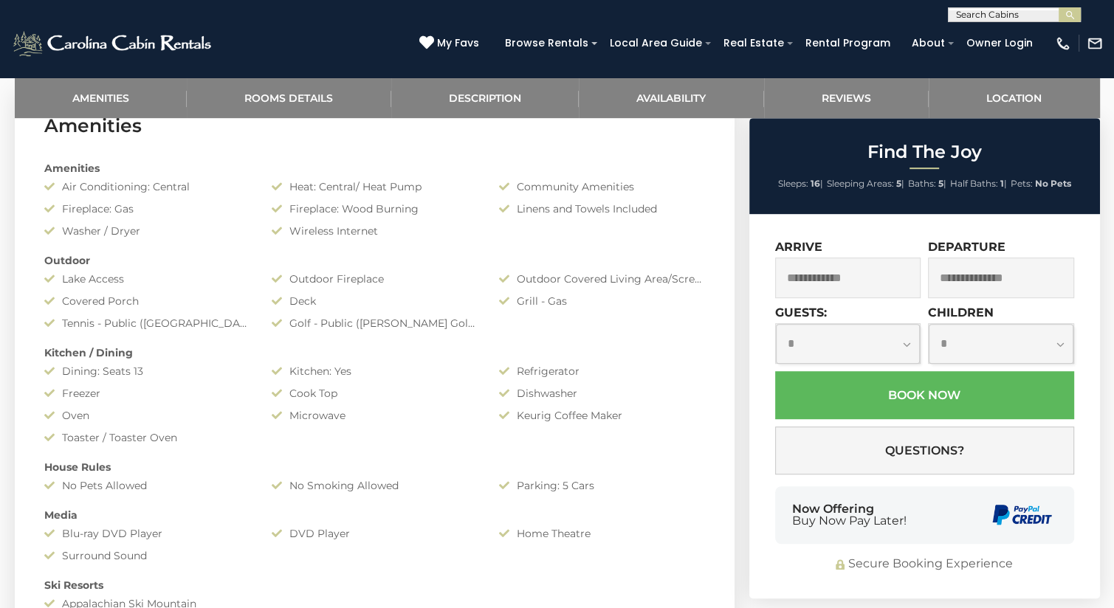
scroll to position [742, 0]
click at [1010, 18] on input "text" at bounding box center [1012, 17] width 129 height 15
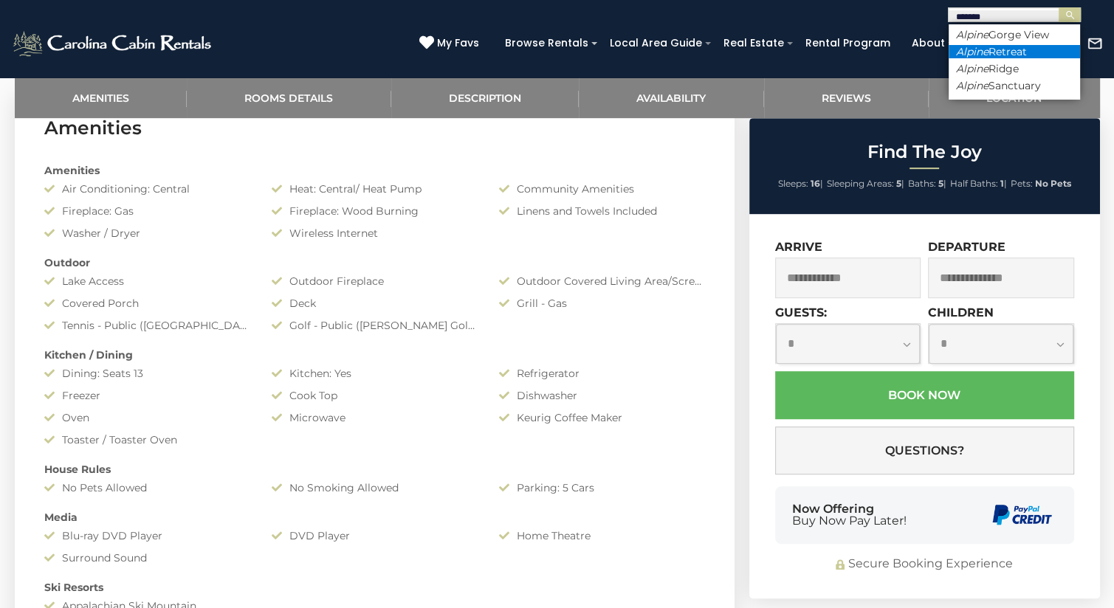
type input "******"
click at [1012, 47] on li "Alpine Retreat" at bounding box center [1013, 51] width 131 height 13
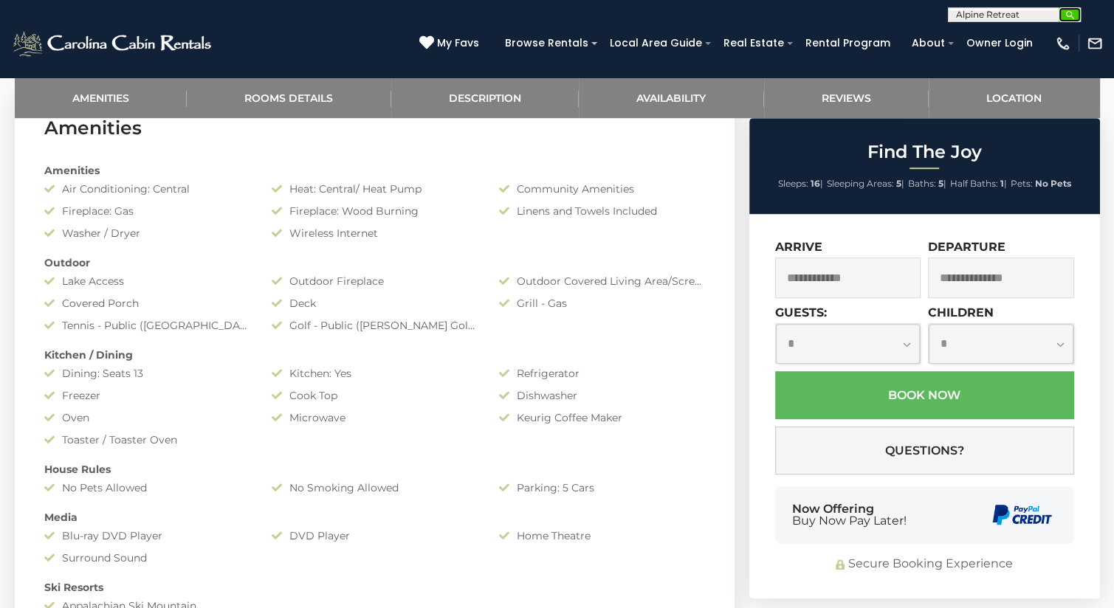
click at [1075, 18] on button "submit" at bounding box center [1069, 14] width 22 height 15
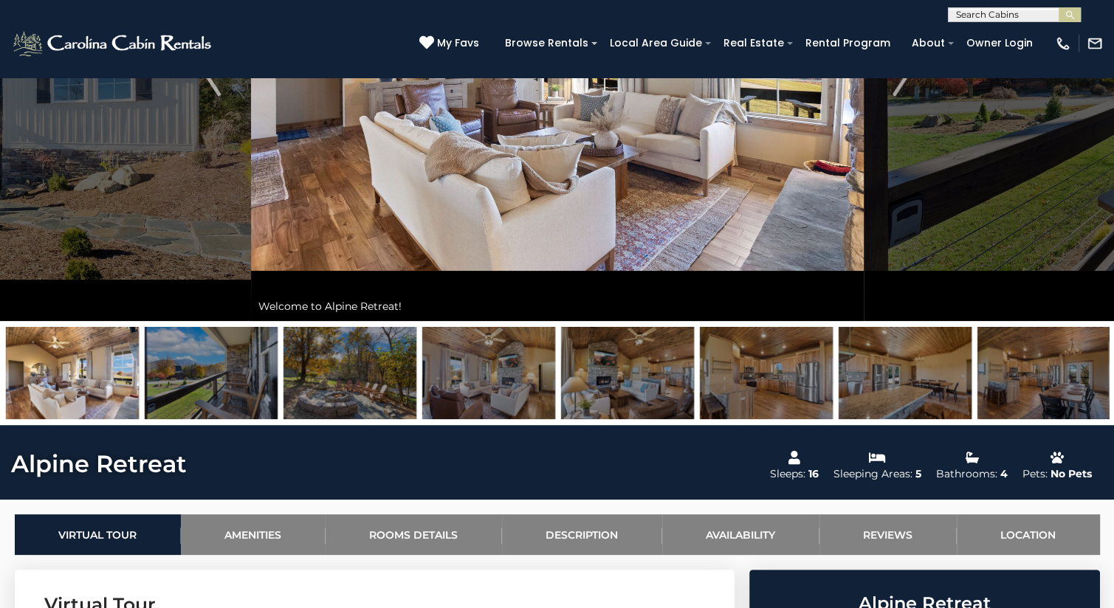
scroll to position [116, 0]
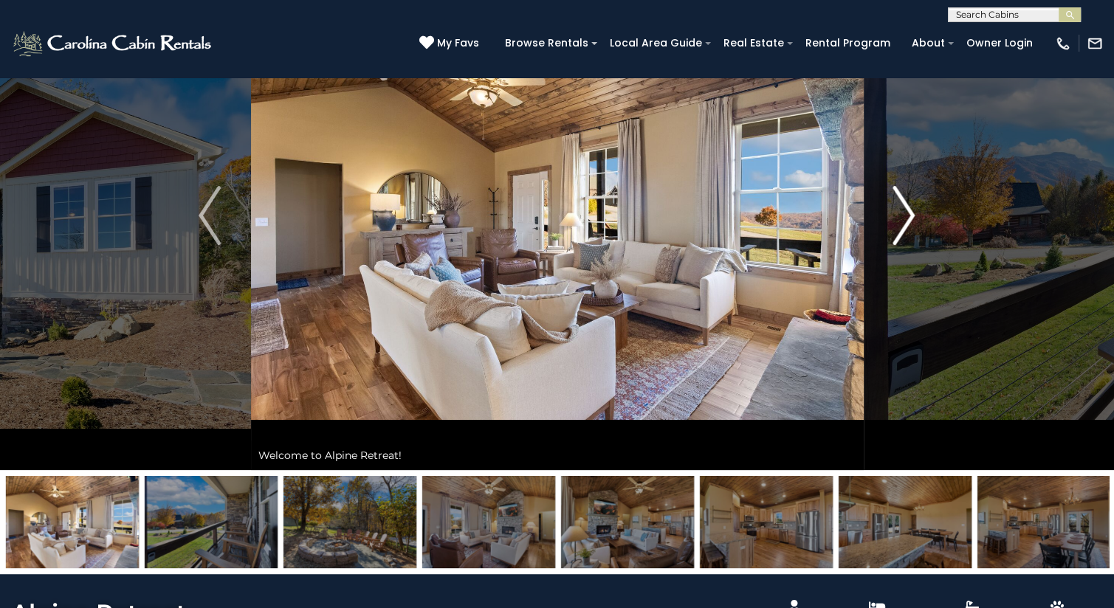
click at [900, 211] on img "Next" at bounding box center [904, 215] width 22 height 59
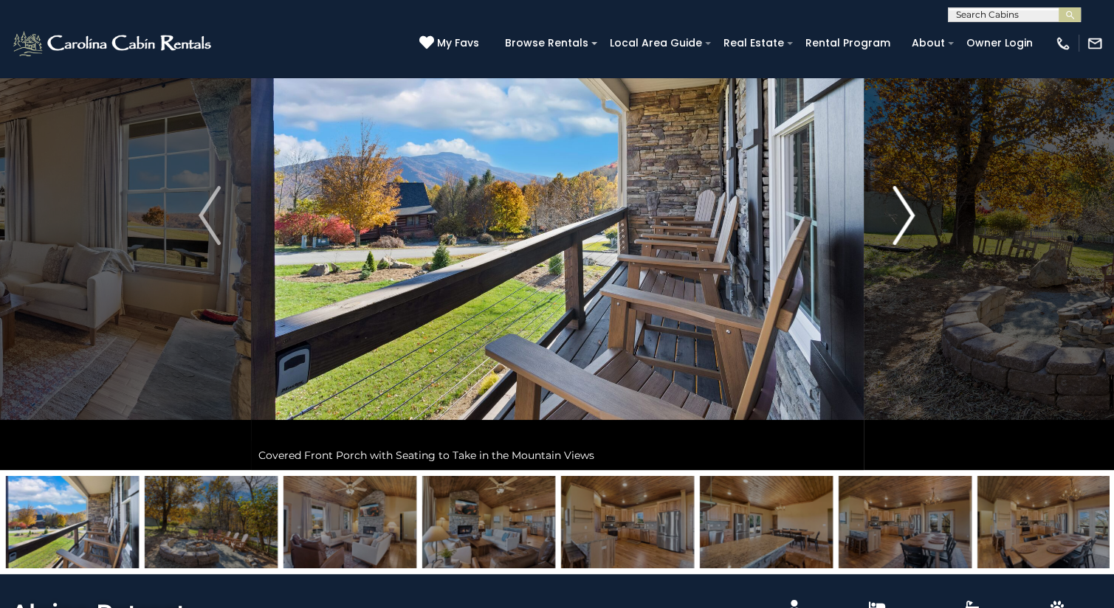
click at [900, 211] on img "Next" at bounding box center [904, 215] width 22 height 59
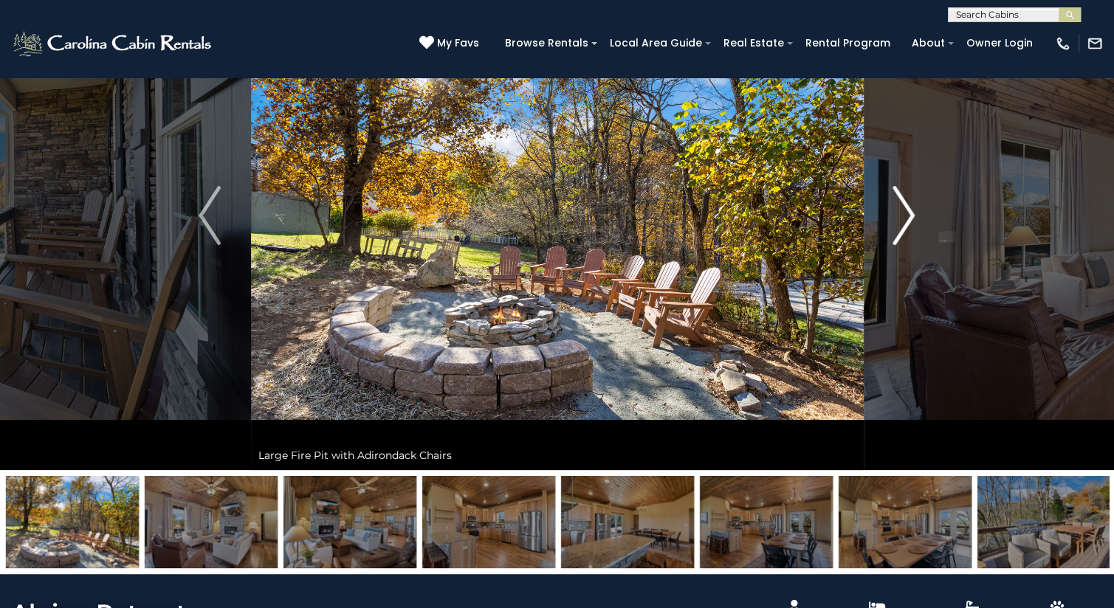
click at [900, 211] on img "Next" at bounding box center [904, 215] width 22 height 59
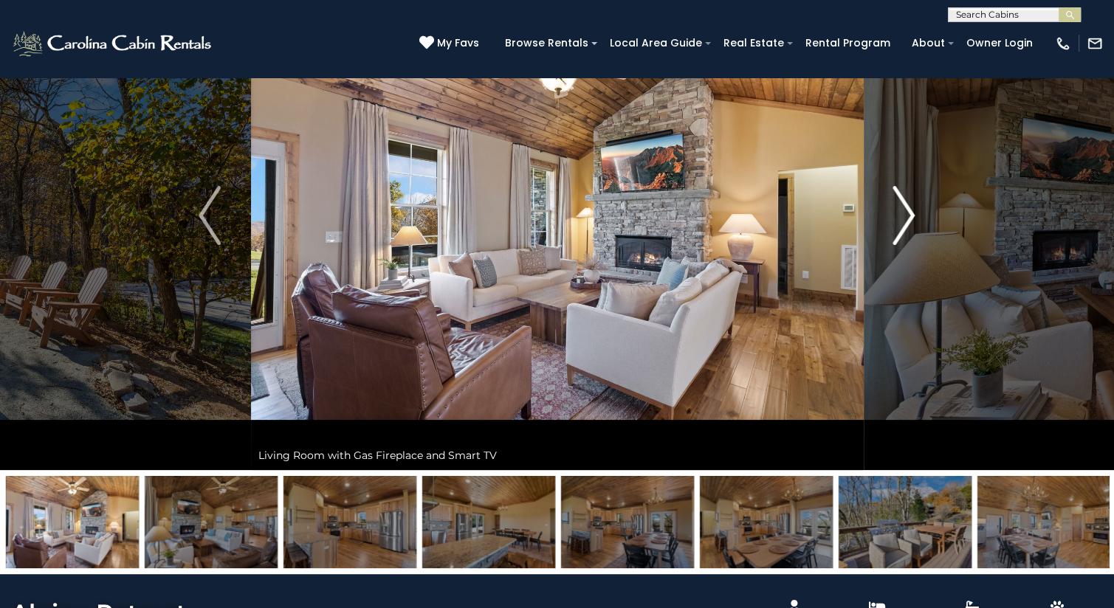
click at [900, 211] on img "Next" at bounding box center [904, 215] width 22 height 59
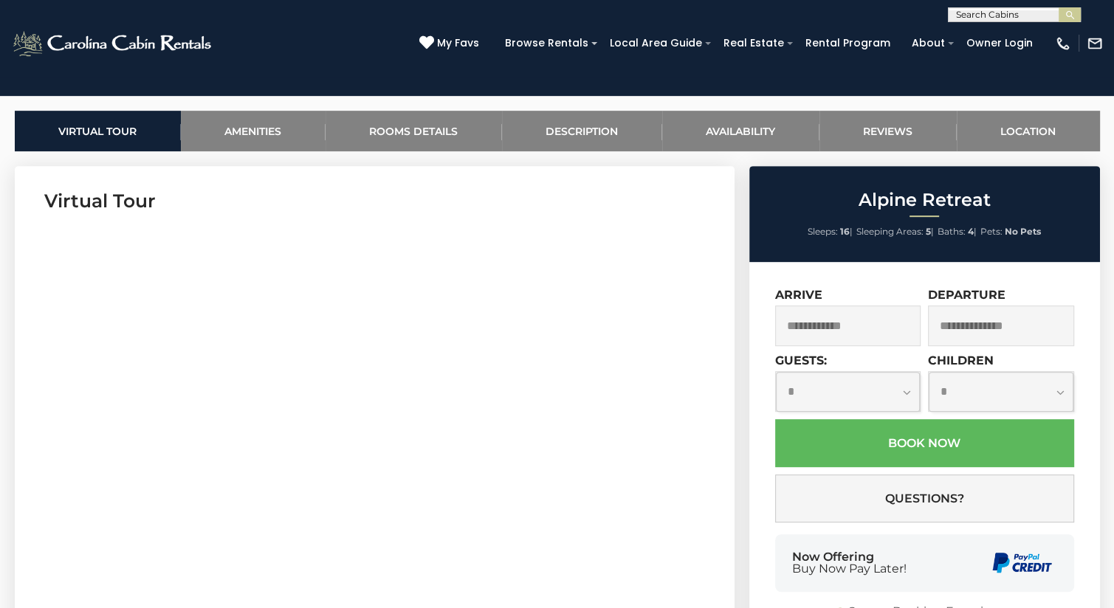
scroll to position [673, 0]
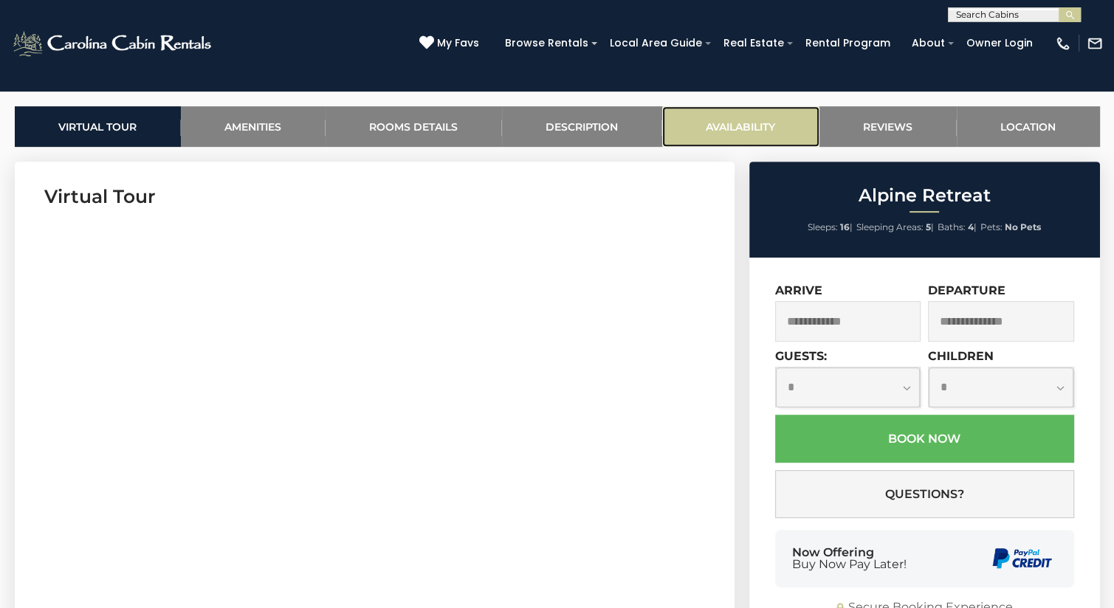
click at [769, 119] on link "Availability" at bounding box center [740, 126] width 157 height 41
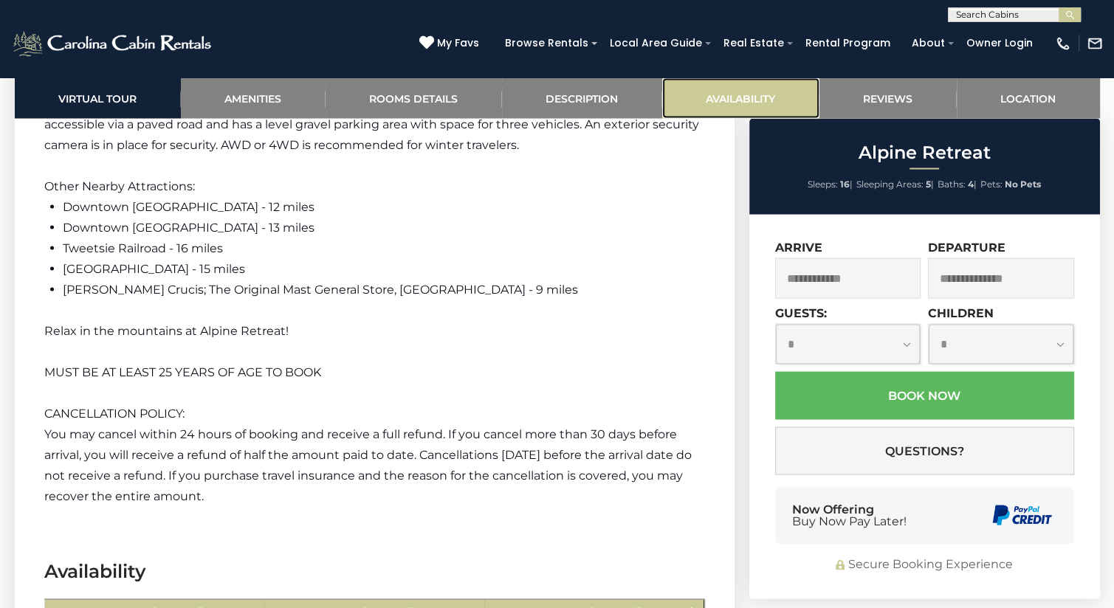
scroll to position [3167, 0]
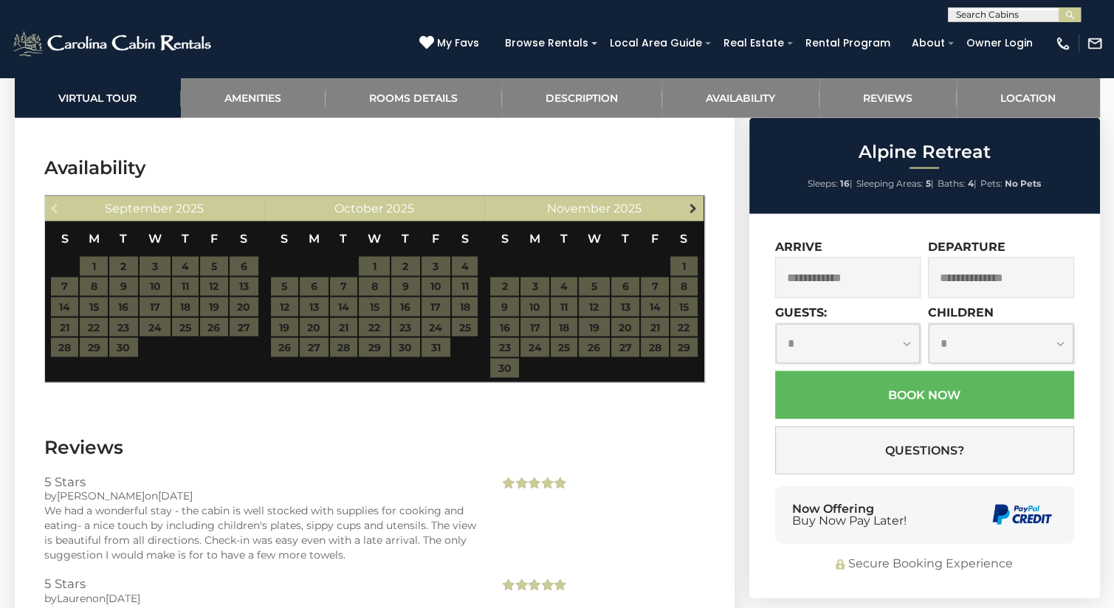
click at [688, 202] on span "Next" at bounding box center [693, 208] width 12 height 12
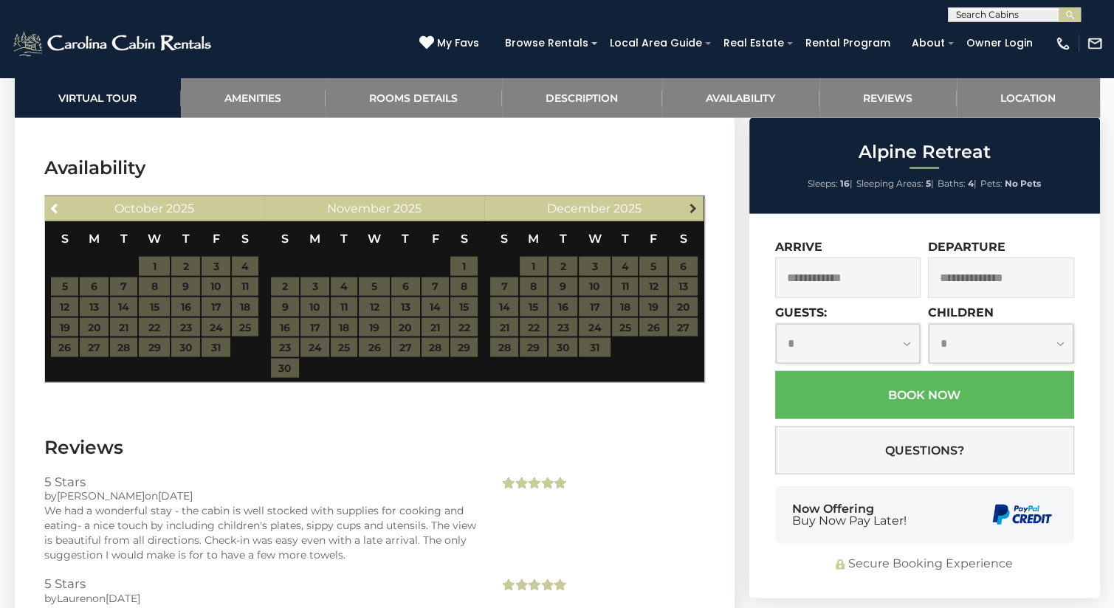
click at [691, 202] on span "Next" at bounding box center [693, 208] width 12 height 12
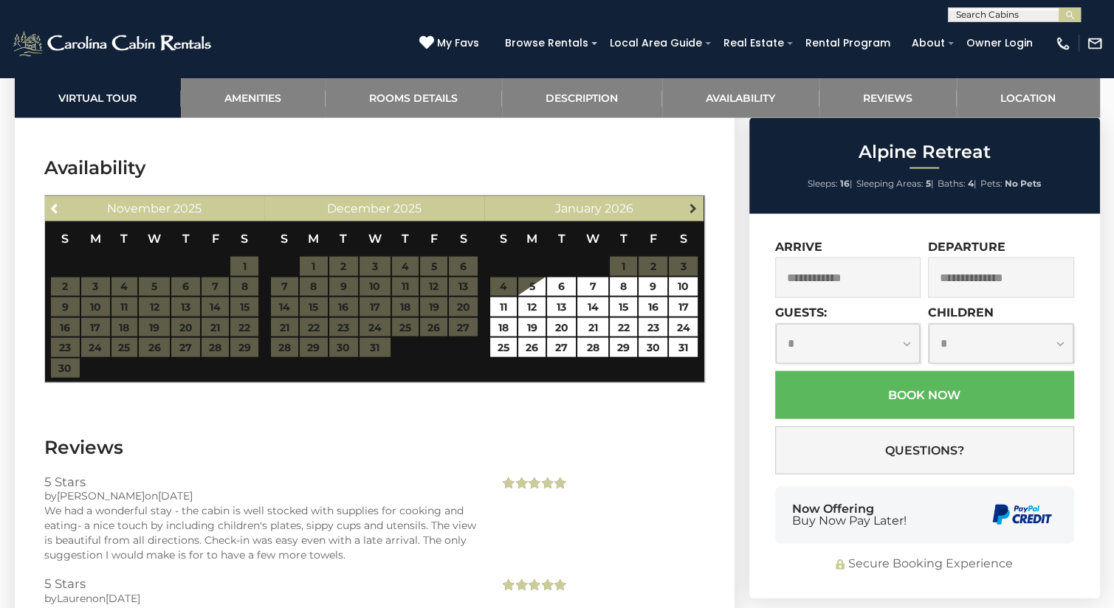
click at [691, 202] on span "Next" at bounding box center [693, 208] width 12 height 12
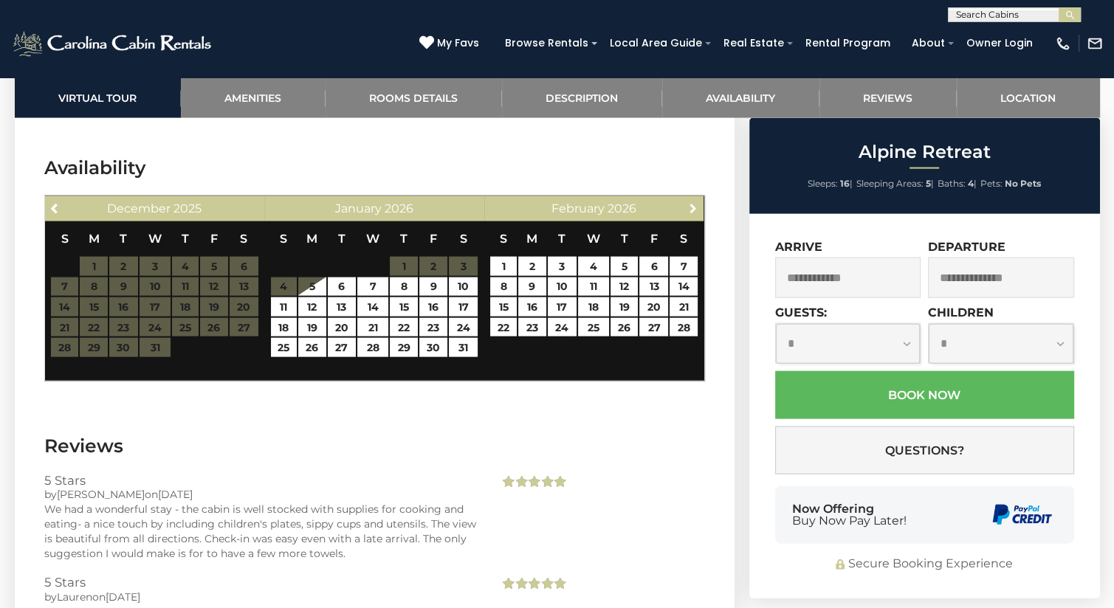
click at [691, 202] on span "Next" at bounding box center [693, 208] width 12 height 12
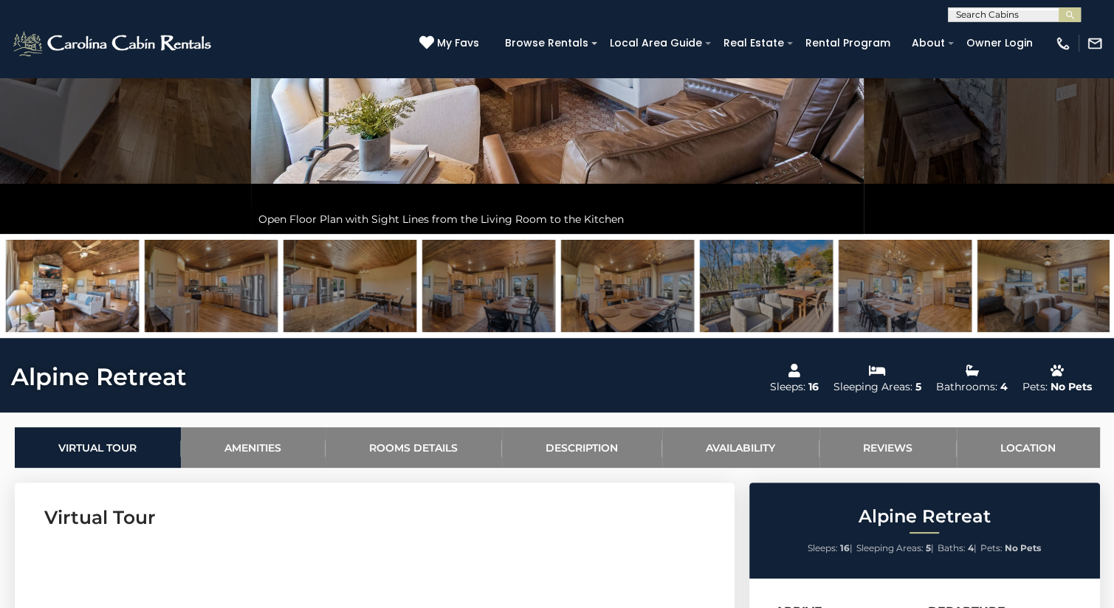
scroll to position [334, 0]
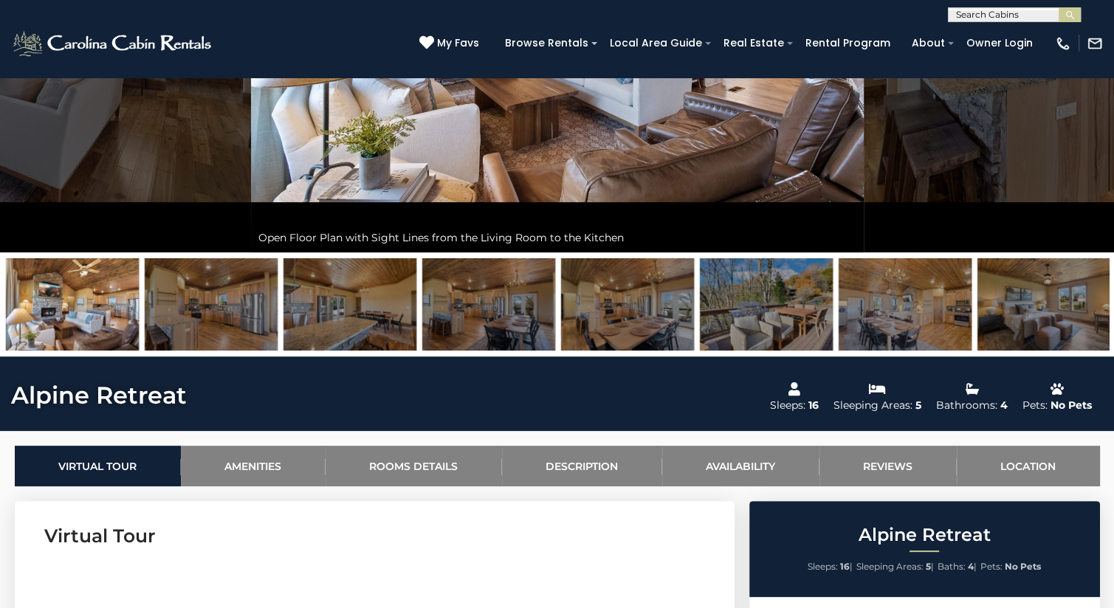
click at [990, 18] on input "text" at bounding box center [1012, 17] width 129 height 15
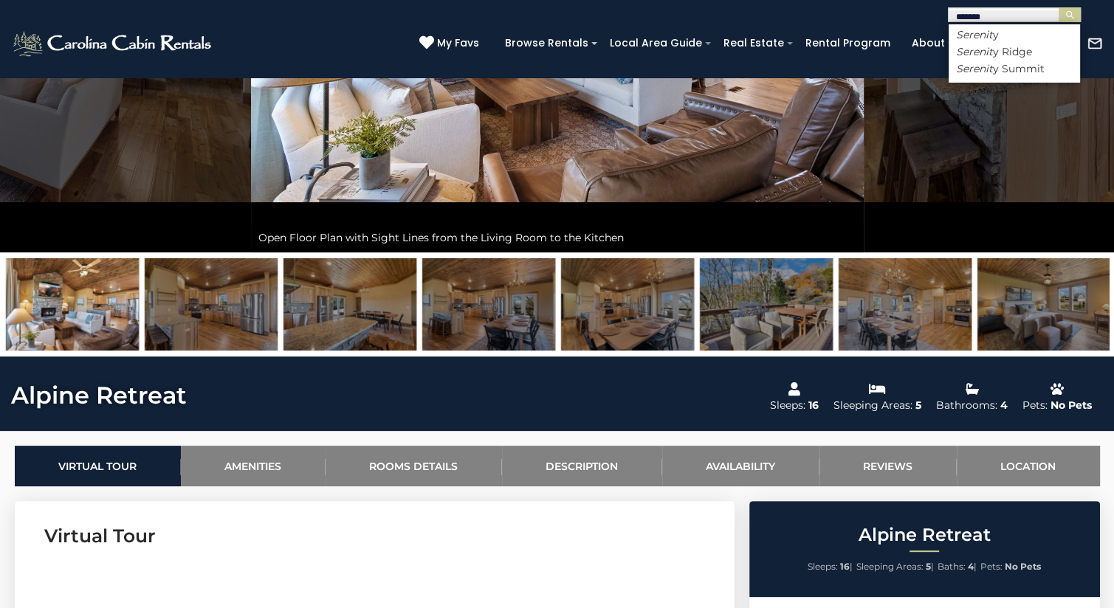
type input "********"
click at [1009, 37] on li "Serenity" at bounding box center [1013, 34] width 131 height 13
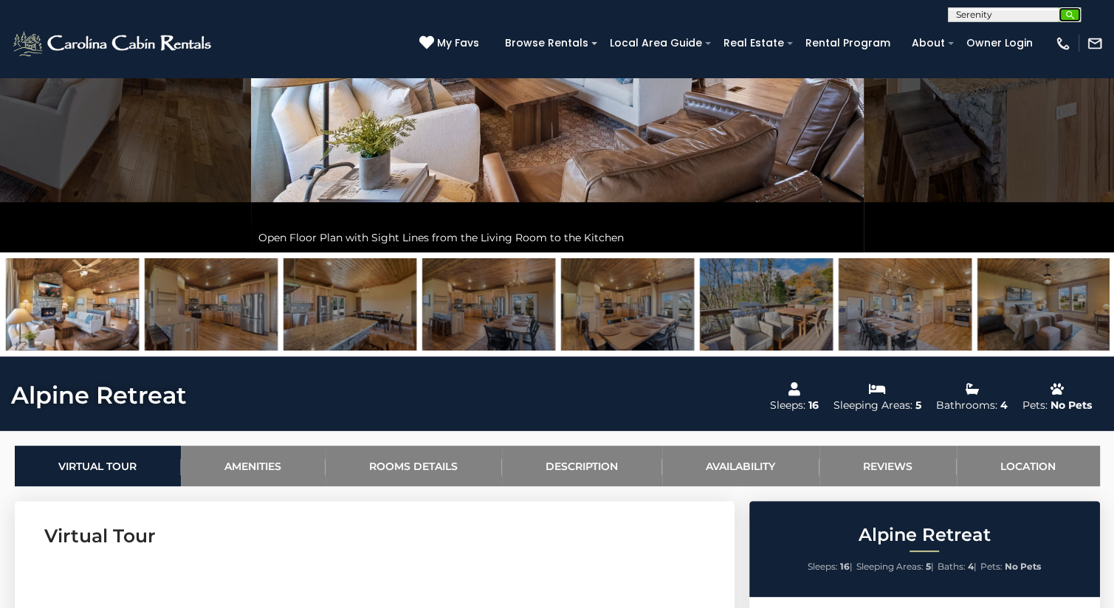
click at [1072, 19] on img "submit" at bounding box center [1069, 15] width 11 height 11
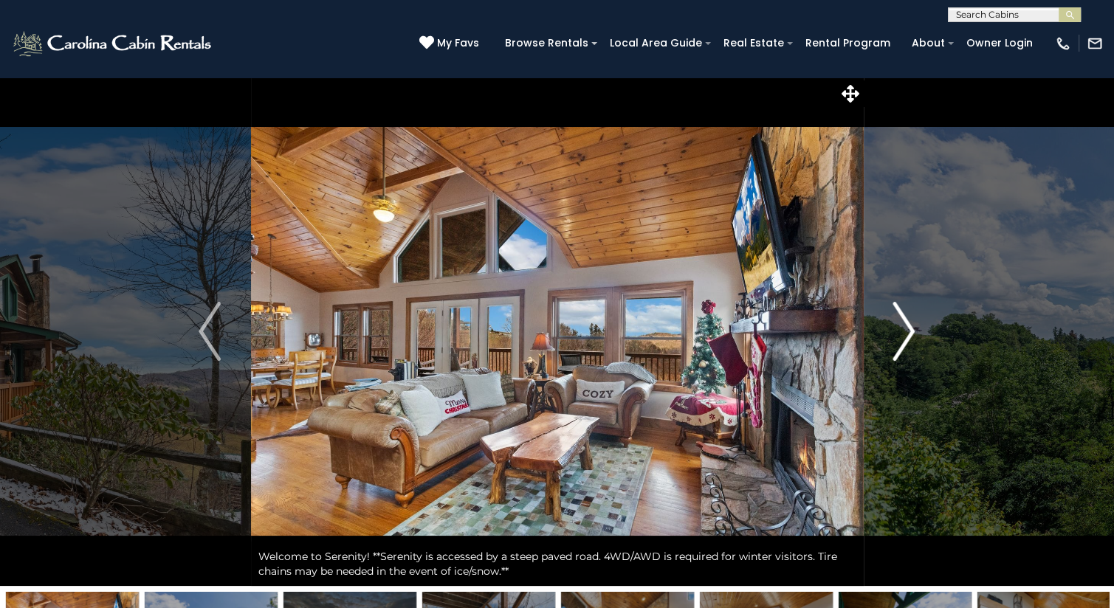
click at [905, 330] on img "Next" at bounding box center [904, 331] width 22 height 59
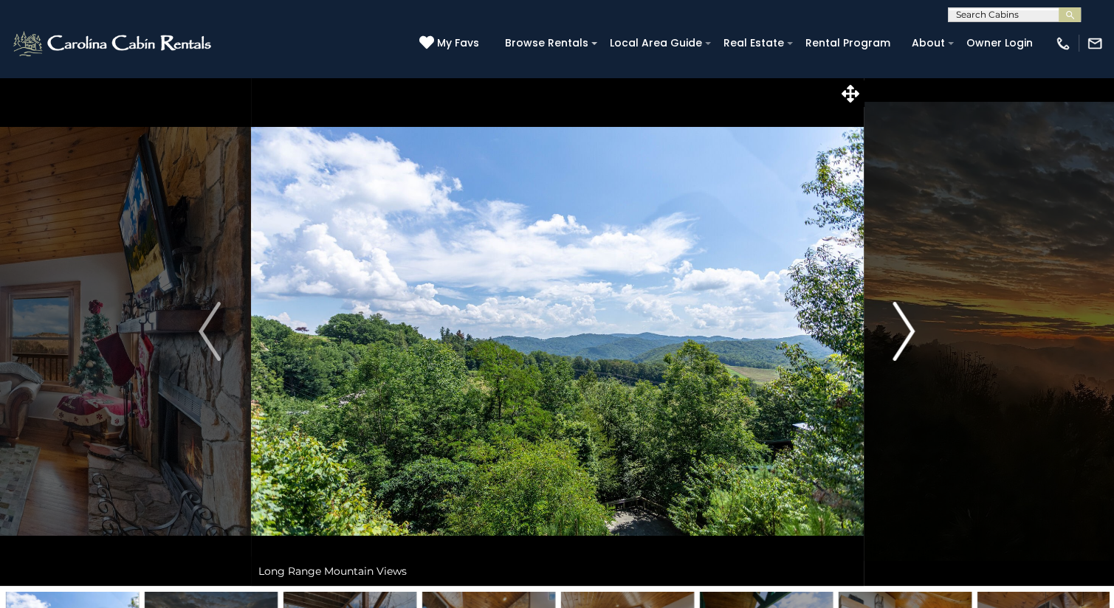
click at [905, 330] on img "Next" at bounding box center [904, 331] width 22 height 59
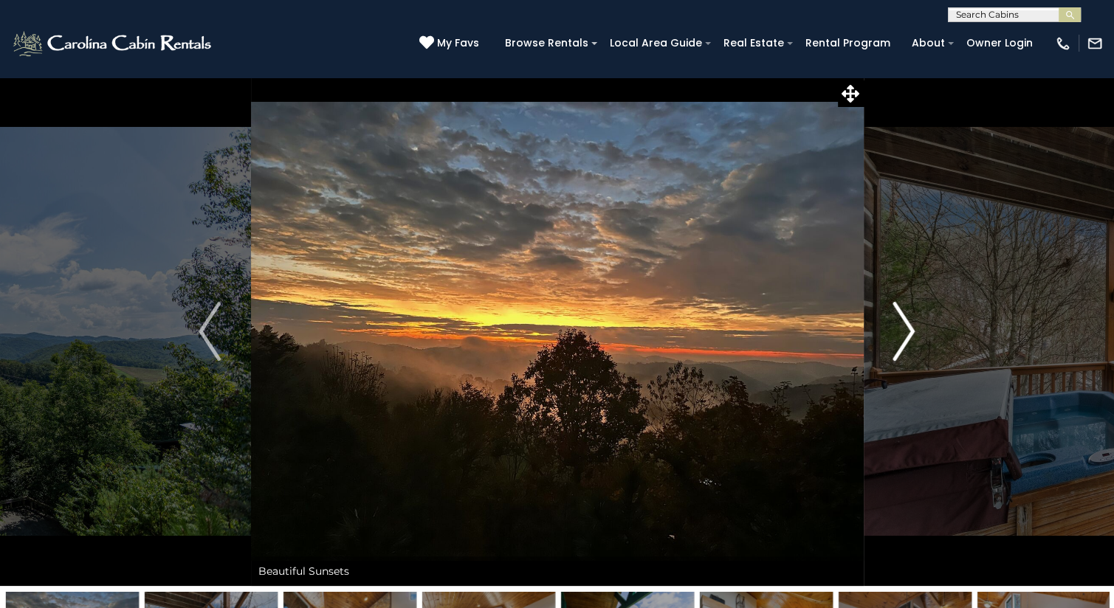
click at [905, 330] on img "Next" at bounding box center [904, 331] width 22 height 59
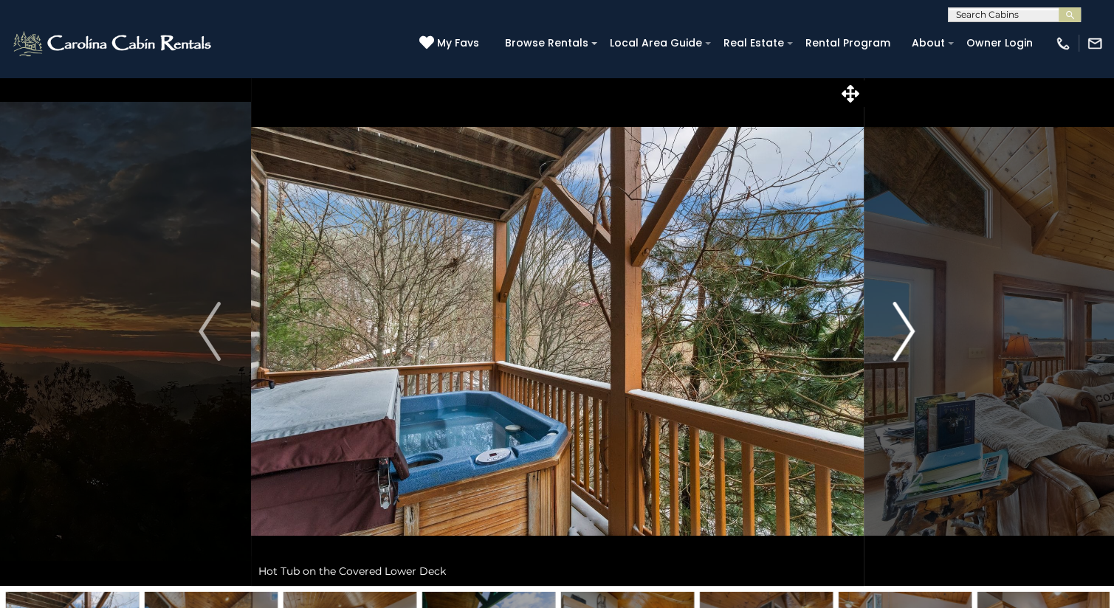
click at [905, 330] on img "Next" at bounding box center [904, 331] width 22 height 59
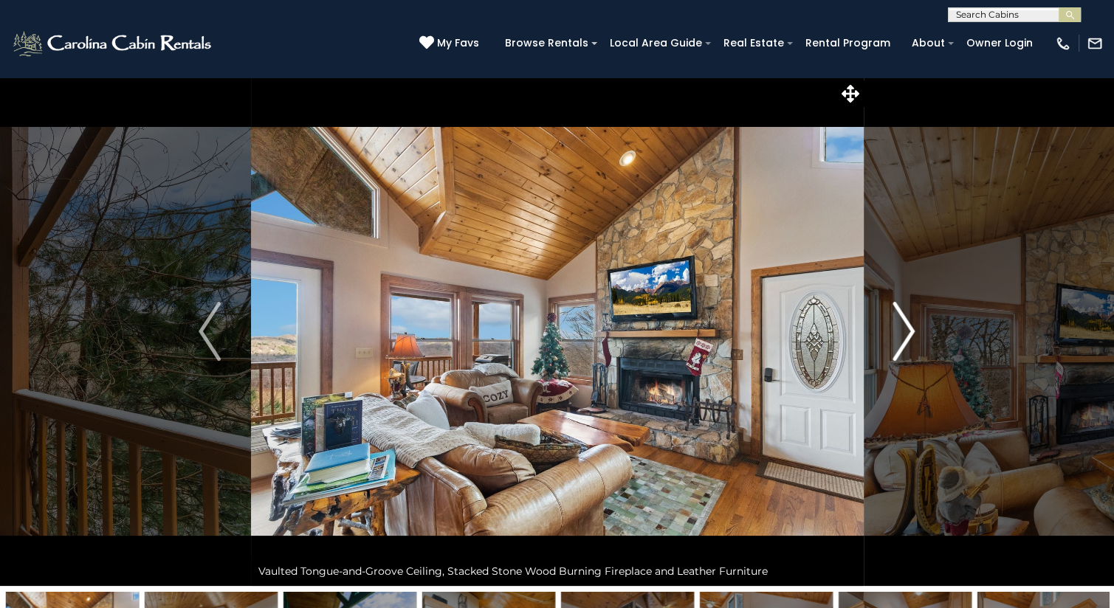
click at [905, 330] on img "Next" at bounding box center [904, 331] width 22 height 59
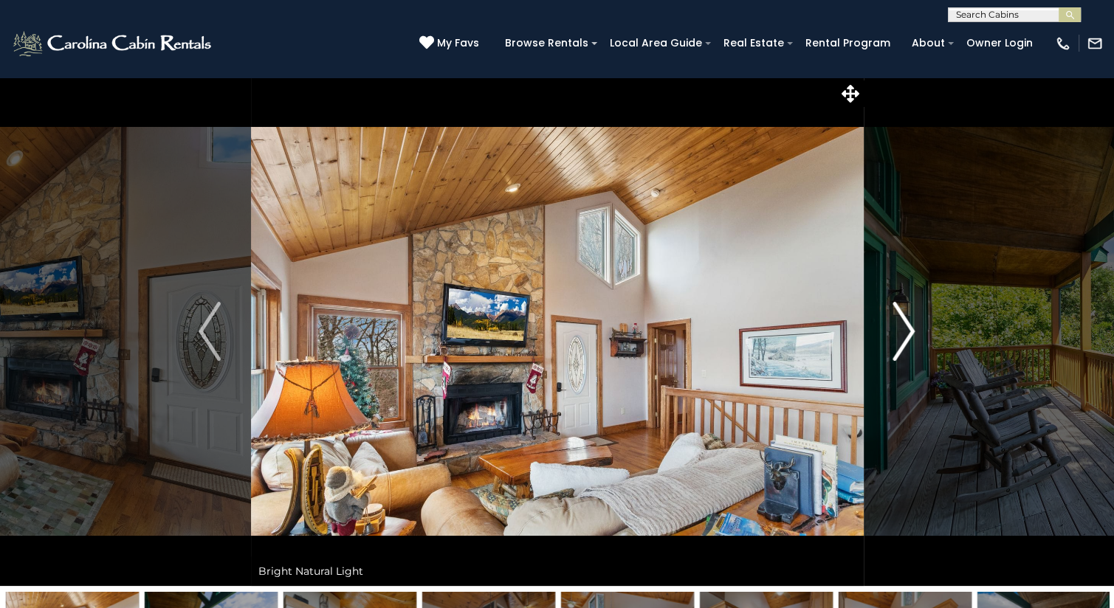
click at [905, 330] on img "Next" at bounding box center [904, 331] width 22 height 59
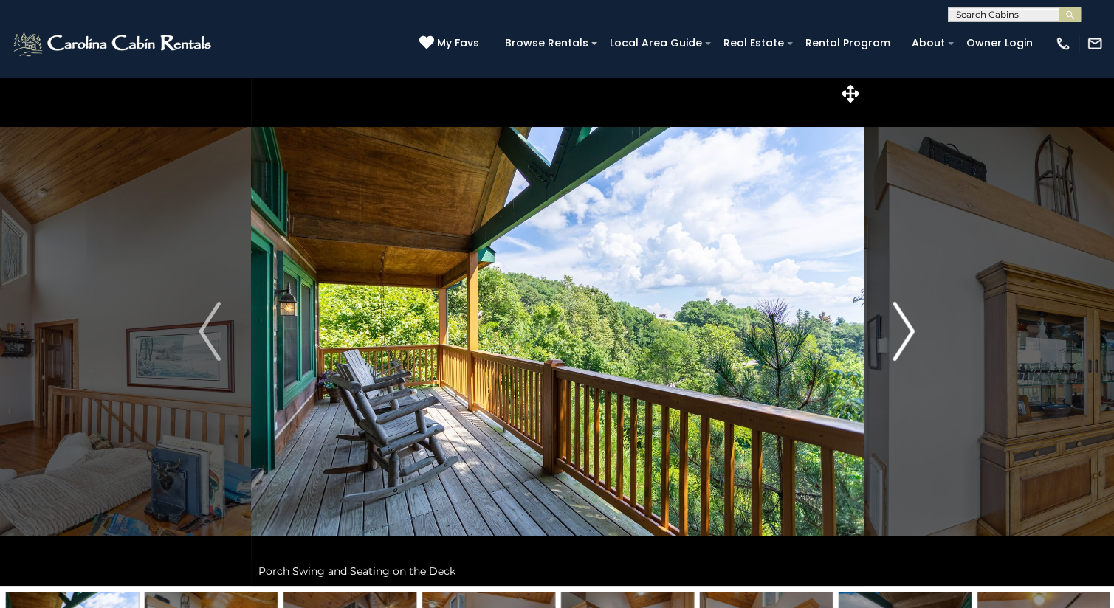
click at [905, 330] on img "Next" at bounding box center [904, 331] width 22 height 59
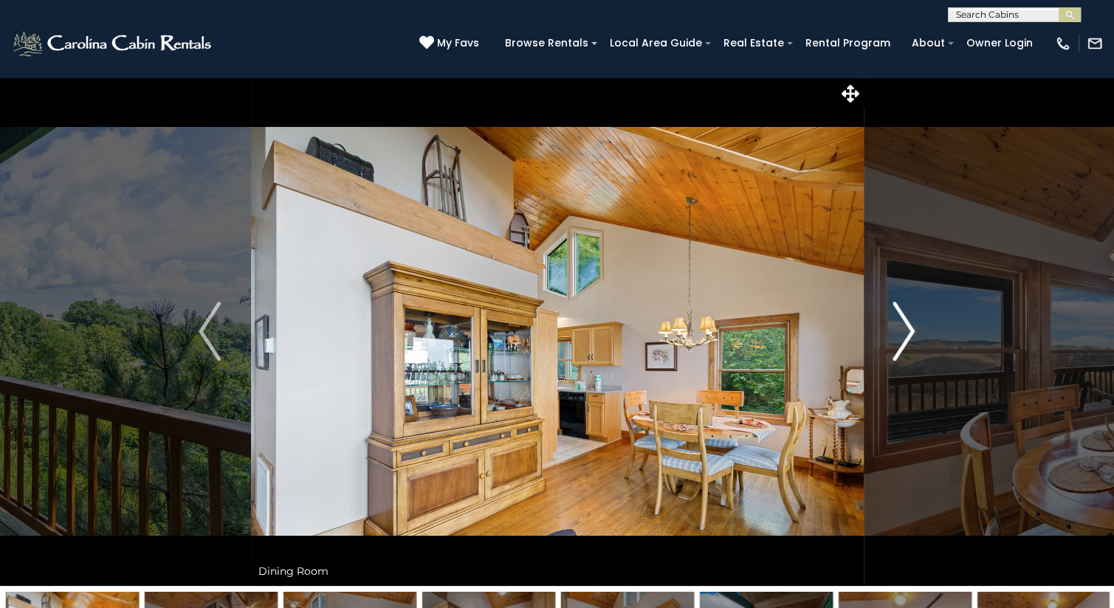
click at [905, 330] on img "Next" at bounding box center [904, 331] width 22 height 59
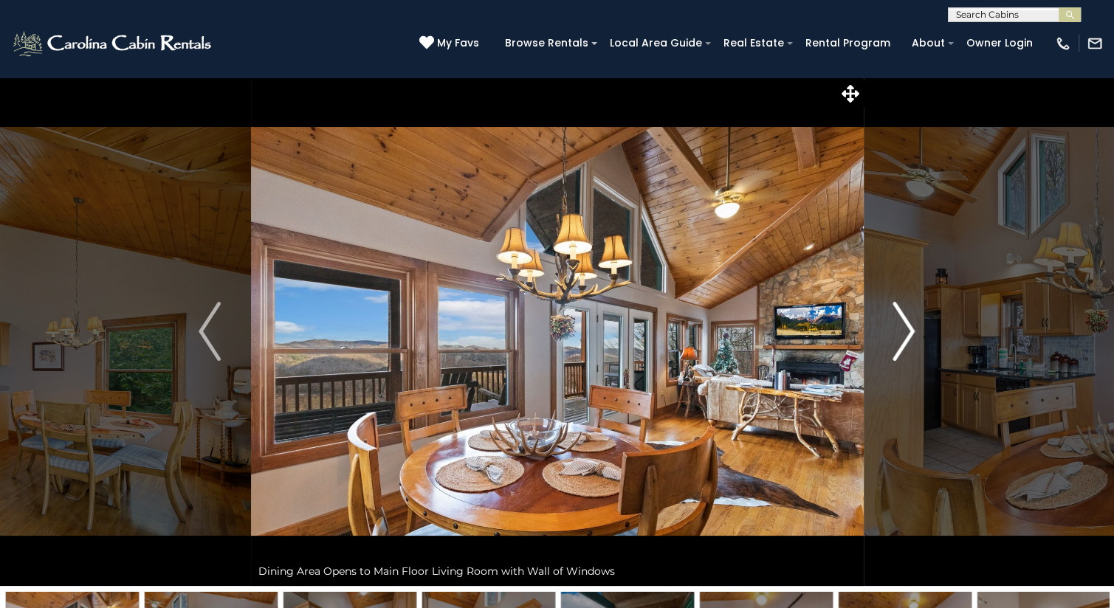
click at [905, 330] on img "Next" at bounding box center [904, 331] width 22 height 59
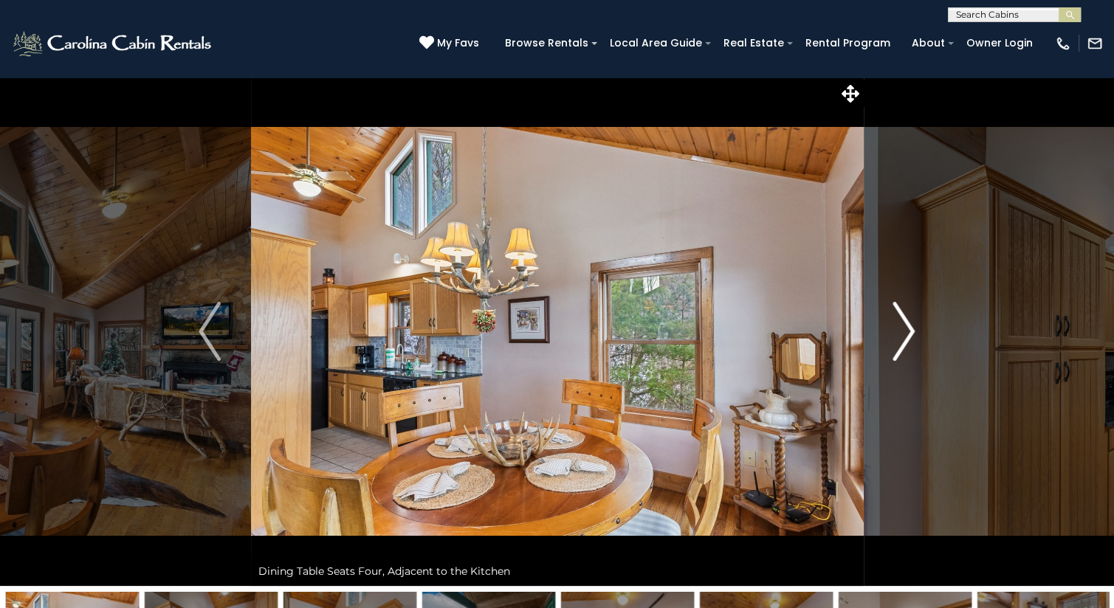
click at [905, 330] on img "Next" at bounding box center [904, 331] width 22 height 59
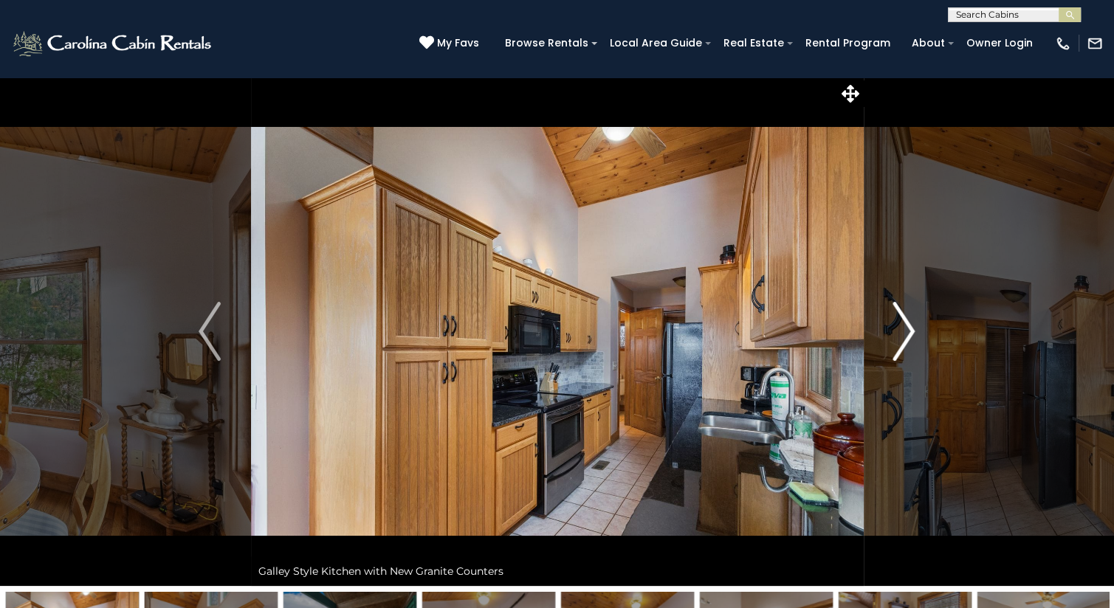
click at [905, 330] on img "Next" at bounding box center [904, 331] width 22 height 59
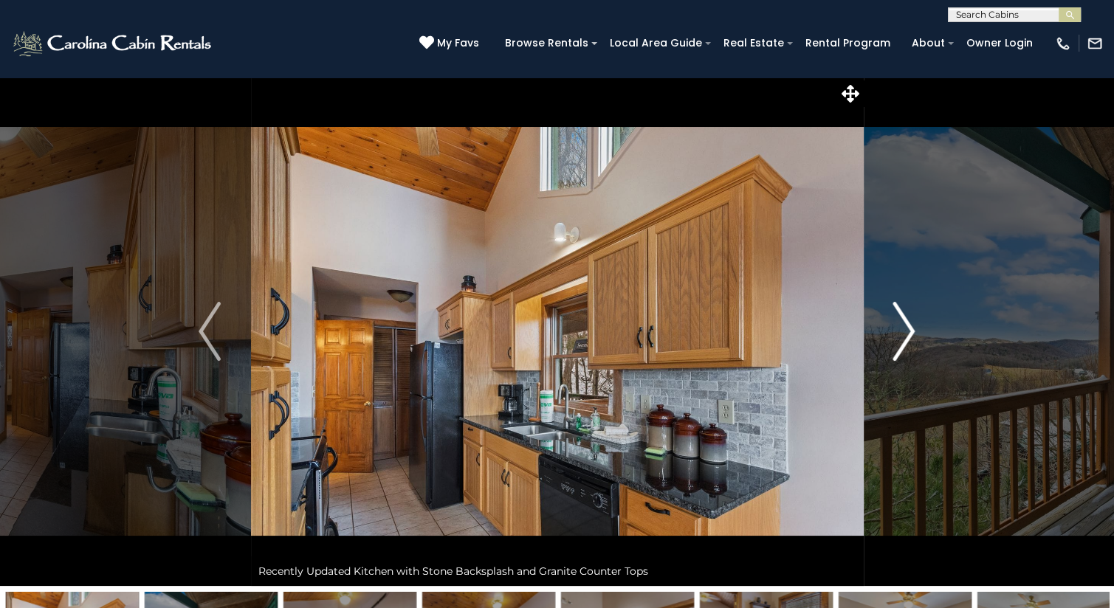
click at [905, 330] on img "Next" at bounding box center [904, 331] width 22 height 59
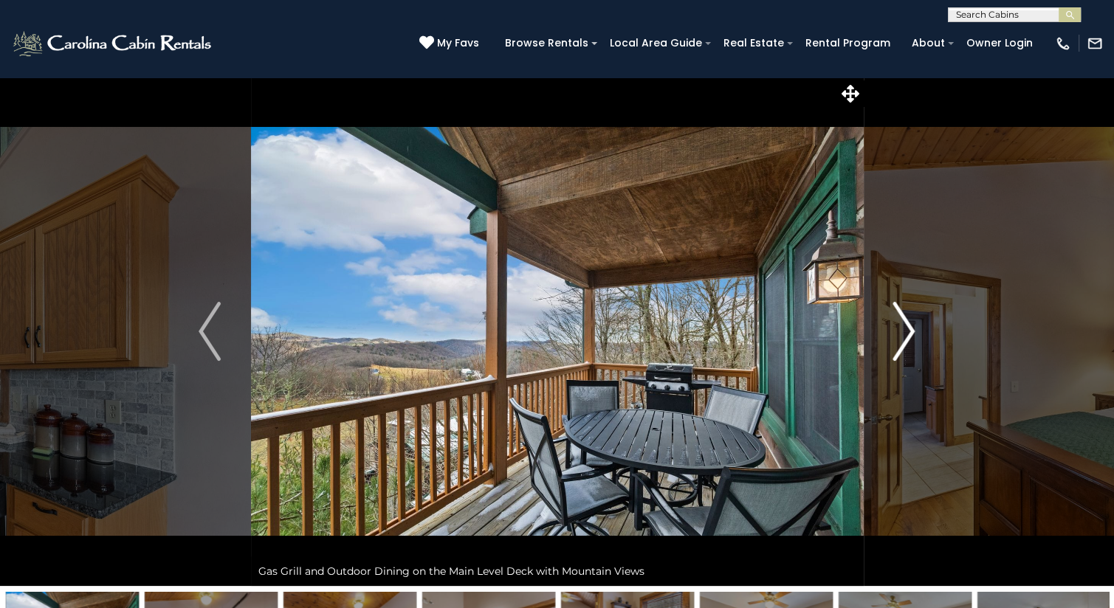
click at [905, 330] on img "Next" at bounding box center [904, 331] width 22 height 59
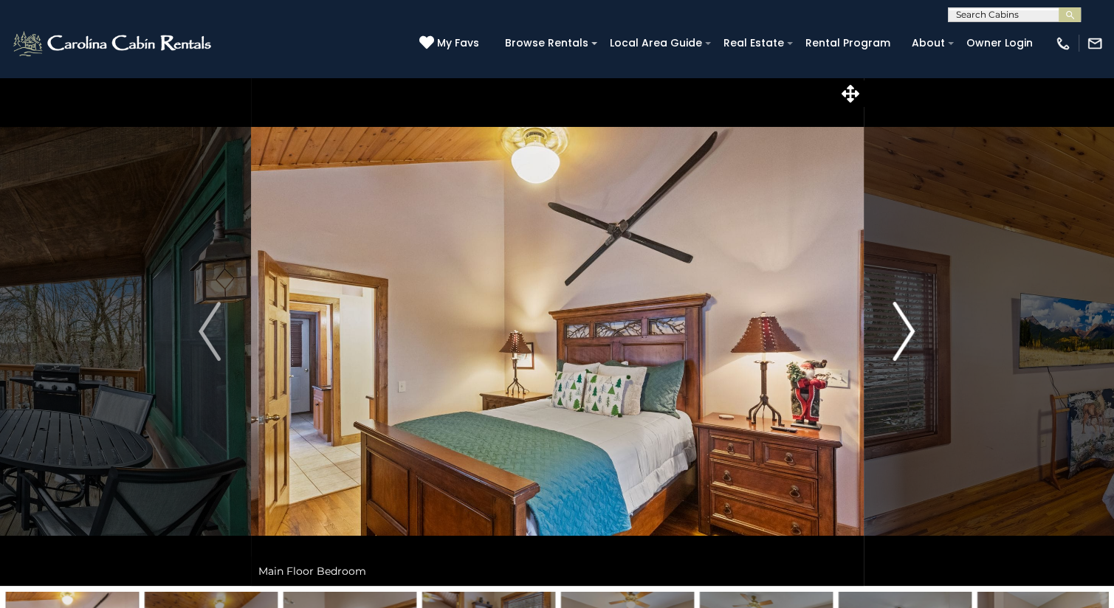
click at [905, 330] on img "Next" at bounding box center [904, 331] width 22 height 59
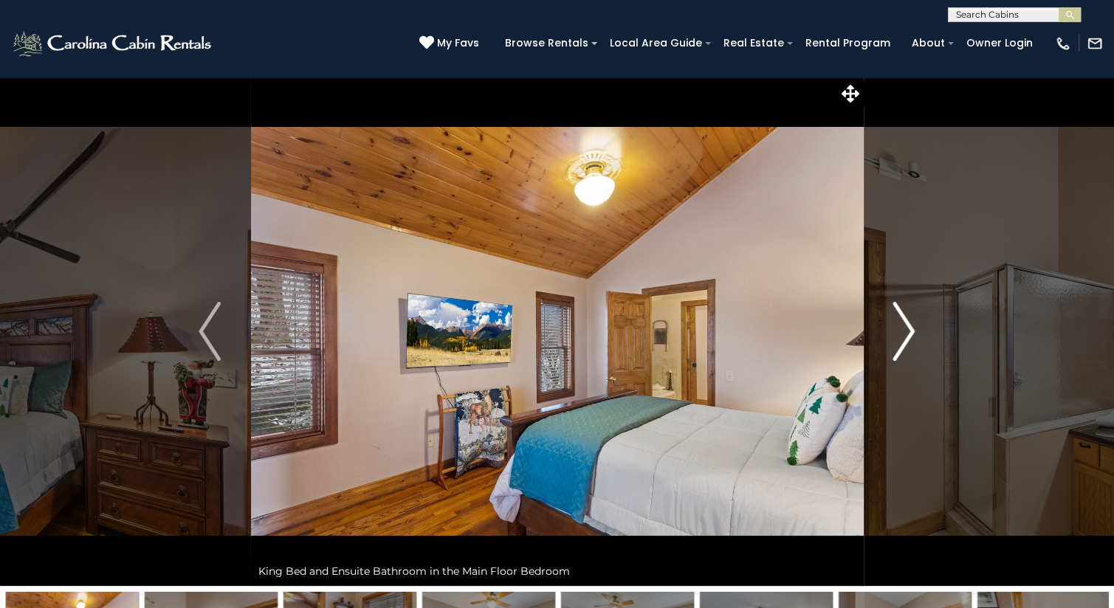
click at [905, 330] on img "Next" at bounding box center [904, 331] width 22 height 59
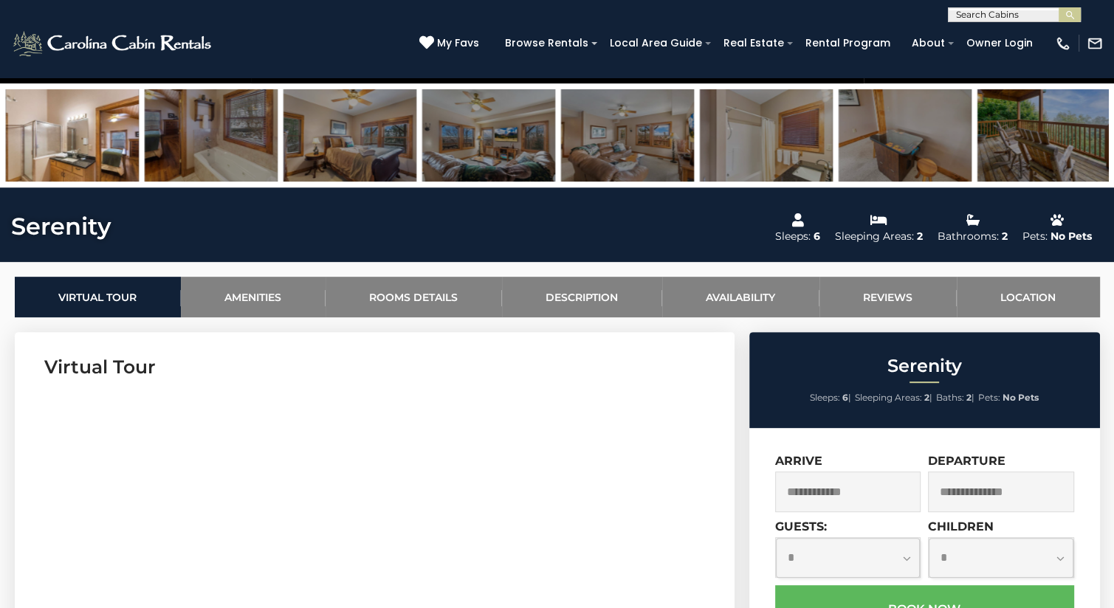
scroll to position [509, 0]
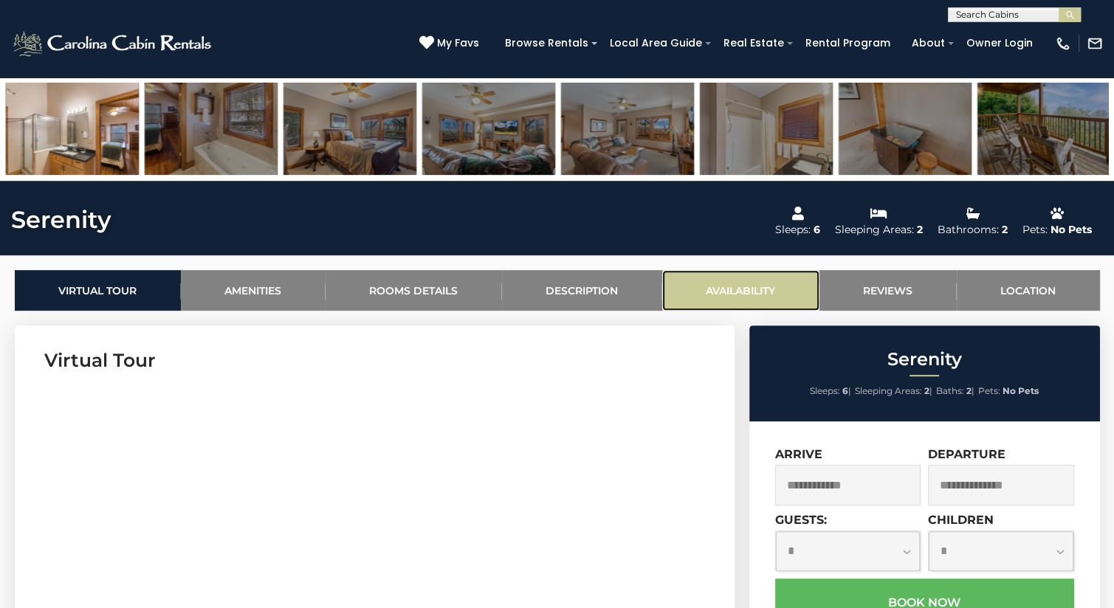
click at [753, 295] on link "Availability" at bounding box center [740, 290] width 157 height 41
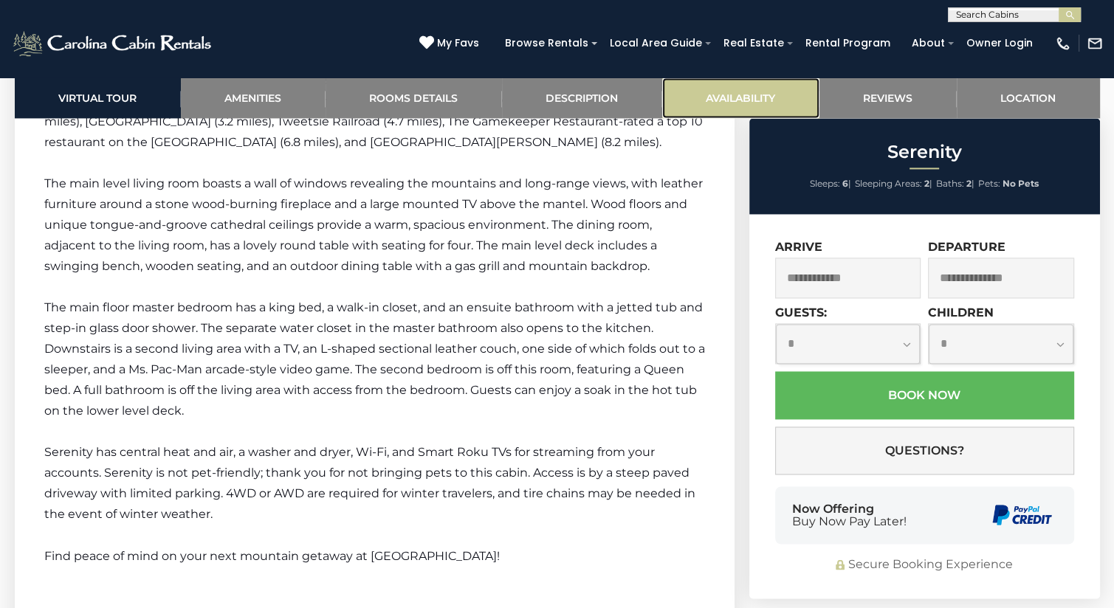
scroll to position [2909, 0]
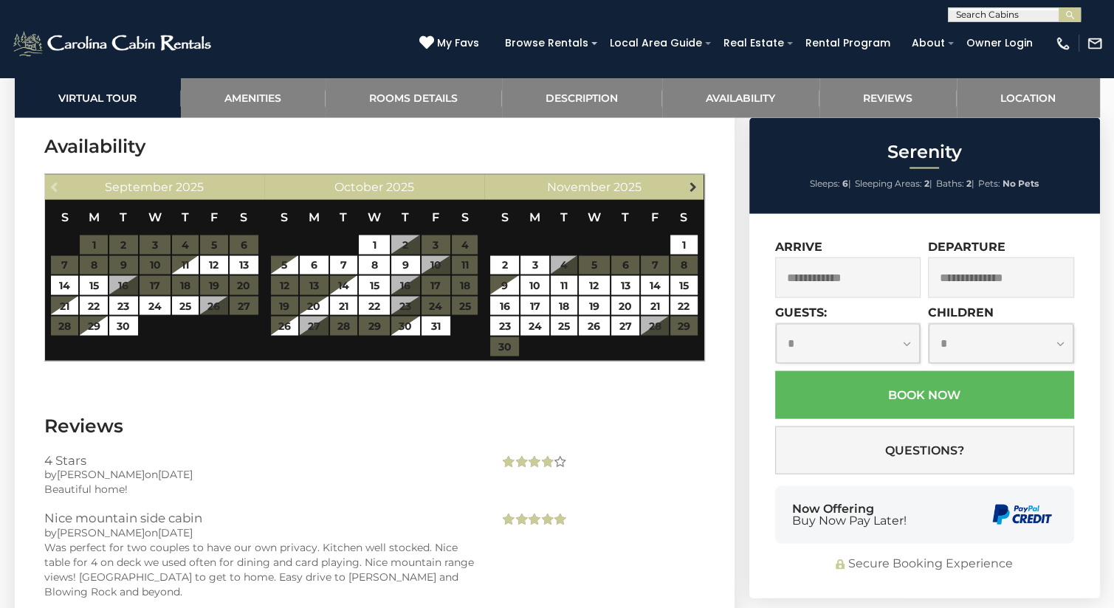
click at [692, 190] on span "Next" at bounding box center [693, 187] width 12 height 12
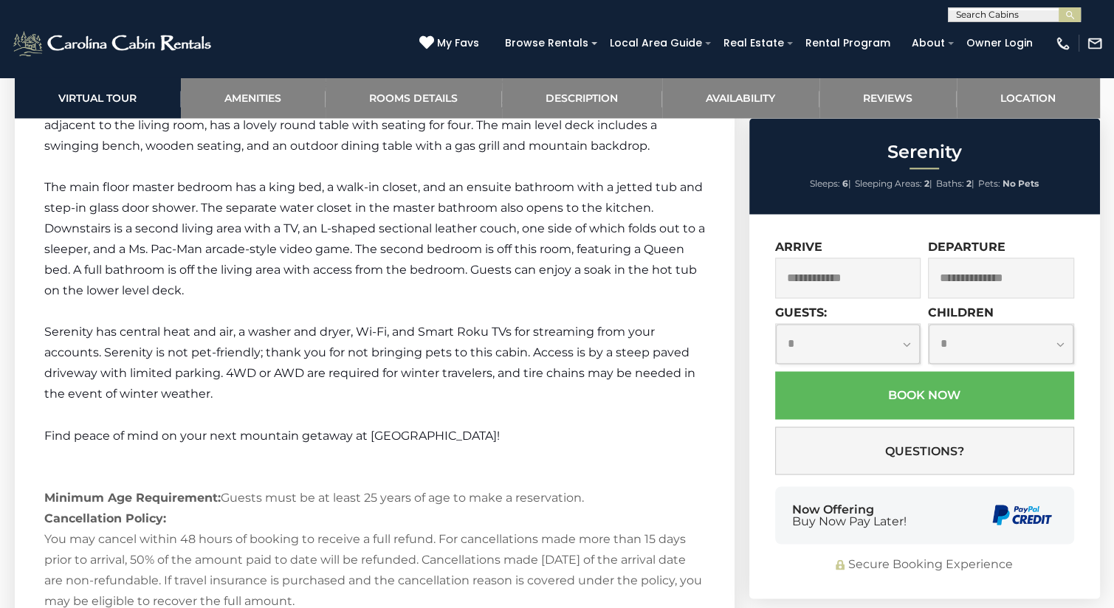
scroll to position [2379, 0]
